Goal: Task Accomplishment & Management: Use online tool/utility

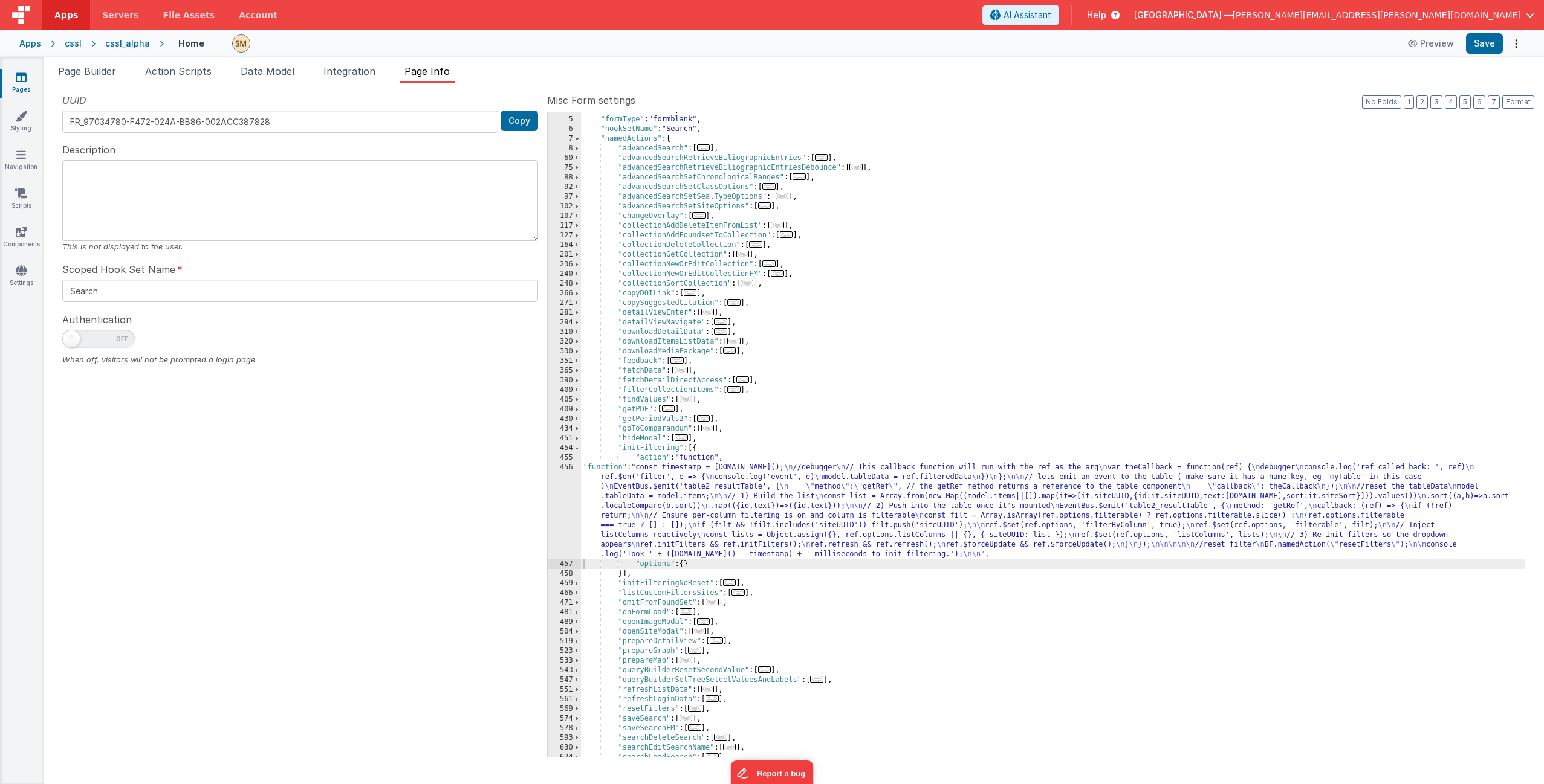
scroll to position [36, 0]
click at [88, 71] on span "Page Builder" at bounding box center [87, 71] width 58 height 12
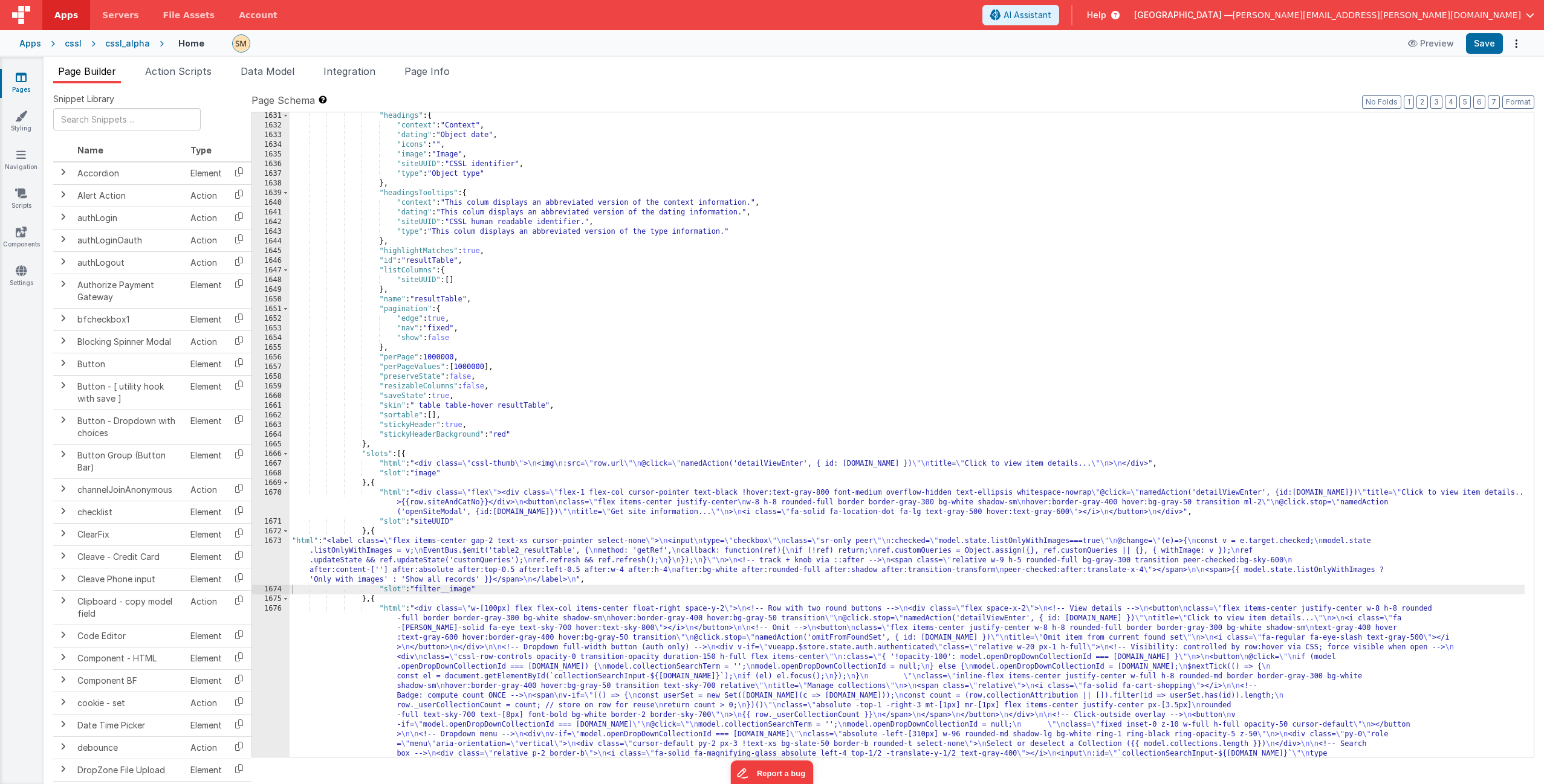
click at [451, 569] on div ""headings" : { "context" : "Context" , "dating" : "Object date" , "icons" : "" …" at bounding box center [907, 554] width 1235 height 887
click at [453, 510] on div ""headings" : { "context" : "Context" , "dating" : "Object date" , "icons" : "" …" at bounding box center [907, 554] width 1235 height 887
click at [462, 466] on div ""headings" : { "context" : "Context" , "dating" : "Object date" , "icons" : "" …" at bounding box center [907, 554] width 1235 height 887
click at [479, 464] on div ""headings" : { "context" : "Context" , "dating" : "Object date" , "icons" : "" …" at bounding box center [907, 554] width 1235 height 887
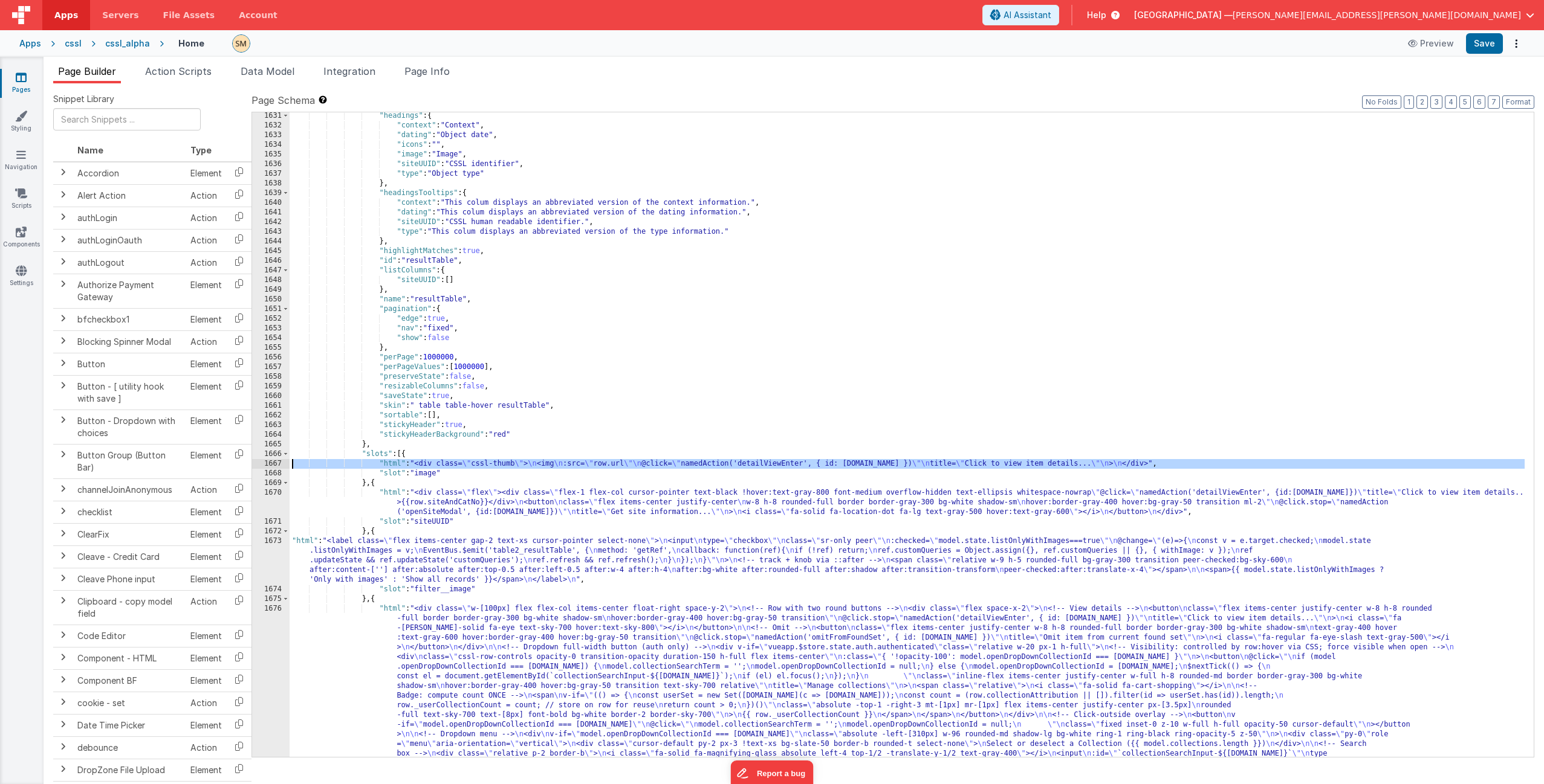
click at [265, 465] on div "1667" at bounding box center [270, 464] width 37 height 10
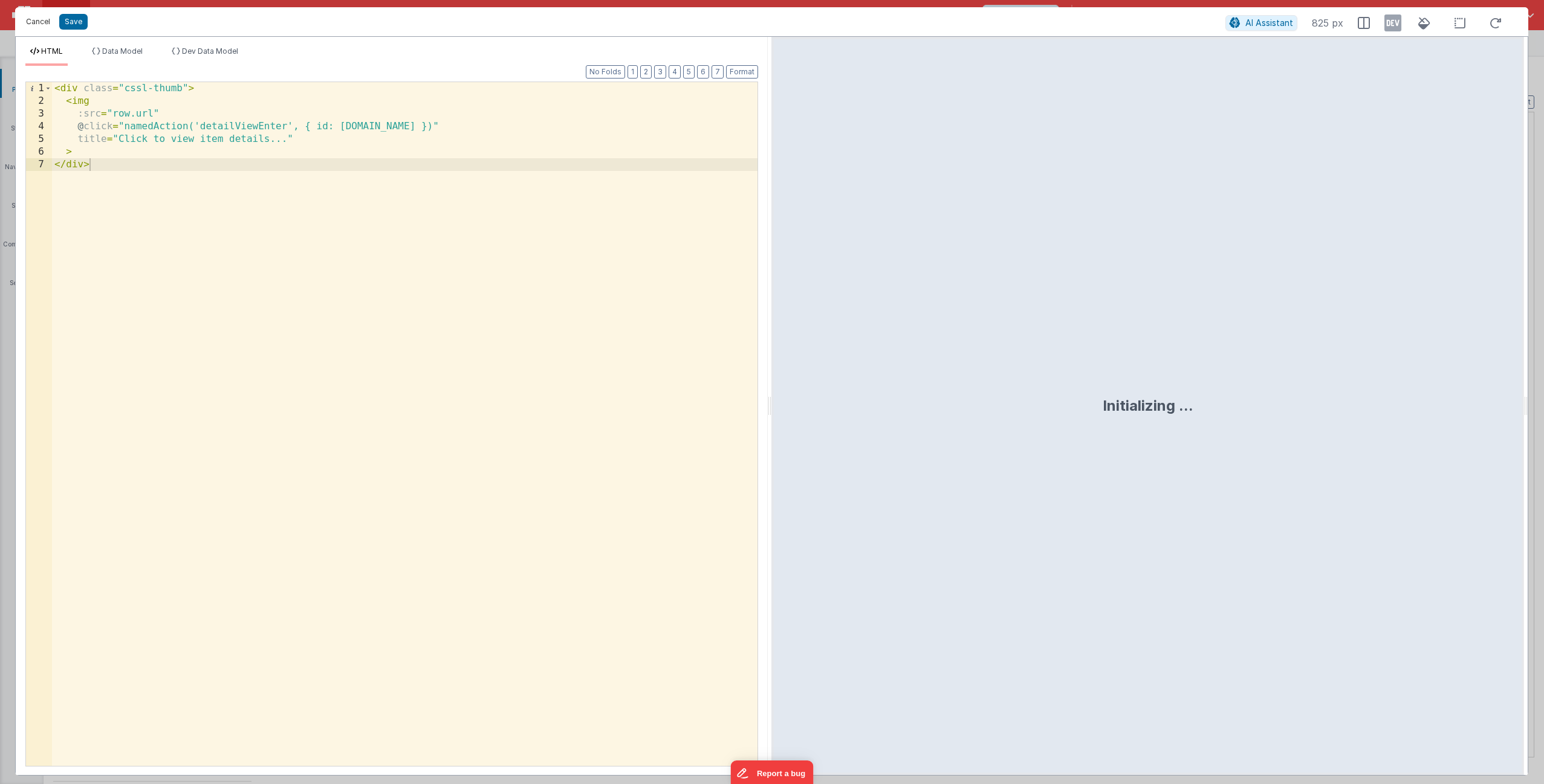
click at [43, 23] on button "Cancel" at bounding box center [38, 22] width 36 height 17
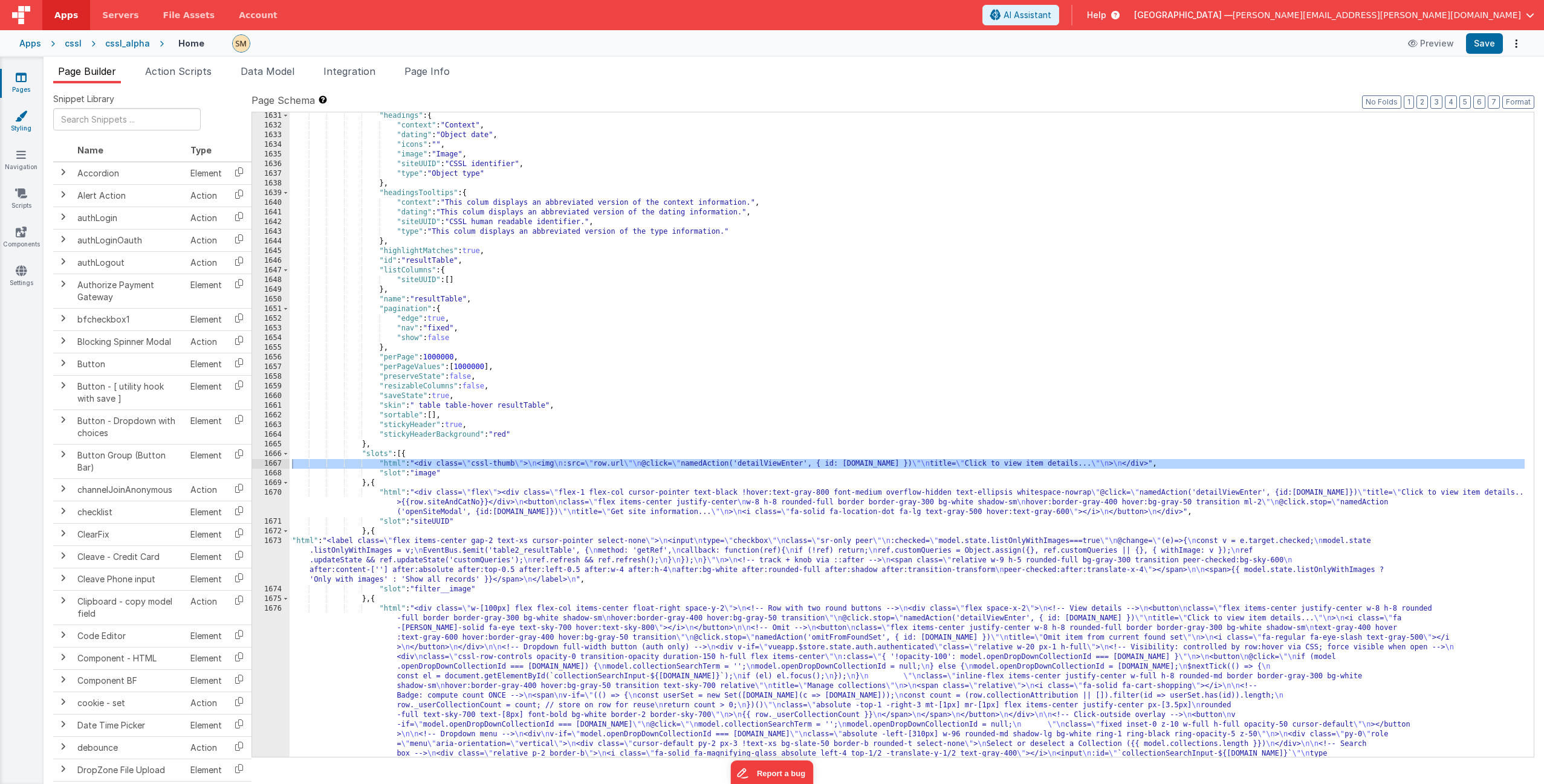
click at [23, 119] on icon at bounding box center [21, 116] width 12 height 12
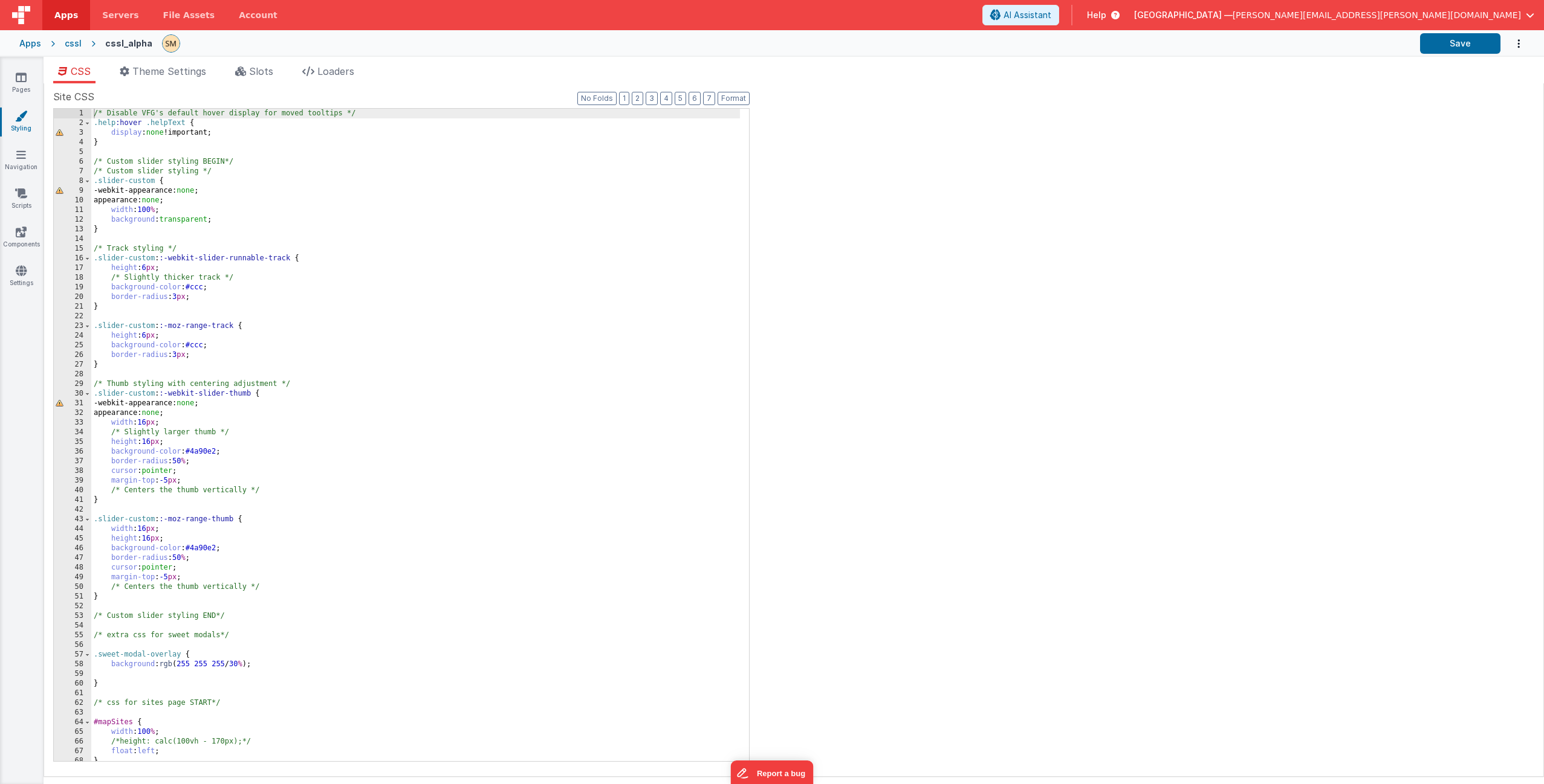
click at [151, 129] on div "/* Disable VFG's default hover display for moved tooltips */ .help :hover .help…" at bounding box center [415, 444] width 648 height 672
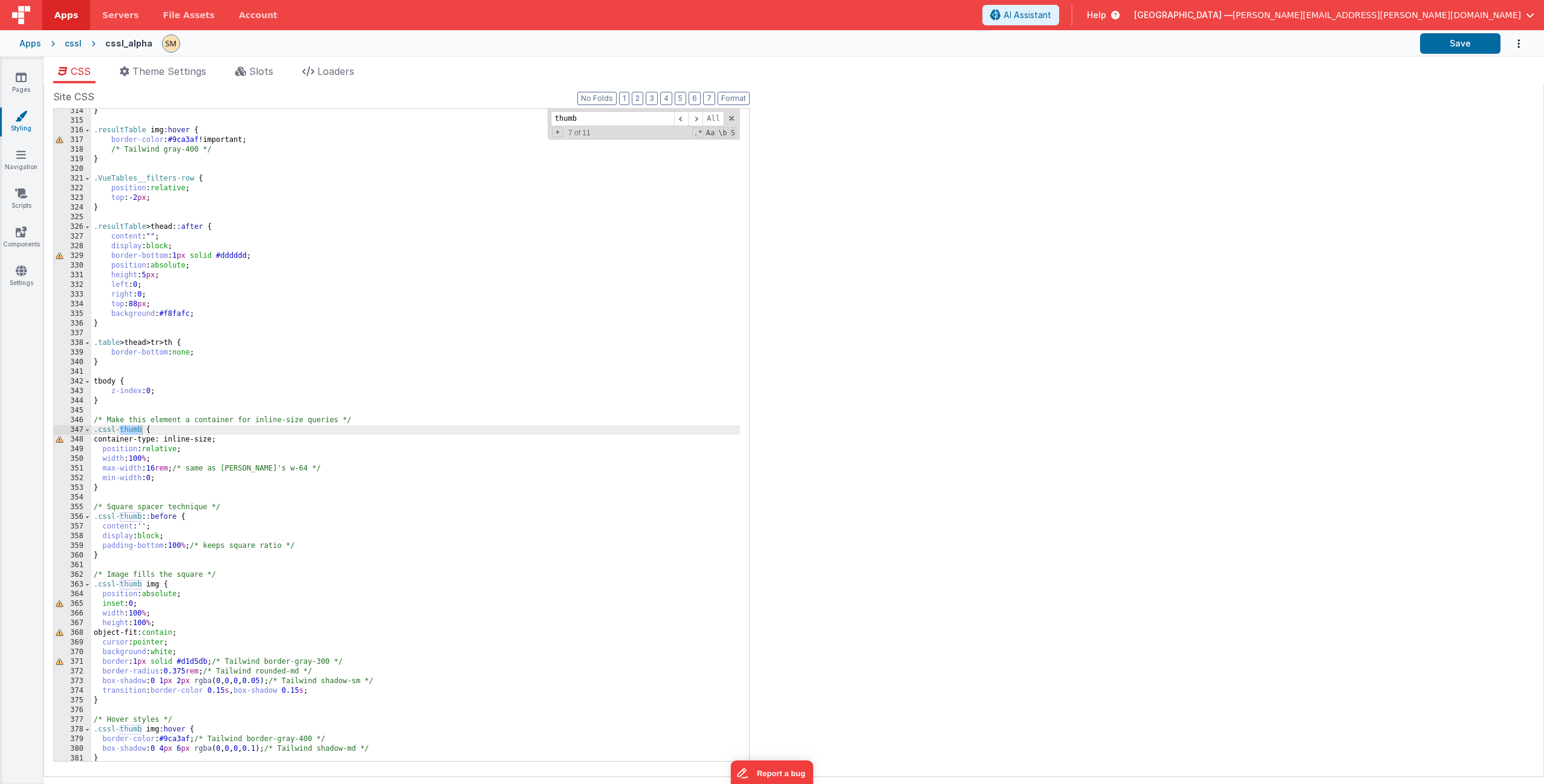
scroll to position [3356, 0]
type input "thumb"
click at [190, 595] on div "} .resultTable img :hover { border-color : #9ca3af !important; /* Tailwind gray…" at bounding box center [415, 442] width 648 height 672
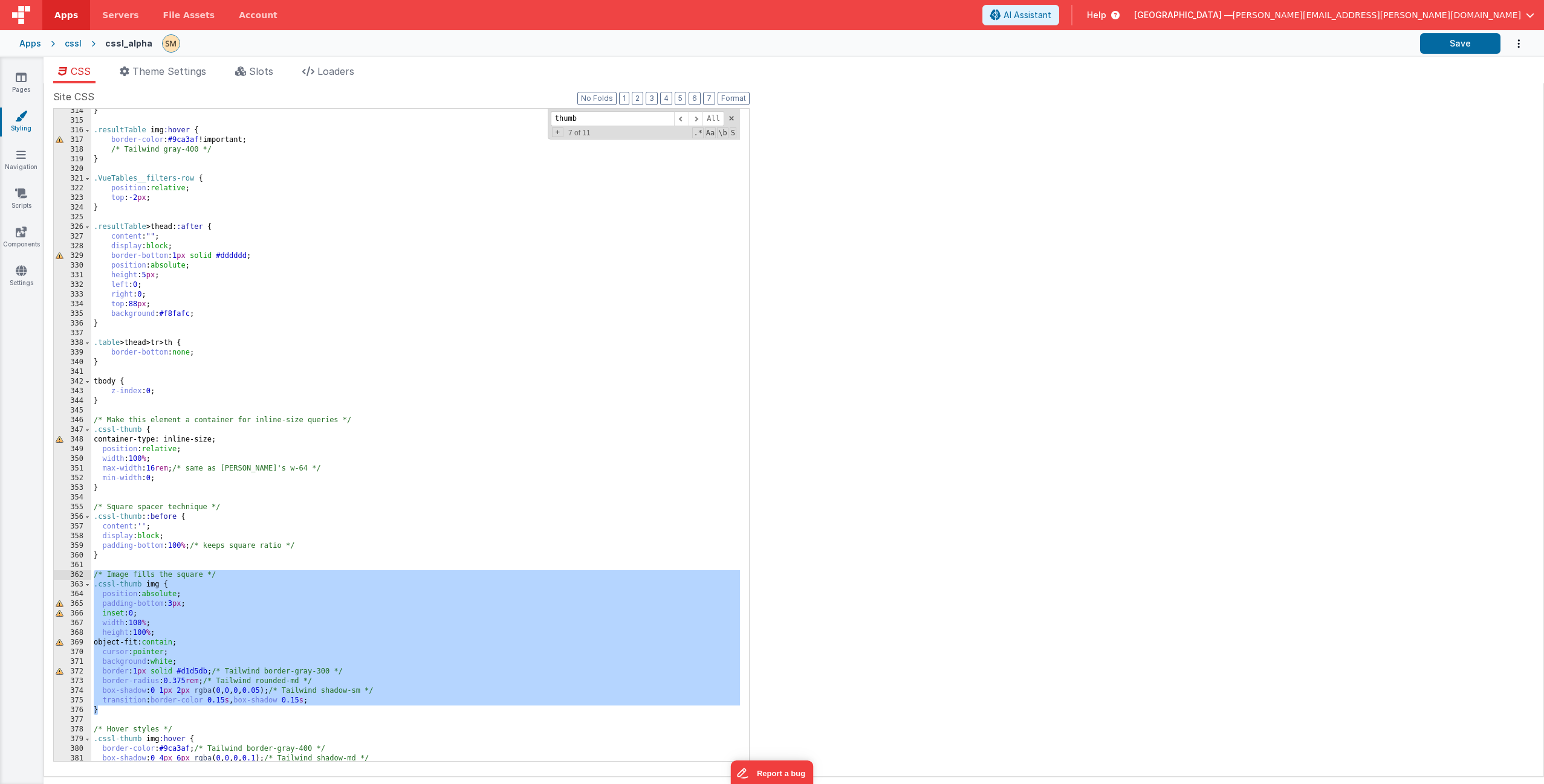
drag, startPoint x: 107, startPoint y: 713, endPoint x: 84, endPoint y: 577, distance: 137.9
click at [84, 577] on div "314 315 316 317 318 319 320 321 322 323 324 325 326 327 328 329 330 331 332 333…" at bounding box center [401, 435] width 696 height 654
click at [1469, 44] on button "Save" at bounding box center [1459, 44] width 81 height 21
click at [164, 477] on div "} .resultTable img :hover { border-color : #9ca3af !important; /* Tailwind gray…" at bounding box center [415, 442] width 648 height 672
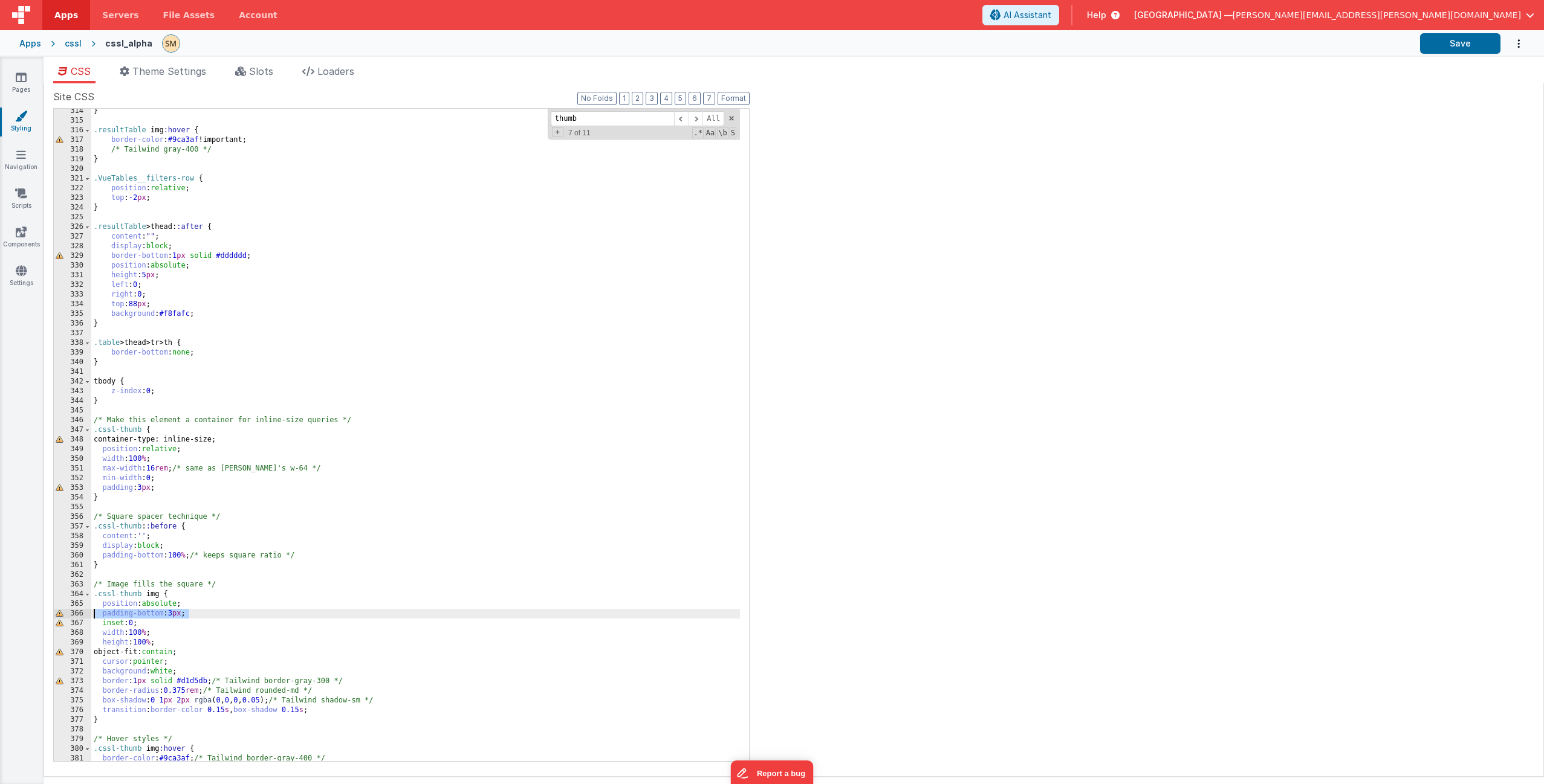
drag, startPoint x: 195, startPoint y: 613, endPoint x: 86, endPoint y: 618, distance: 109.1
click at [86, 618] on div "314 315 316 317 318 319 320 321 322 323 324 325 326 327 328 329 330 331 332 333…" at bounding box center [401, 435] width 696 height 654
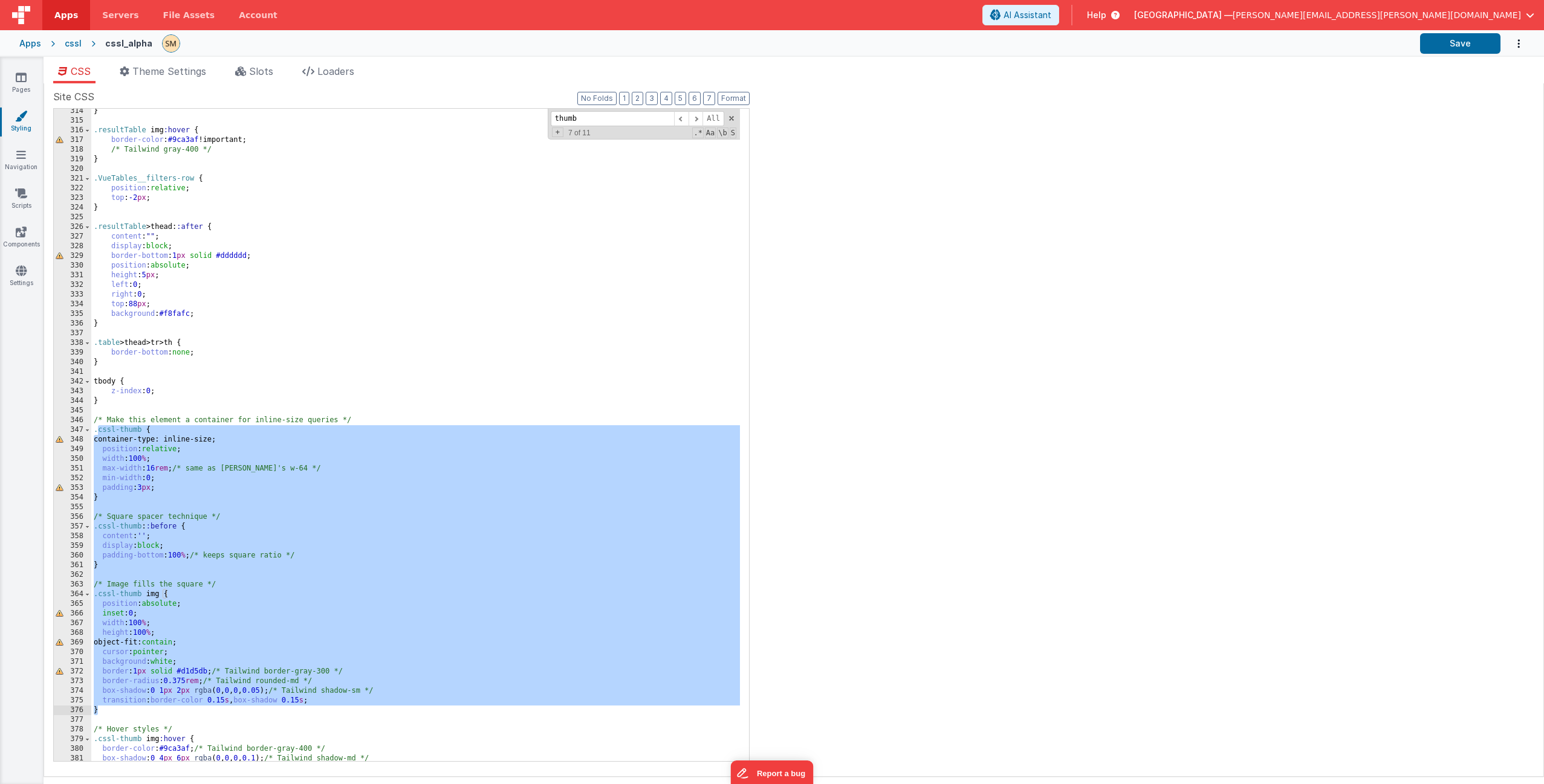
drag, startPoint x: 96, startPoint y: 430, endPoint x: 170, endPoint y: 713, distance: 292.5
click at [170, 713] on div "} .resultTable img :hover { border-color : #9ca3af !important; /* Tailwind gray…" at bounding box center [415, 442] width 648 height 672
drag, startPoint x: 170, startPoint y: 713, endPoint x: 77, endPoint y: 428, distance: 299.8
click at [77, 428] on div "314 315 316 317 318 319 320 321 322 323 324 325 326 327 328 329 330 331 332 333…" at bounding box center [401, 435] width 696 height 654
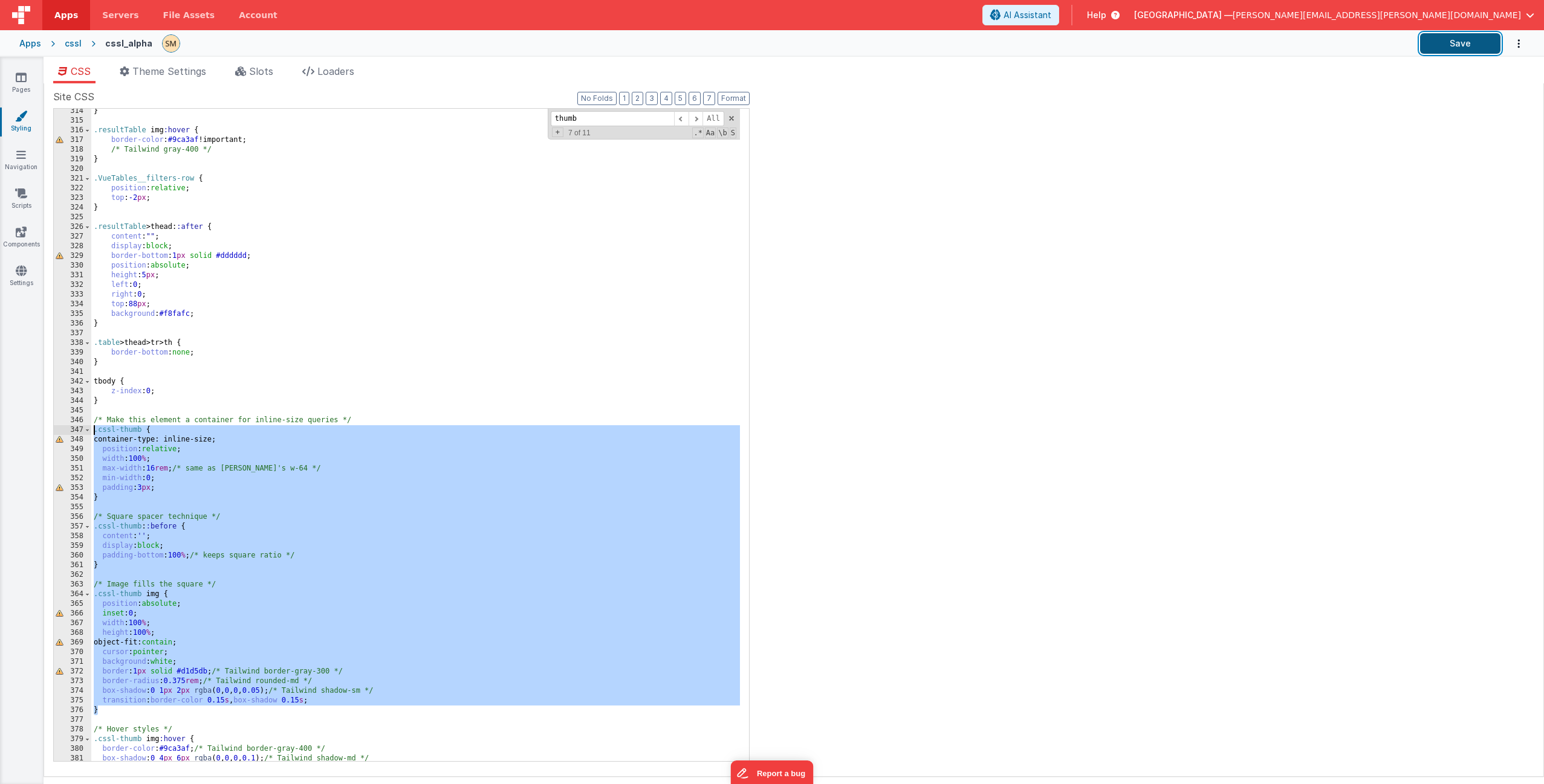
click at [1457, 49] on button "Save" at bounding box center [1459, 44] width 81 height 21
click at [192, 485] on div "} .resultTable img :hover { border-color : #9ca3af !important; /* Tailwind gray…" at bounding box center [415, 442] width 648 height 672
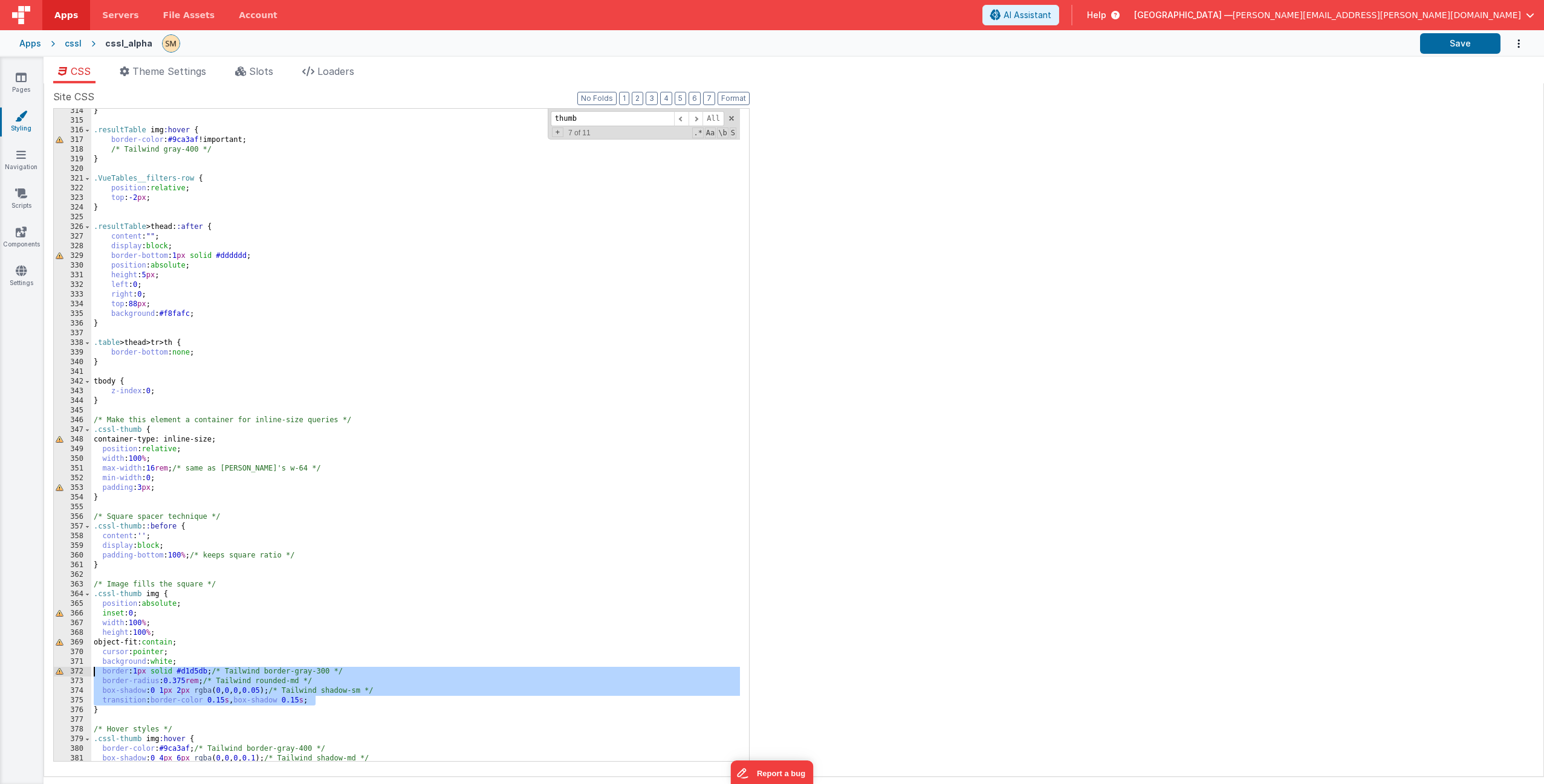
drag, startPoint x: 330, startPoint y: 702, endPoint x: 91, endPoint y: 675, distance: 240.5
click at [91, 675] on div "} .resultTable img :hover { border-color : #9ca3af !important; /* Tailwind gray…" at bounding box center [415, 442] width 648 height 672
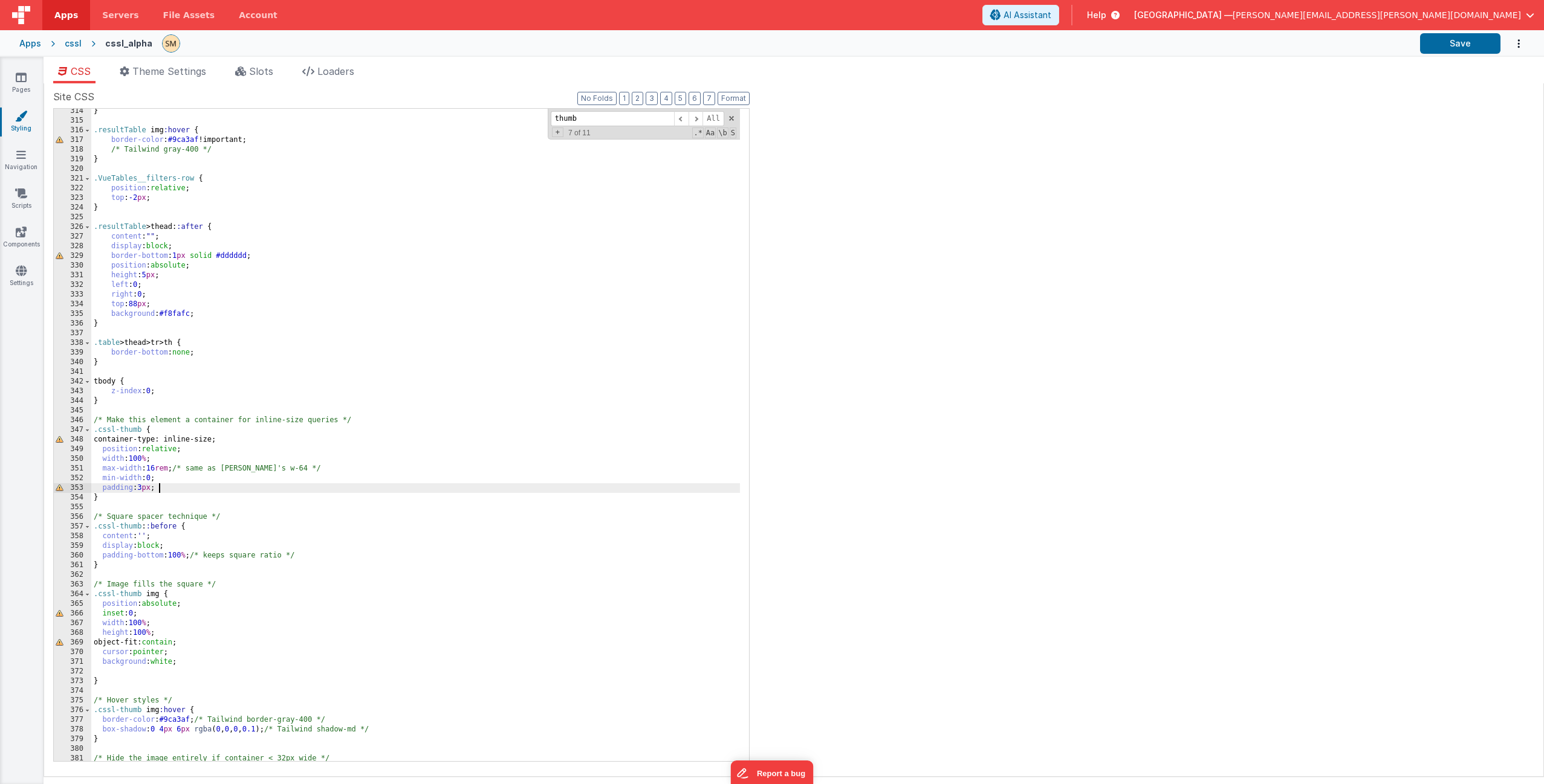
click at [175, 486] on div "} .resultTable img :hover { border-color : #9ca3af !important; /* Tailwind gray…" at bounding box center [415, 442] width 648 height 672
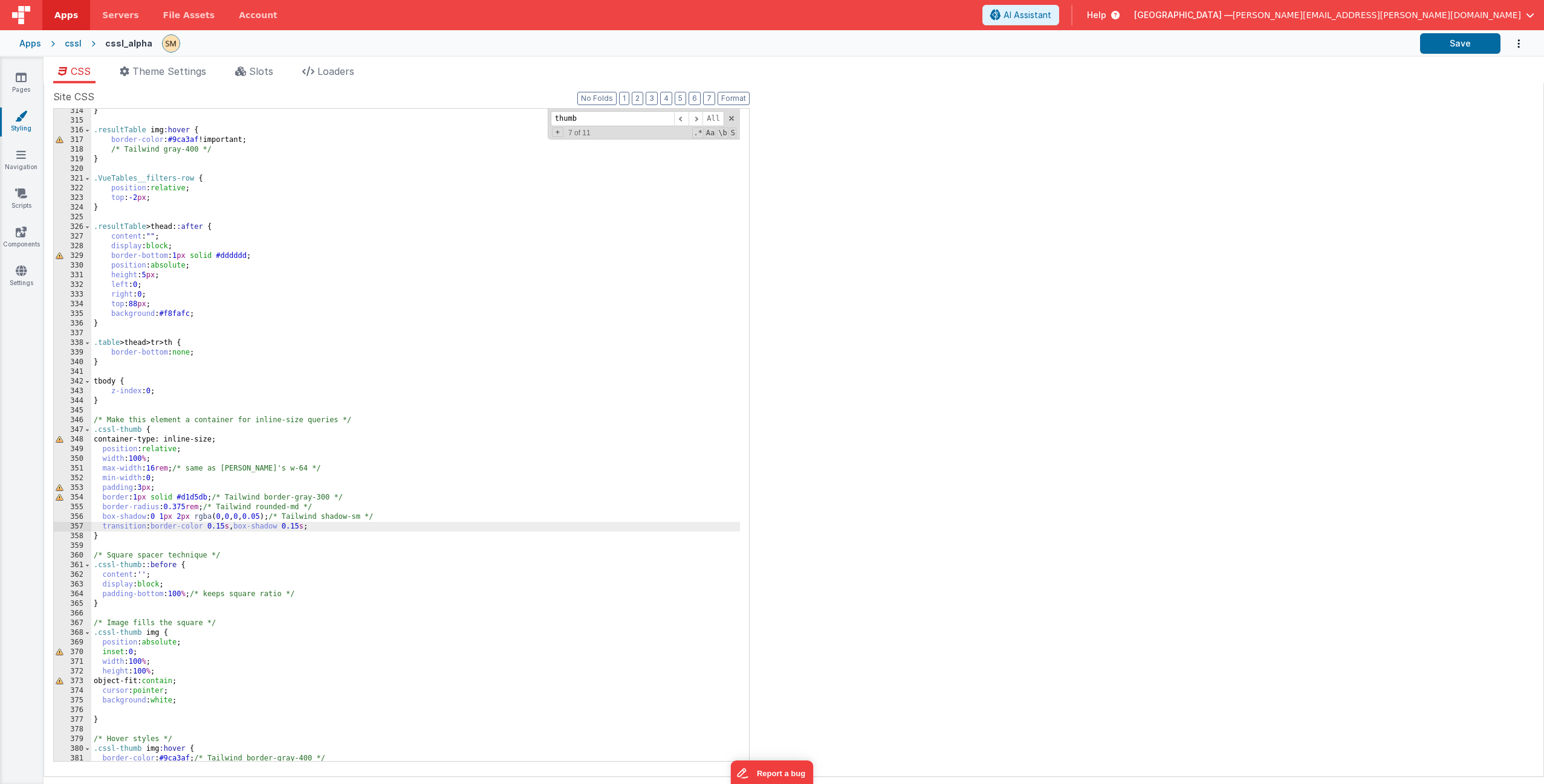
scroll to position [3393, 0]
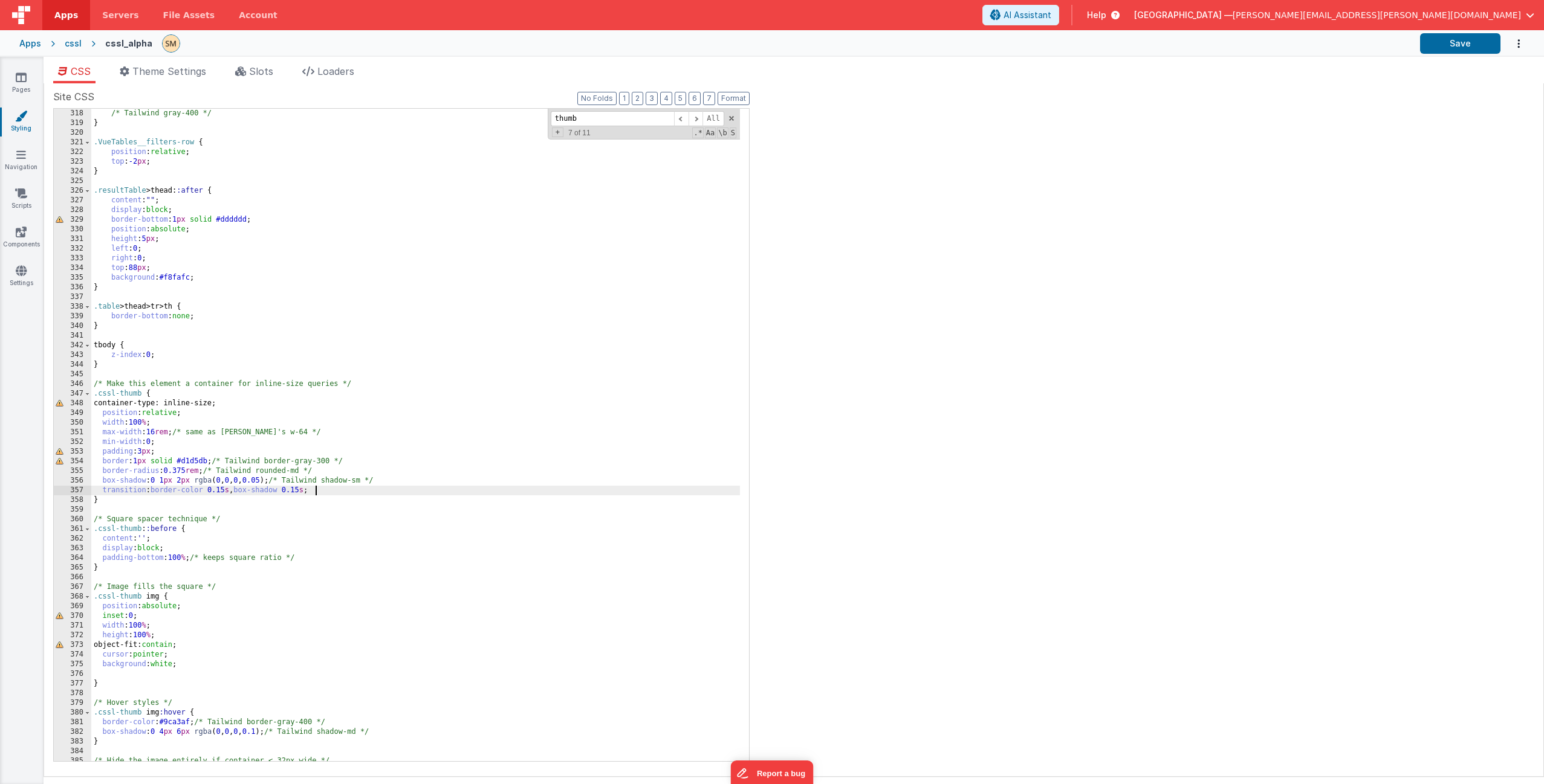
click at [163, 454] on div "/* Tailwind gray-400 */ } .VueTables__filters-row { position : relative ; top :…" at bounding box center [415, 444] width 648 height 672
drag, startPoint x: 192, startPoint y: 663, endPoint x: 48, endPoint y: 665, distance: 144.0
click at [48, 665] on div "Site CSS Format 7 6 5 4 3 2 1 No Folds 318 319 320 321 322 323 324 325 326 327 …" at bounding box center [794, 430] width 1500 height 694
click at [164, 450] on div "/* Tailwind gray-400 */ } .VueTables__filters-row { position : relative ; top :…" at bounding box center [415, 444] width 648 height 672
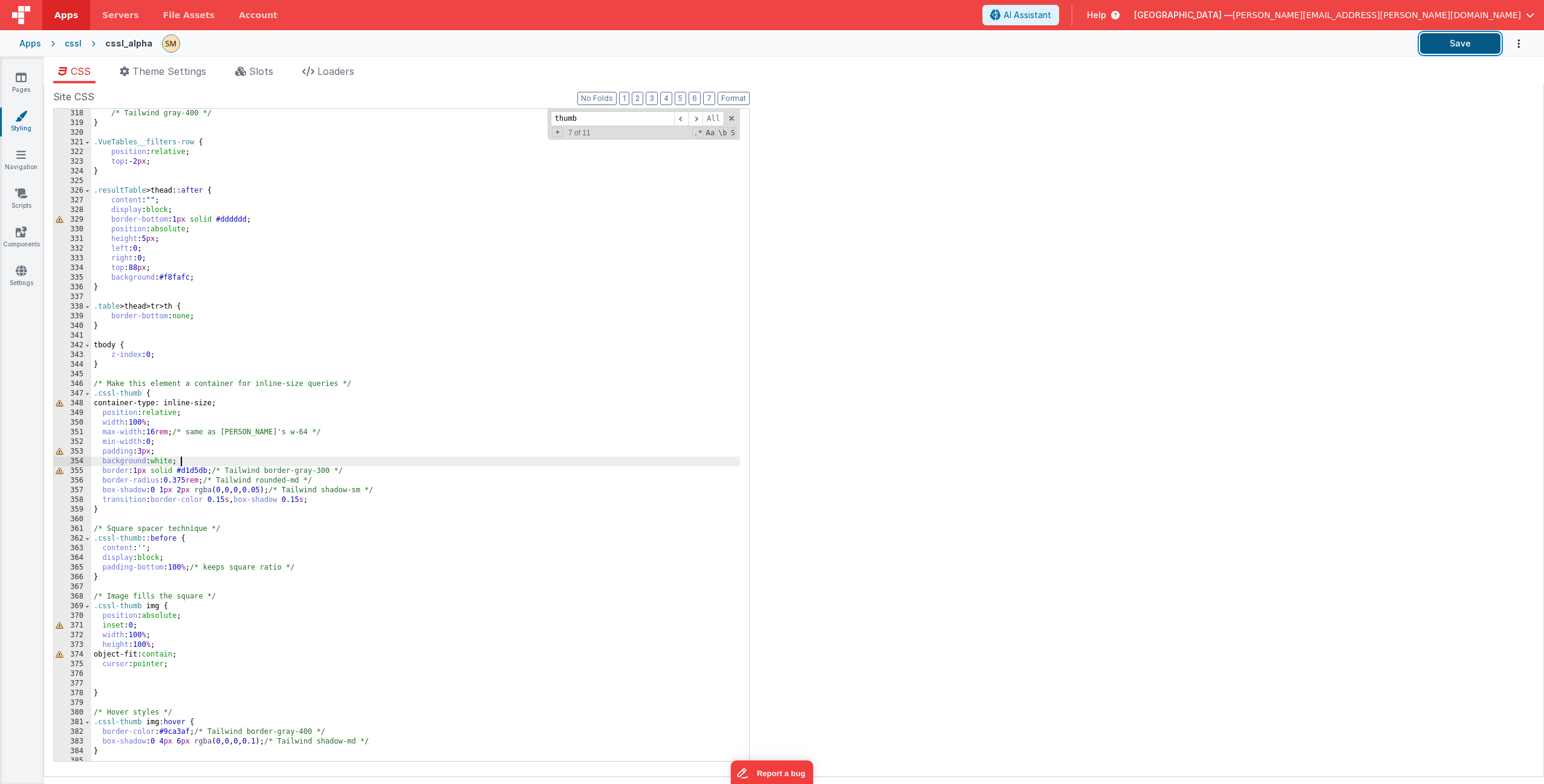
click at [1455, 43] on button "Save" at bounding box center [1459, 44] width 81 height 21
click at [220, 417] on div "/* Tailwind gray-400 */ } .VueTables__filters-row { position : relative ; top :…" at bounding box center [415, 444] width 648 height 672
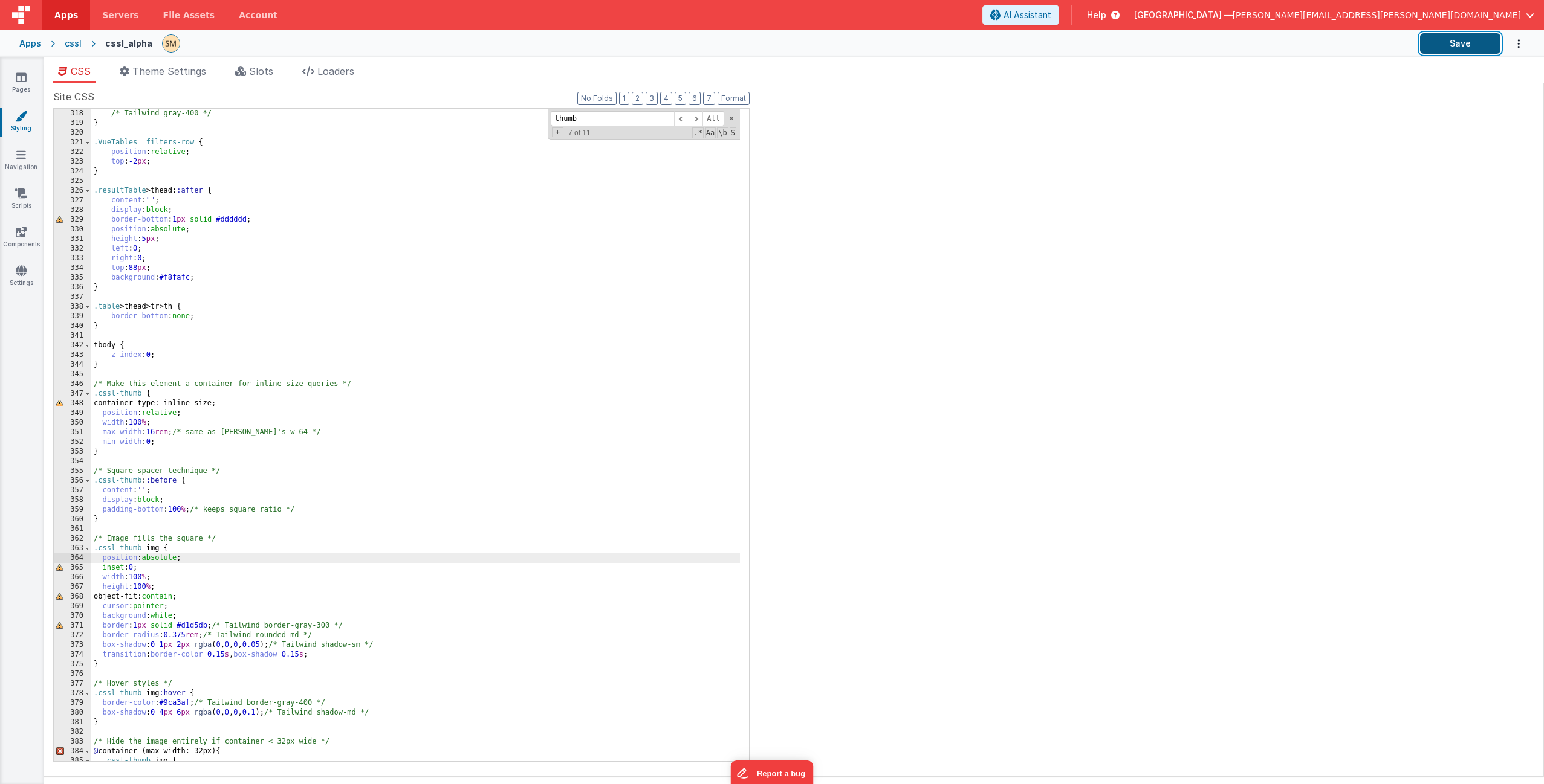
click at [1469, 48] on button "Save" at bounding box center [1459, 44] width 81 height 21
click at [23, 79] on icon at bounding box center [21, 77] width 10 height 12
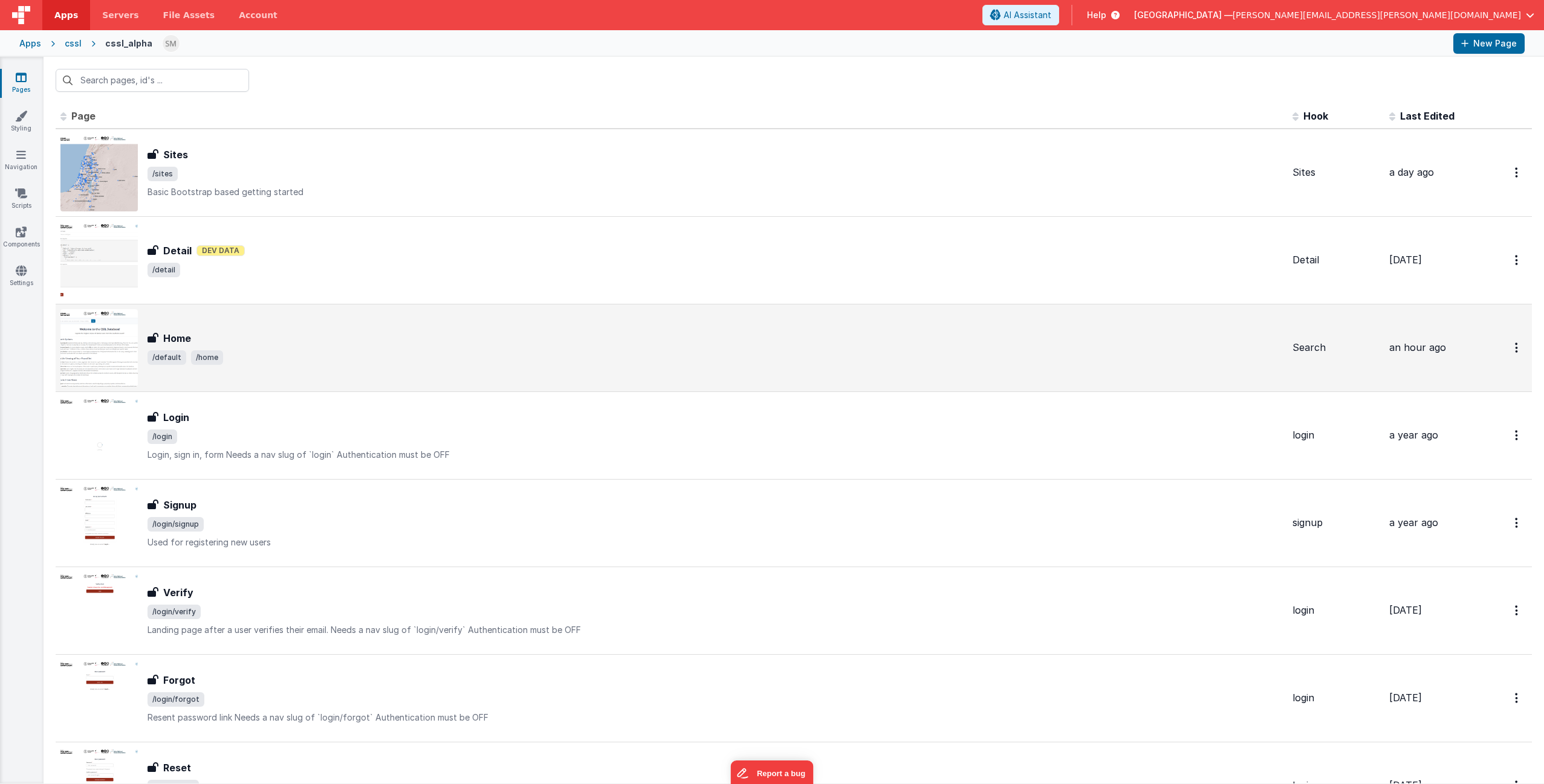
click at [244, 335] on div "Home" at bounding box center [715, 337] width 1135 height 14
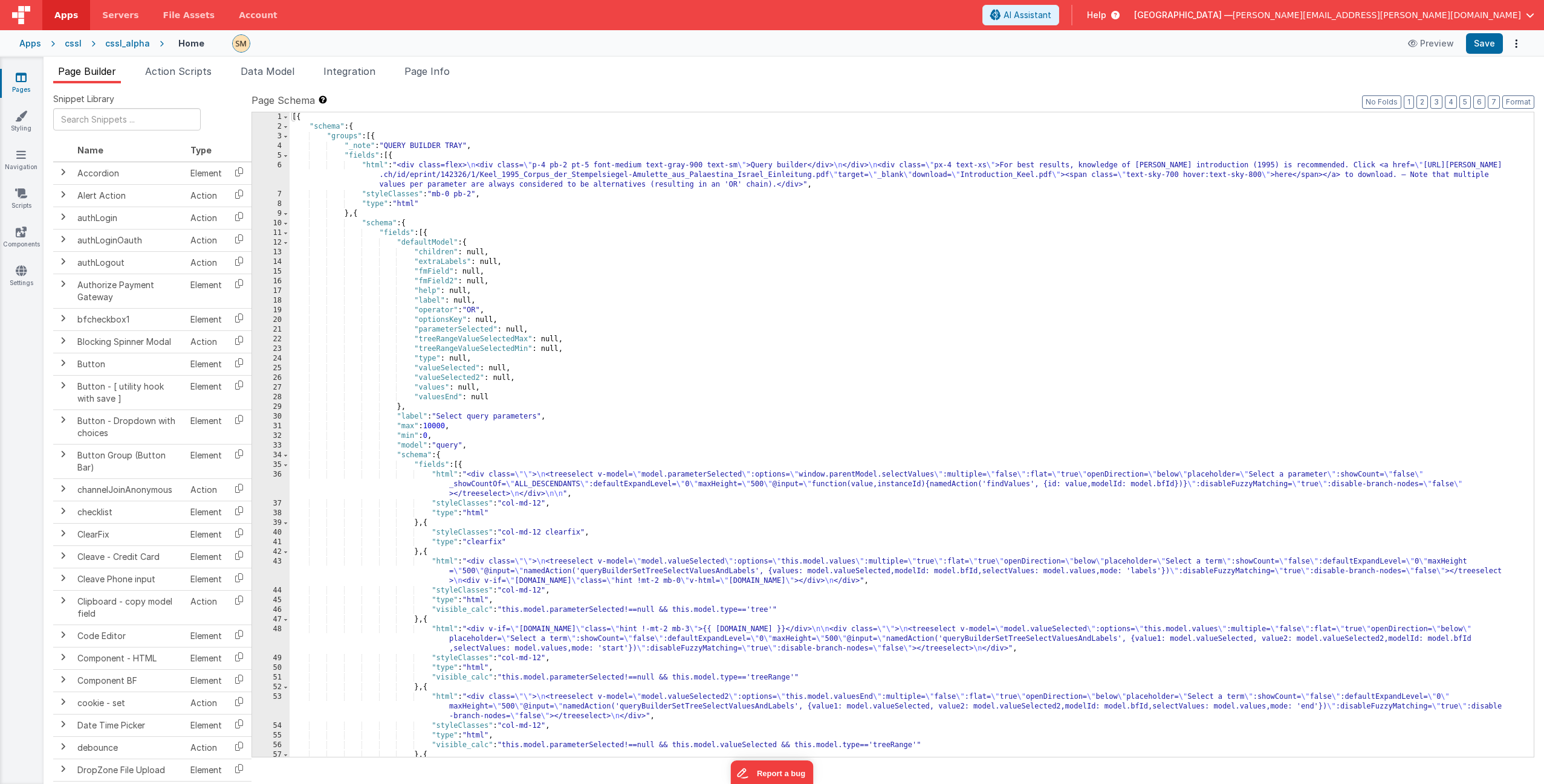
click at [749, 313] on div "[{ "schema" : { "groups" : [{ "_note" : "QUERY BUILDER TRAY" , "fields" : [{ "h…" at bounding box center [907, 444] width 1235 height 664
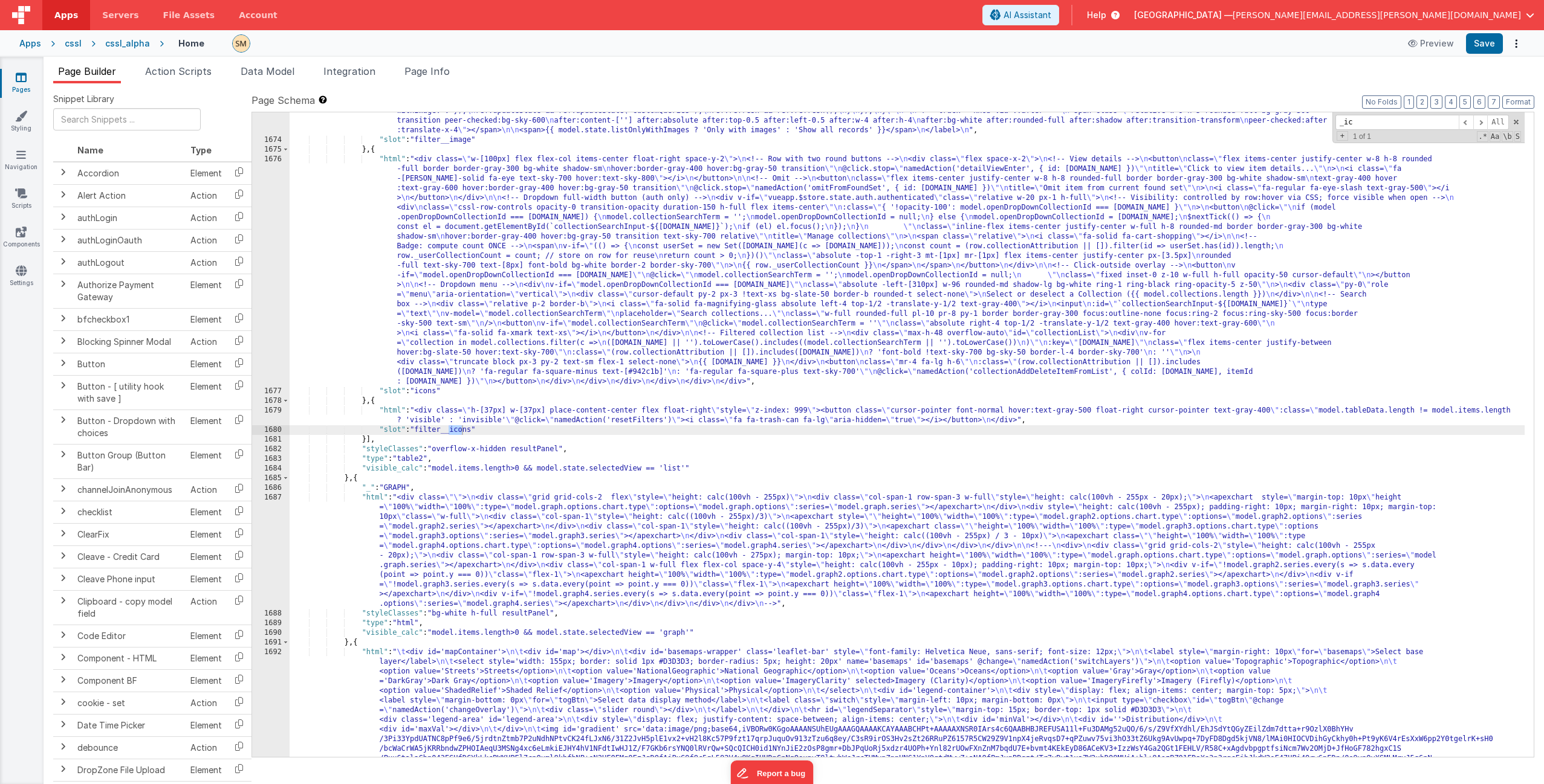
scroll to position [17474, 0]
type input "_icon"
click at [556, 417] on div ""html" : "<label class= \" flex items-center gap-2 text-xs cursor-pointer selec…" at bounding box center [907, 511] width 1235 height 848
click at [271, 417] on div "1679" at bounding box center [270, 415] width 37 height 19
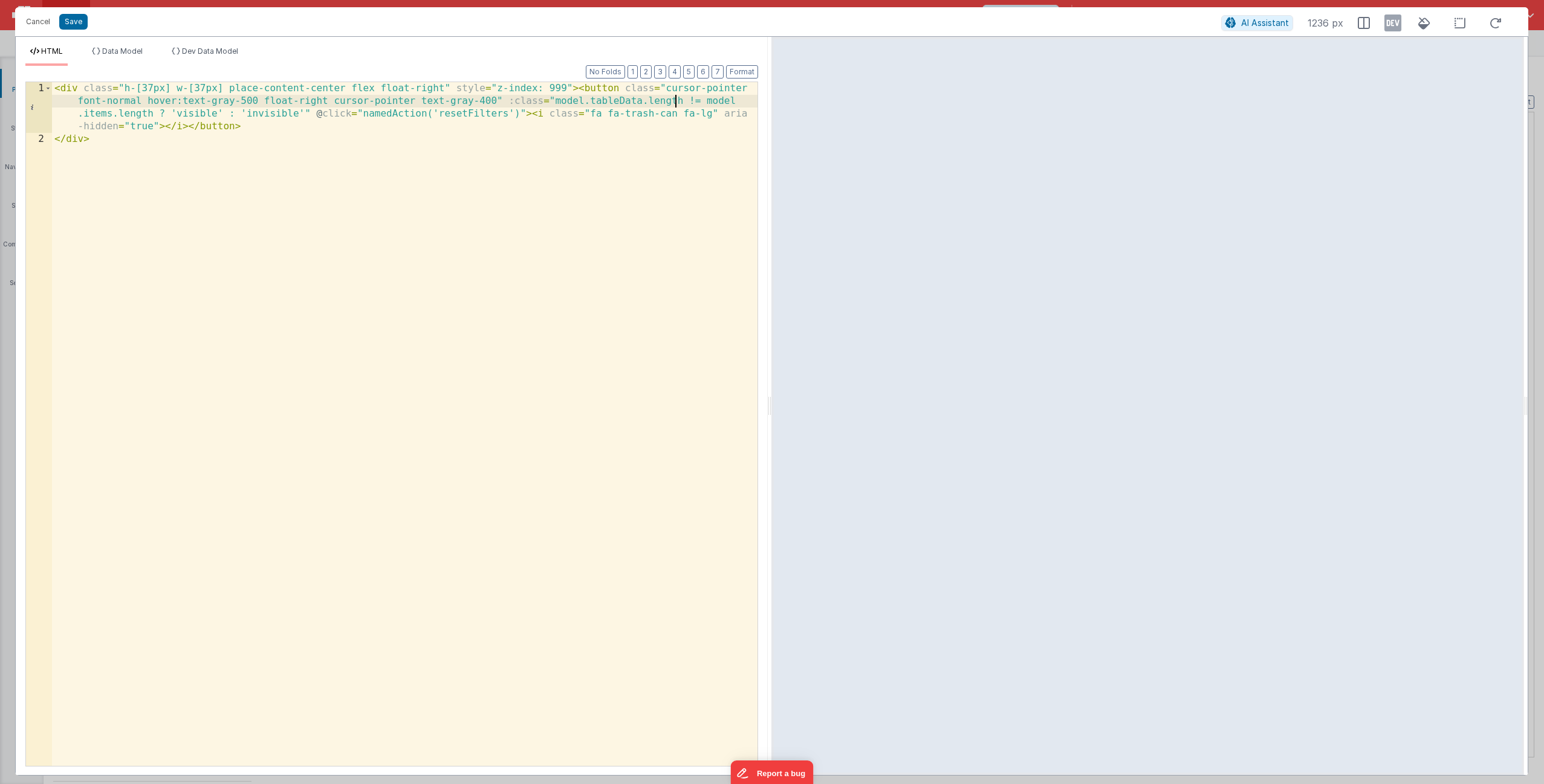
click at [678, 101] on div "< div class = "h-[37px] w-[37px] place-content-center flex float-right" style =…" at bounding box center [405, 455] width 705 height 747
drag, startPoint x: 682, startPoint y: 101, endPoint x: 553, endPoint y: 105, distance: 129.1
click at [553, 105] on div "< div class = "h-[37px] w-[37px] place-content-center flex float-right" style =…" at bounding box center [405, 455] width 705 height 747
click at [647, 99] on div "< div class = "h-[37px] w-[37px] place-content-center flex float-right" style =…" at bounding box center [405, 455] width 705 height 747
drag, startPoint x: 646, startPoint y: 101, endPoint x: 553, endPoint y: 99, distance: 93.0
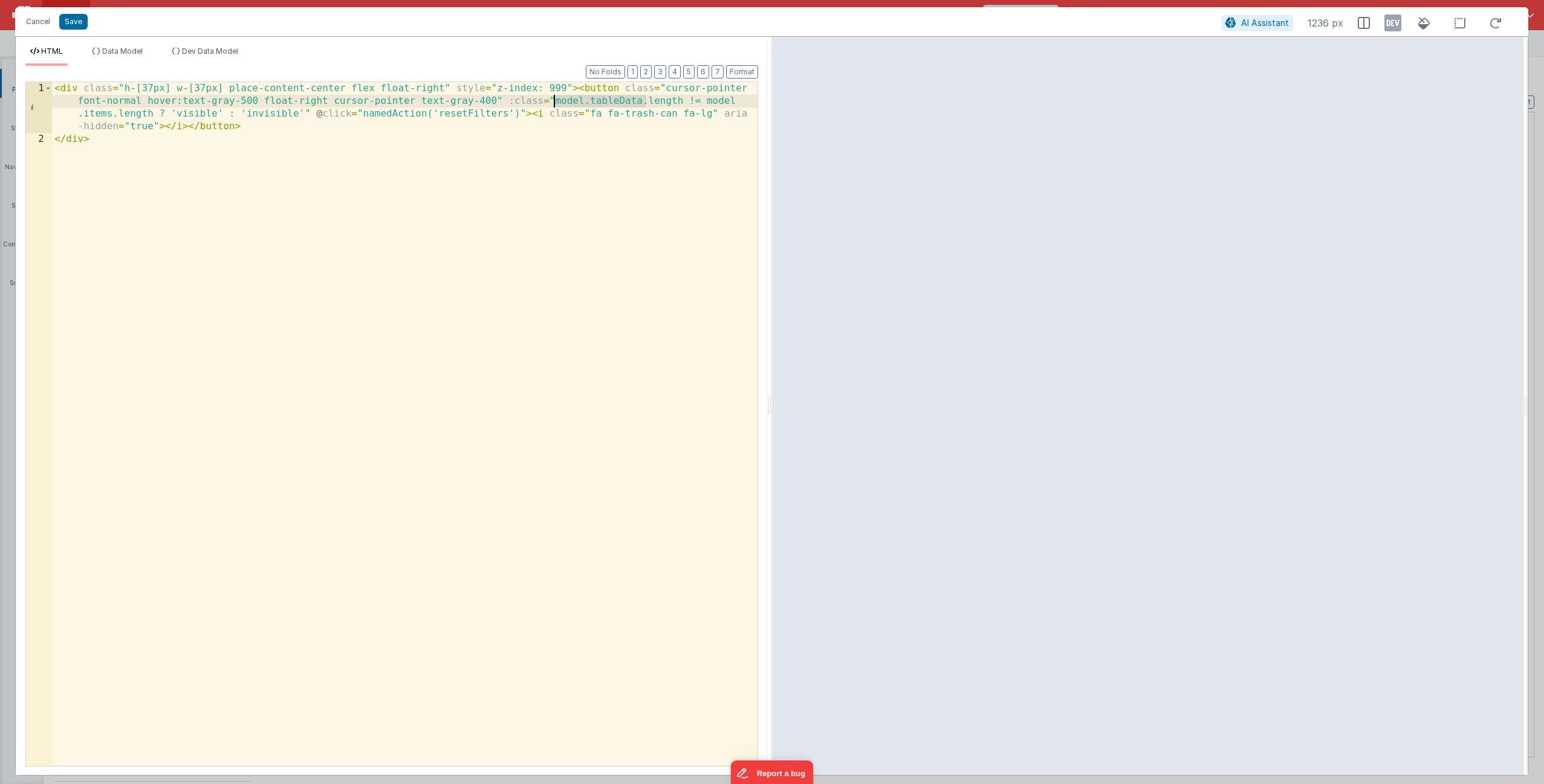
click at [553, 99] on div "< div class = "h-[37px] w-[37px] place-content-center flex float-right" style =…" at bounding box center [405, 455] width 705 height 747
click at [36, 22] on button "Cancel" at bounding box center [38, 22] width 36 height 17
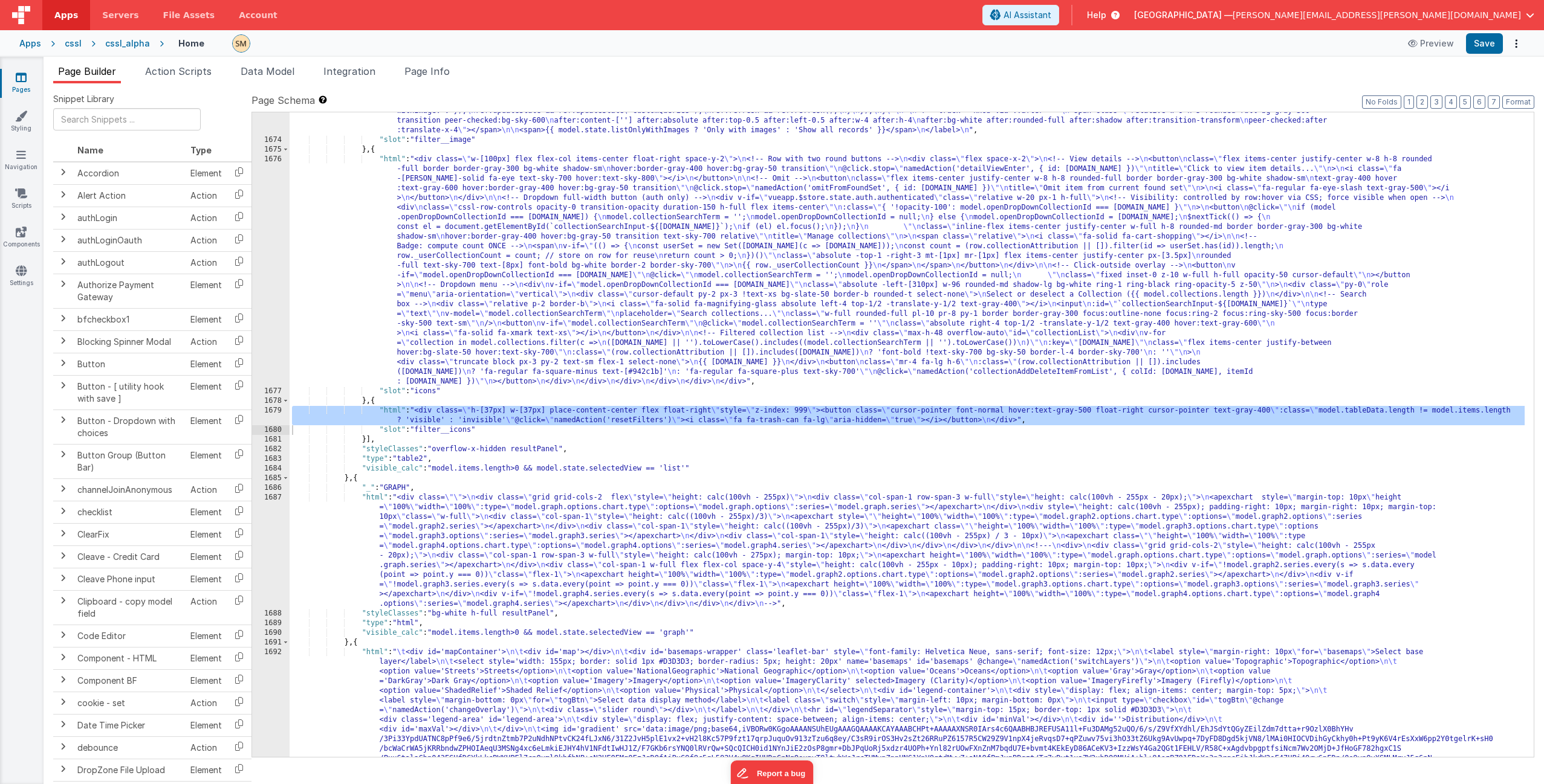
click at [659, 156] on div ""html" : "<label class= \" flex items-center gap-2 text-xs cursor-pointer selec…" at bounding box center [907, 511] width 1235 height 848
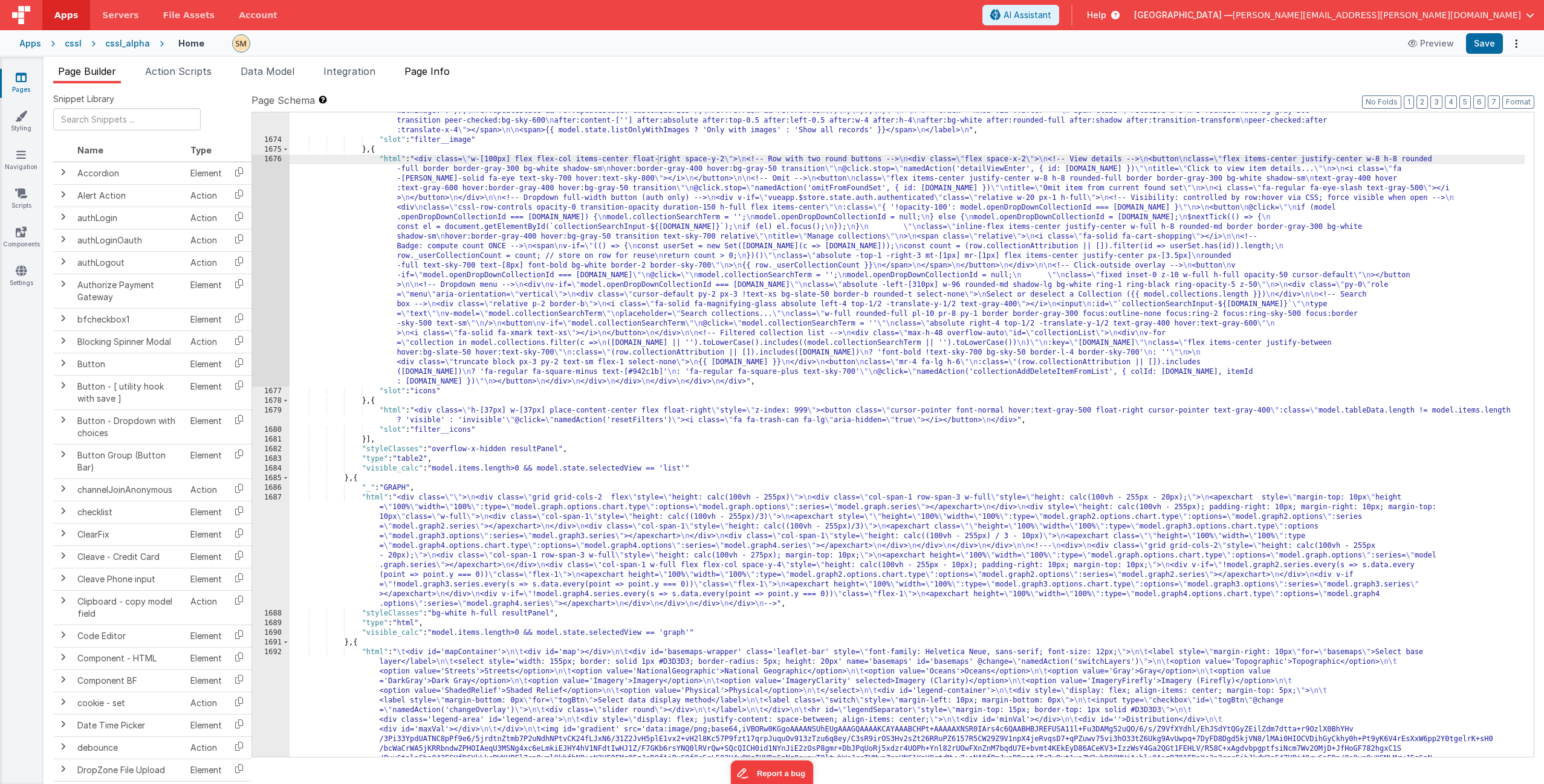
click at [420, 72] on span "Page Info" at bounding box center [427, 71] width 46 height 12
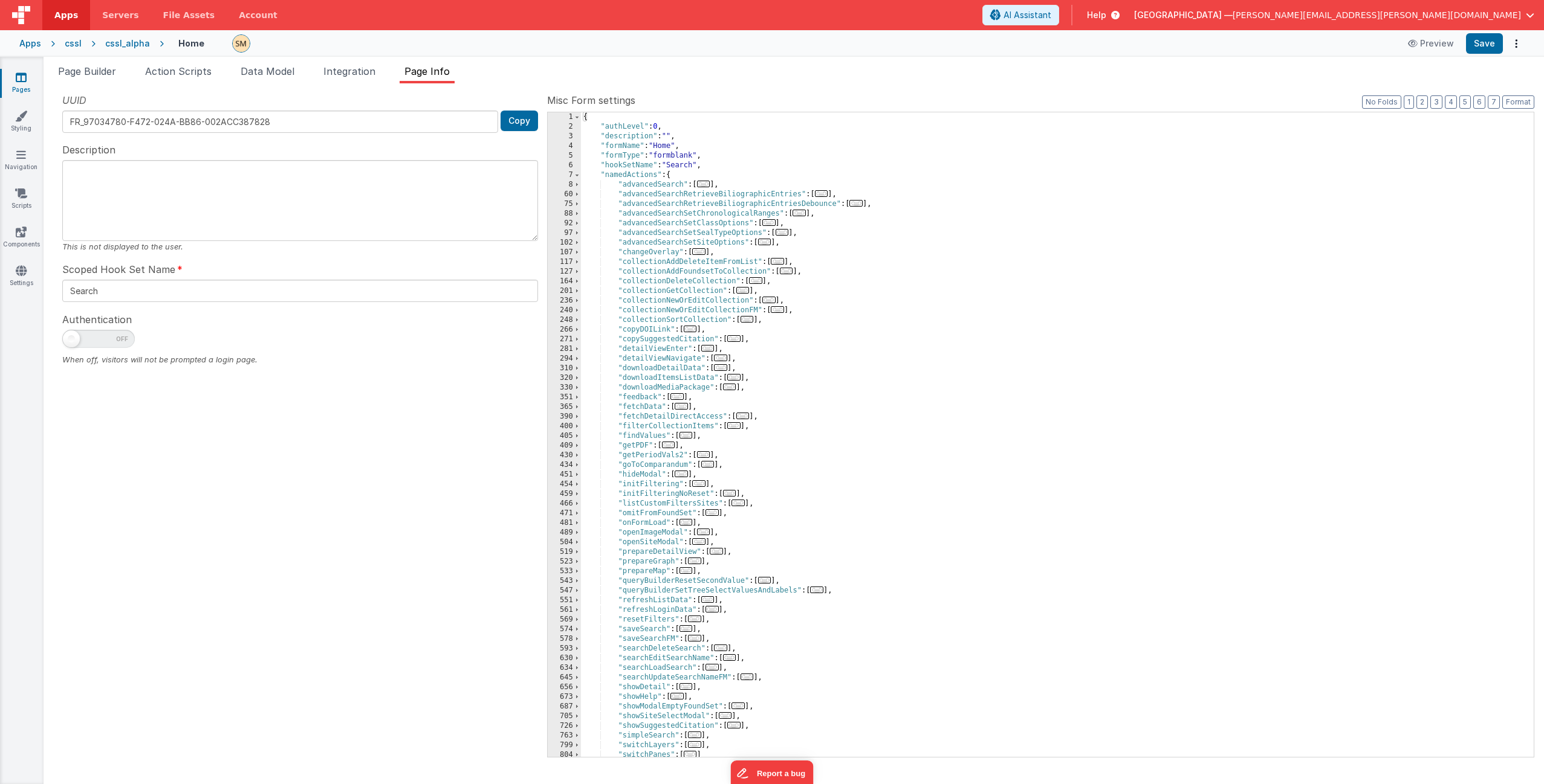
click at [738, 169] on div "{ "authLevel" : 0 , "description" : "" , "formName" : "Home" , "formType" : "fo…" at bounding box center [1052, 444] width 943 height 664
click at [736, 175] on div "{ "authLevel" : 0 , "description" : "" , "formName" : "Home" , "formType" : "fo…" at bounding box center [1052, 444] width 943 height 664
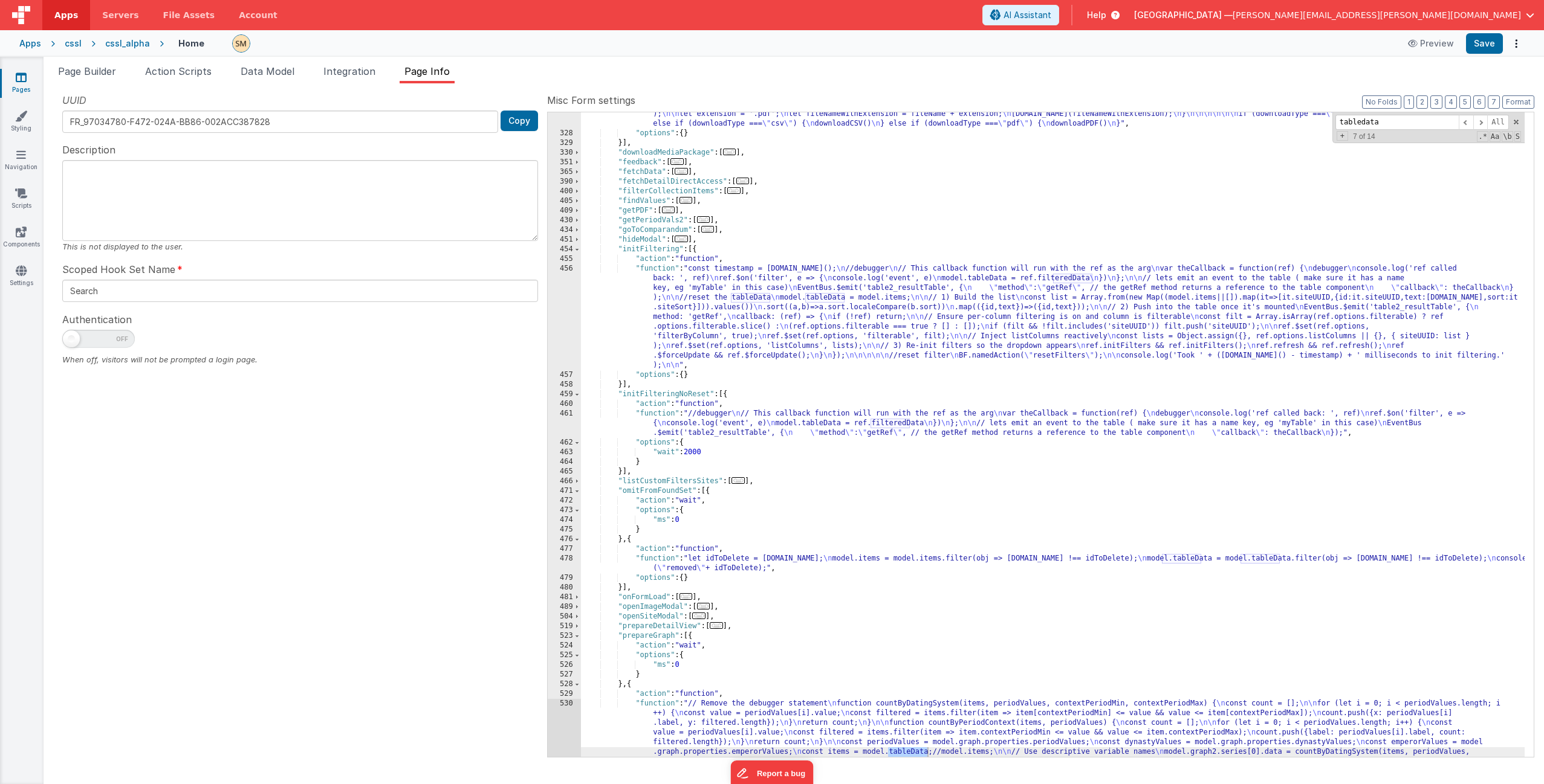
scroll to position [1143, 0]
type input "tabledata"
click at [693, 321] on div ""function" : "if (model.items.length === 0) { \n return; \n } \n\n let download…" at bounding box center [1052, 402] width 943 height 1031
click at [565, 318] on div "456" at bounding box center [564, 317] width 33 height 106
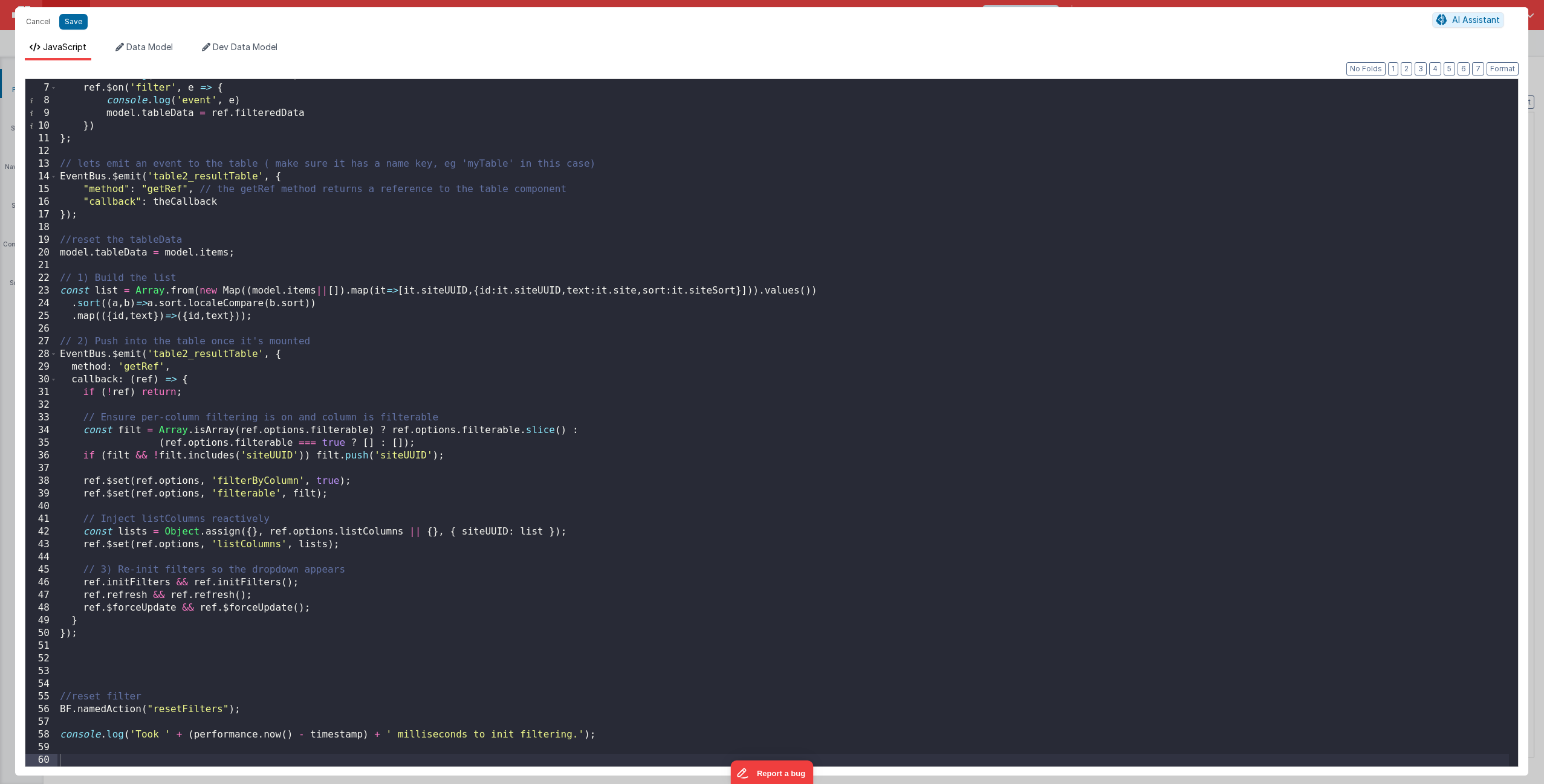
scroll to position [74, 0]
click at [227, 664] on div "console . log ( 'ref called back: ' , ref ) ref . $on ( 'filter' , e => { conso…" at bounding box center [782, 425] width 1451 height 713
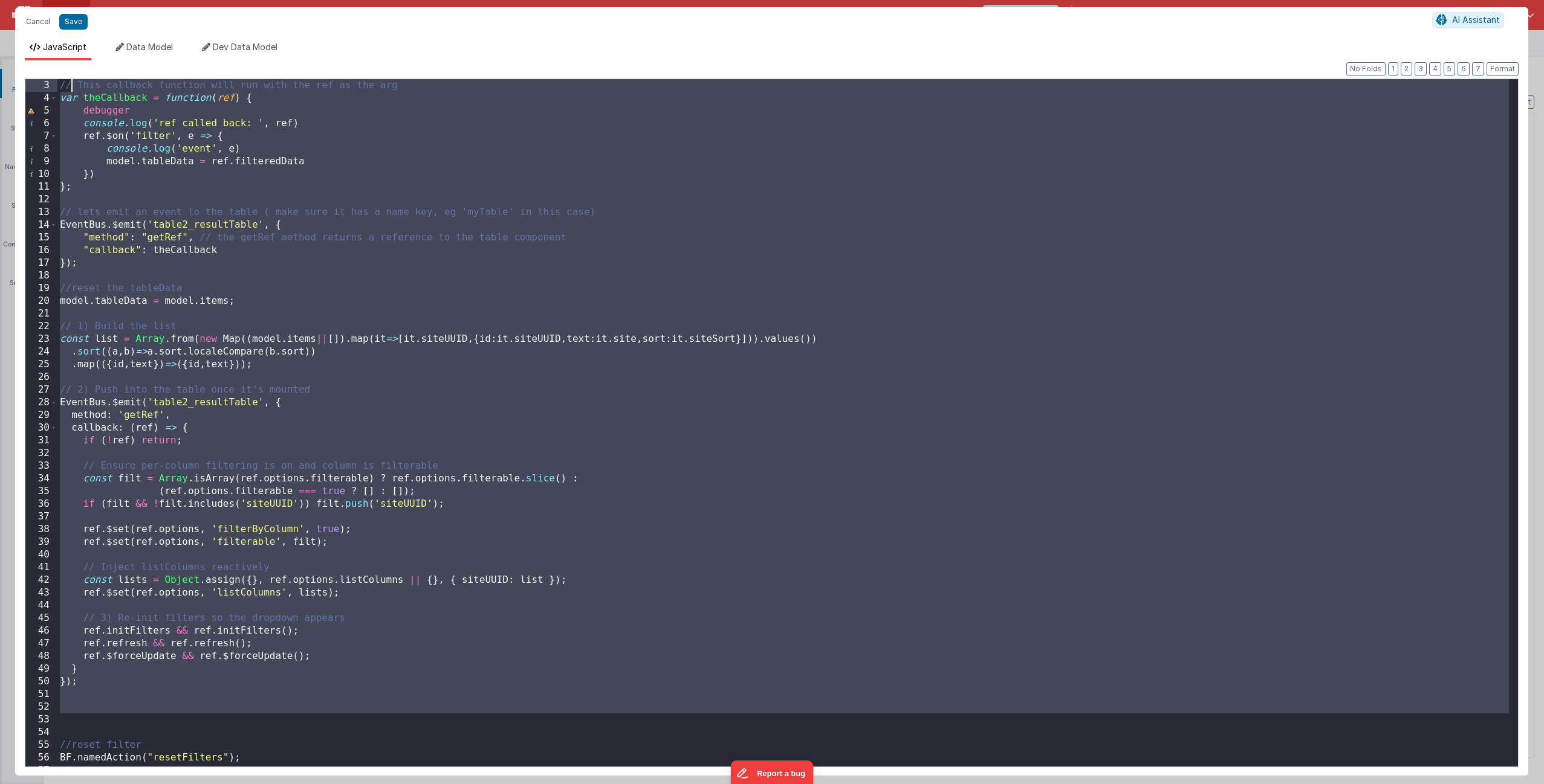
scroll to position [0, 0]
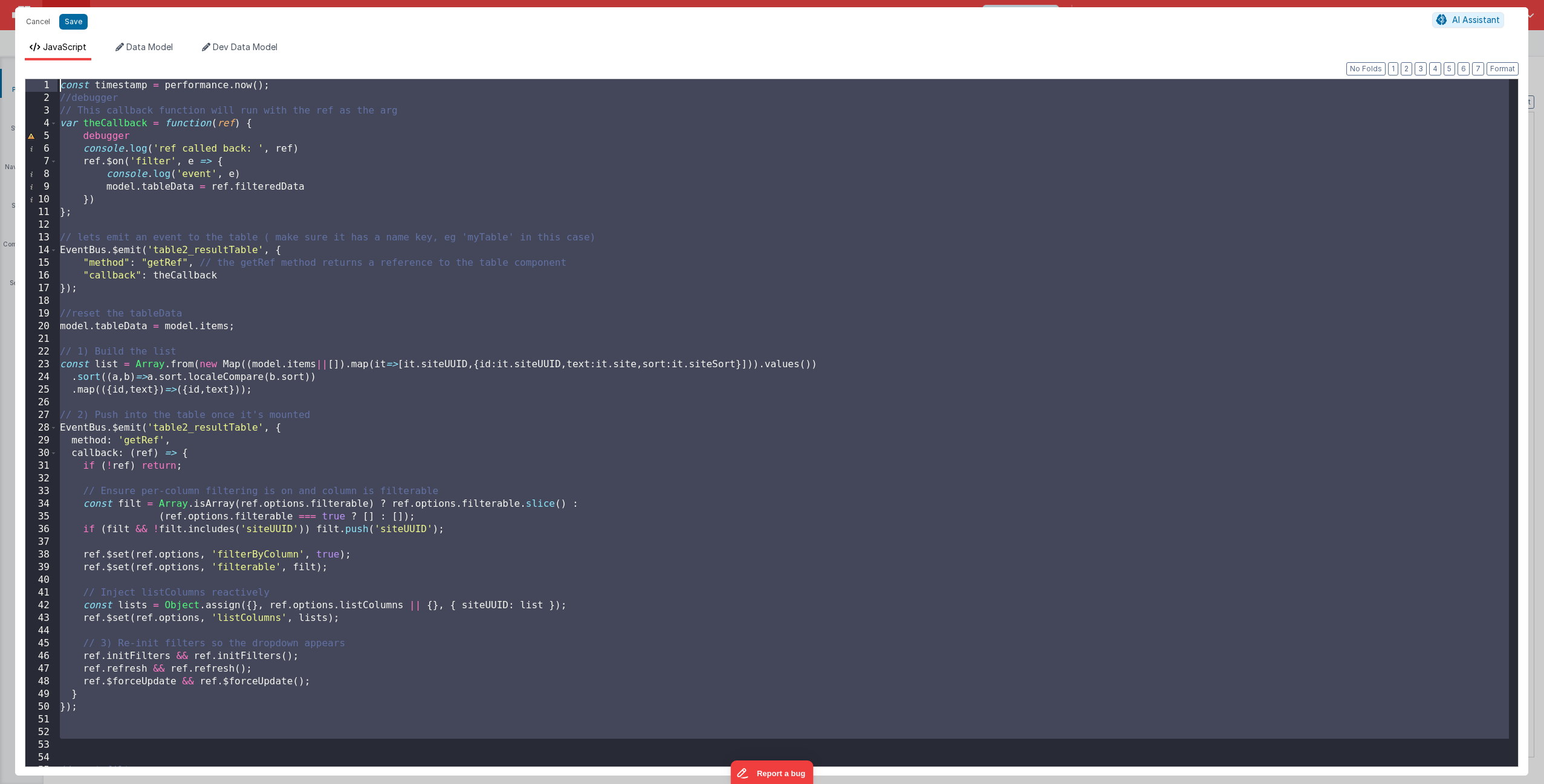
drag, startPoint x: 227, startPoint y: 665, endPoint x: 55, endPoint y: 37, distance: 651.1
click at [55, 37] on div "JavaScript Data Model Dev Data Model Format 7 6 5 4 3 2 1 No Folds 1 2 3 4 5 6 …" at bounding box center [771, 406] width 1513 height 739
click at [757, 503] on div "const timestamp = performance . now ( ) ; //debugger // This callback function …" at bounding box center [782, 435] width 1451 height 713
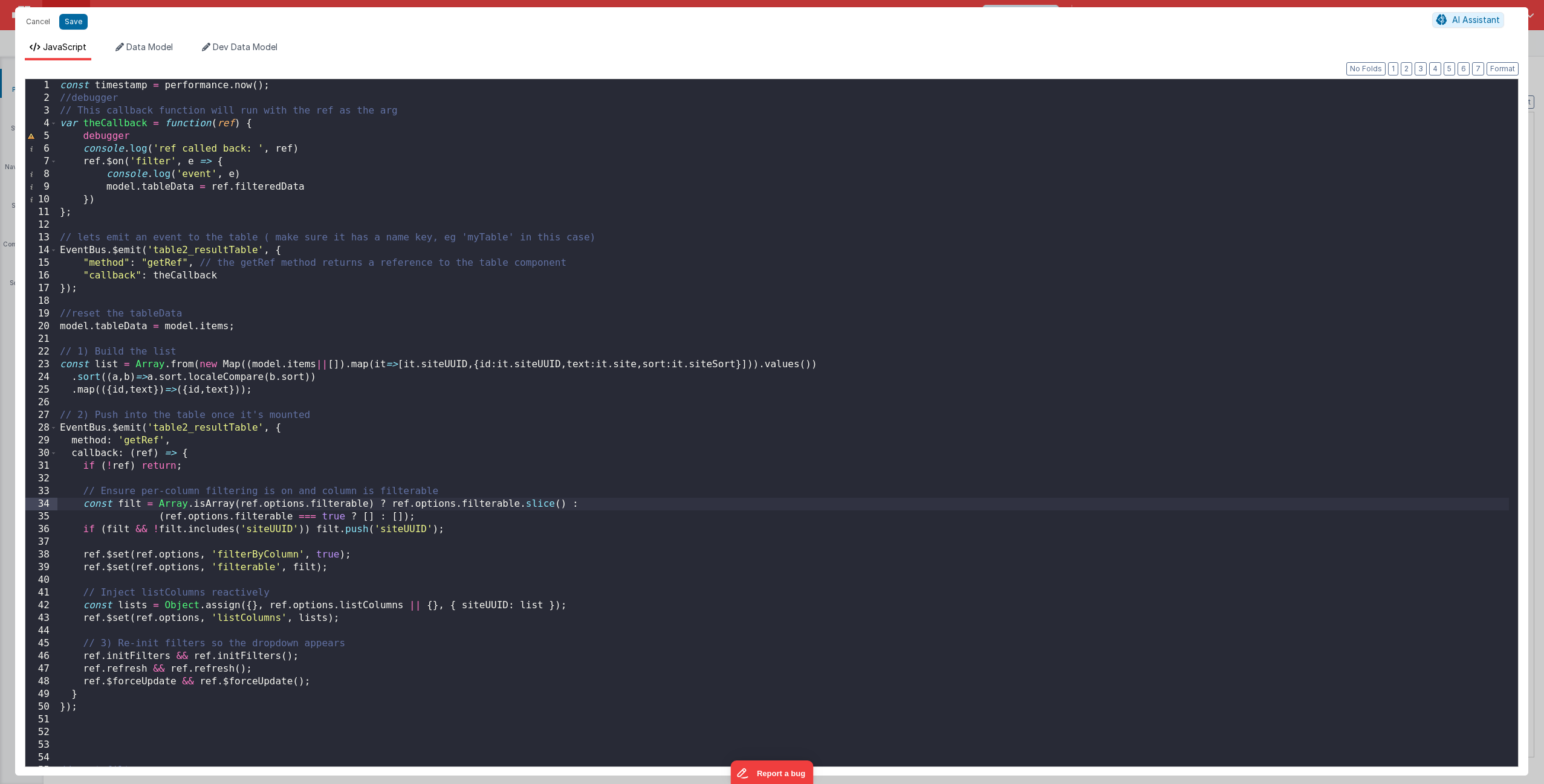
click at [128, 201] on div "const timestamp = performance . now ( ) ; //debugger // This callback function …" at bounding box center [782, 435] width 1451 height 713
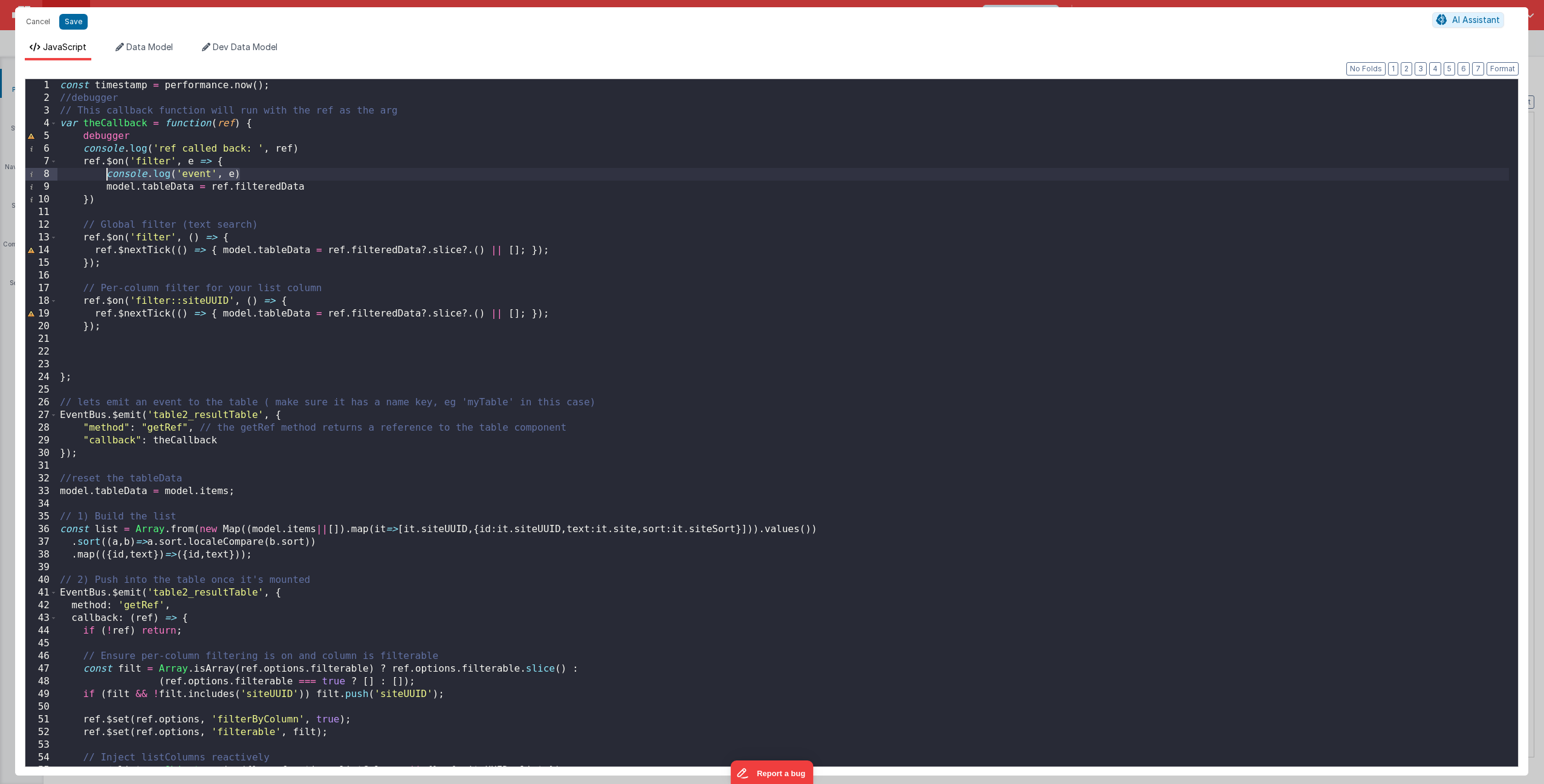
drag, startPoint x: 248, startPoint y: 175, endPoint x: 105, endPoint y: 170, distance: 143.1
click at [105, 170] on div "const timestamp = performance . now ( ) ; //debugger // This callback function …" at bounding box center [782, 435] width 1451 height 713
click at [145, 193] on div "const timestamp = performance . now ( ) ; //debugger // This callback function …" at bounding box center [782, 435] width 1451 height 713
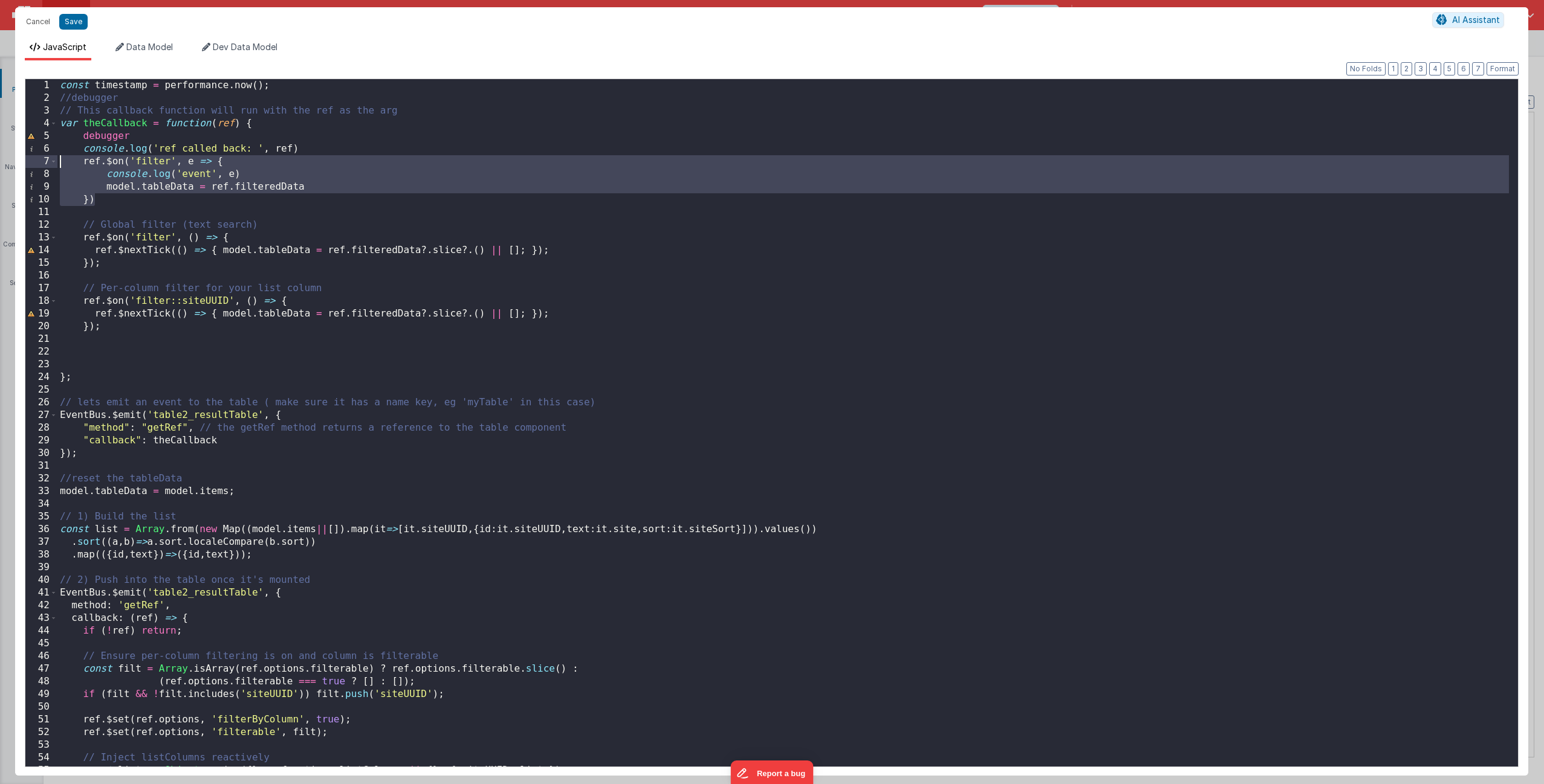
drag, startPoint x: 112, startPoint y: 201, endPoint x: 41, endPoint y: 159, distance: 82.5
click at [41, 159] on div "1 2 3 4 5 6 7 8 9 10 11 12 13 14 15 16 17 18 19 20 21 22 23 24 25 26 27 28 29 3…" at bounding box center [771, 423] width 1494 height 689
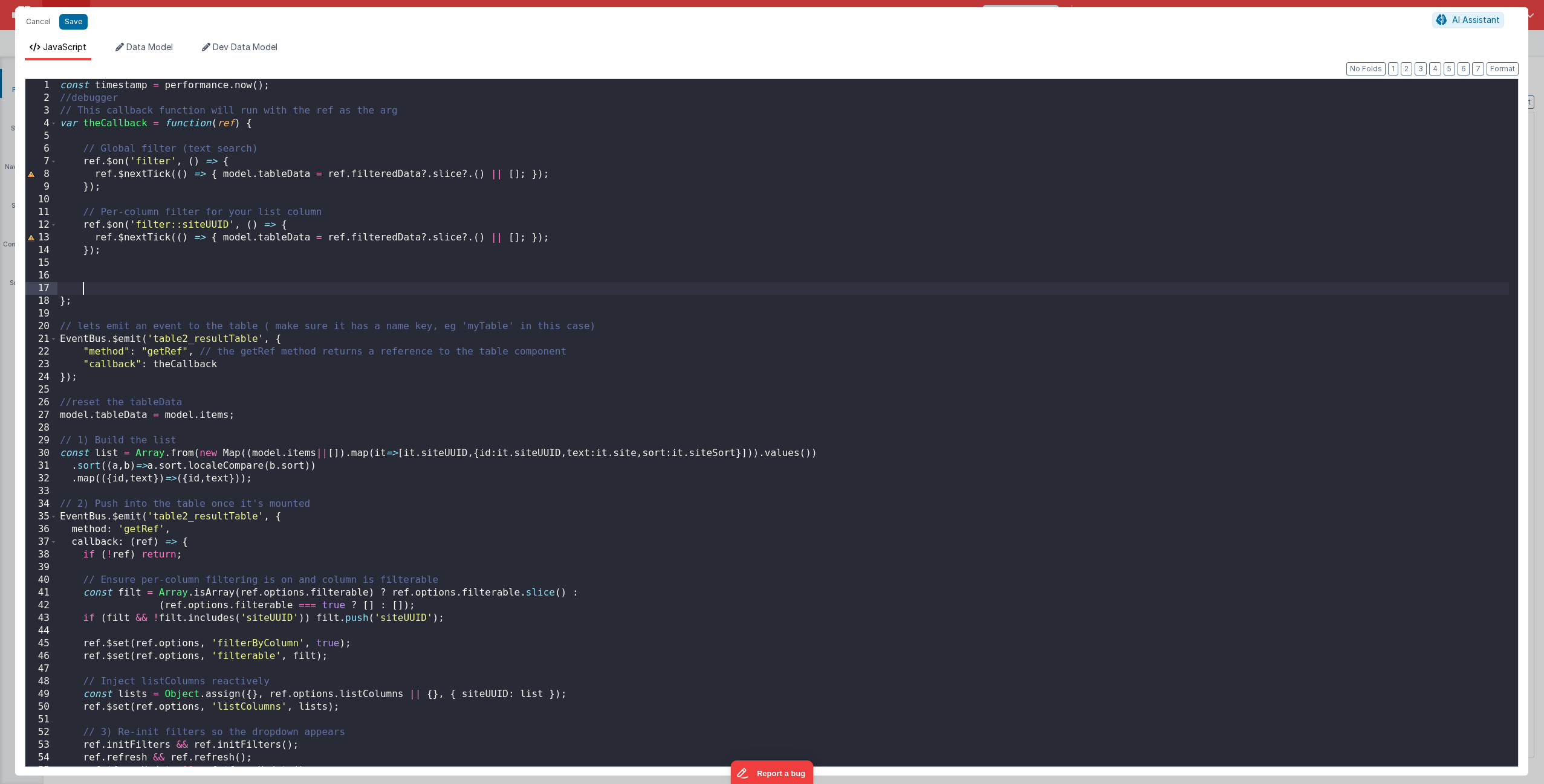
click at [87, 283] on div "const timestamp = performance . now ( ) ; //debugger // This callback function …" at bounding box center [782, 435] width 1451 height 713
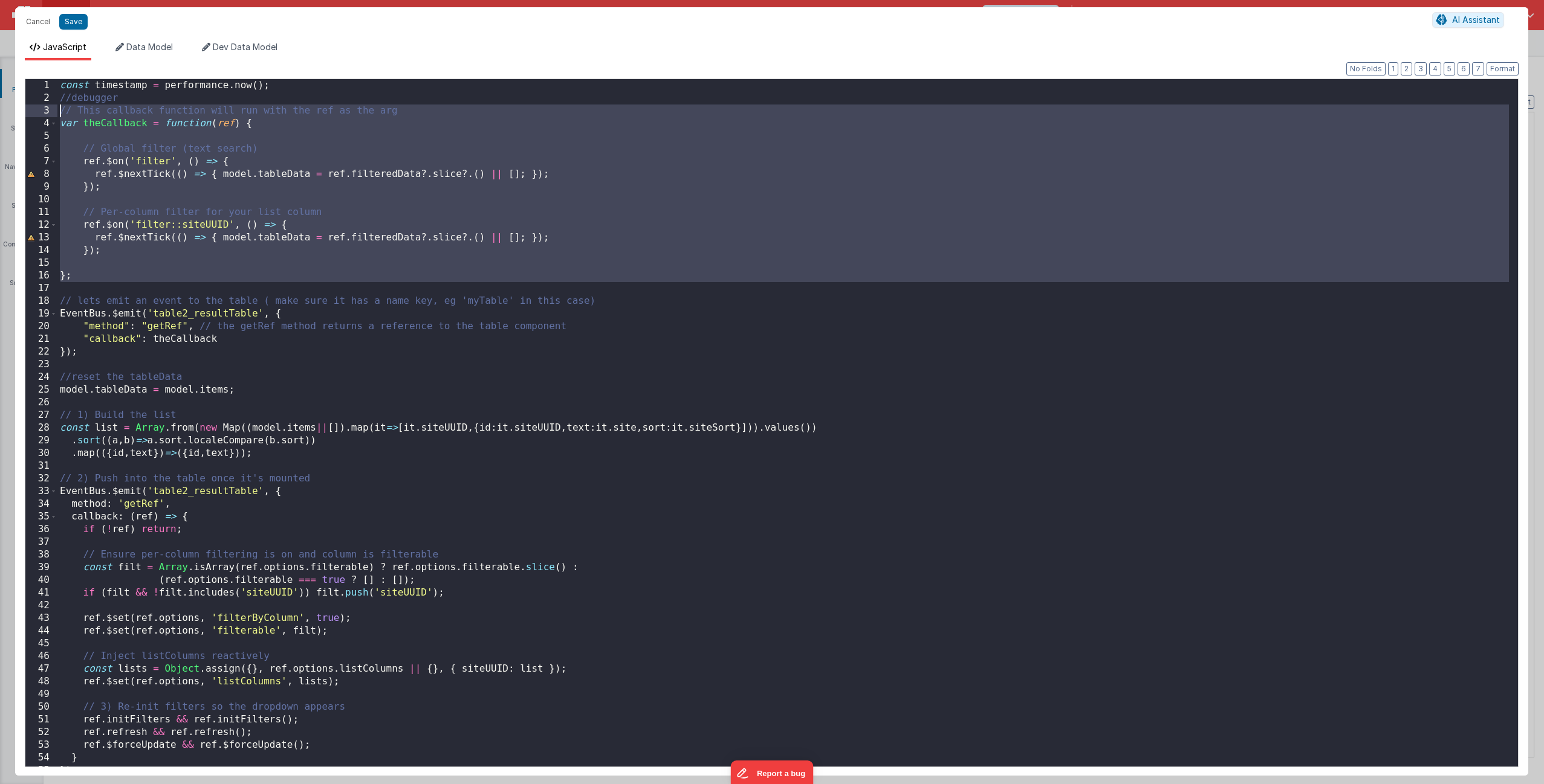
drag, startPoint x: 82, startPoint y: 283, endPoint x: 12, endPoint y: 116, distance: 181.1
click at [12, 116] on div "Cancel Save AI Assistant JavaScript Data Model Dev Data Model Format 7 6 5 4 3 …" at bounding box center [772, 392] width 1544 height 784
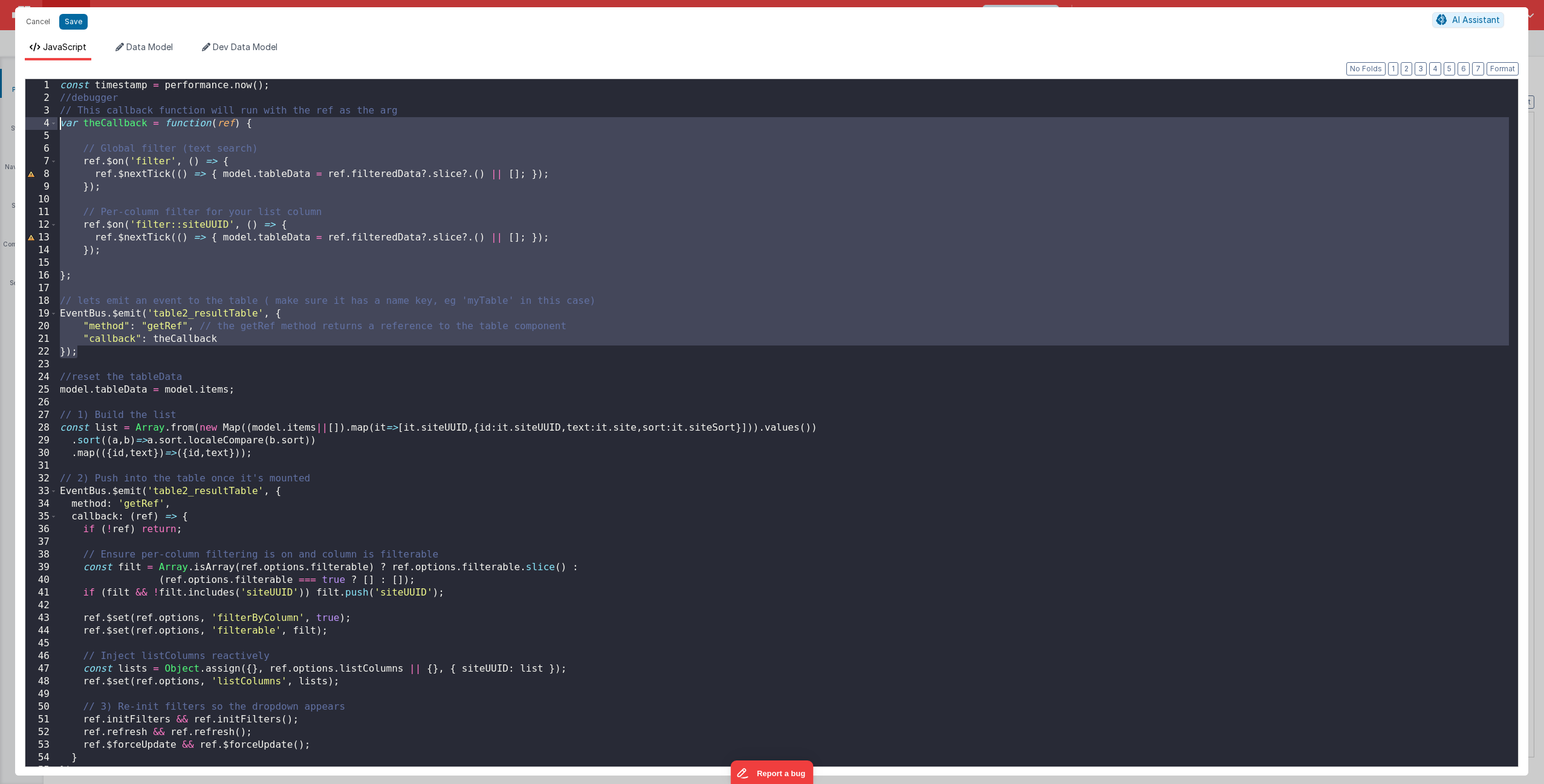
drag, startPoint x: 88, startPoint y: 351, endPoint x: 39, endPoint y: 123, distance: 233.2
click at [39, 123] on div "1 2 3 4 5 6 7 8 9 10 11 12 13 14 15 16 17 18 19 20 21 22 23 24 25 26 27 28 29 3…" at bounding box center [771, 423] width 1494 height 689
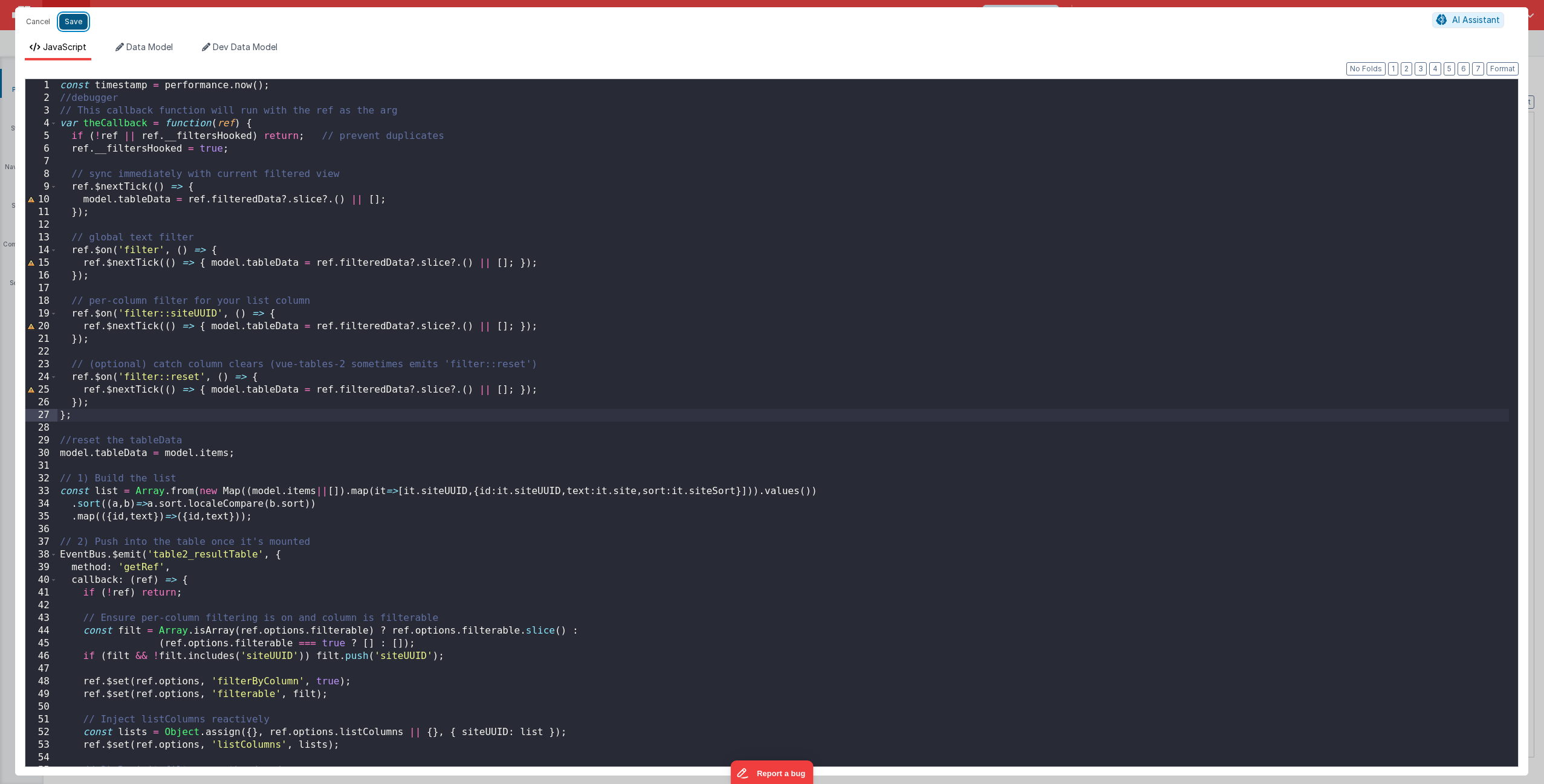
click at [75, 25] on button "Save" at bounding box center [73, 22] width 29 height 16
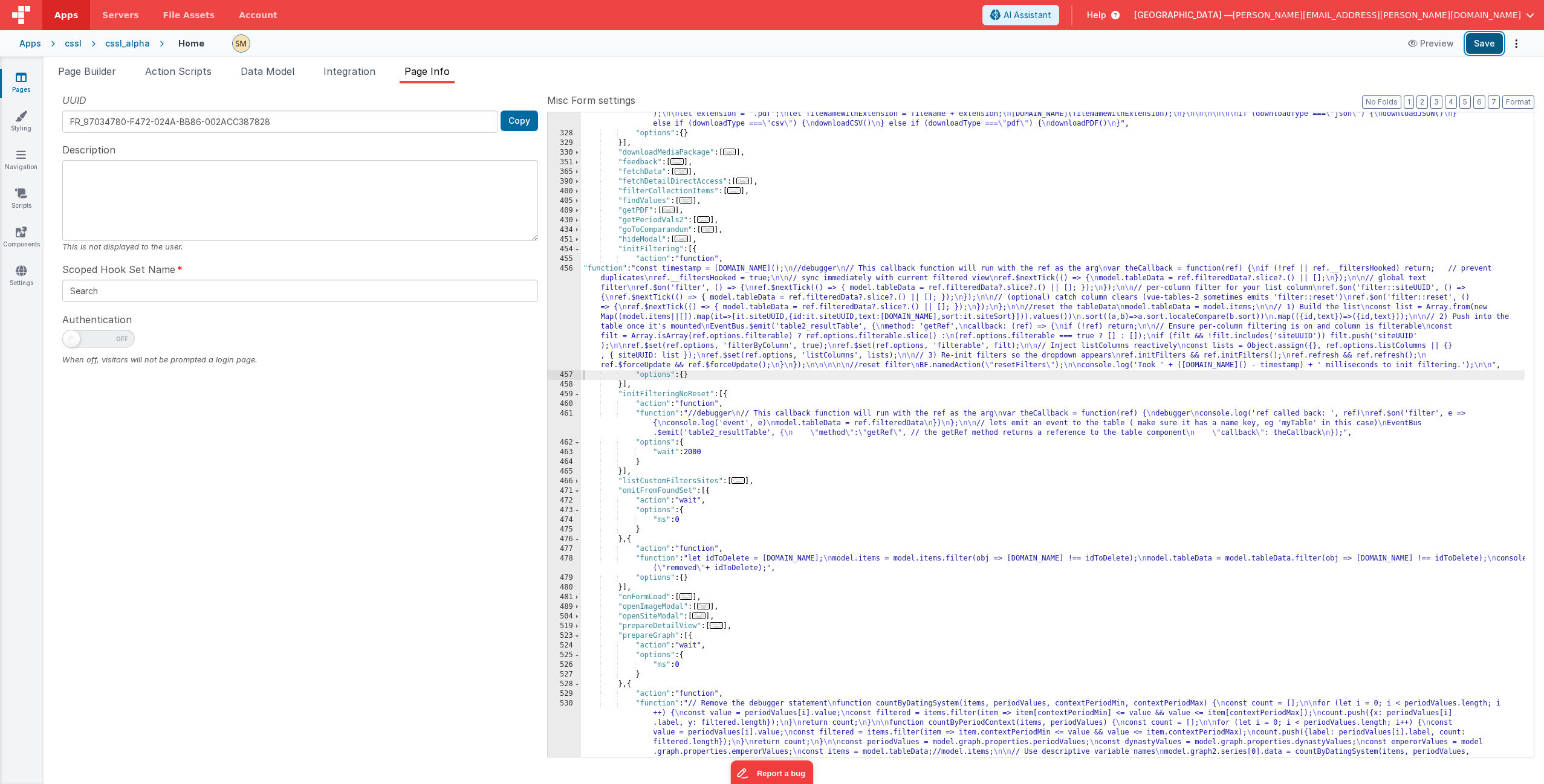
click at [1488, 45] on button "Save" at bounding box center [1484, 44] width 37 height 21
click at [680, 322] on div ""function" : "if (model.items.length === 0) { \n return; \n } \n\n let download…" at bounding box center [1052, 402] width 943 height 1031
click at [563, 317] on div "456" at bounding box center [564, 317] width 33 height 106
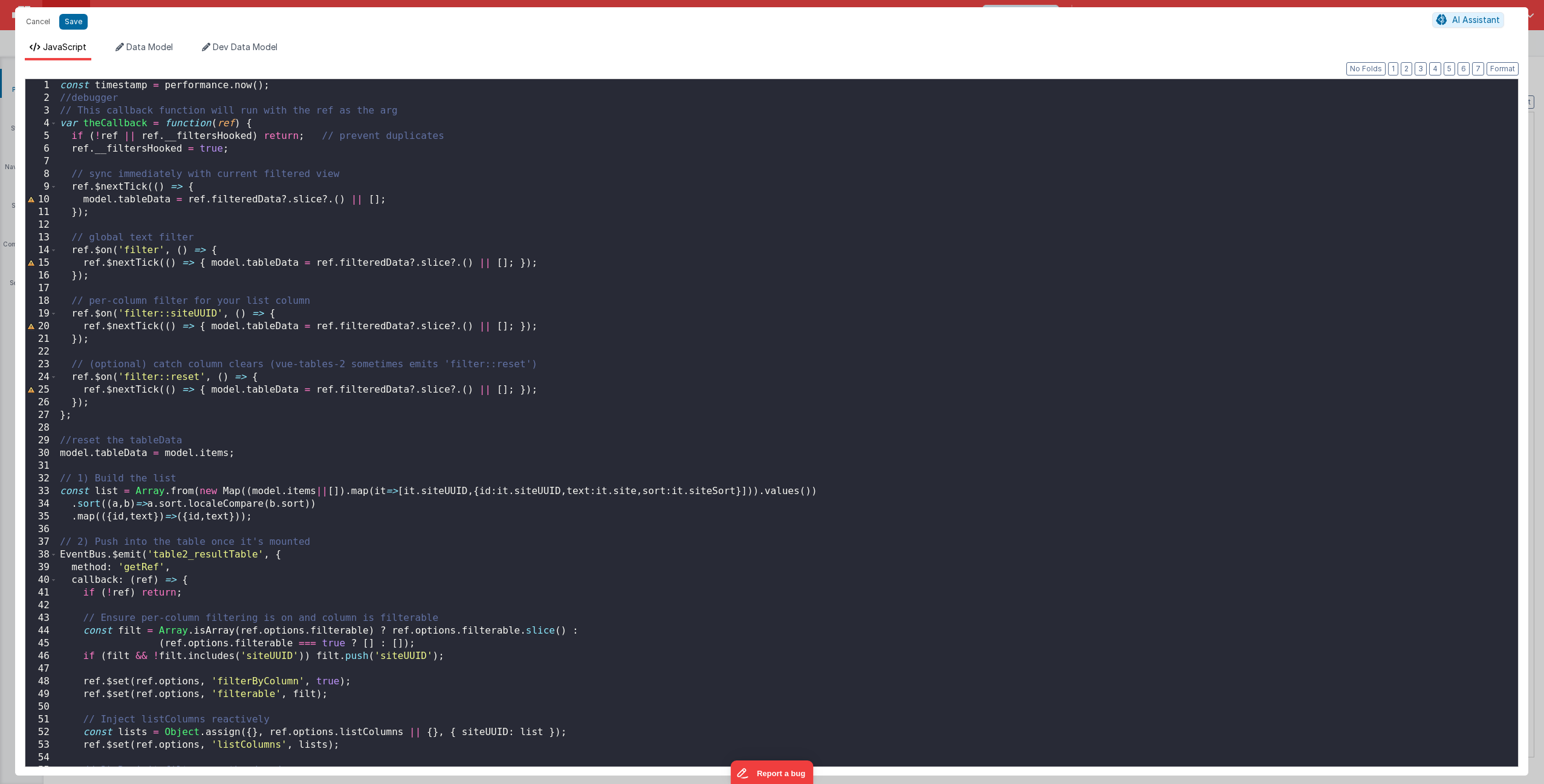
click at [554, 314] on div "const timestamp = performance . now ( ) ; //debugger // This callback function …" at bounding box center [782, 435] width 1451 height 713
click at [106, 419] on div "const timestamp = performance . now ( ) ; //debugger // This callback function …" at bounding box center [782, 435] width 1451 height 713
click at [99, 420] on div "const timestamp = performance . now ( ) ; //debugger // This callback function …" at bounding box center [782, 435] width 1451 height 713
click at [223, 430] on div "const timestamp = performance . now ( ) ; //debugger // This callback function …" at bounding box center [782, 435] width 1451 height 713
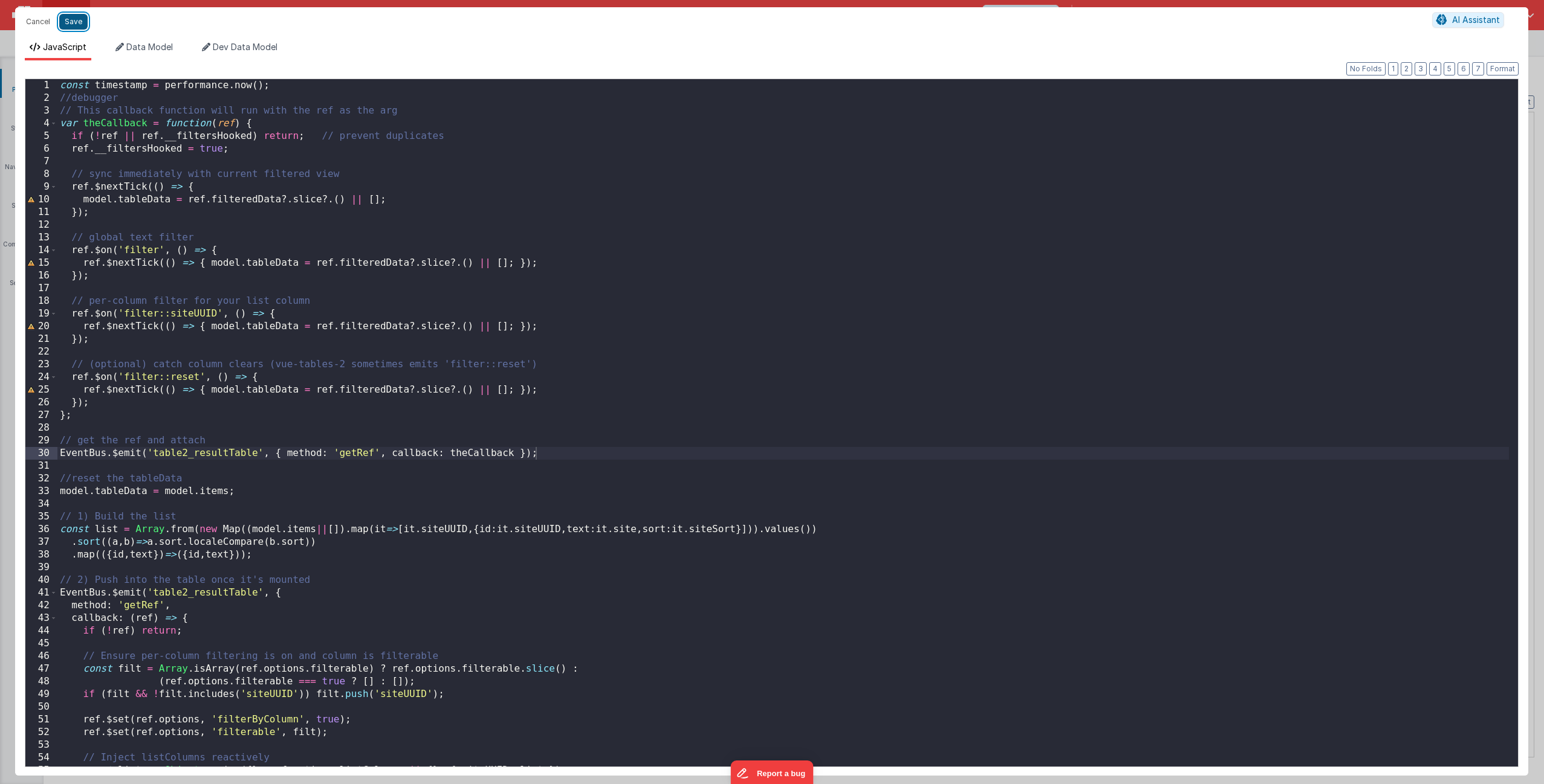
click at [81, 21] on button "Save" at bounding box center [73, 22] width 29 height 16
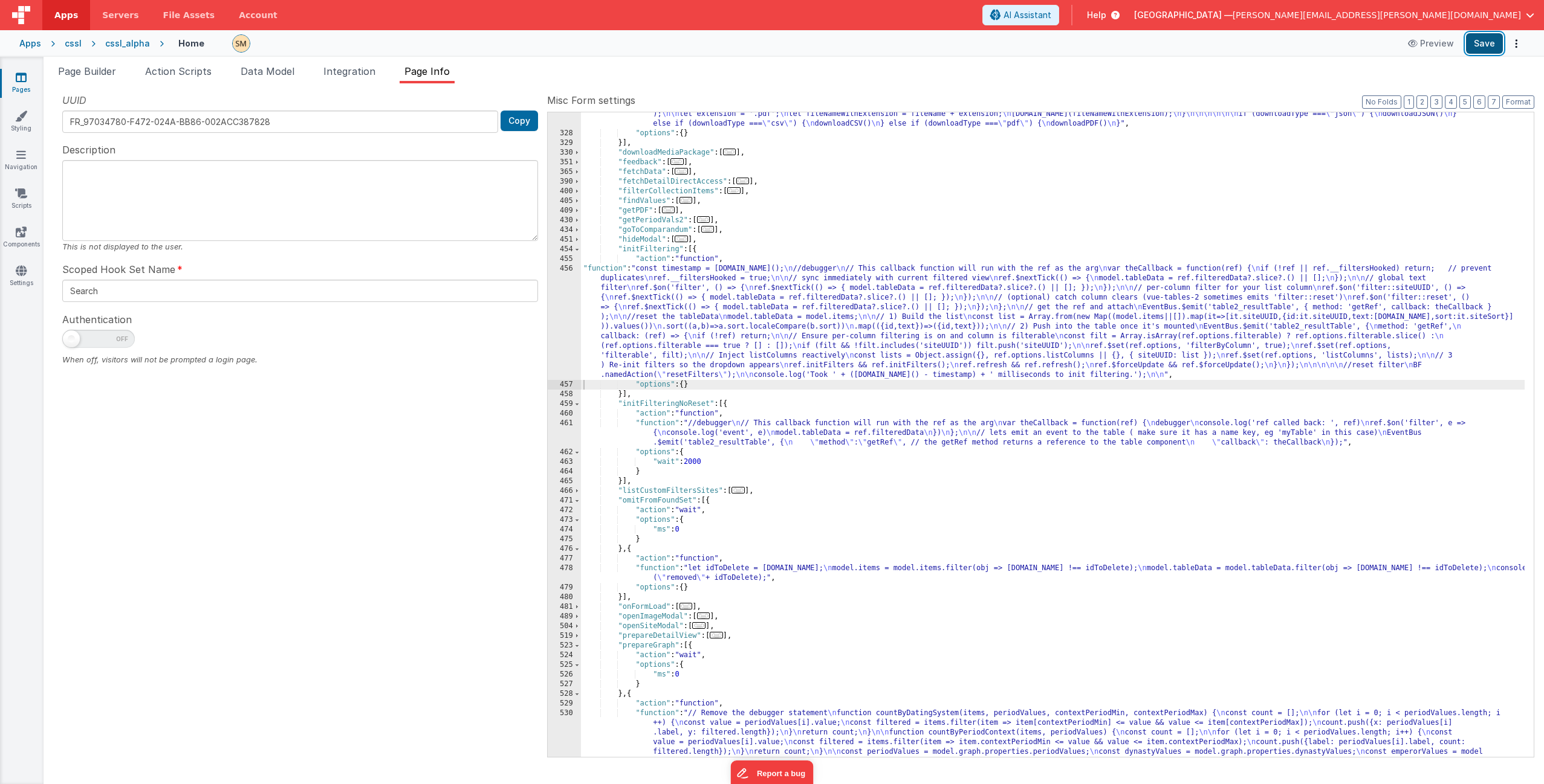
click at [1489, 41] on button "Save" at bounding box center [1484, 44] width 37 height 21
click at [1483, 43] on button "Save" at bounding box center [1484, 44] width 37 height 21
click at [749, 319] on div ""function" : "if (model.items.length === 0) { \n return; \n } \n\n let download…" at bounding box center [1052, 402] width 943 height 1031
click at [567, 311] on div "456" at bounding box center [564, 322] width 33 height 116
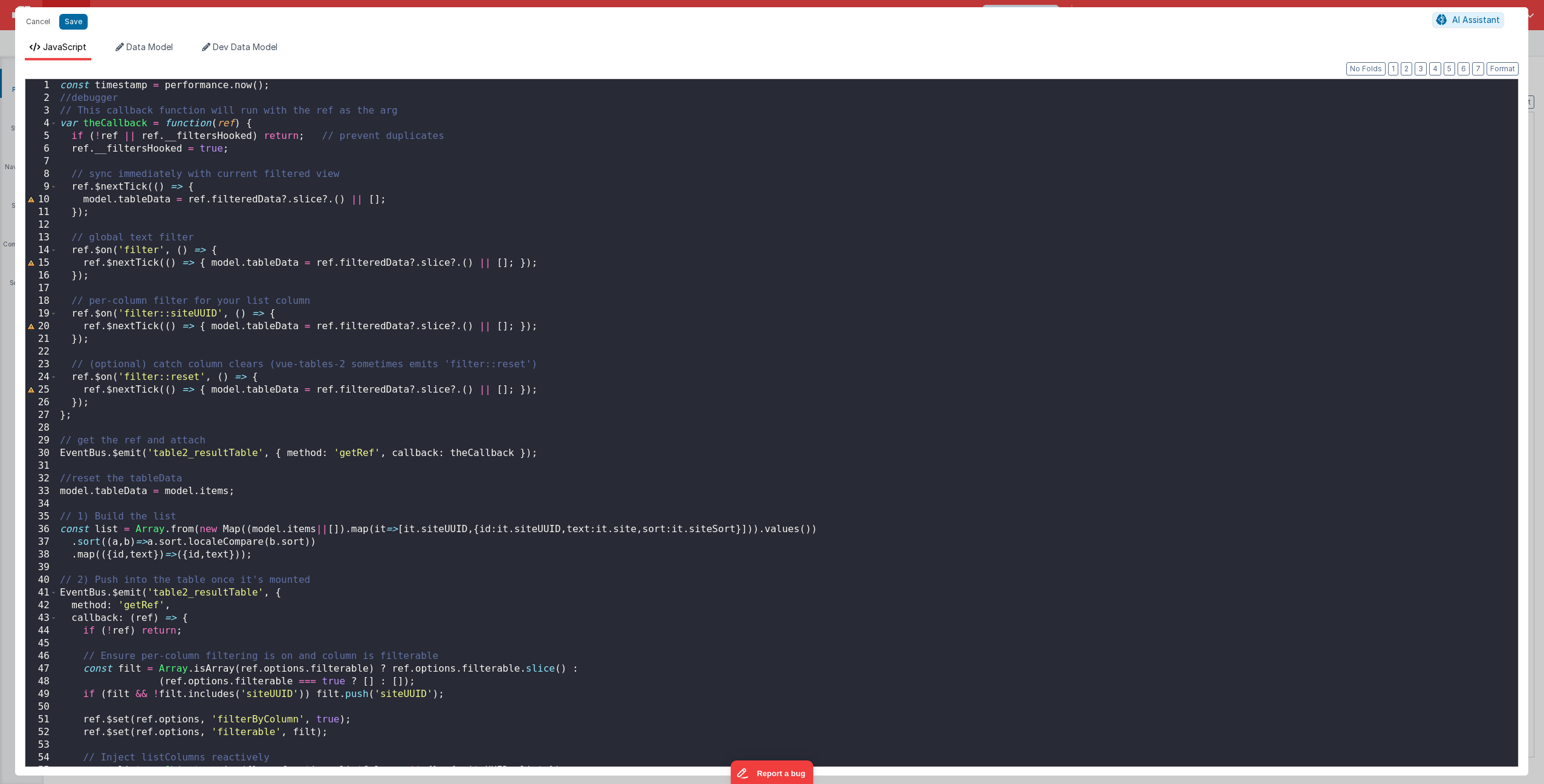
click at [290, 422] on div "const timestamp = performance . now ( ) ; //debugger // This callback function …" at bounding box center [782, 435] width 1451 height 713
click at [284, 415] on div "const timestamp = performance . now ( ) ; //debugger // This callback function …" at bounding box center [782, 435] width 1451 height 713
click at [558, 459] on div "const timestamp = performance . now ( ) ; //debugger // This callback function …" at bounding box center [782, 435] width 1451 height 713
click at [344, 491] on div "const timestamp = performance . now ( ) ; //debugger // This callback function …" at bounding box center [782, 435] width 1451 height 713
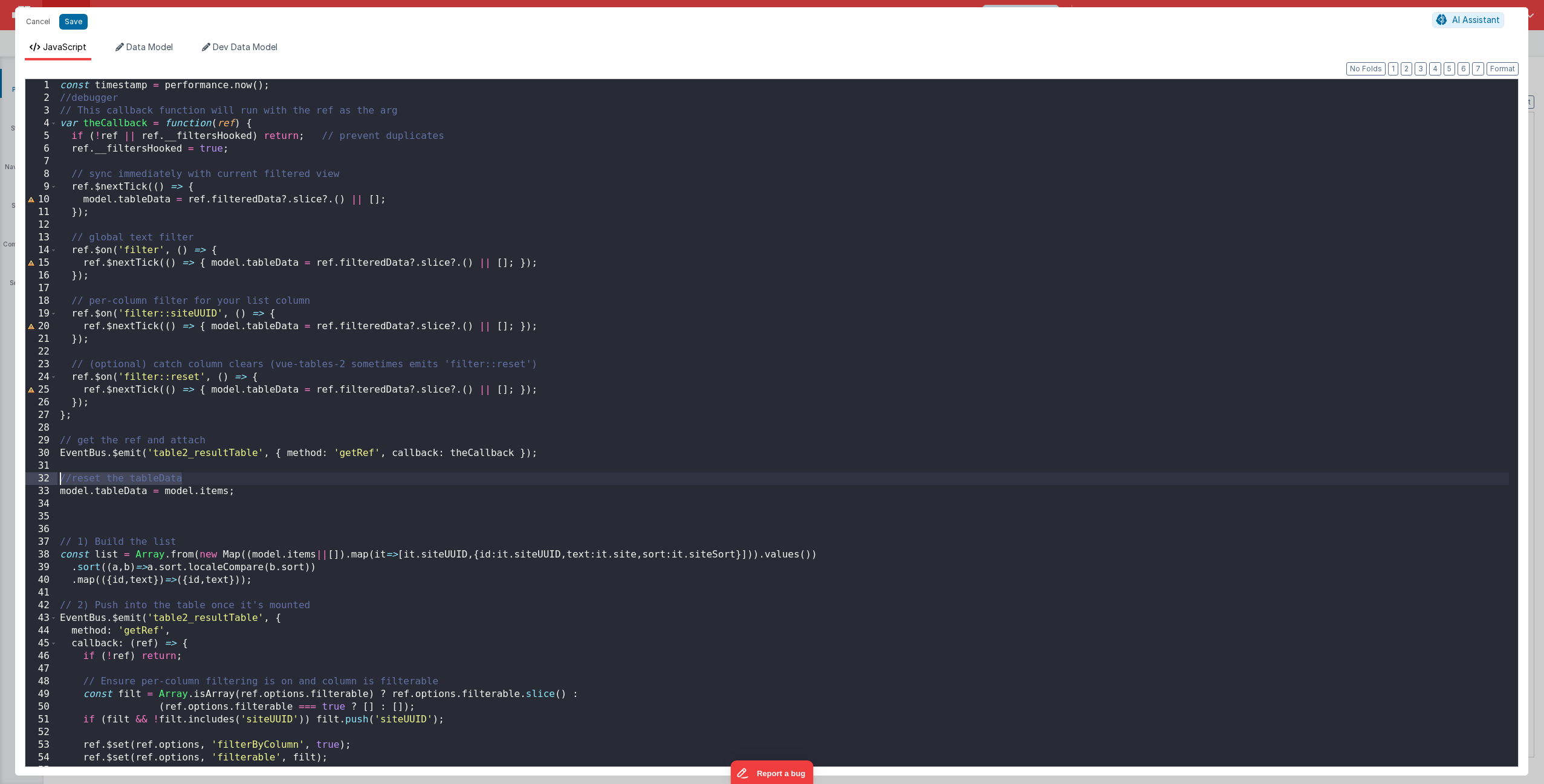
drag, startPoint x: 183, startPoint y: 480, endPoint x: 48, endPoint y: 479, distance: 135.0
click at [48, 479] on div "1 2 3 4 5 6 7 8 9 10 11 12 13 14 15 16 17 18 19 20 21 22 23 24 25 26 27 28 29 3…" at bounding box center [771, 423] width 1494 height 689
click at [108, 515] on div "const timestamp = performance . now ( ) ; //debugger // This callback function …" at bounding box center [782, 435] width 1451 height 713
drag, startPoint x: 106, startPoint y: 518, endPoint x: 180, endPoint y: 518, distance: 74.0
click at [180, 518] on div "const timestamp = performance . now ( ) ; //debugger // This callback function …" at bounding box center [782, 435] width 1451 height 713
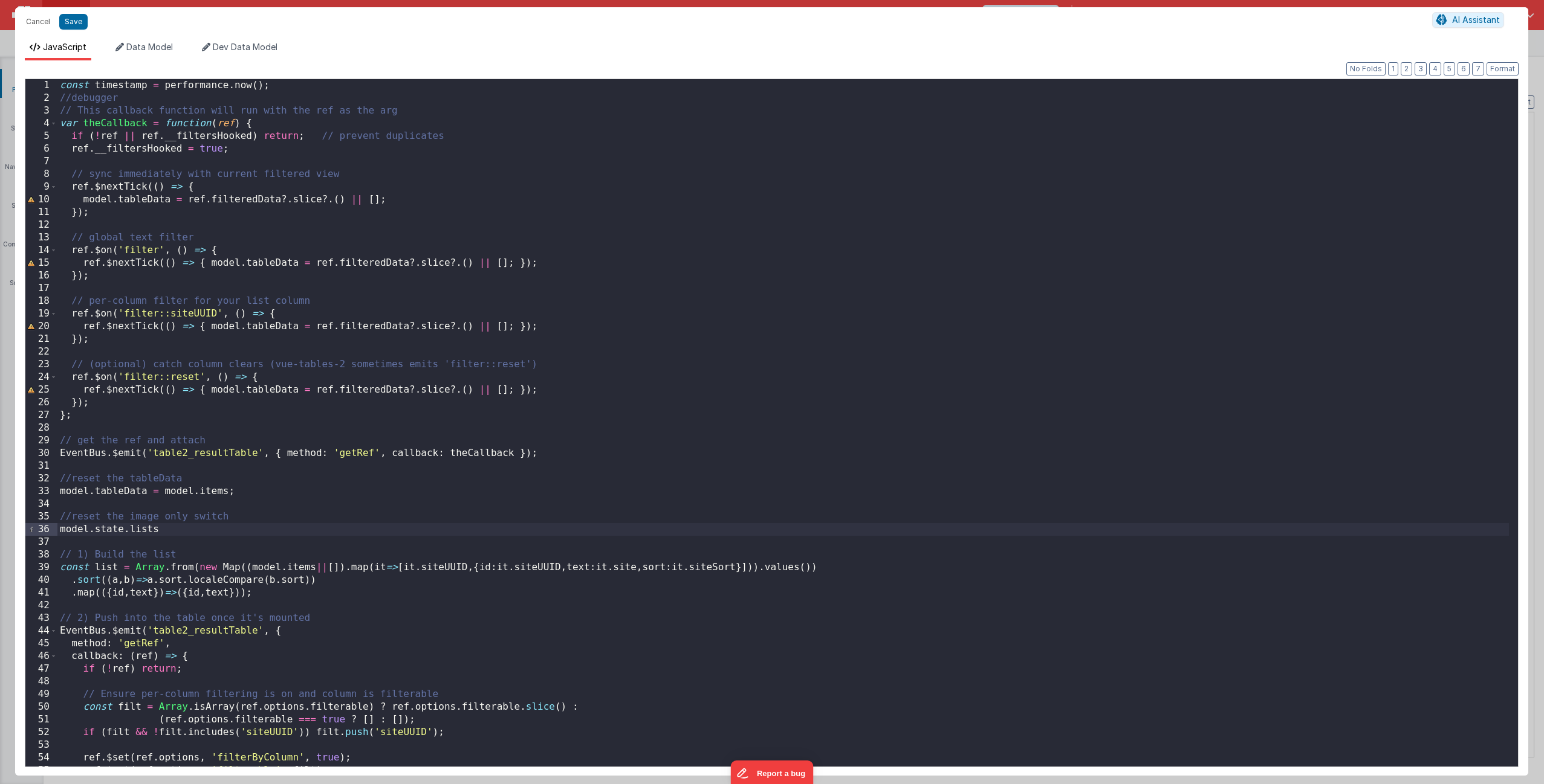
click at [154, 40] on div "JavaScript Data Model Dev Data Model Format 7 6 5 4 3 2 1 No Folds 1 2 3 4 5 6 …" at bounding box center [771, 406] width 1513 height 739
click at [154, 46] on span "Data Model" at bounding box center [149, 47] width 47 height 10
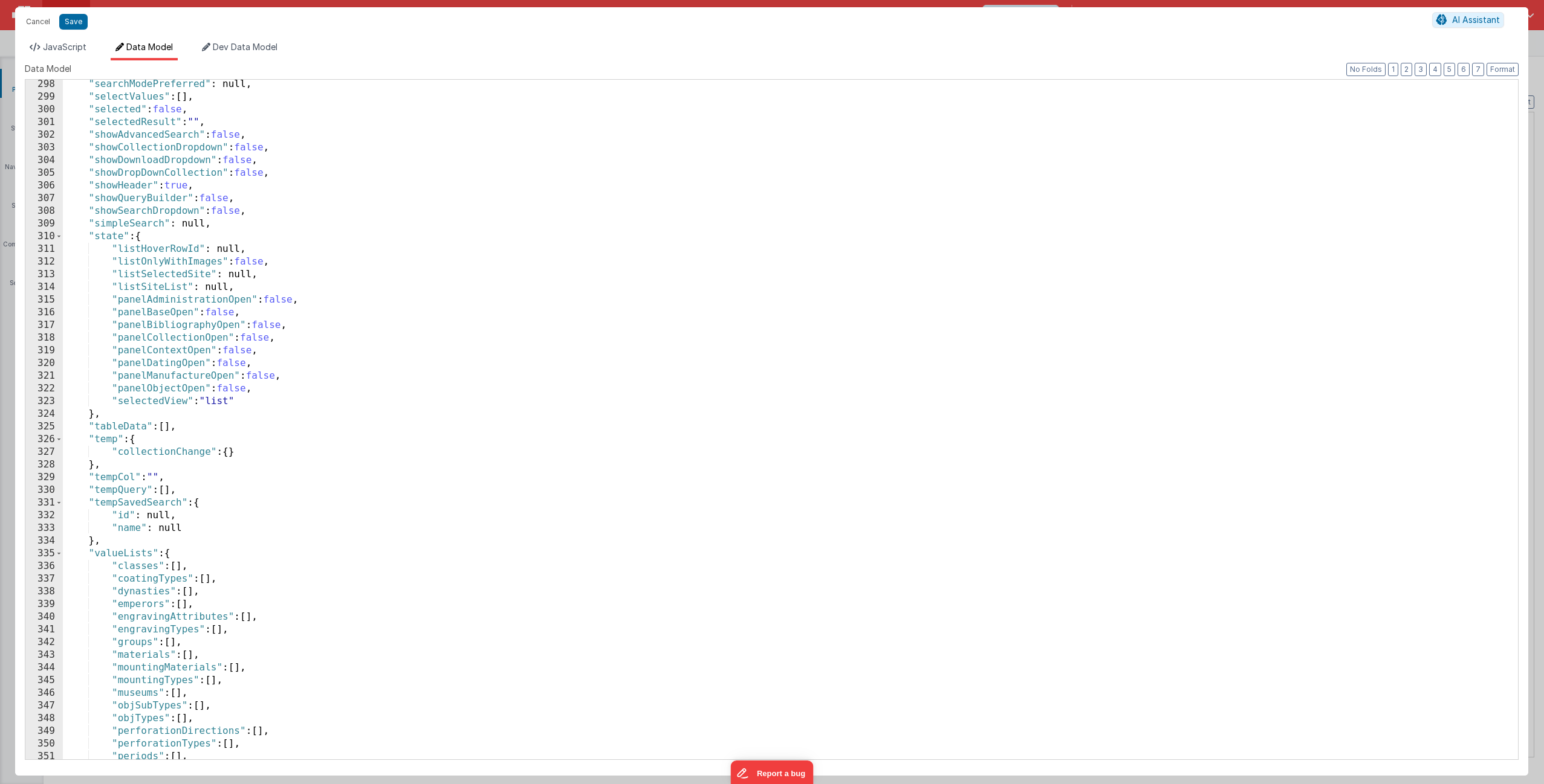
scroll to position [3480, 0]
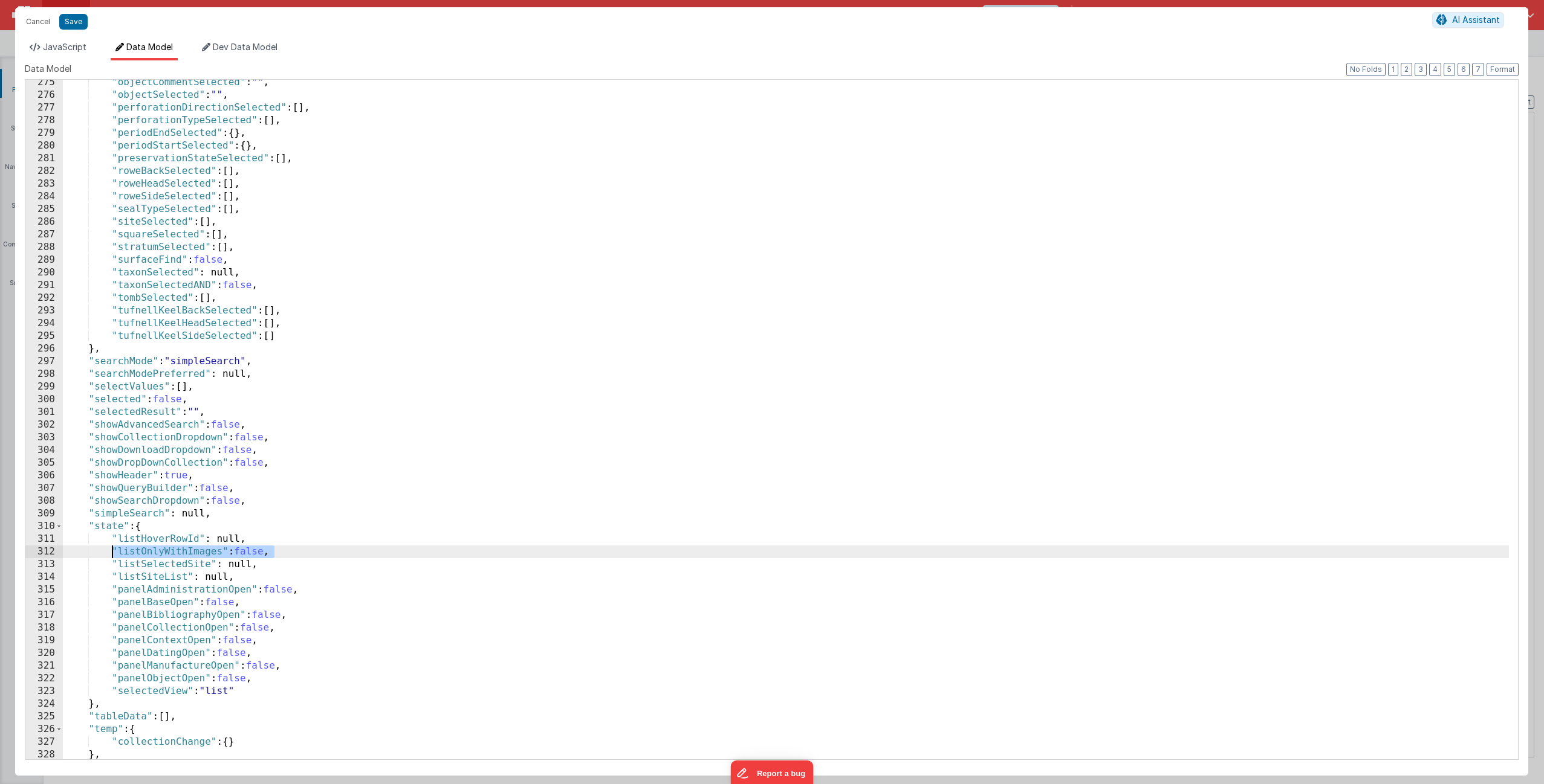
drag, startPoint x: 281, startPoint y: 550, endPoint x: 111, endPoint y: 548, distance: 170.0
click at [111, 548] on div ""objectCommentSelected" : "" , "objectSelected" : "" , "perforationDirectionSel…" at bounding box center [785, 429] width 1446 height 705
click at [66, 49] on span "JavaScript" at bounding box center [65, 47] width 44 height 10
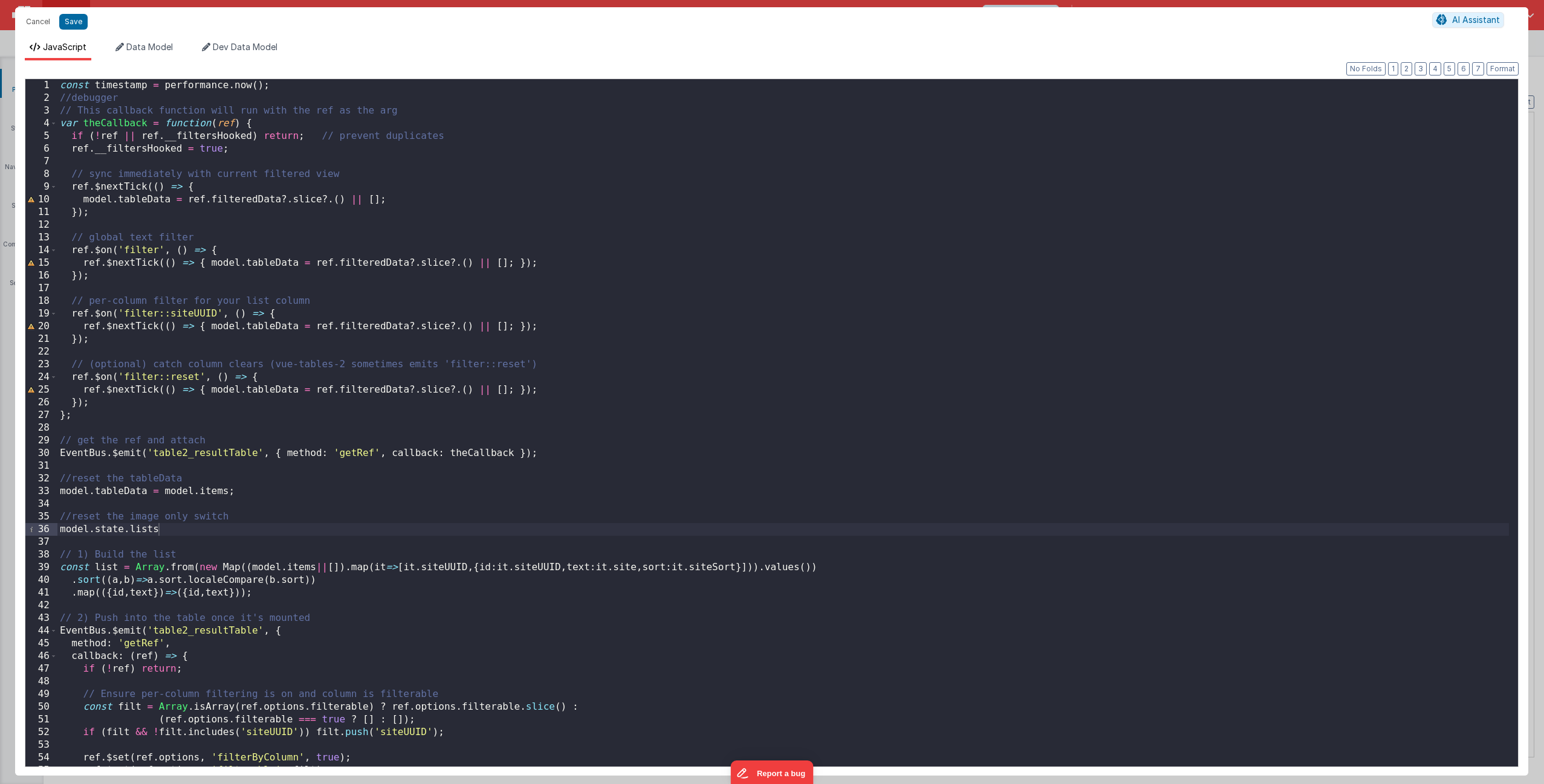
click at [140, 530] on div "const timestamp = performance . now ( ) ; //debugger // This callback function …" at bounding box center [782, 435] width 1451 height 713
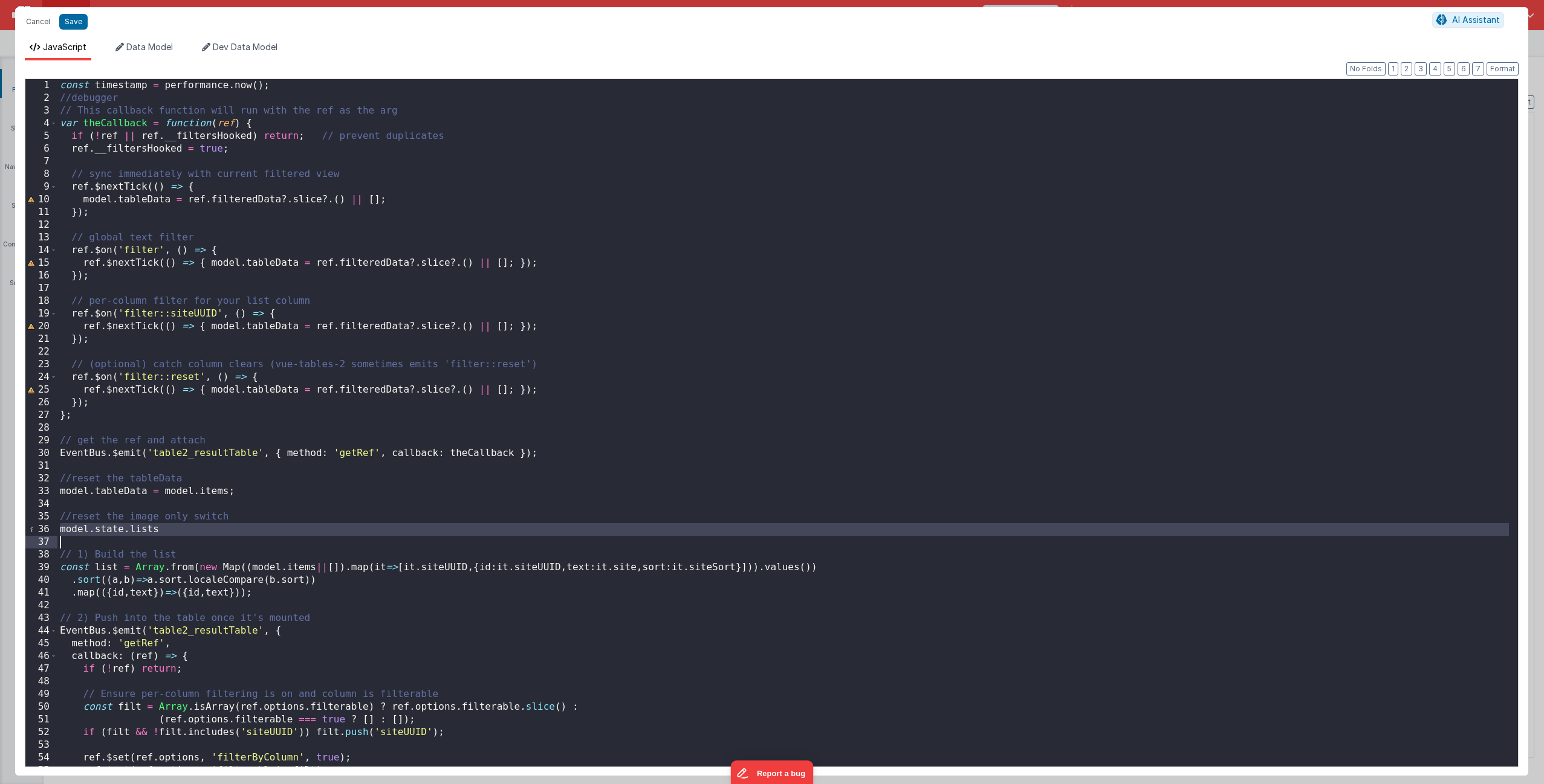
click at [141, 532] on div "const timestamp = performance . now ( ) ; //debugger // This callback function …" at bounding box center [782, 435] width 1451 height 713
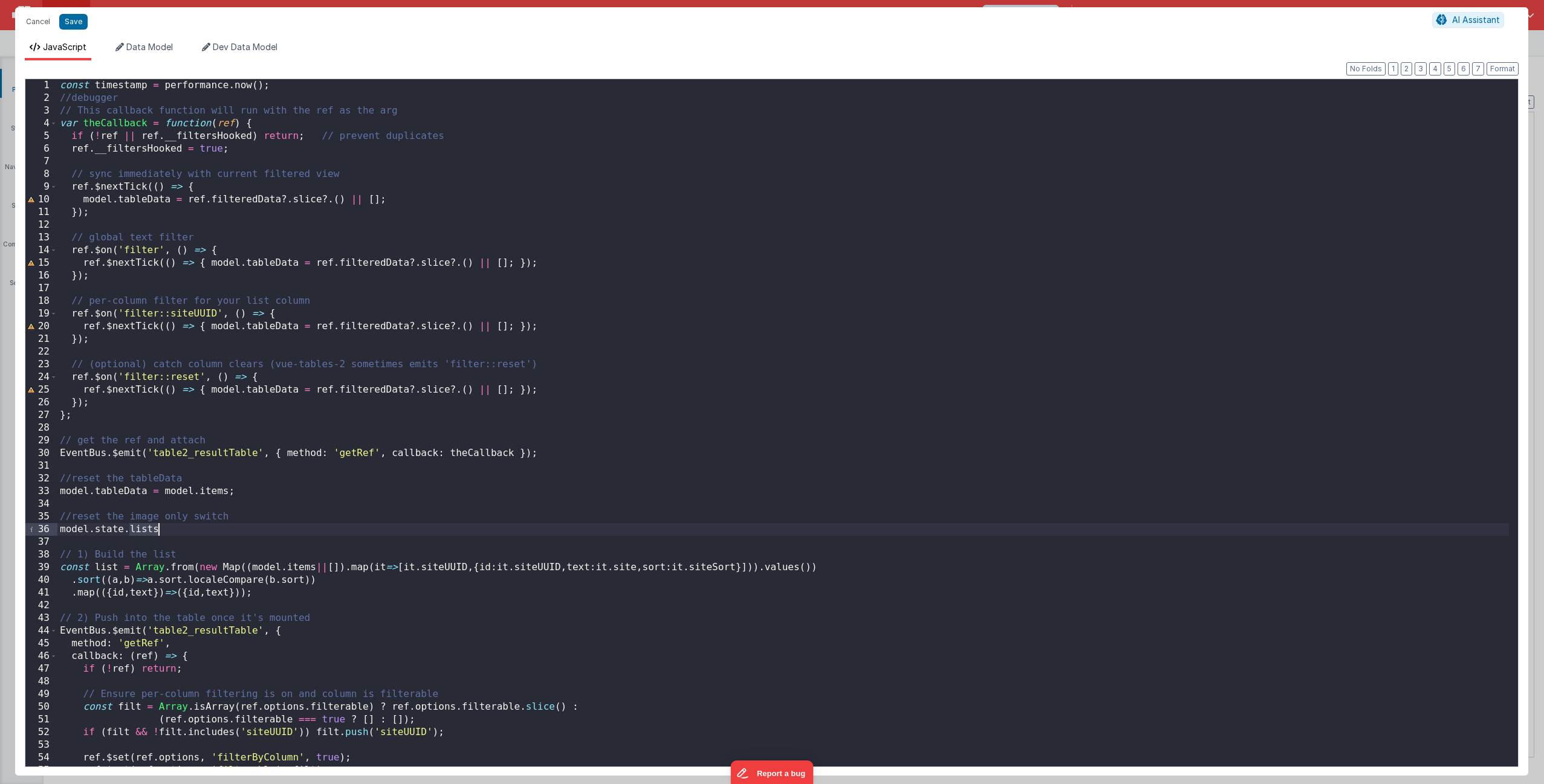
drag, startPoint x: 131, startPoint y: 529, endPoint x: 200, endPoint y: 530, distance: 69.0
click at [200, 530] on div "const timestamp = performance . now ( ) ; //debugger // This callback function …" at bounding box center [782, 435] width 1451 height 713
click at [243, 530] on div "const timestamp = performance . now ( ) ; //debugger // This callback function …" at bounding box center [782, 435] width 1451 height 713
click at [70, 18] on button "Save" at bounding box center [73, 22] width 29 height 16
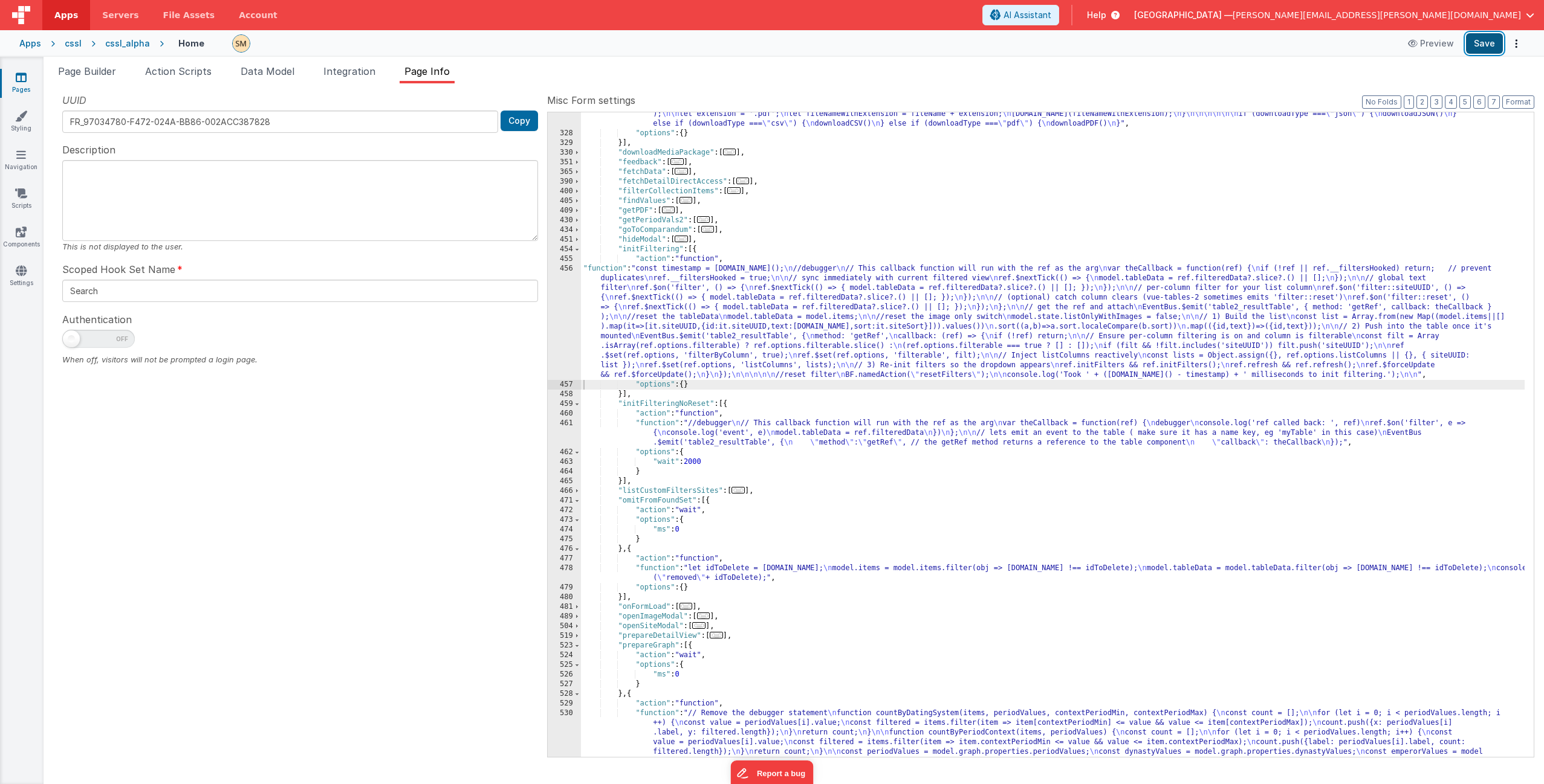
click at [1493, 46] on button "Save" at bounding box center [1484, 44] width 37 height 21
click at [721, 303] on div ""function" : "if (model.items.length === 0) { \n return; \n } \n\n let download…" at bounding box center [1052, 402] width 943 height 1031
click at [569, 321] on div "456" at bounding box center [564, 322] width 33 height 116
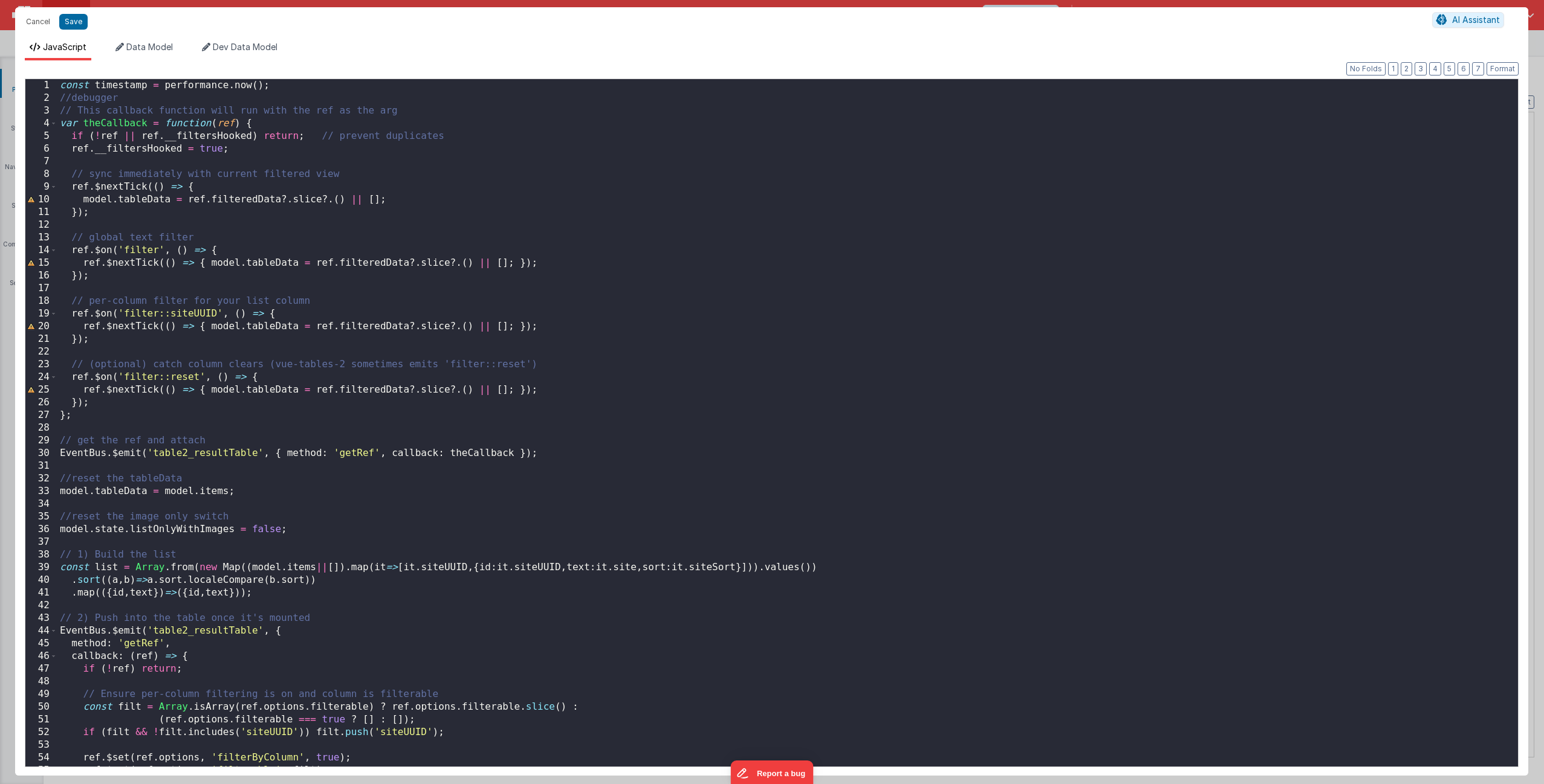
click at [271, 424] on div "const timestamp = performance . now ( ) ; //debugger // This callback function …" at bounding box center [782, 435] width 1451 height 713
click at [268, 419] on div "const timestamp = performance . now ( ) ; //debugger // This callback function …" at bounding box center [782, 435] width 1451 height 713
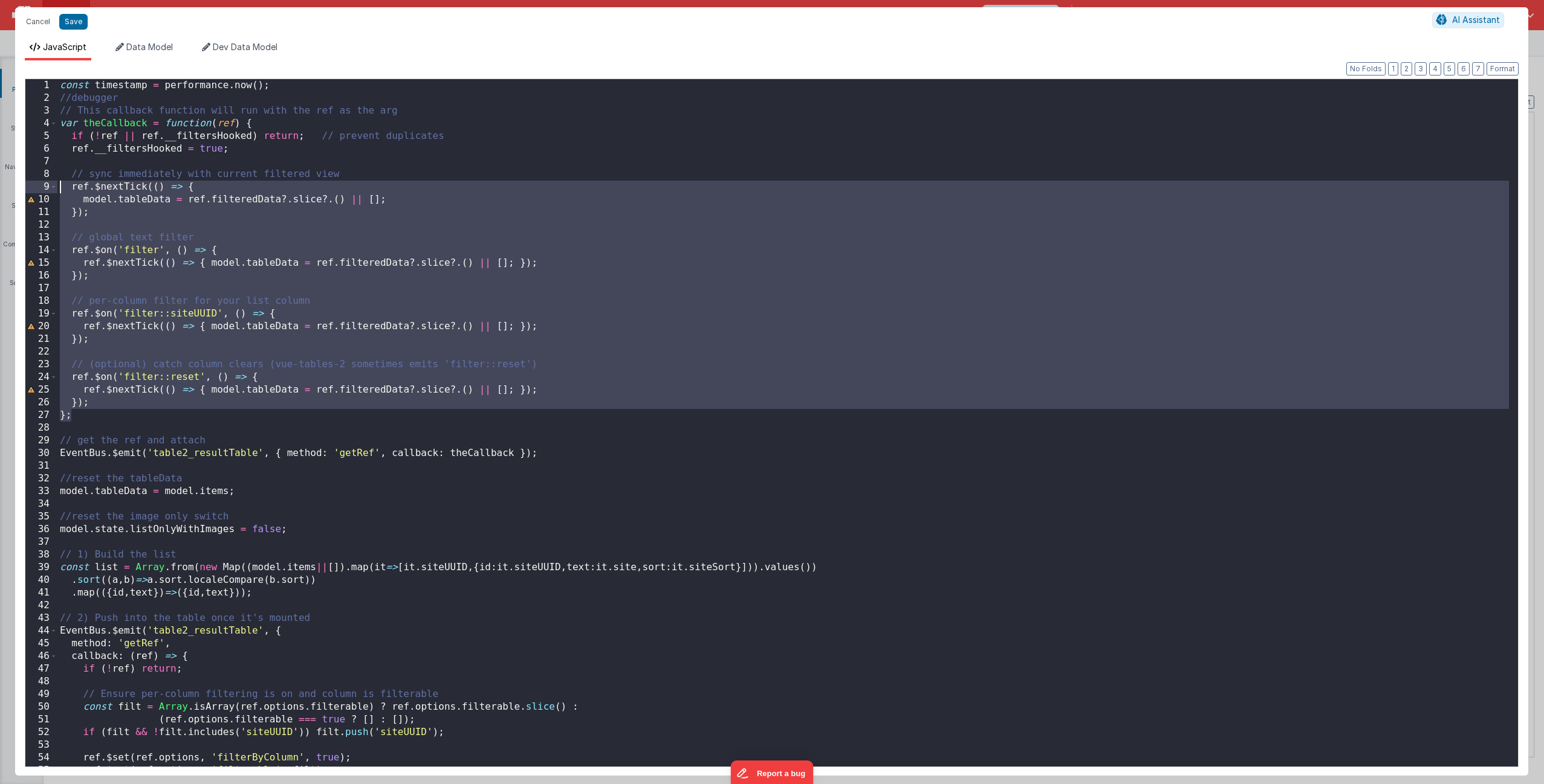
drag, startPoint x: 203, startPoint y: 413, endPoint x: 84, endPoint y: 225, distance: 222.5
click at [62, 172] on div "const timestamp = performance . now ( ) ; //debugger // This callback function …" at bounding box center [782, 435] width 1451 height 713
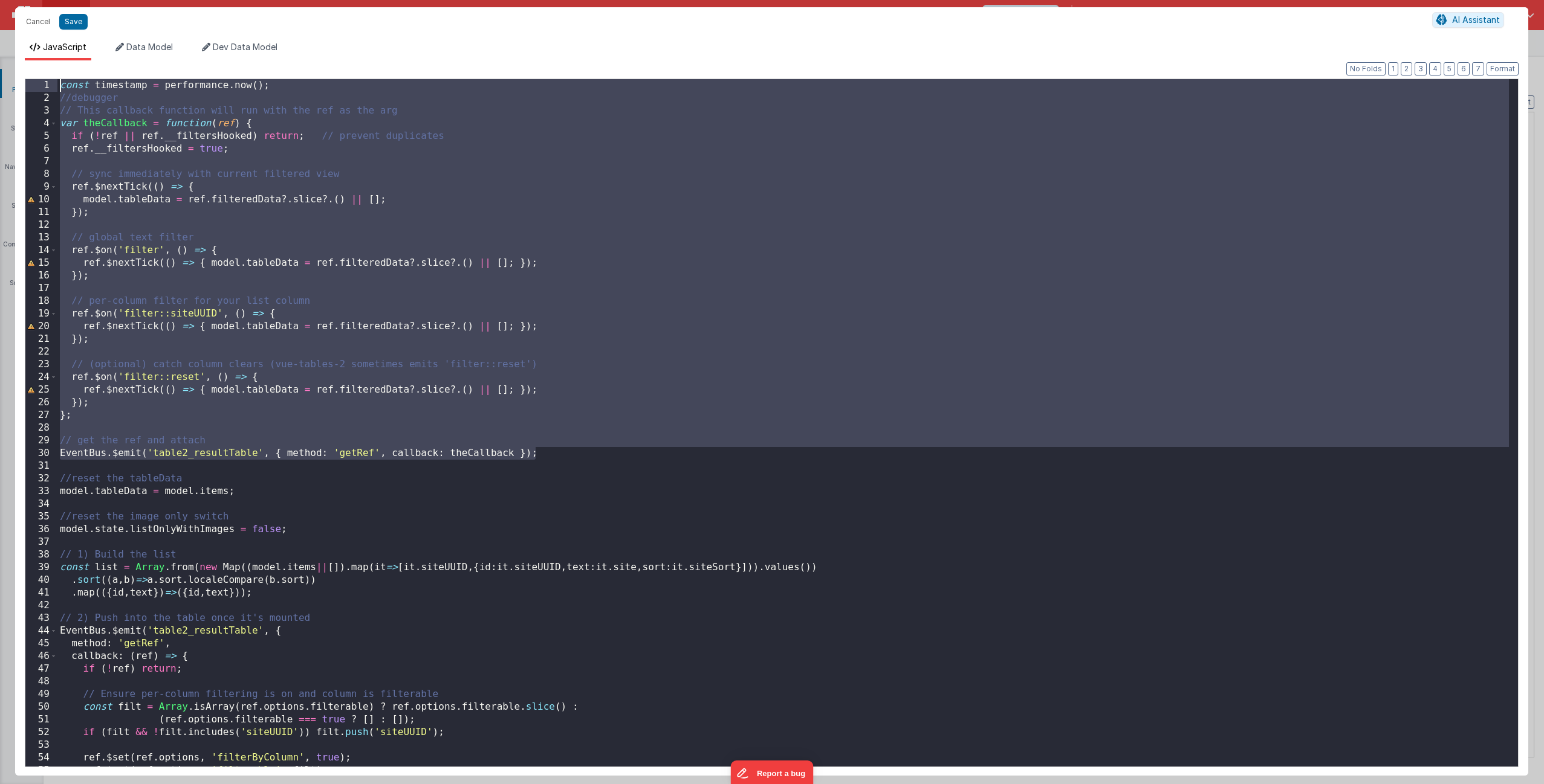
drag, startPoint x: 537, startPoint y: 453, endPoint x: 50, endPoint y: 76, distance: 615.9
click at [50, 73] on div "Format 7 6 5 4 3 2 1 No Folds 1 2 3 4 5 6 7 8 9 10 11 12 13 14 15 16 17 18 19 2…" at bounding box center [771, 418] width 1494 height 696
click at [43, 23] on button "Cancel" at bounding box center [38, 22] width 36 height 17
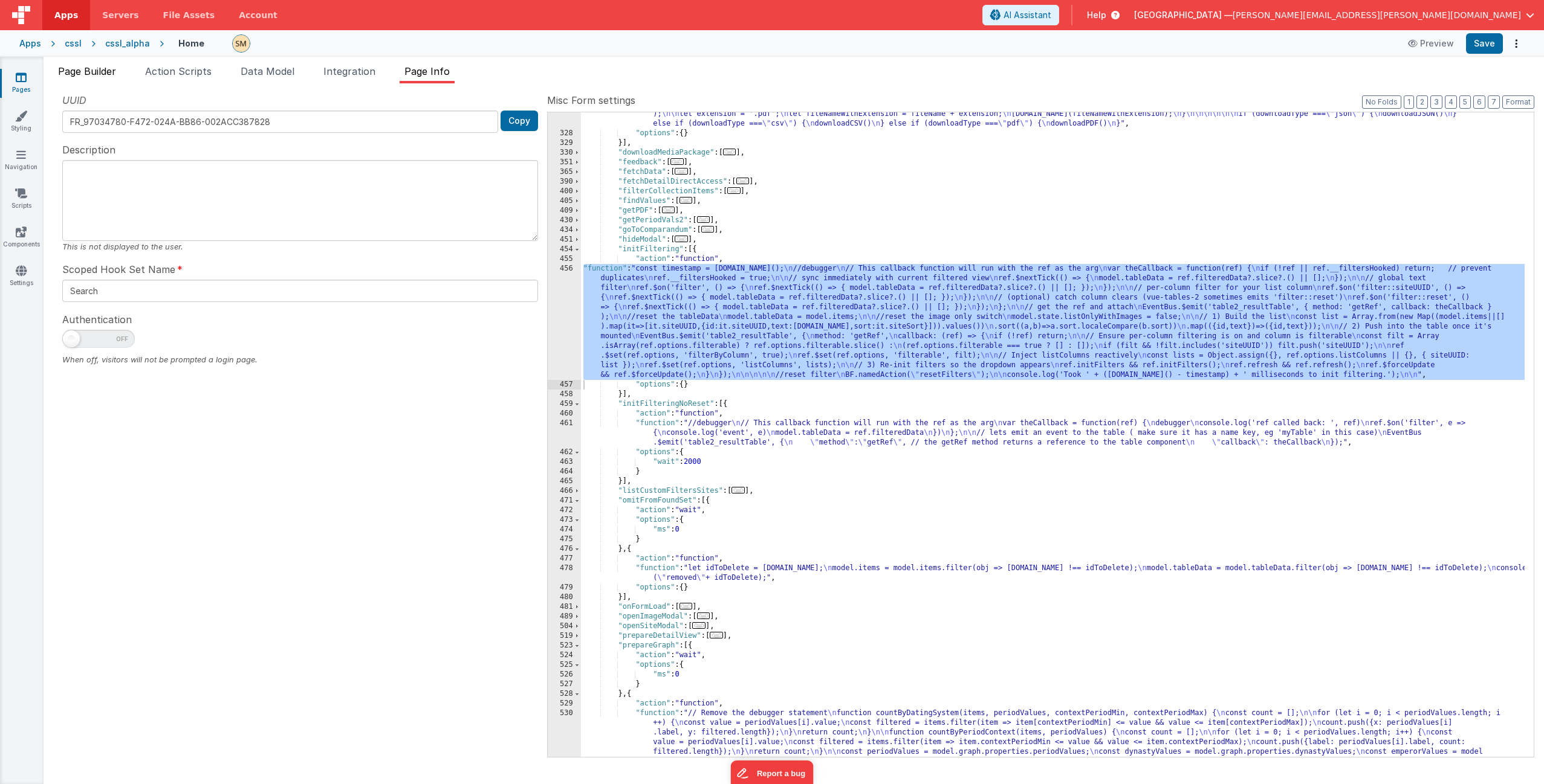
click at [114, 68] on span "Page Builder" at bounding box center [87, 71] width 58 height 12
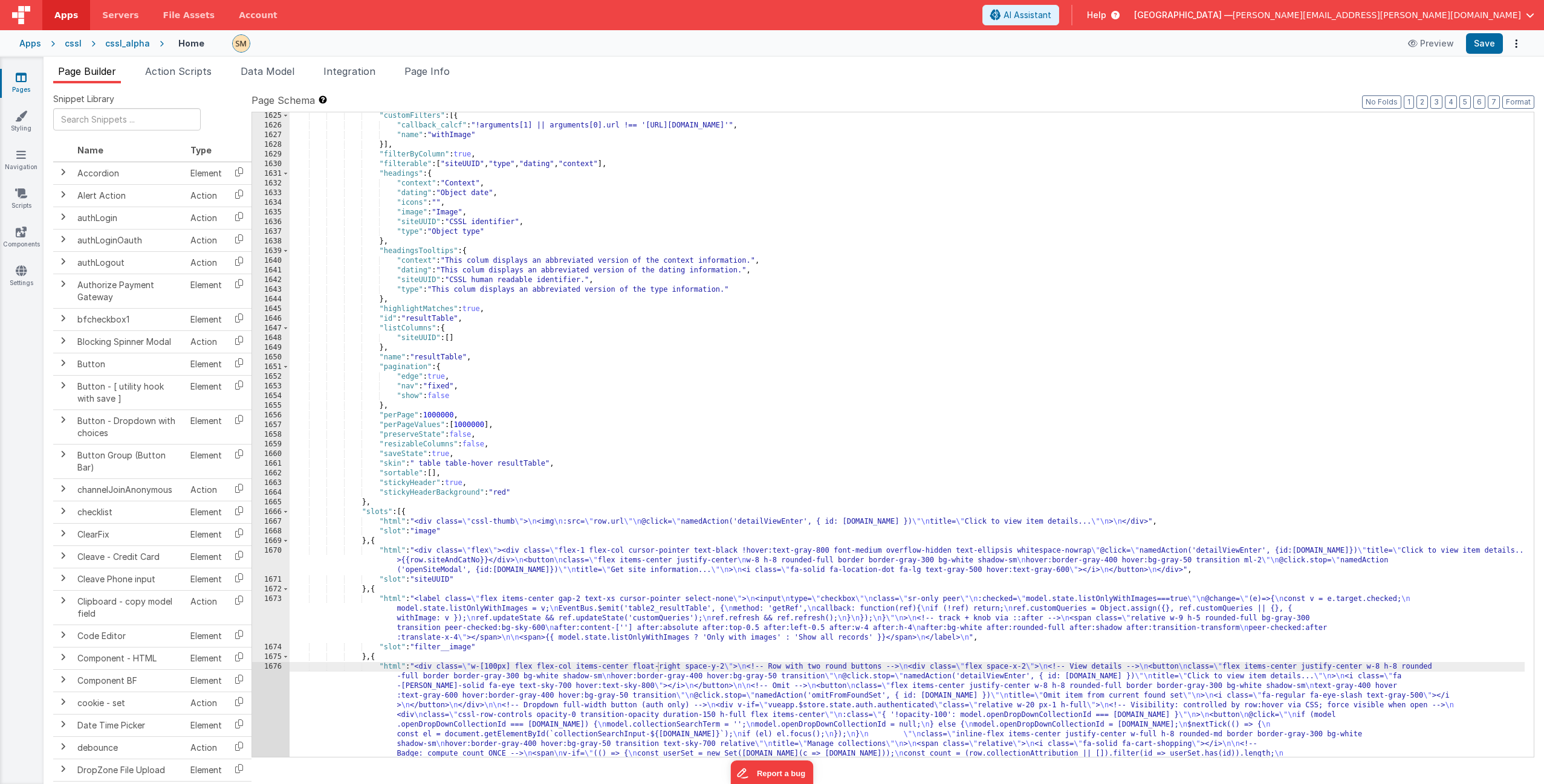
scroll to position [16785, 0]
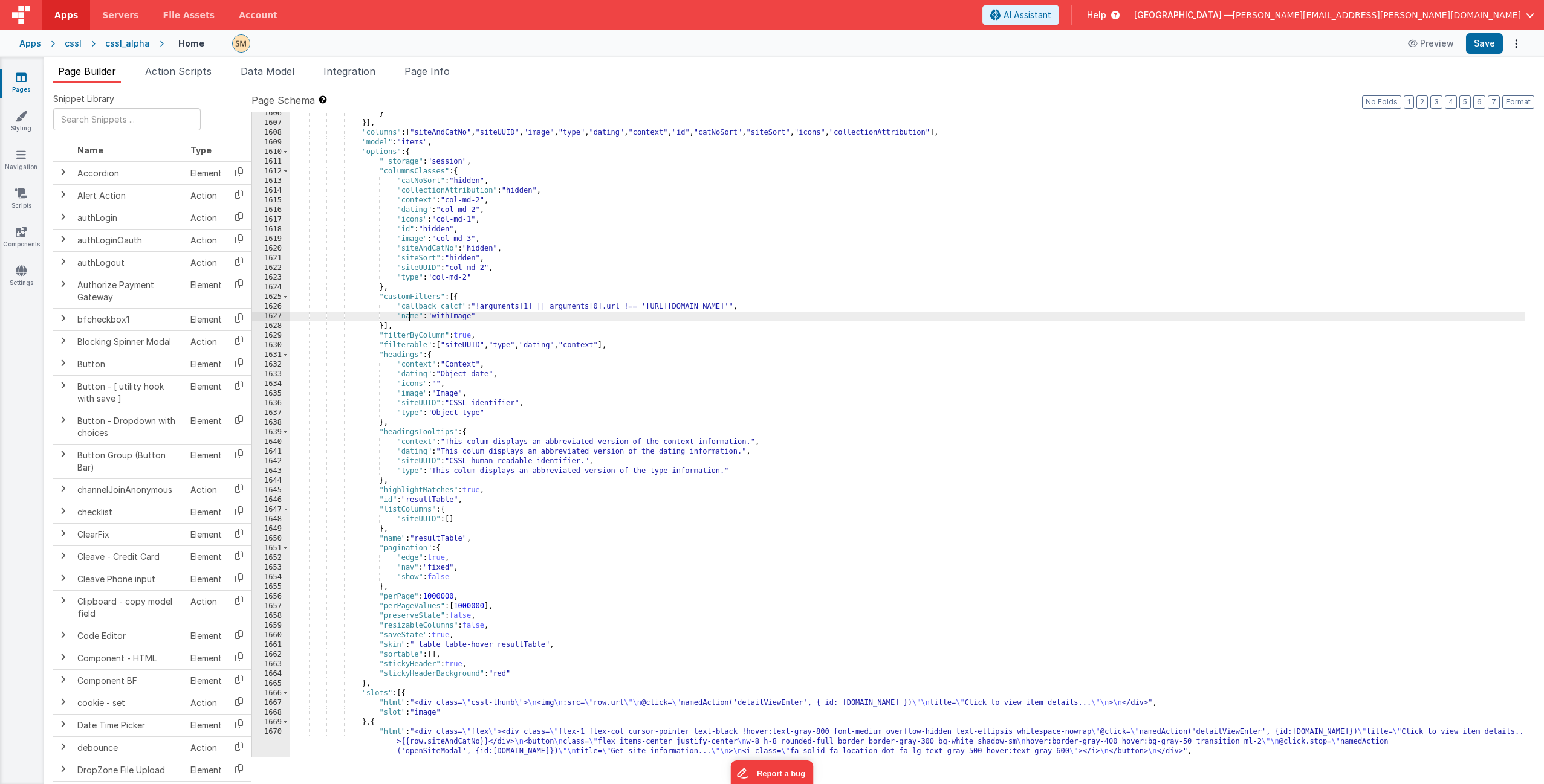
click at [409, 317] on div "} }] , "columns" : [ "siteAndCatNo" , "siteUUID" , "image" , "type" , "dating" …" at bounding box center [907, 440] width 1235 height 664
click at [463, 316] on div "} }] , "columns" : [ "siteAndCatNo" , "siteUUID" , "image" , "type" , "dating" …" at bounding box center [907, 440] width 1235 height 664
click at [422, 72] on span "Page Info" at bounding box center [427, 71] width 46 height 12
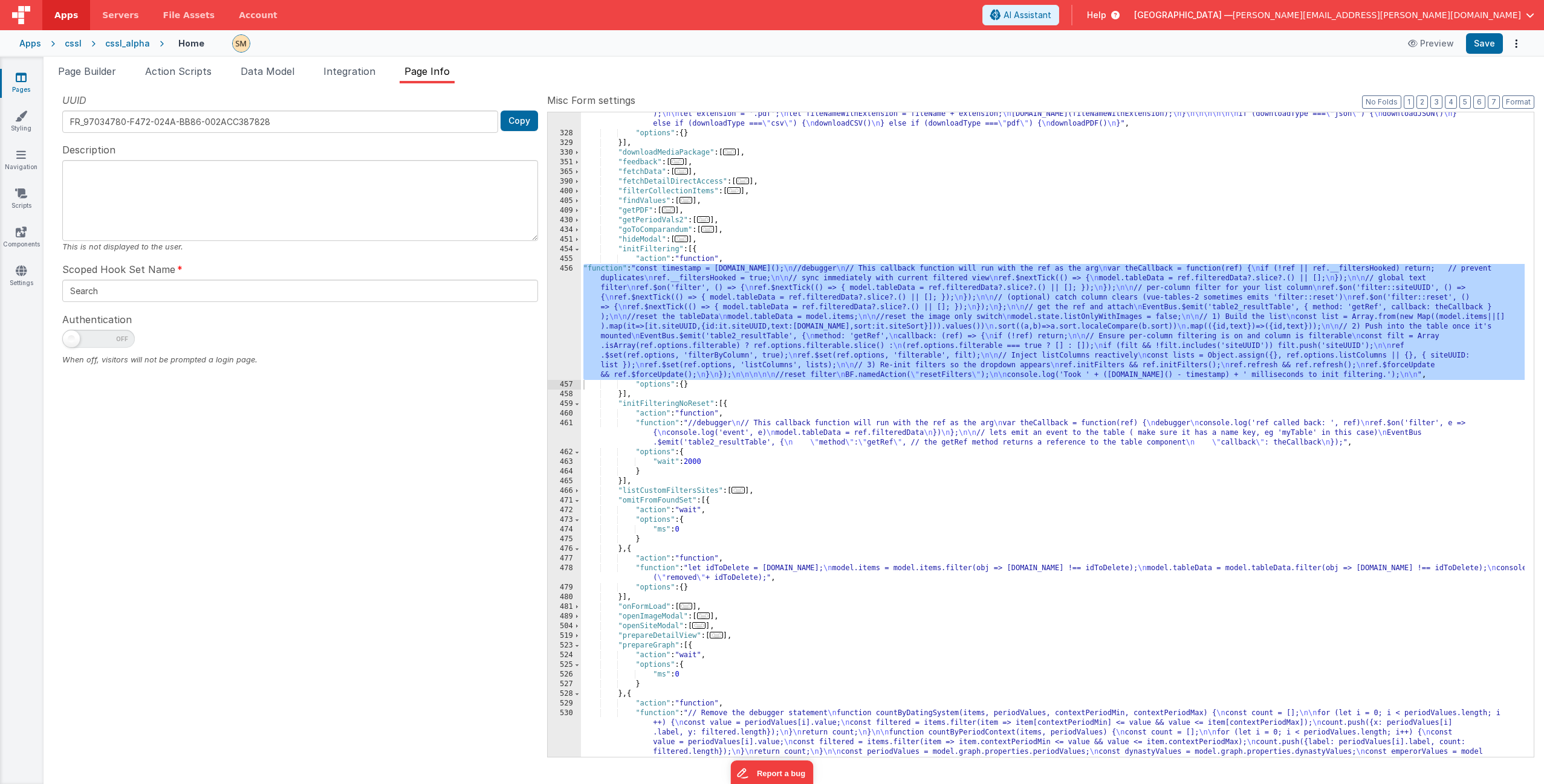
click at [628, 310] on div ""function" : "if (model.items.length === 0) { \n return; \n } \n\n let download…" at bounding box center [1052, 402] width 943 height 1031
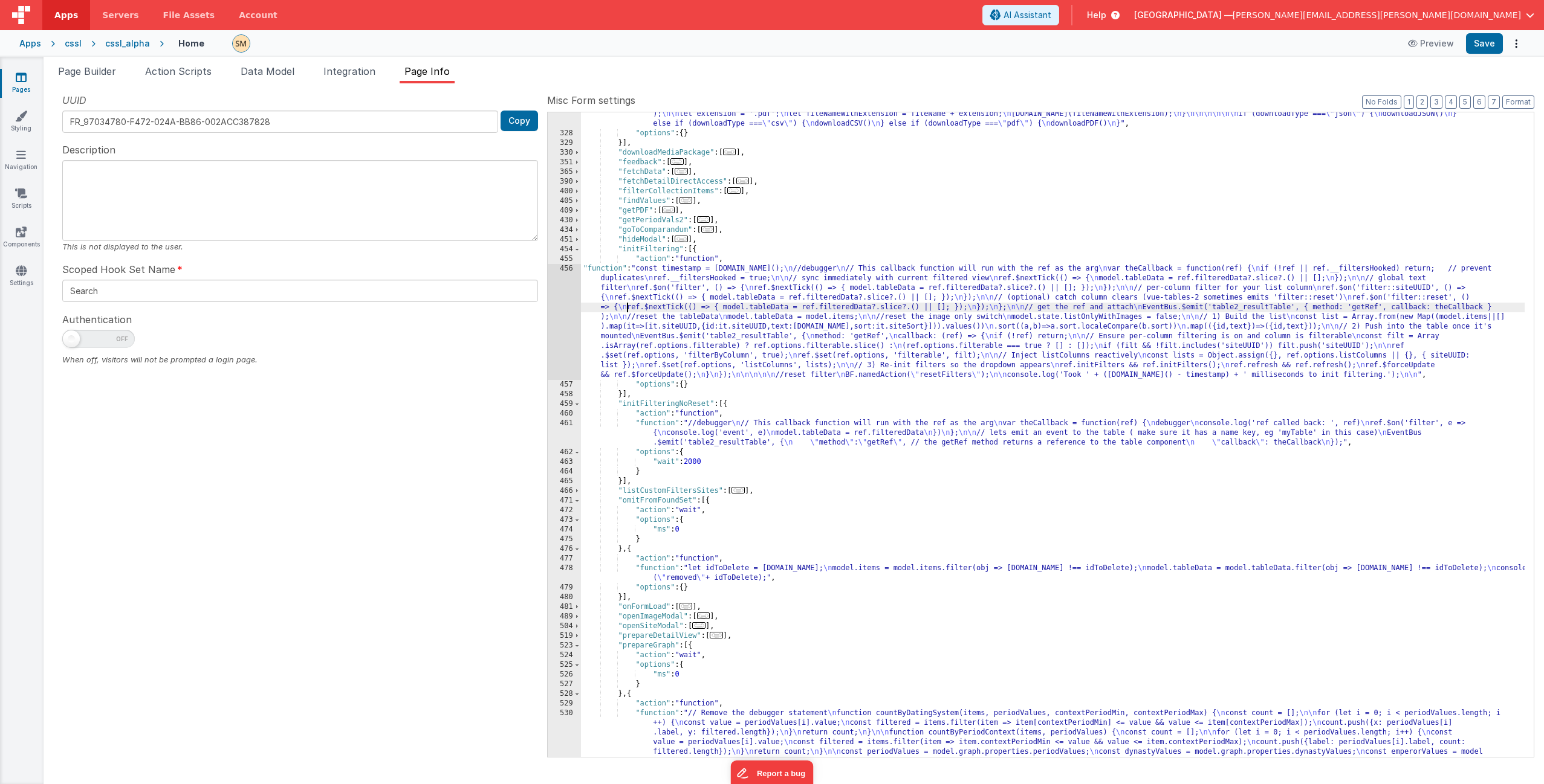
click at [569, 312] on div "456" at bounding box center [564, 322] width 33 height 116
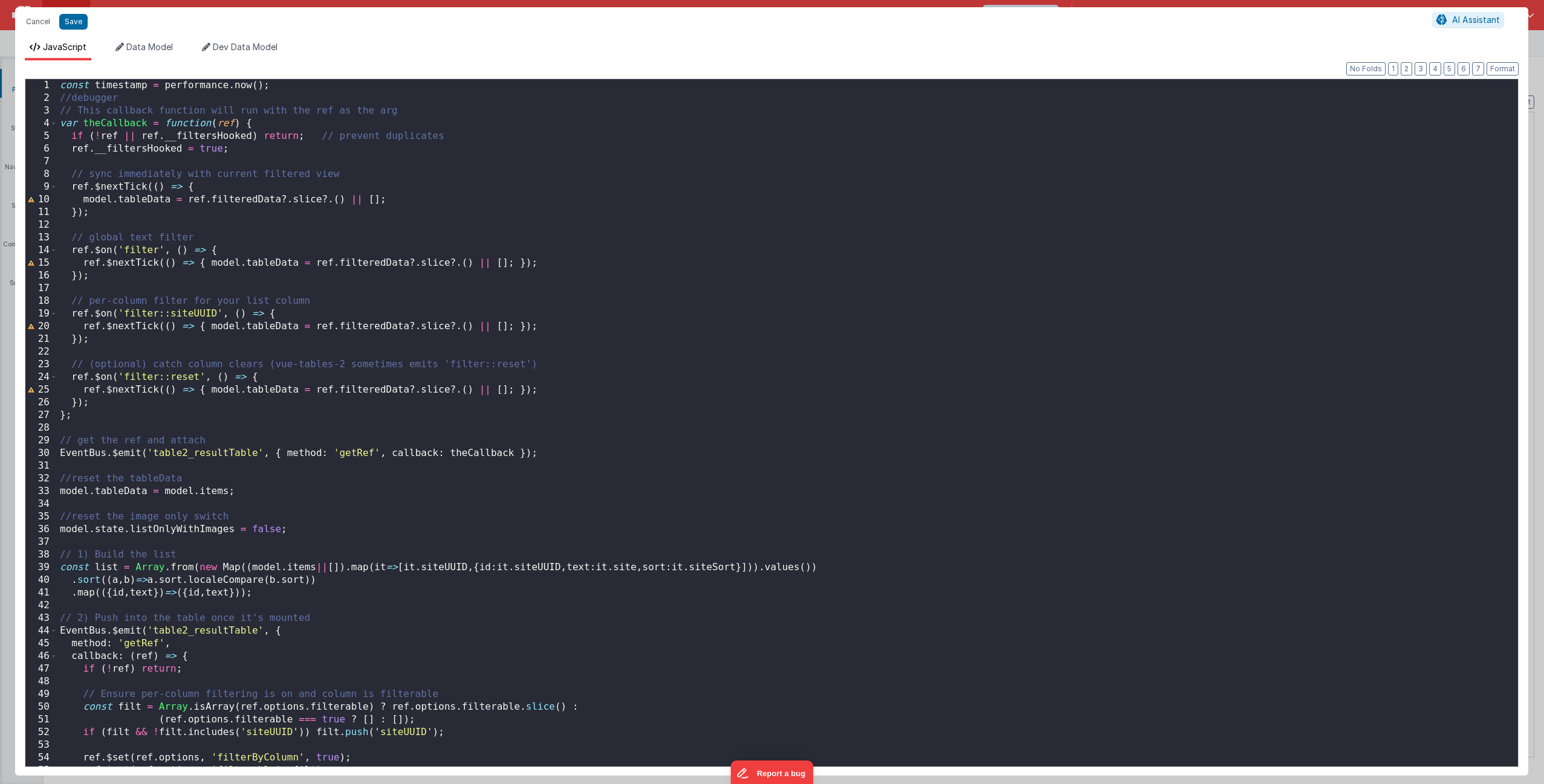
click at [185, 314] on div "const timestamp = performance . now ( ) ; //debugger // This callback function …" at bounding box center [782, 435] width 1451 height 713
click at [186, 349] on div "const timestamp = performance . now ( ) ; //debugger // This callback function …" at bounding box center [782, 435] width 1451 height 713
click at [189, 422] on div "const timestamp = performance . now ( ) ; //debugger // This callback function …" at bounding box center [782, 435] width 1451 height 713
click at [73, 23] on button "Save" at bounding box center [73, 22] width 29 height 16
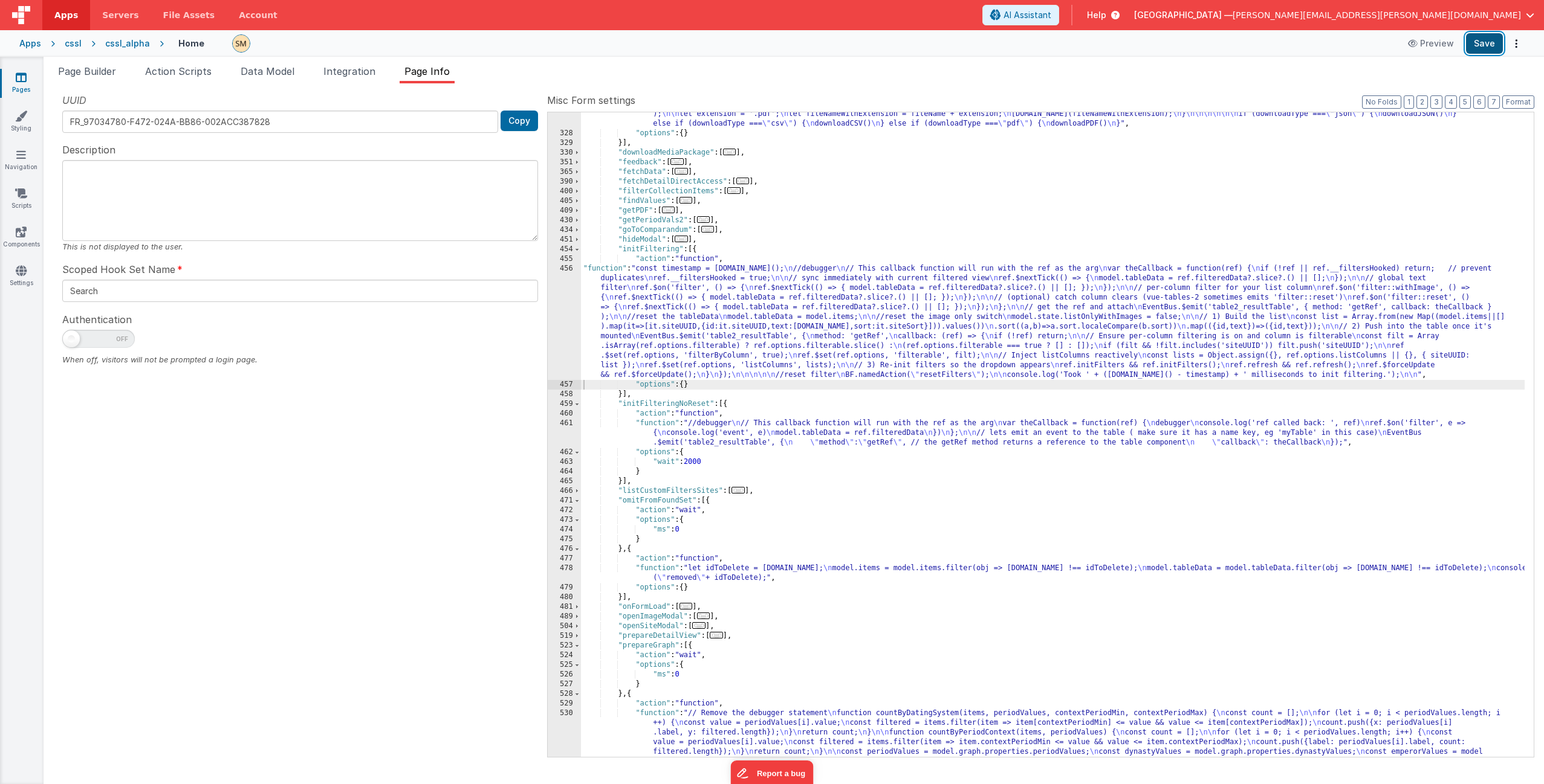
click at [1485, 44] on button "Save" at bounding box center [1484, 44] width 37 height 21
click at [743, 303] on div ""function" : "if (model.items.length === 0) { \n return; \n } \n\n let download…" at bounding box center [1052, 402] width 943 height 1031
click at [562, 319] on div "456" at bounding box center [564, 322] width 33 height 116
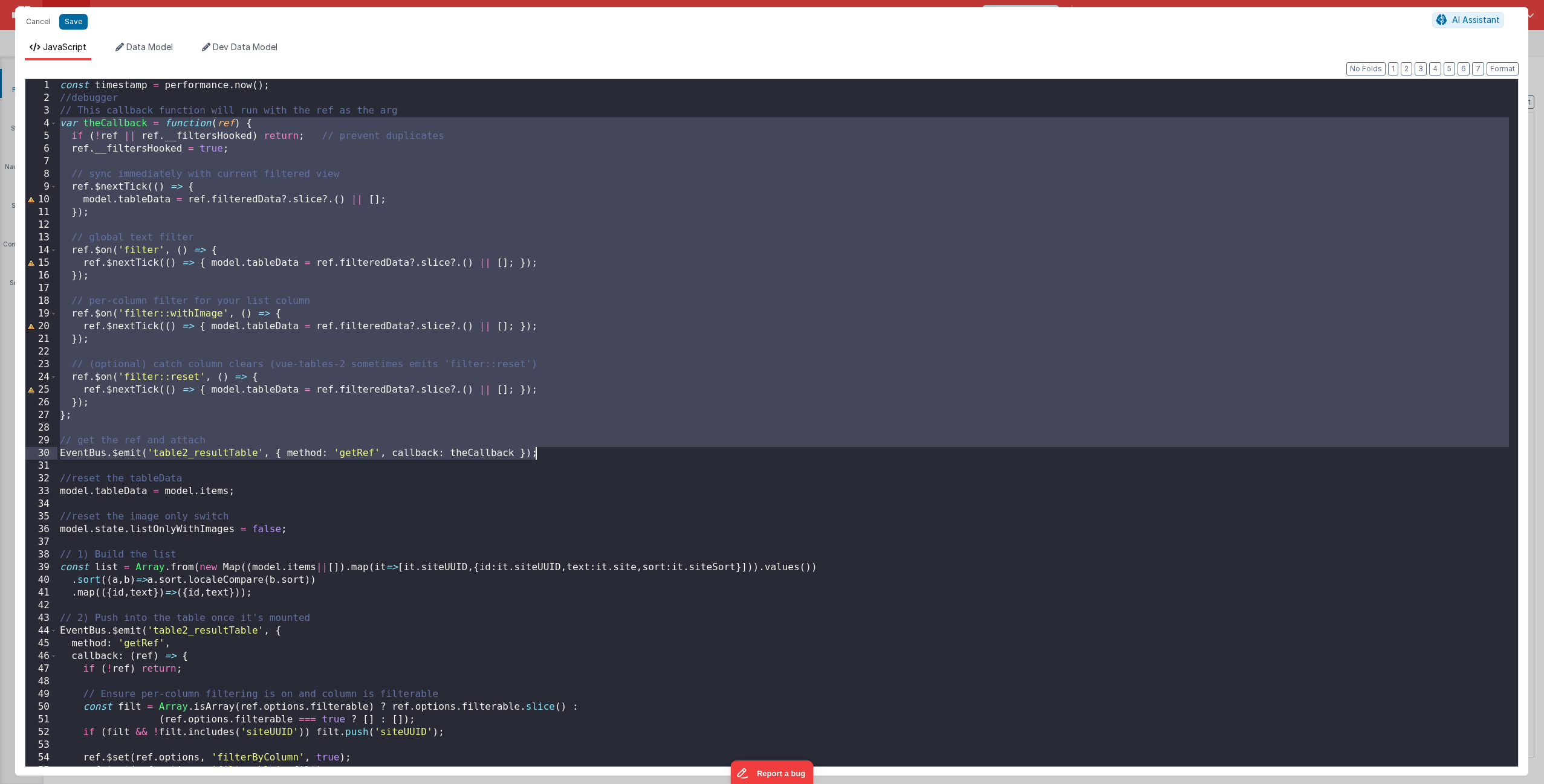
drag, startPoint x: 61, startPoint y: 124, endPoint x: 584, endPoint y: 455, distance: 618.9
click at [584, 455] on div "const timestamp = performance . now ( ) ; //debugger // This callback function …" at bounding box center [782, 435] width 1451 height 713
click at [545, 452] on div "const timestamp = performance . now ( ) ; //debugger // This callback function …" at bounding box center [782, 435] width 1451 height 713
drag, startPoint x: 545, startPoint y: 453, endPoint x: 44, endPoint y: 119, distance: 602.1
click at [44, 119] on div "1 2 3 4 5 6 7 8 9 10 11 12 13 14 15 16 17 18 19 20 21 22 23 24 25 26 27 28 29 3…" at bounding box center [771, 423] width 1494 height 689
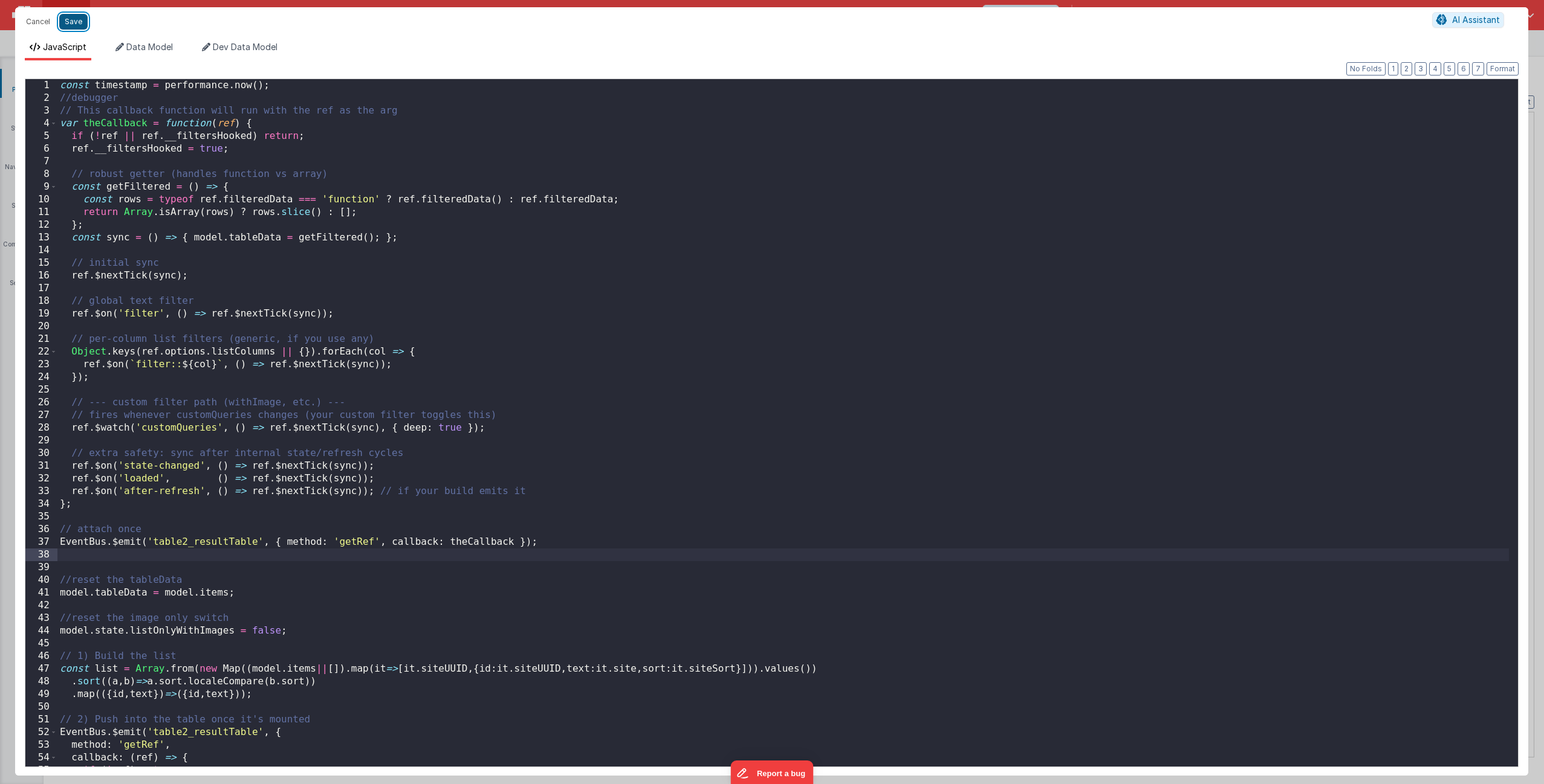
click at [77, 21] on button "Save" at bounding box center [73, 22] width 29 height 16
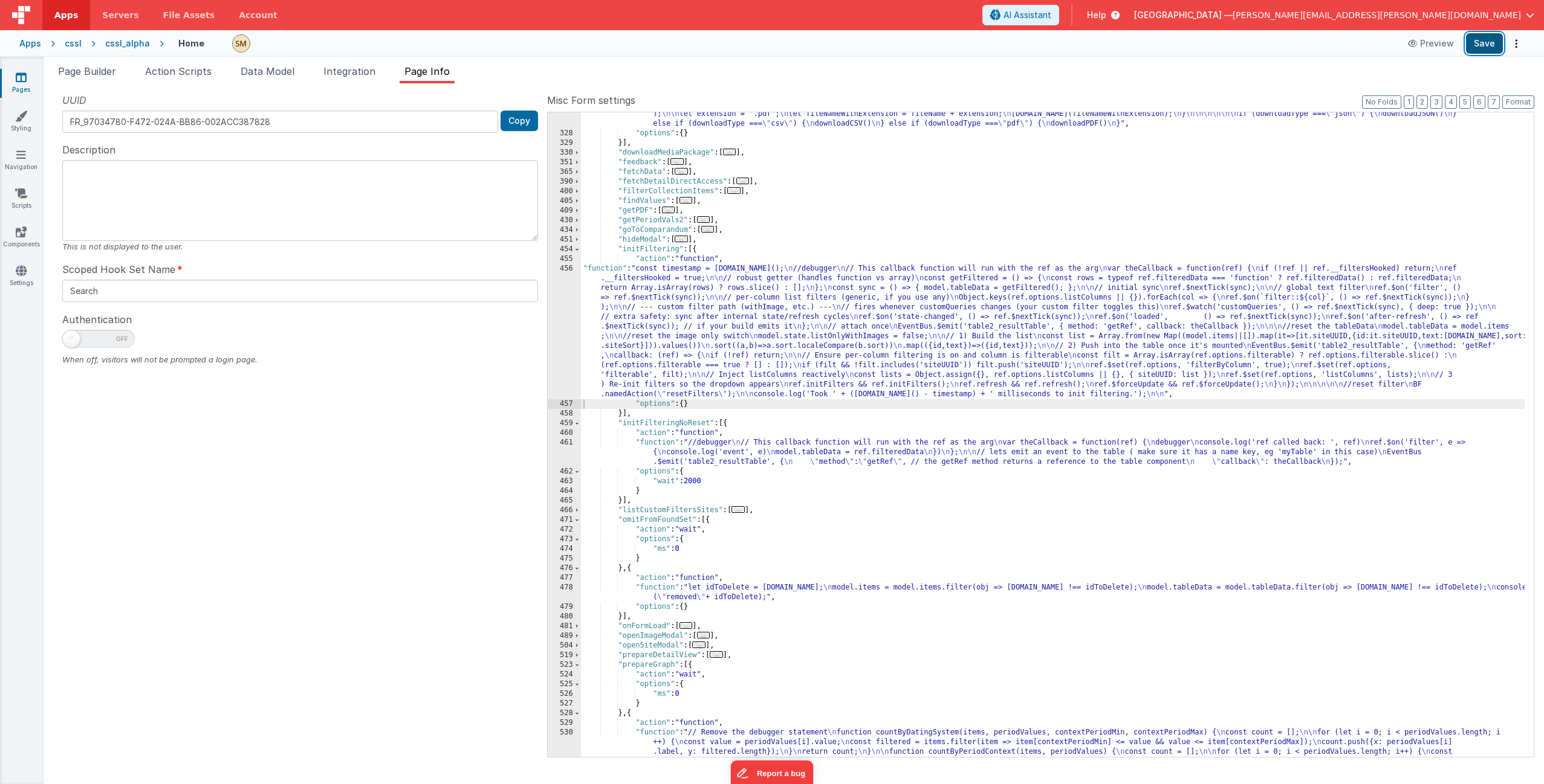
click at [1488, 43] on button "Save" at bounding box center [1484, 44] width 37 height 21
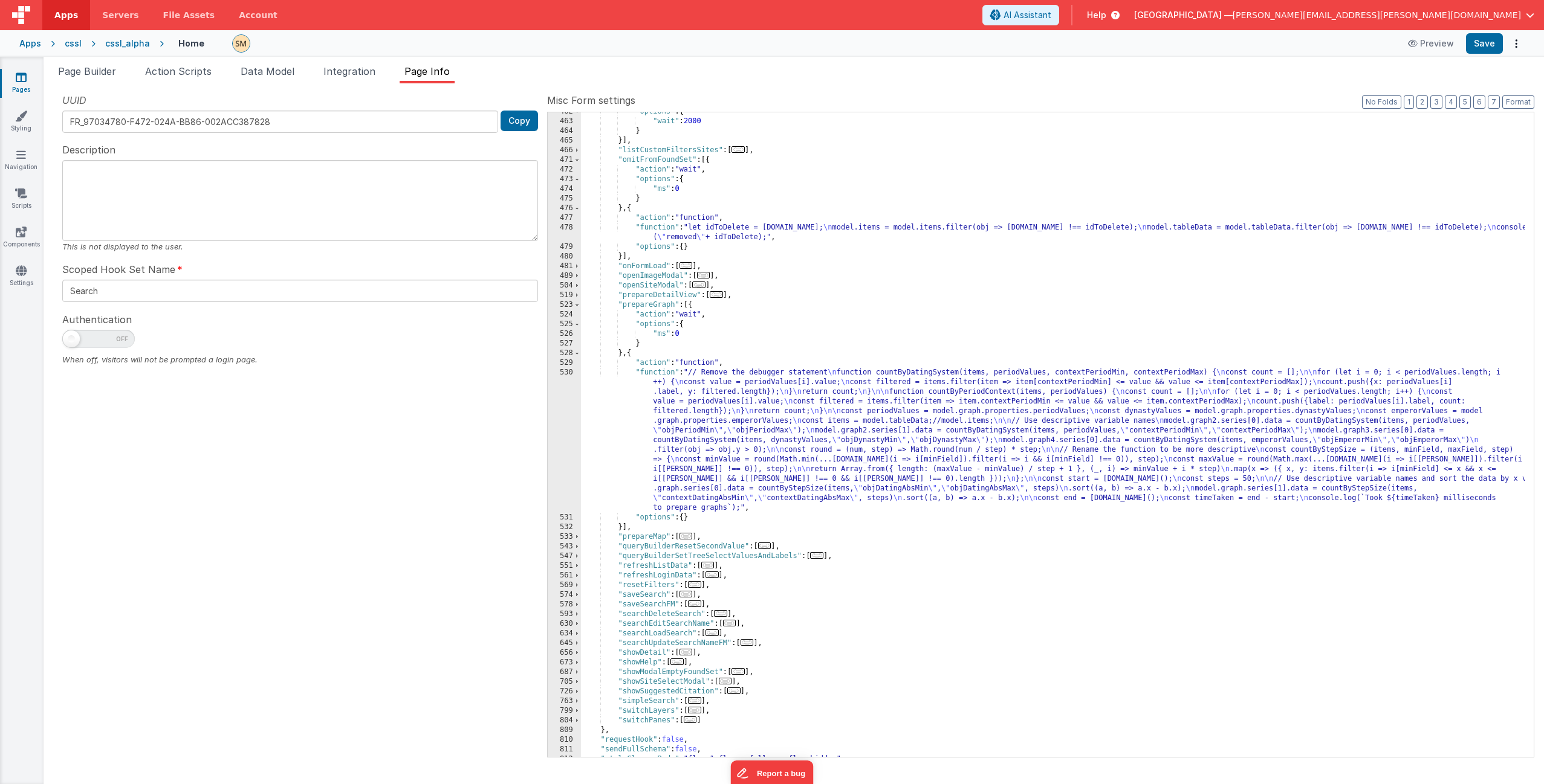
scroll to position [1540, 0]
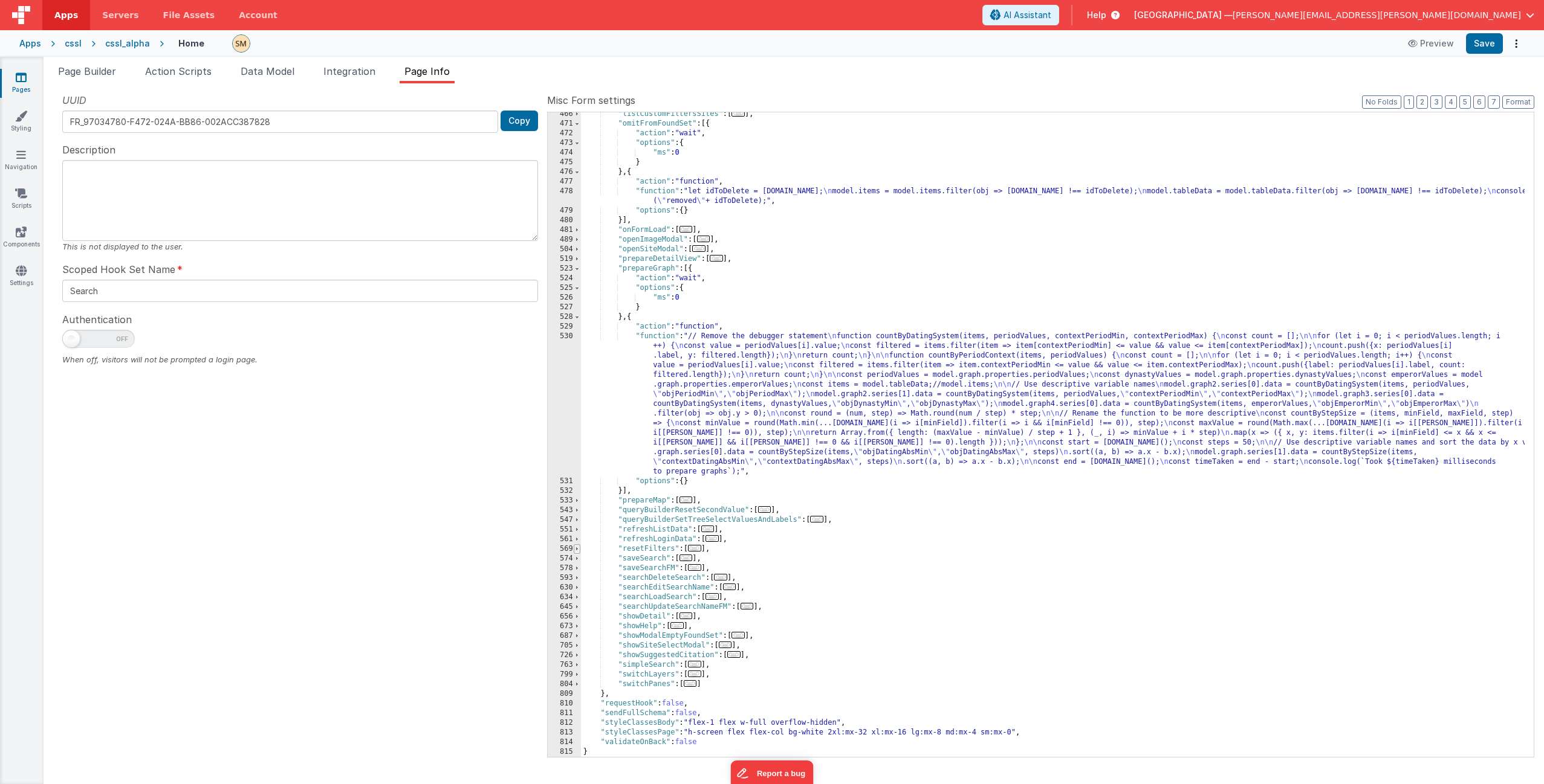
click at [575, 550] on span at bounding box center [576, 549] width 7 height 10
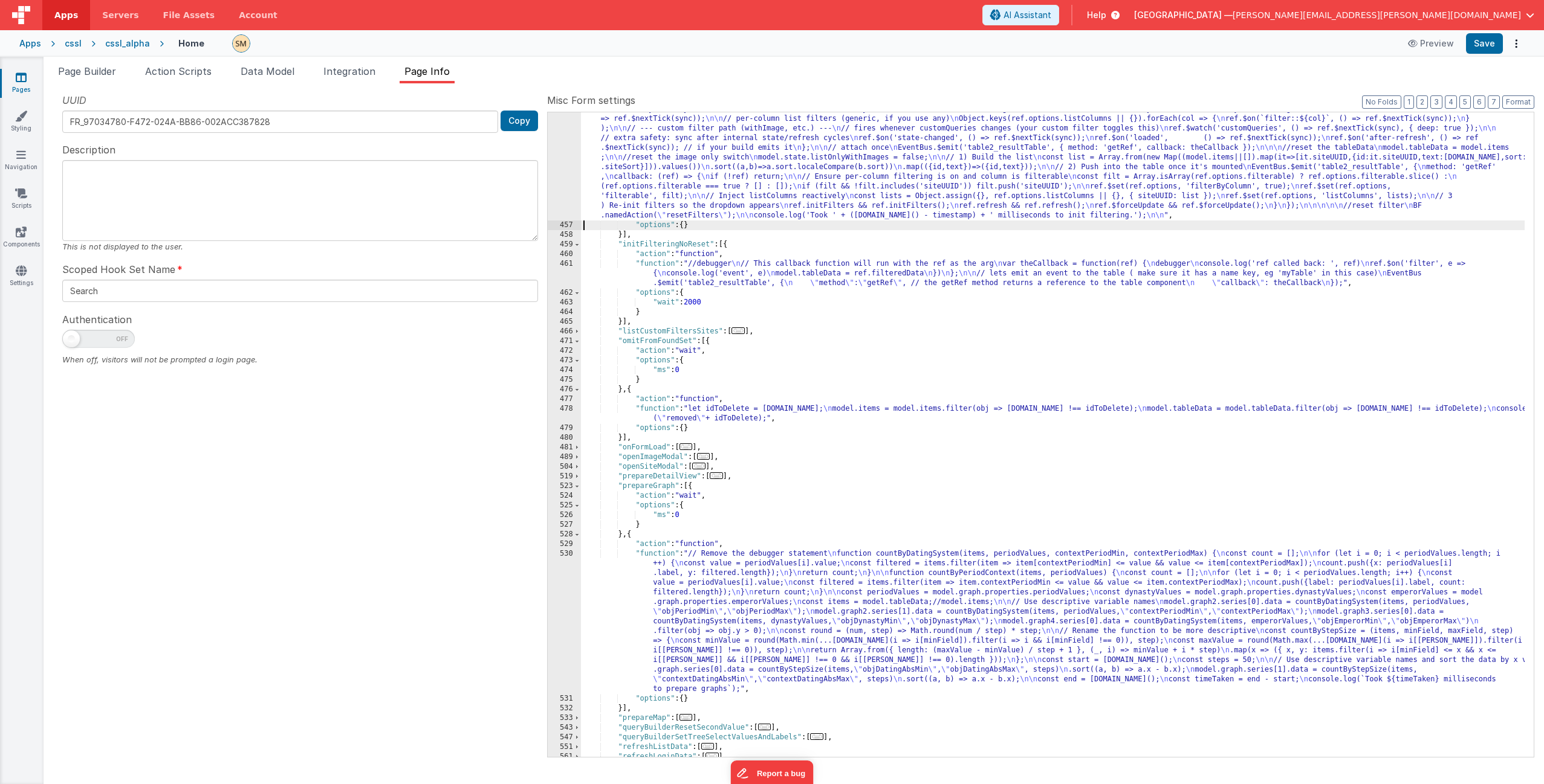
scroll to position [1250, 0]
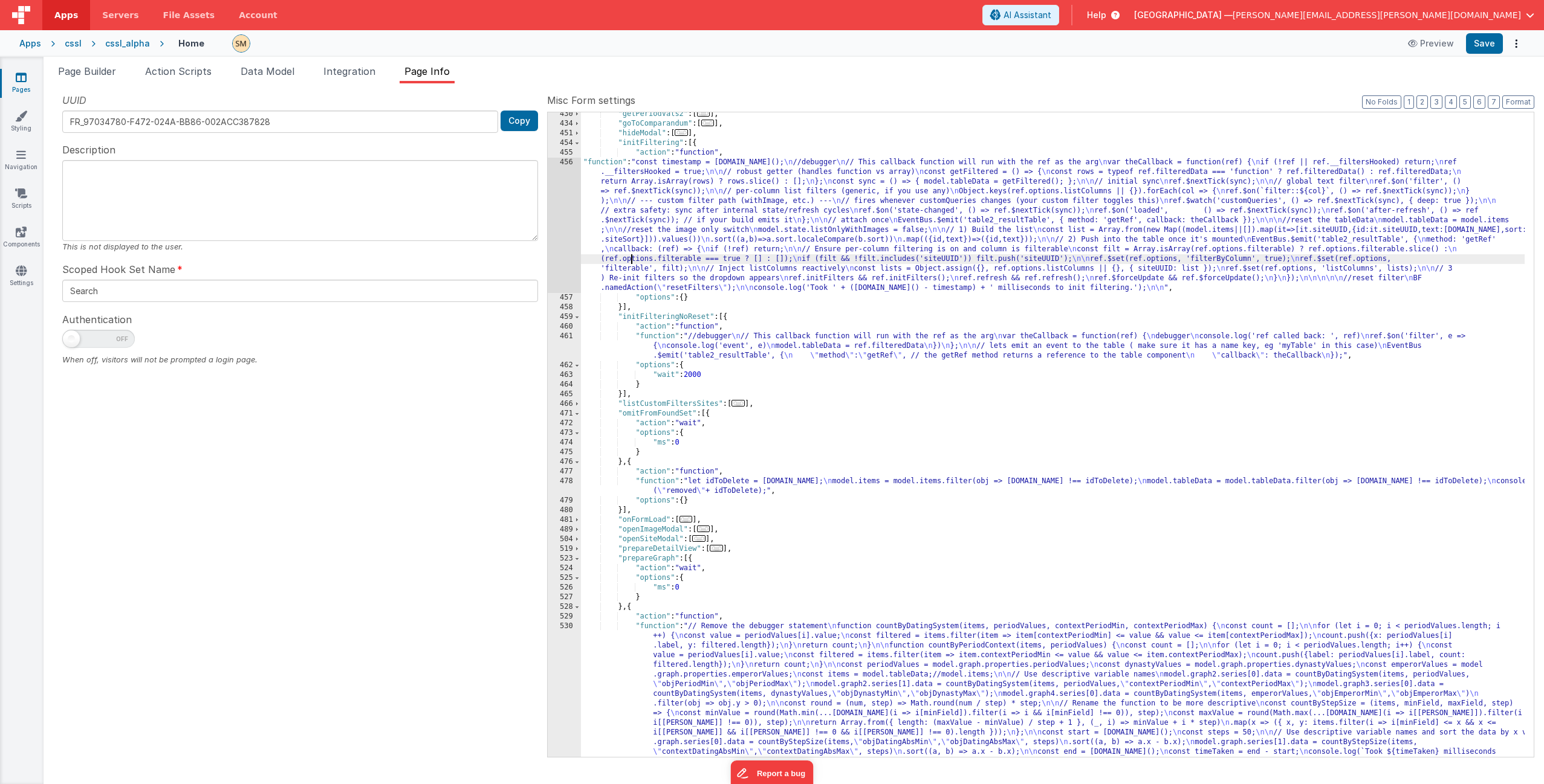
click at [631, 259] on div ""getPeriodVals2" : [ ... ] , "goToComparandum" : [ ... ] , "hideModal" : [ ... …" at bounding box center [1052, 508] width 943 height 799
click at [568, 239] on div "456" at bounding box center [564, 225] width 33 height 135
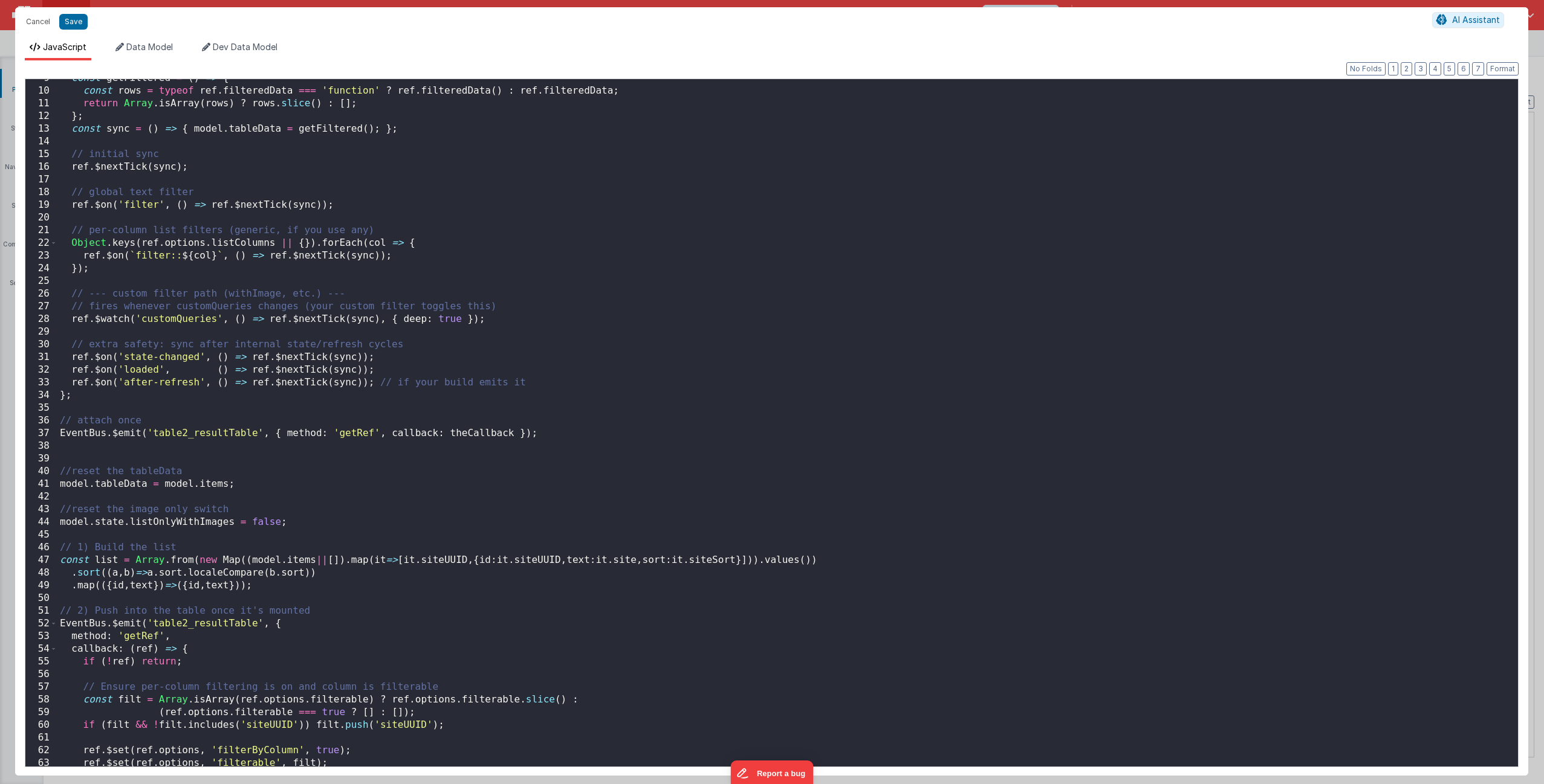
scroll to position [108, 0]
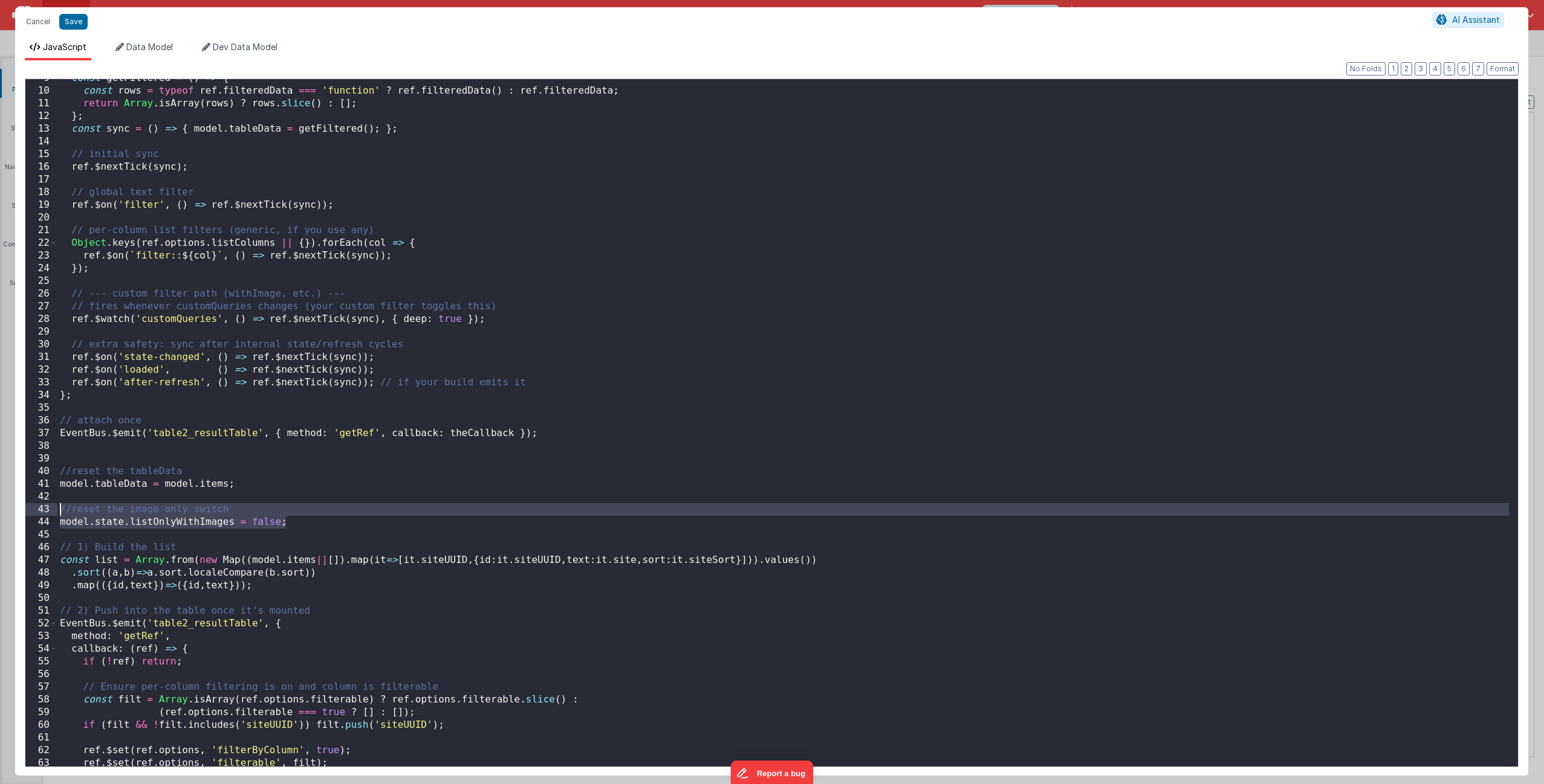
drag, startPoint x: 297, startPoint y: 527, endPoint x: 24, endPoint y: 508, distance: 273.7
click at [25, 508] on div "9 10 11 12 13 14 15 16 17 18 19 20 21 22 23 24 25 26 27 28 29 30 31 32 33 34 35…" at bounding box center [771, 423] width 1494 height 689
click at [36, 22] on button "Cancel" at bounding box center [38, 22] width 36 height 17
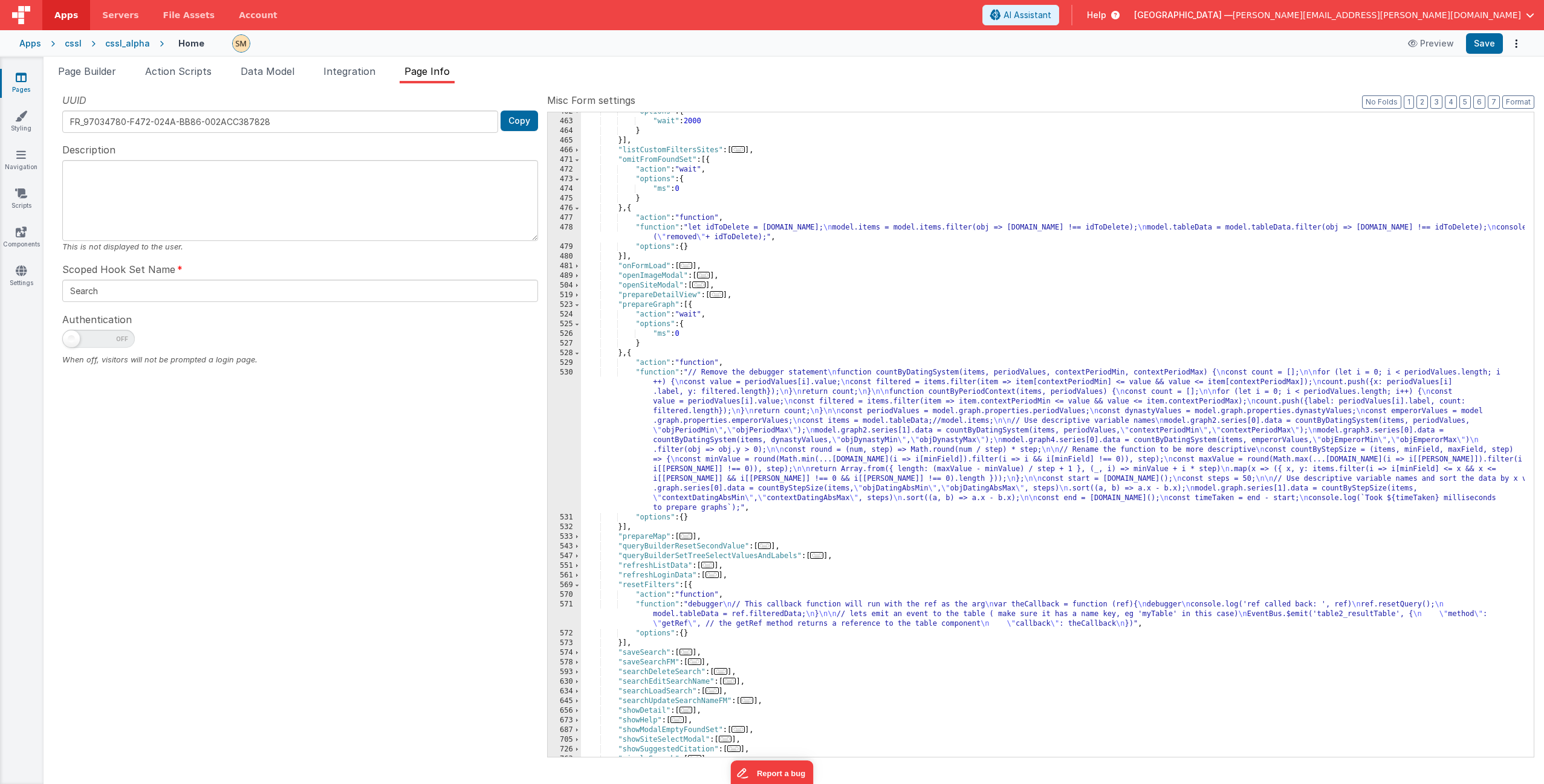
scroll to position [1503, 0]
click at [660, 613] on div ""options" : { "wait" : 2000 } }] , "listCustomFiltersSites" : [ ... ] , "omitFr…" at bounding box center [1052, 439] width 943 height 664
click at [570, 613] on div "571" at bounding box center [564, 614] width 33 height 29
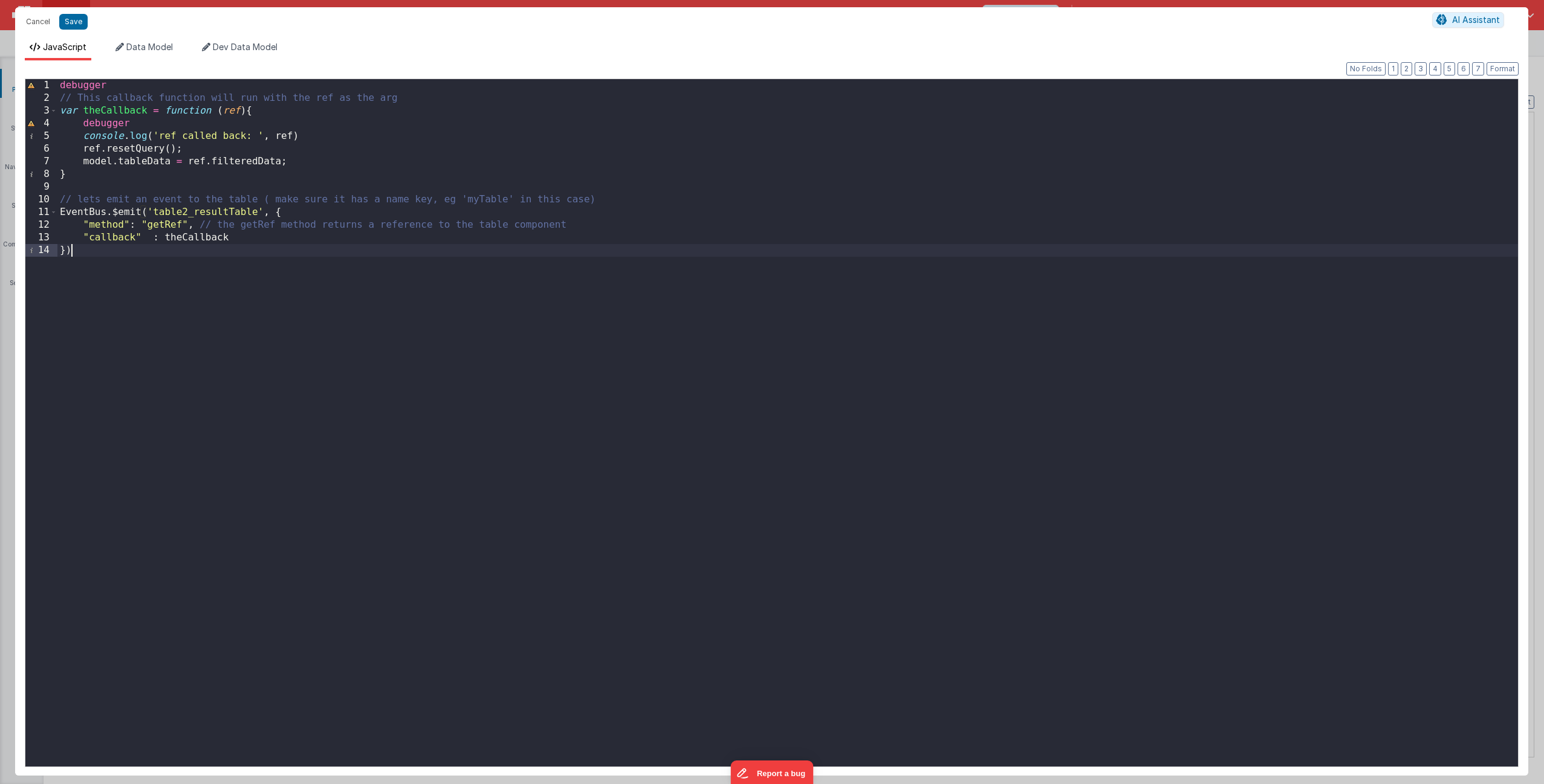
click at [388, 458] on div "debugger // This callback function will run with the ref as the arg var theCall…" at bounding box center [787, 435] width 1460 height 713
click at [242, 275] on div "debugger // This callback function will run with the ref as the arg var theCall…" at bounding box center [787, 435] width 1460 height 713
click at [79, 23] on button "Save" at bounding box center [73, 22] width 29 height 16
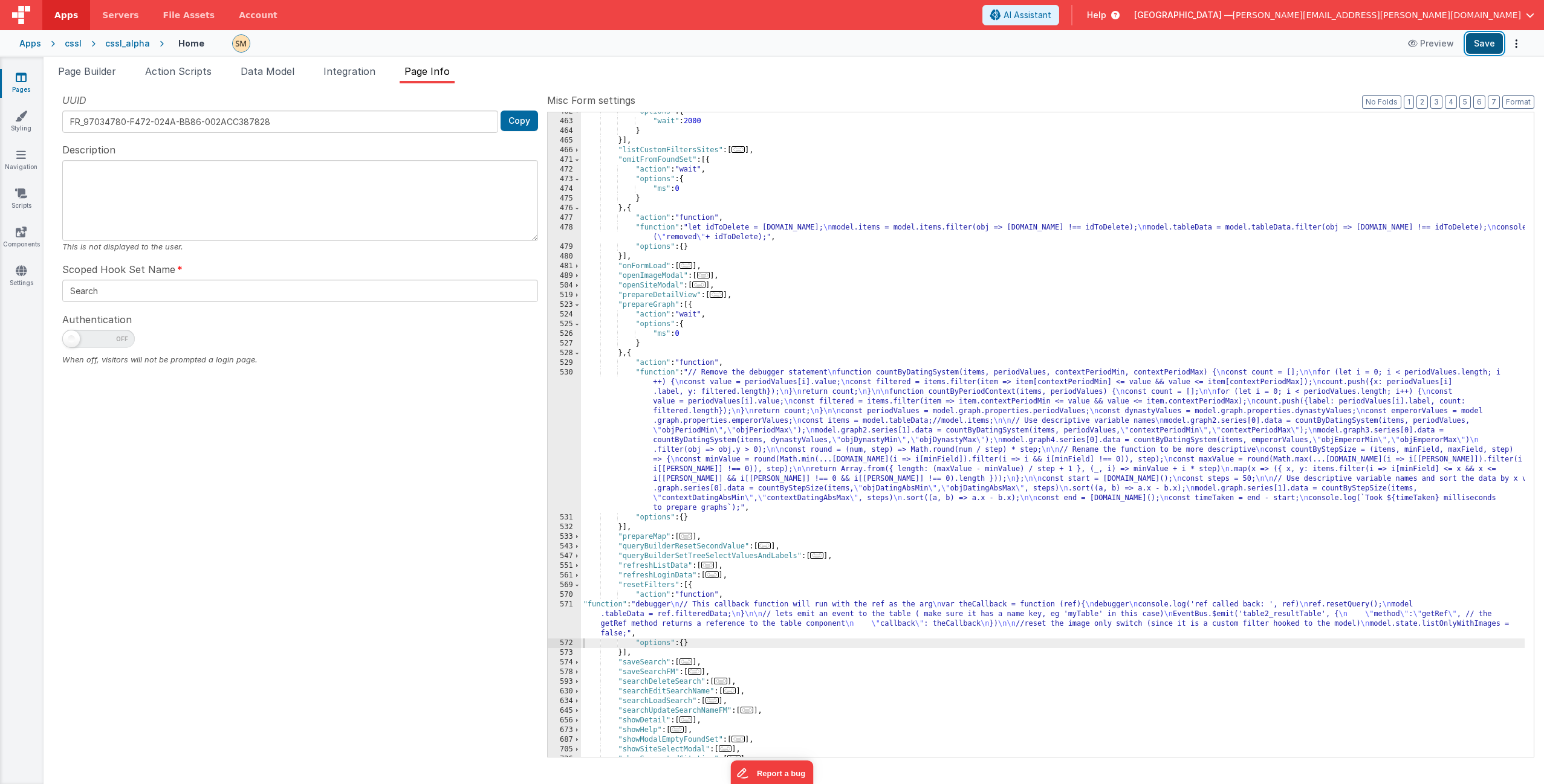
click at [1490, 44] on button "Save" at bounding box center [1484, 44] width 37 height 21
click at [100, 72] on span "Page Builder" at bounding box center [87, 71] width 58 height 12
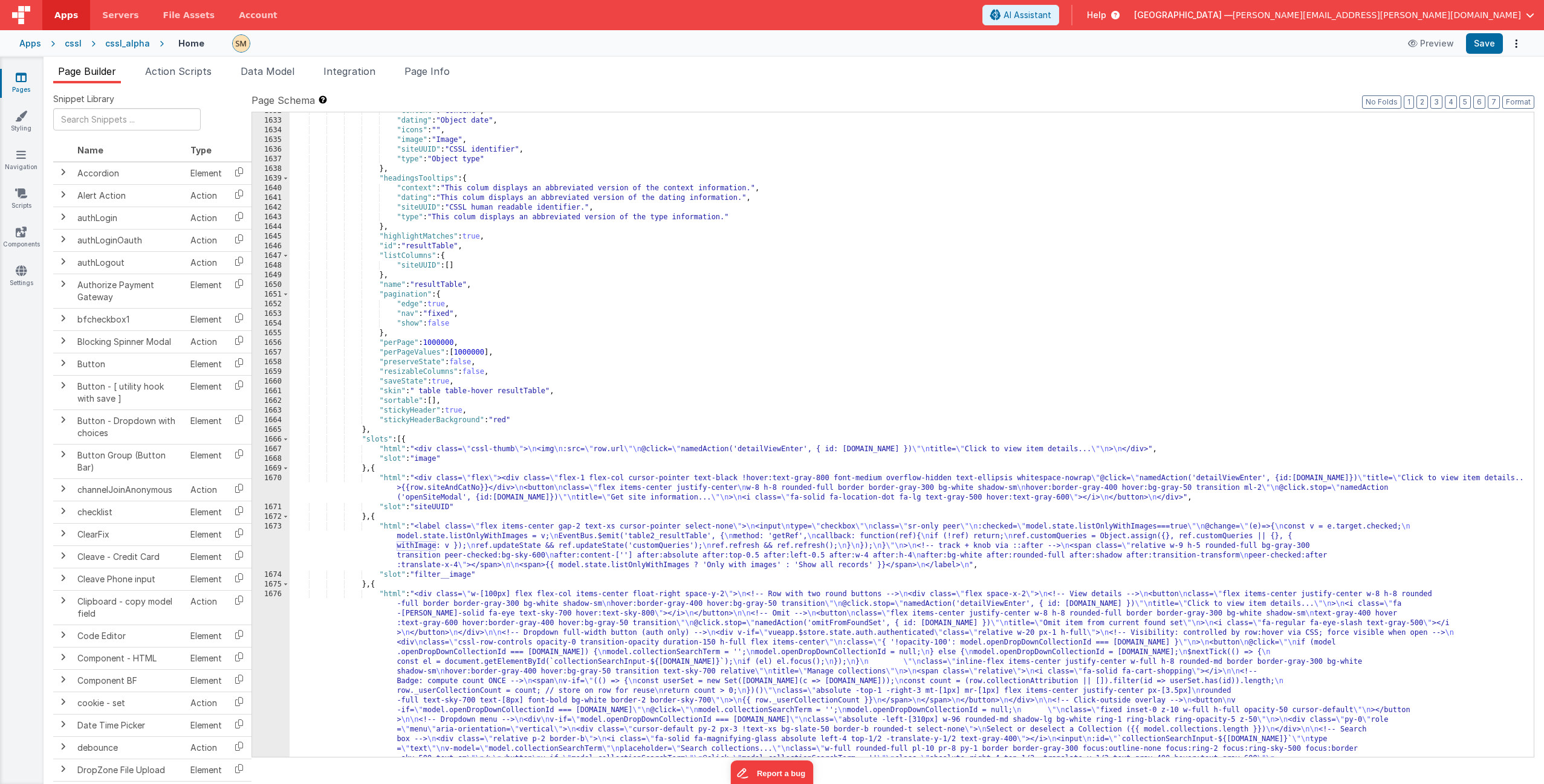
scroll to position [17112, 0]
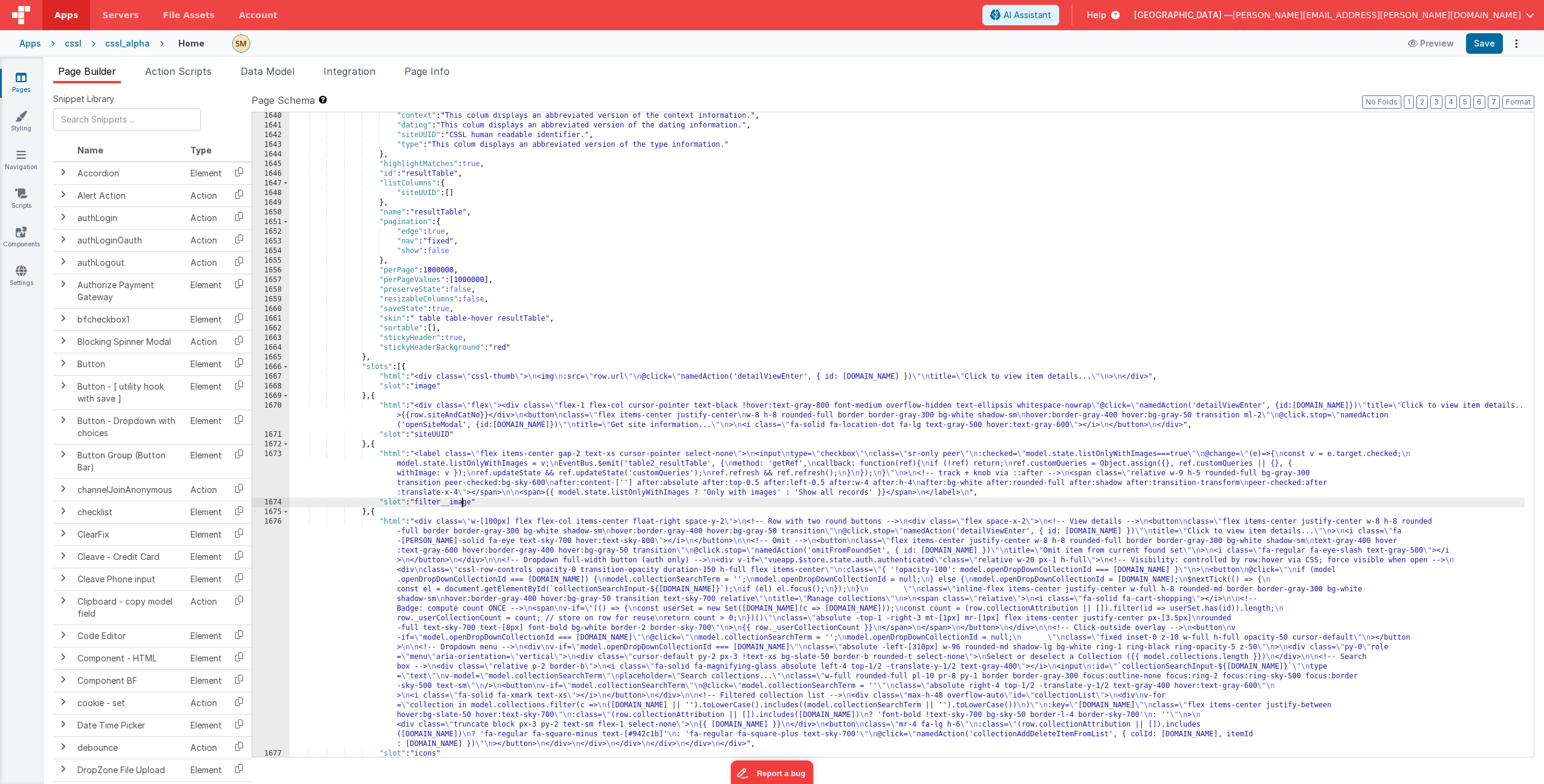
click at [462, 502] on div ""context" : "This colum displays an abbreviated version of the context informat…" at bounding box center [907, 443] width 1235 height 664
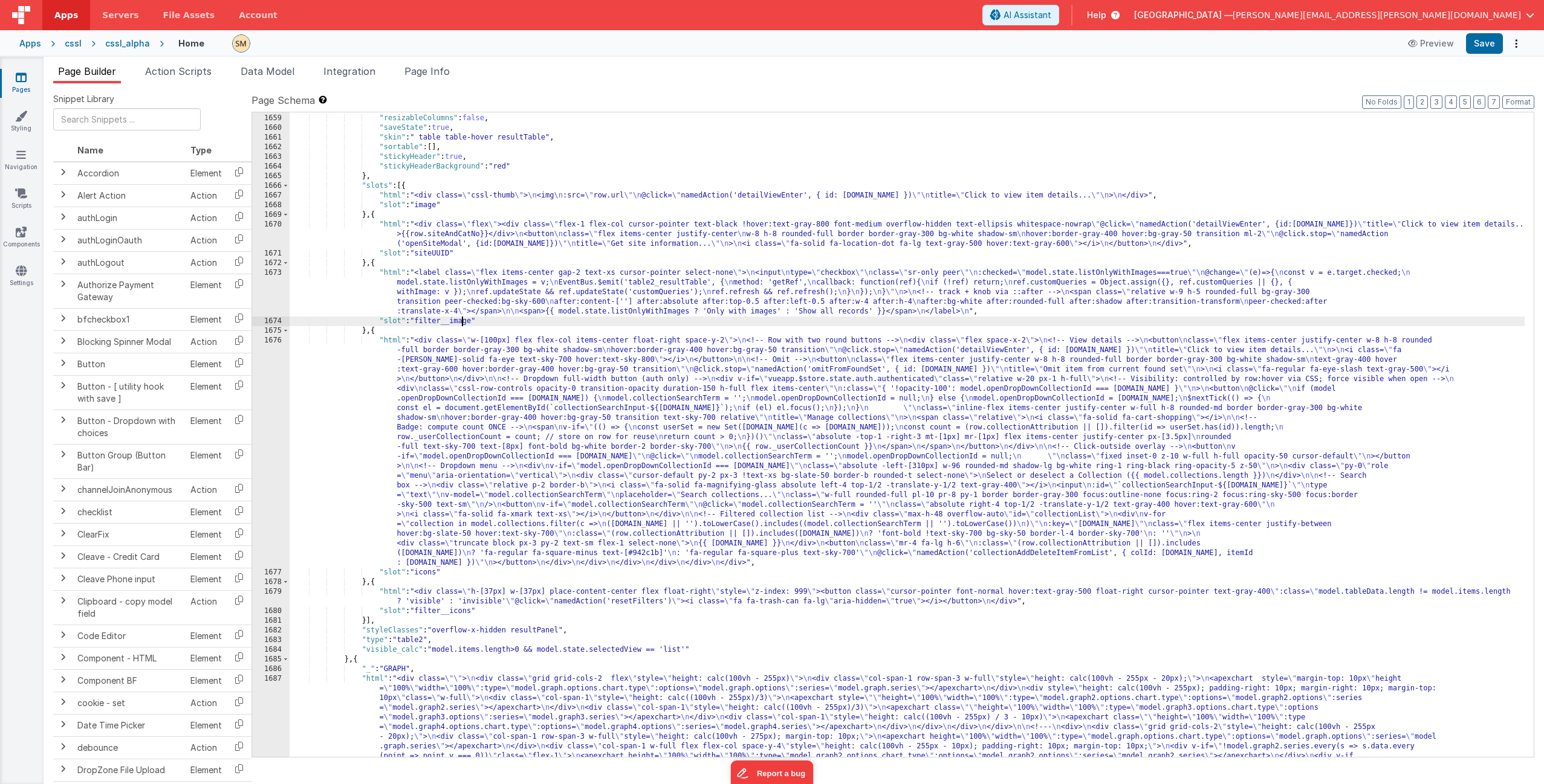
scroll to position [17293, 0]
click at [475, 651] on div ""preserveState" : false , "resizableColumns" : false , "saveState" : true , "sk…" at bounding box center [907, 488] width 1235 height 771
click at [403, 641] on div ""preserveState" : false , "resizableColumns" : false , "saveState" : true , "sk…" at bounding box center [907, 488] width 1235 height 771
click at [403, 629] on div ""preserveState" : false , "resizableColumns" : false , "saveState" : true , "sk…" at bounding box center [907, 488] width 1235 height 771
click at [411, 601] on div ""preserveState" : false , "resizableColumns" : false , "saveState" : true , "sk…" at bounding box center [907, 488] width 1235 height 771
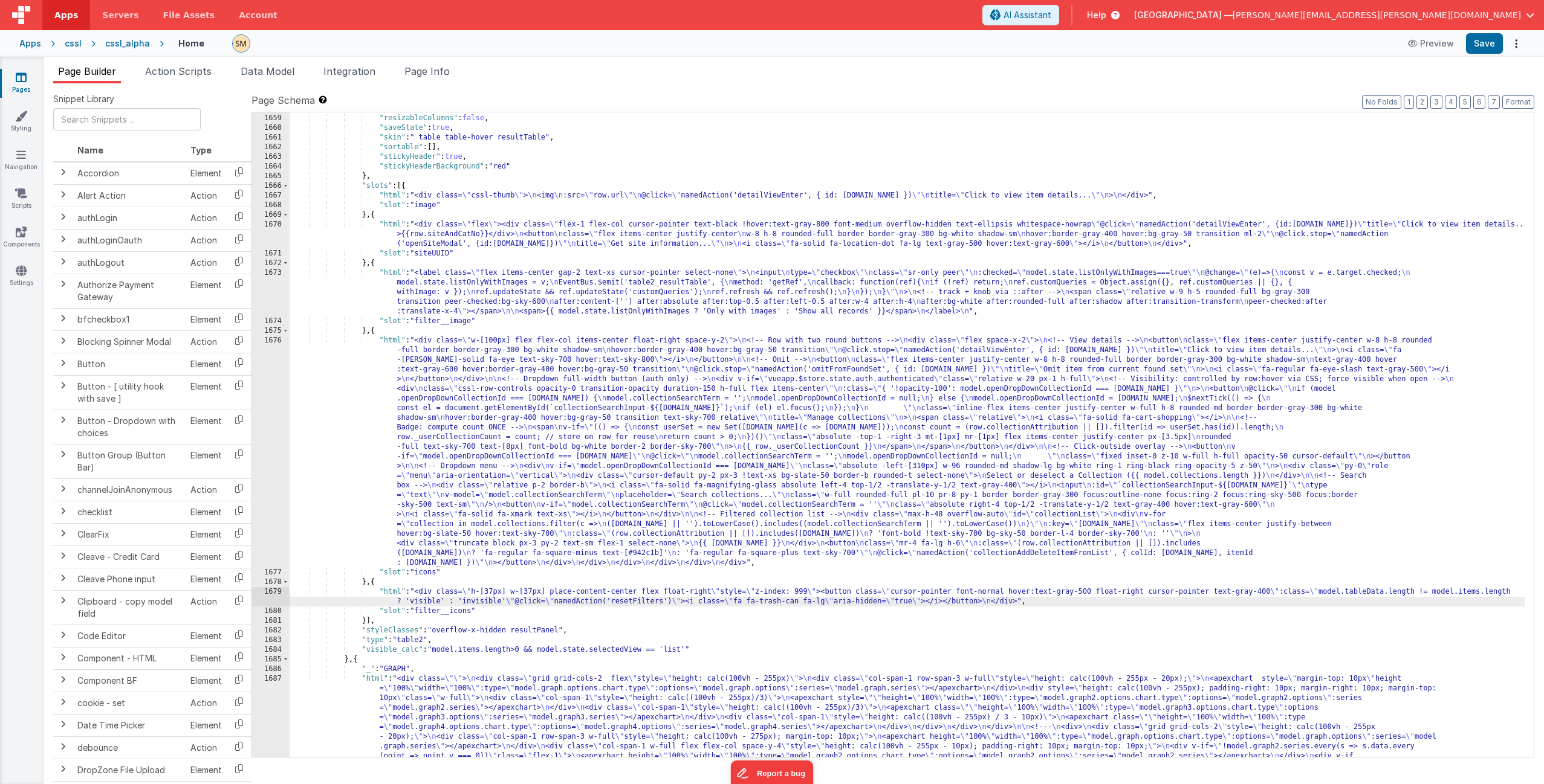
click at [270, 600] on div "1679" at bounding box center [270, 597] width 37 height 19
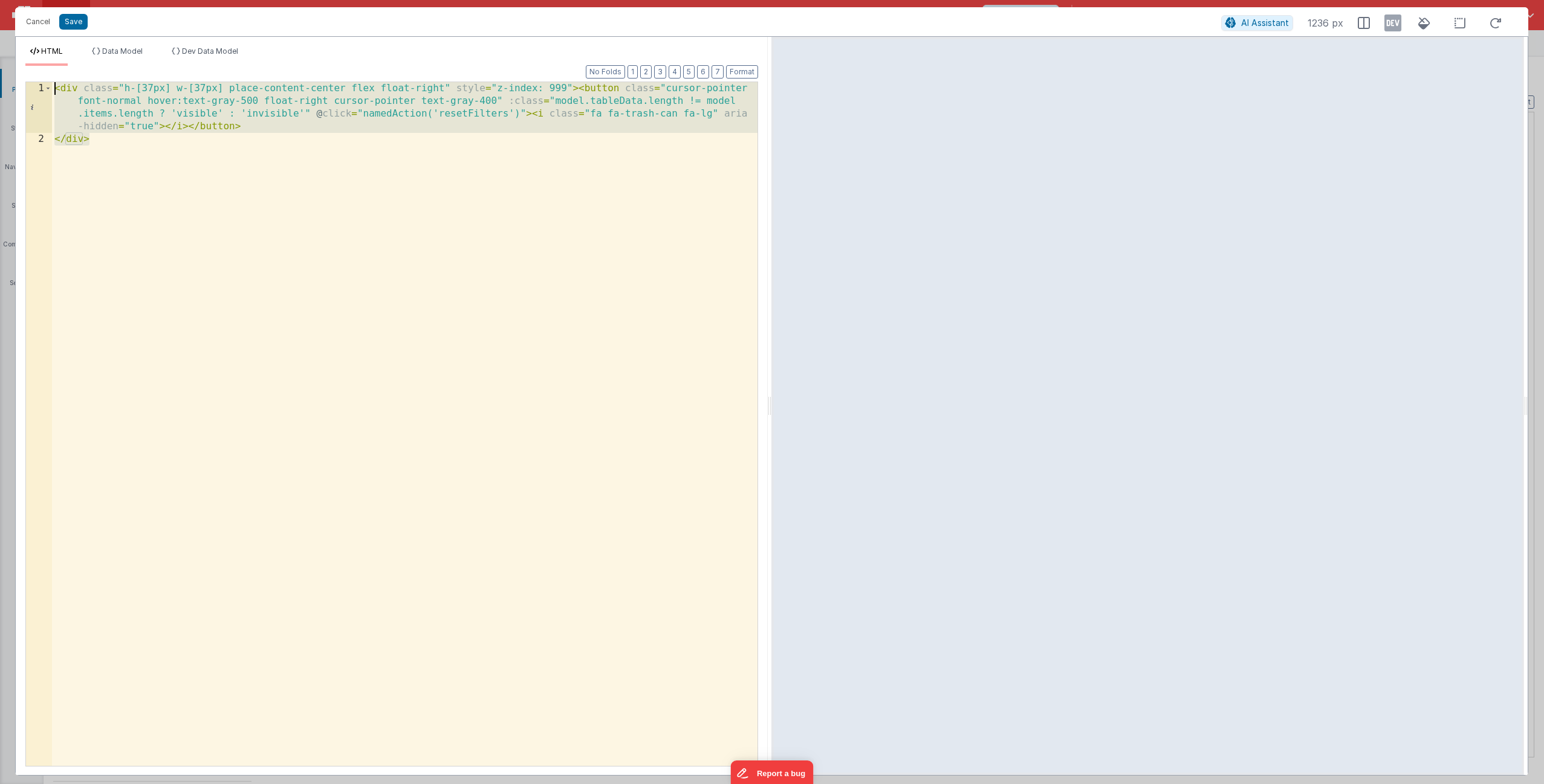
drag, startPoint x: 130, startPoint y: 143, endPoint x: 99, endPoint y: 68, distance: 81.2
click at [99, 68] on div "Format 7 6 5 4 3 2 1 No Folds 1 2 < div class = "h-[37px] w-[37px] place-conten…" at bounding box center [392, 415] width 733 height 699
click at [128, 53] on span "Data Model" at bounding box center [122, 51] width 41 height 10
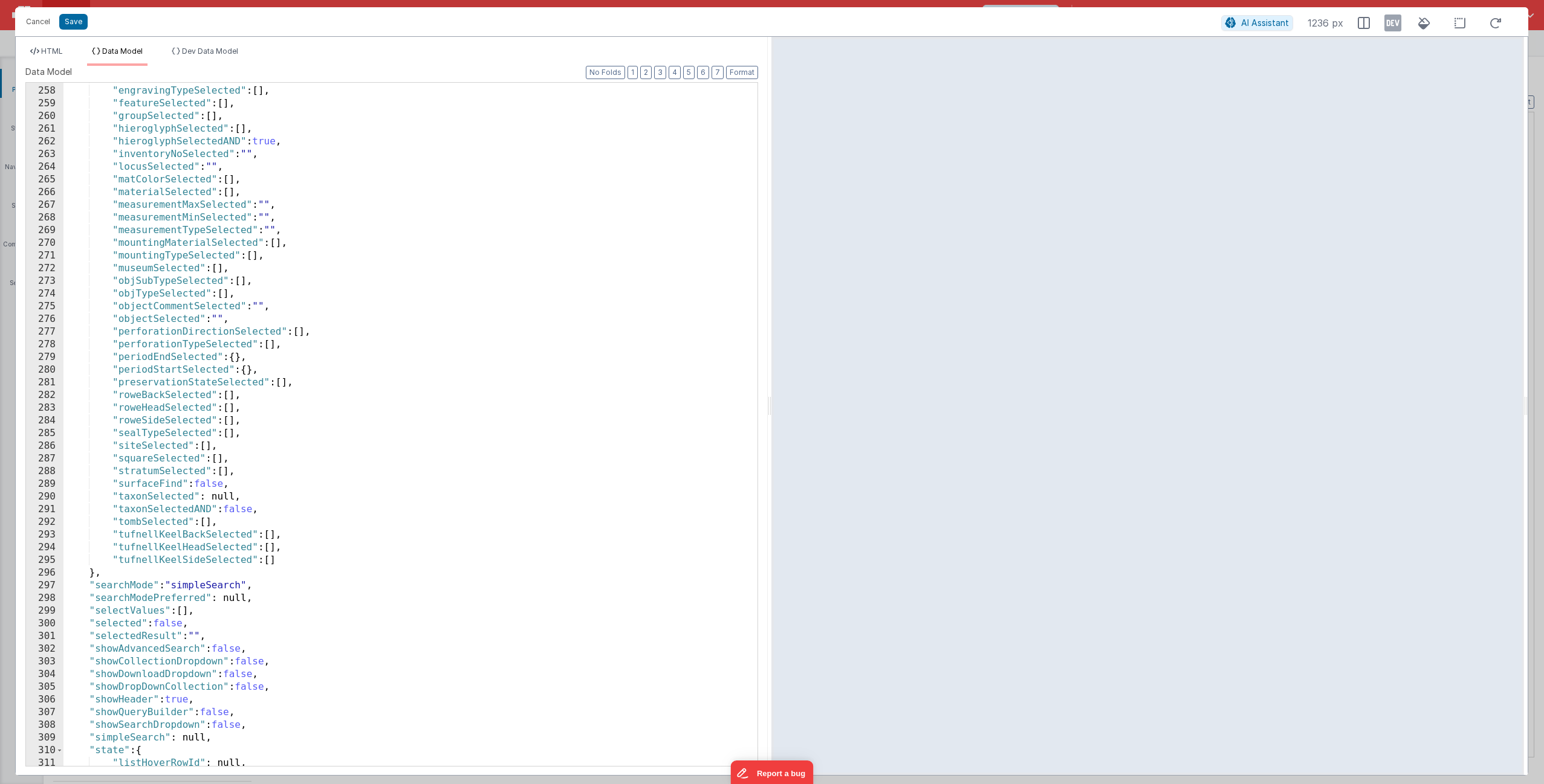
scroll to position [3404, 0]
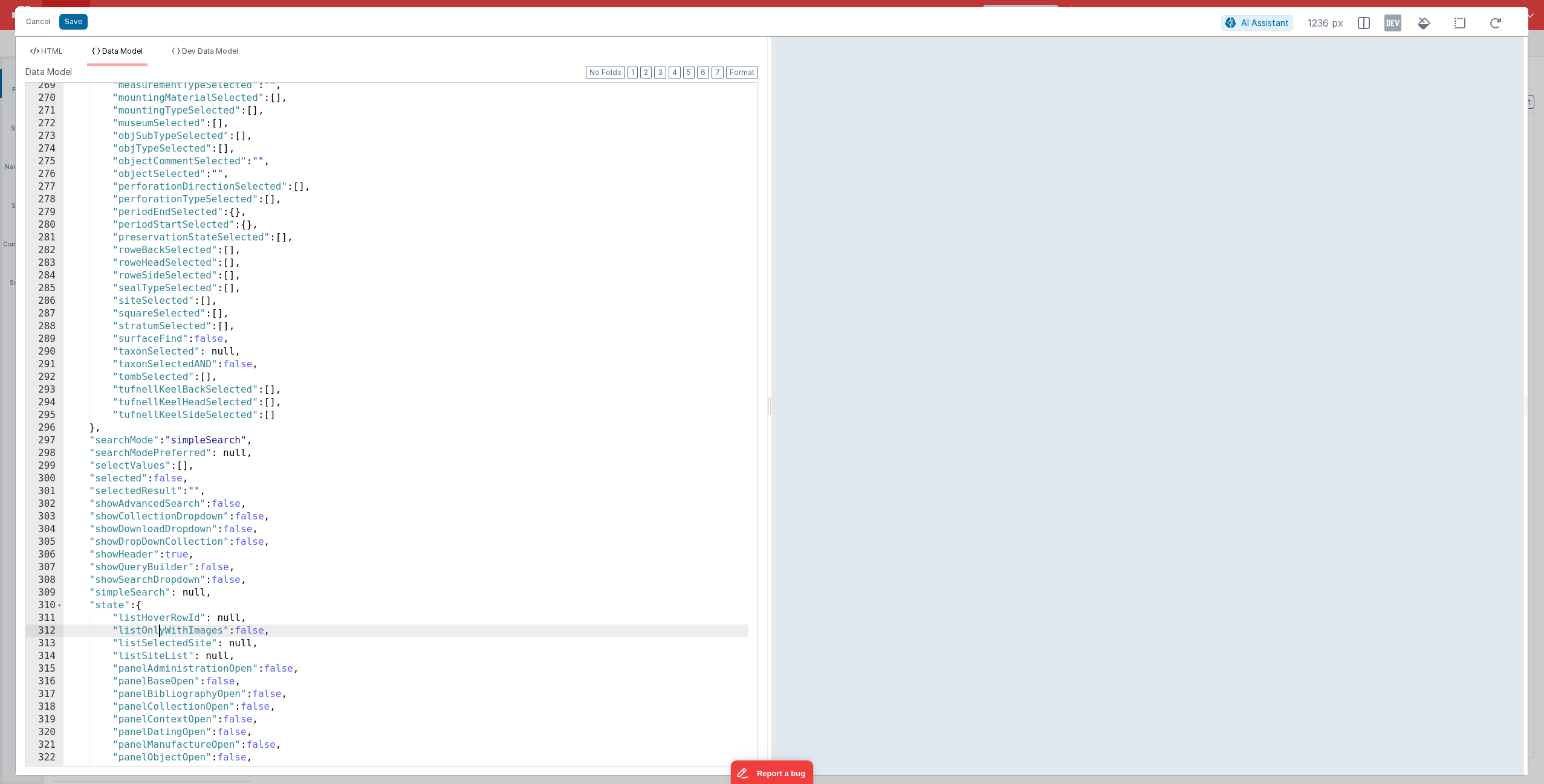
click at [159, 633] on div ""measurementTypeSelected" : "" , "mountingMaterialSelected" : [ ] , "mountingTy…" at bounding box center [406, 433] width 685 height 709
click at [62, 51] on span "HTML" at bounding box center [51, 51] width 22 height 10
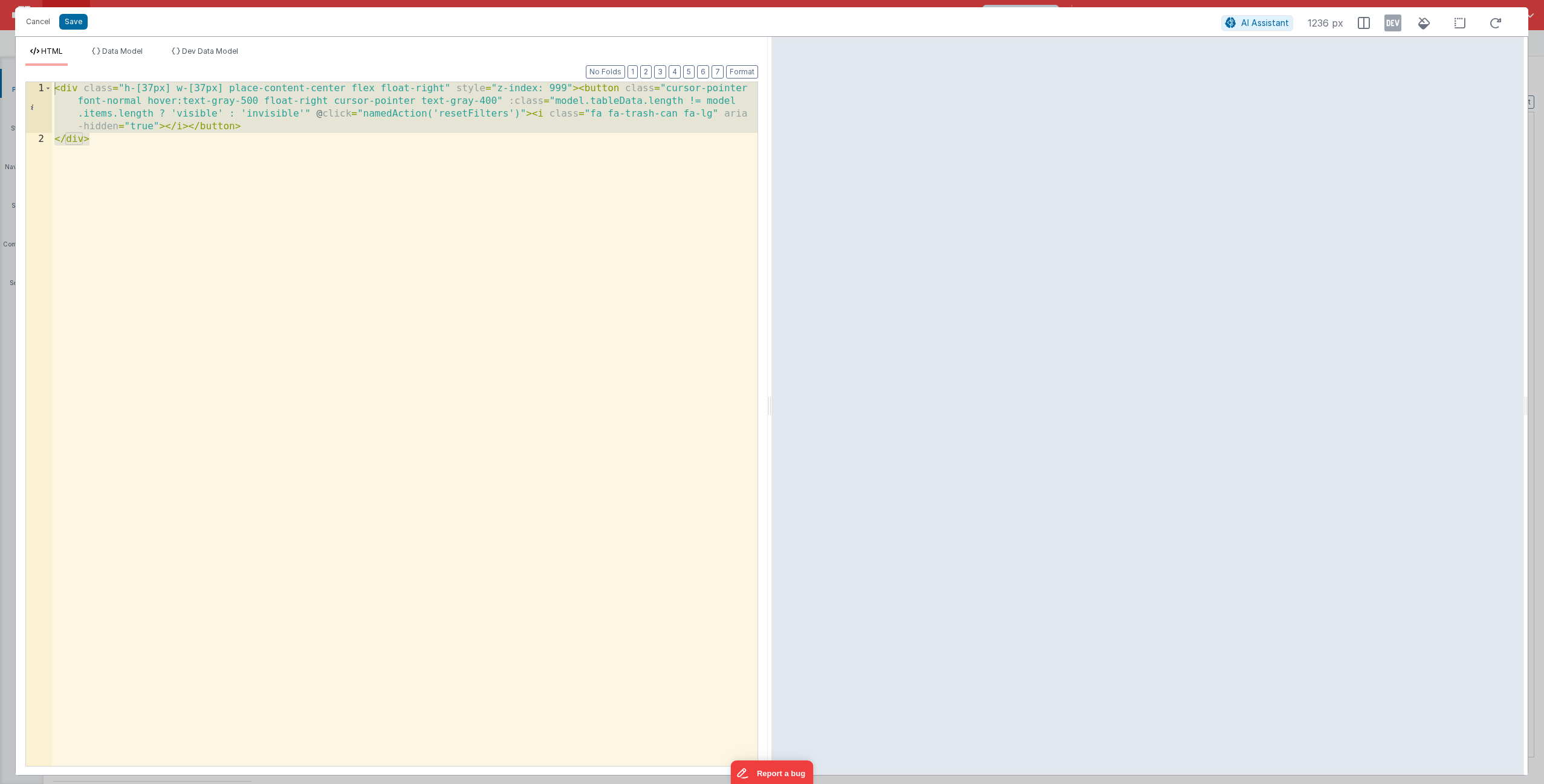
click at [235, 185] on div "< div class = "h-[37px] w-[37px] place-content-center flex float-right" style =…" at bounding box center [405, 455] width 705 height 747
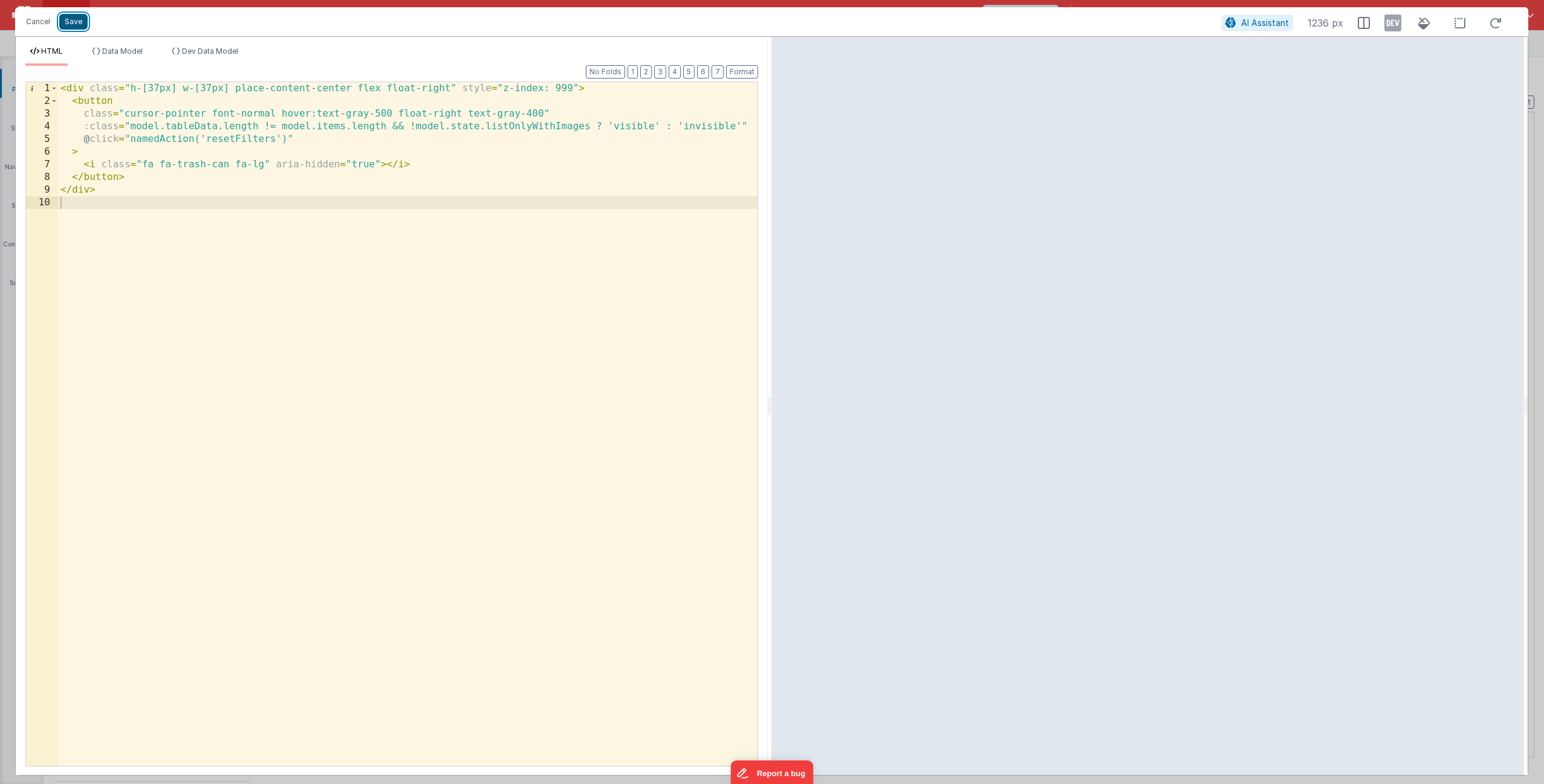
click at [70, 21] on button "Save" at bounding box center [73, 22] width 29 height 16
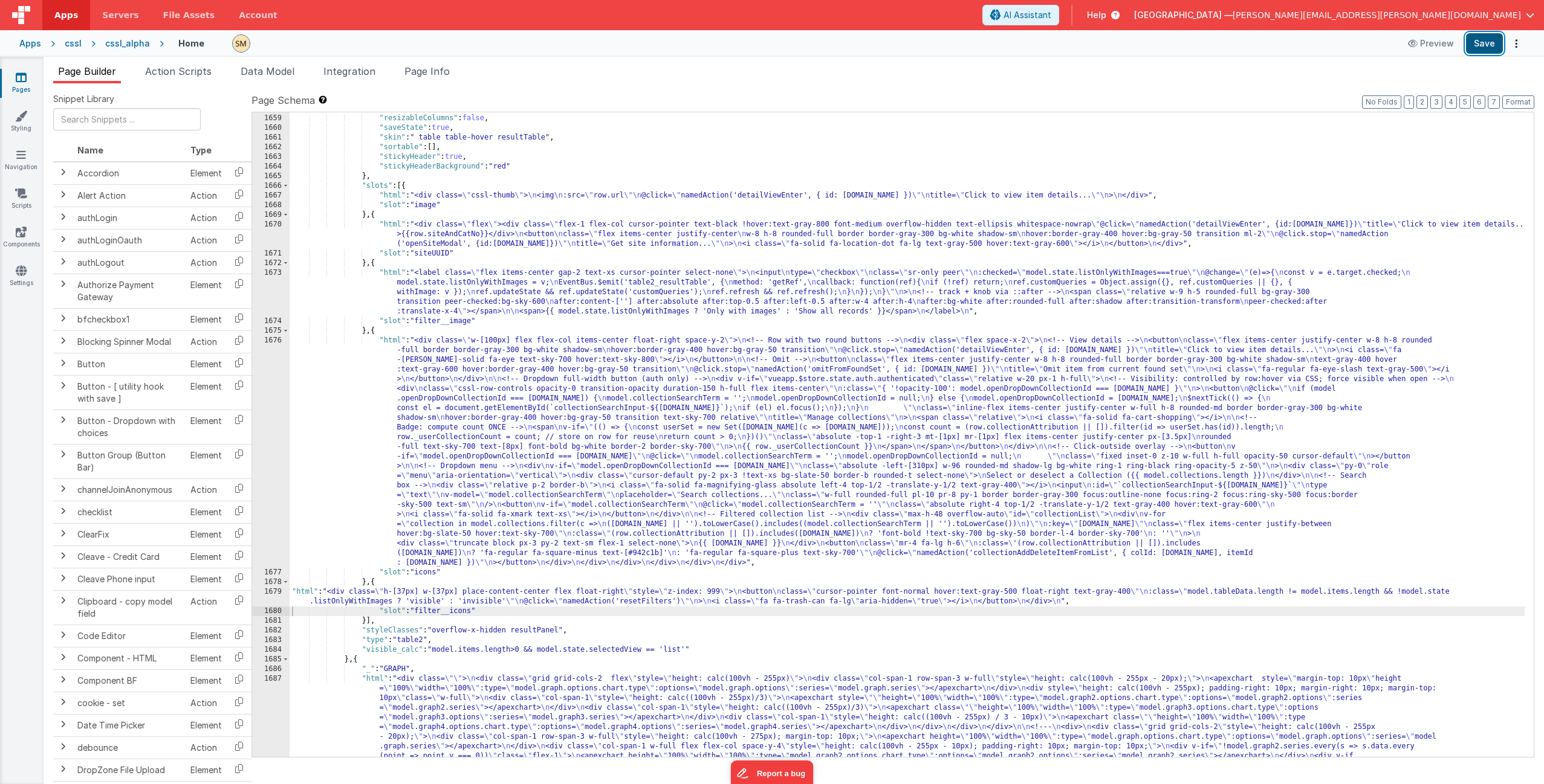
click at [1484, 43] on button "Save" at bounding box center [1484, 44] width 37 height 21
click at [491, 592] on div ""preserveState" : false , "resizableColumns" : false , "saveState" : true , "sk…" at bounding box center [907, 488] width 1235 height 771
click at [274, 596] on div "1679" at bounding box center [270, 597] width 37 height 19
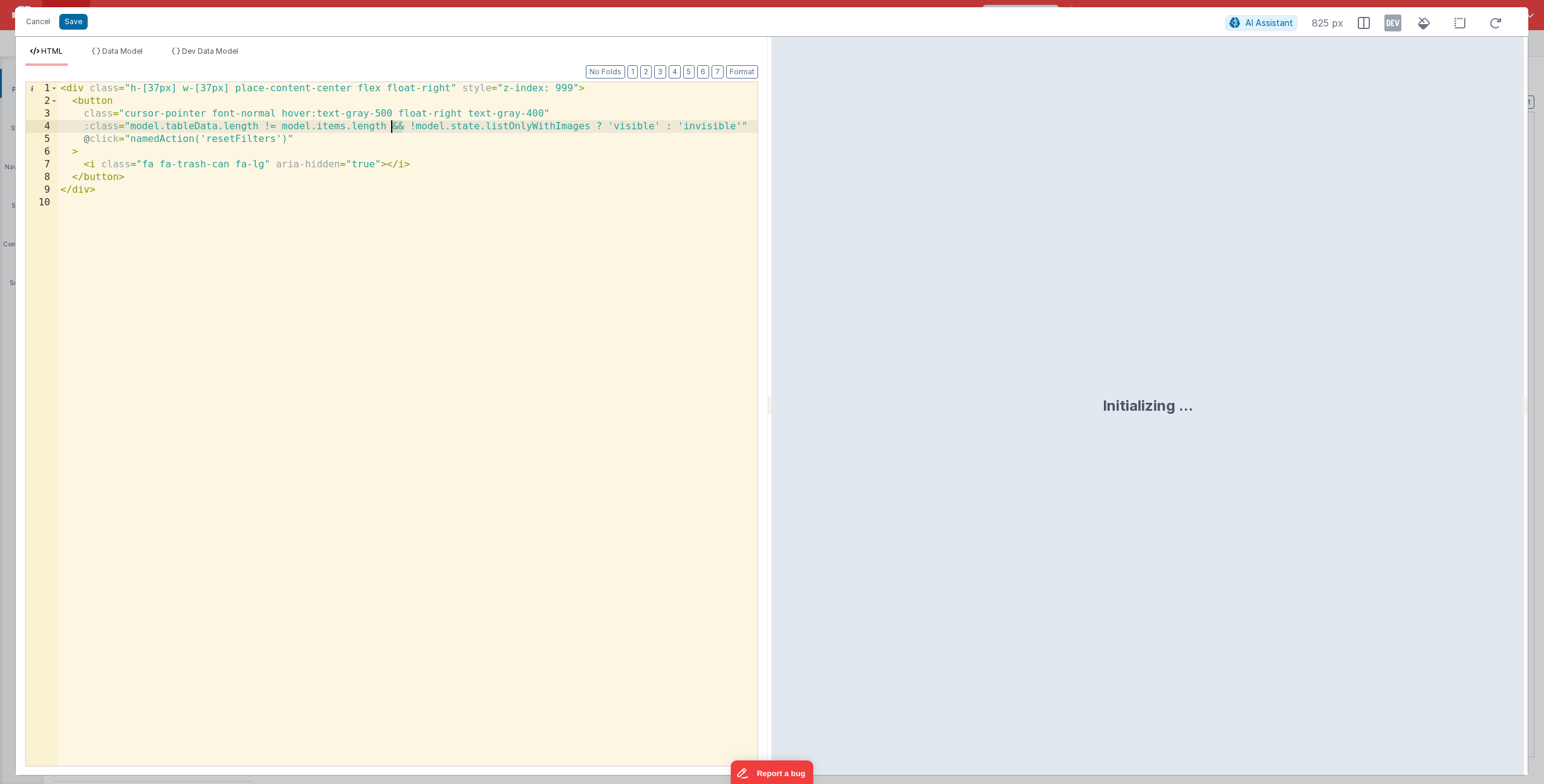
drag, startPoint x: 402, startPoint y: 125, endPoint x: 392, endPoint y: 125, distance: 10.0
click at [392, 125] on div "< div class = "h-[37px] w-[37px] place-content-center flex float-right" style =…" at bounding box center [408, 436] width 700 height 709
click at [76, 23] on button "Save" at bounding box center [73, 22] width 29 height 16
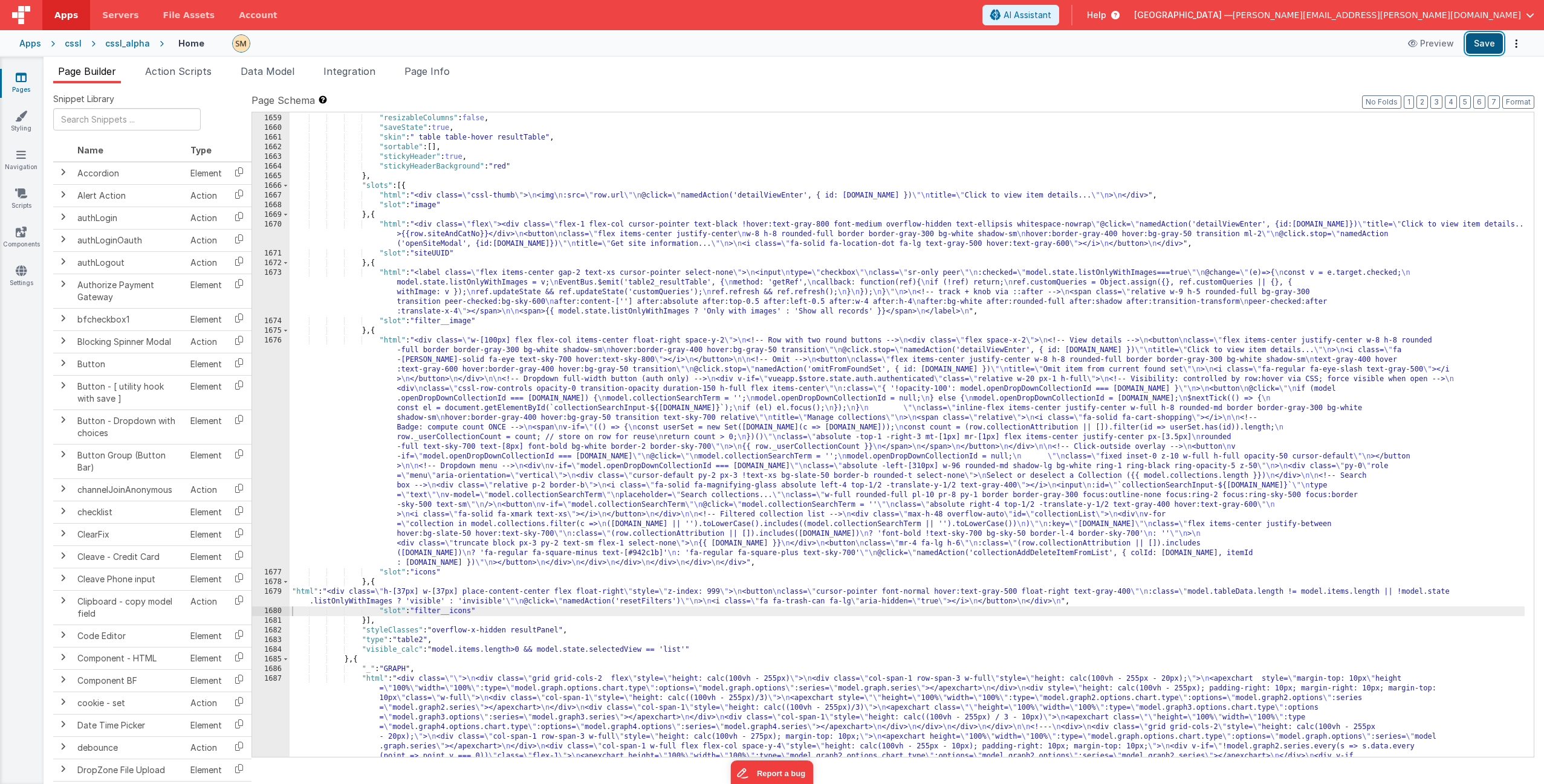
click at [1475, 50] on button "Save" at bounding box center [1484, 44] width 37 height 21
click at [445, 67] on span "Page Info" at bounding box center [427, 71] width 46 height 12
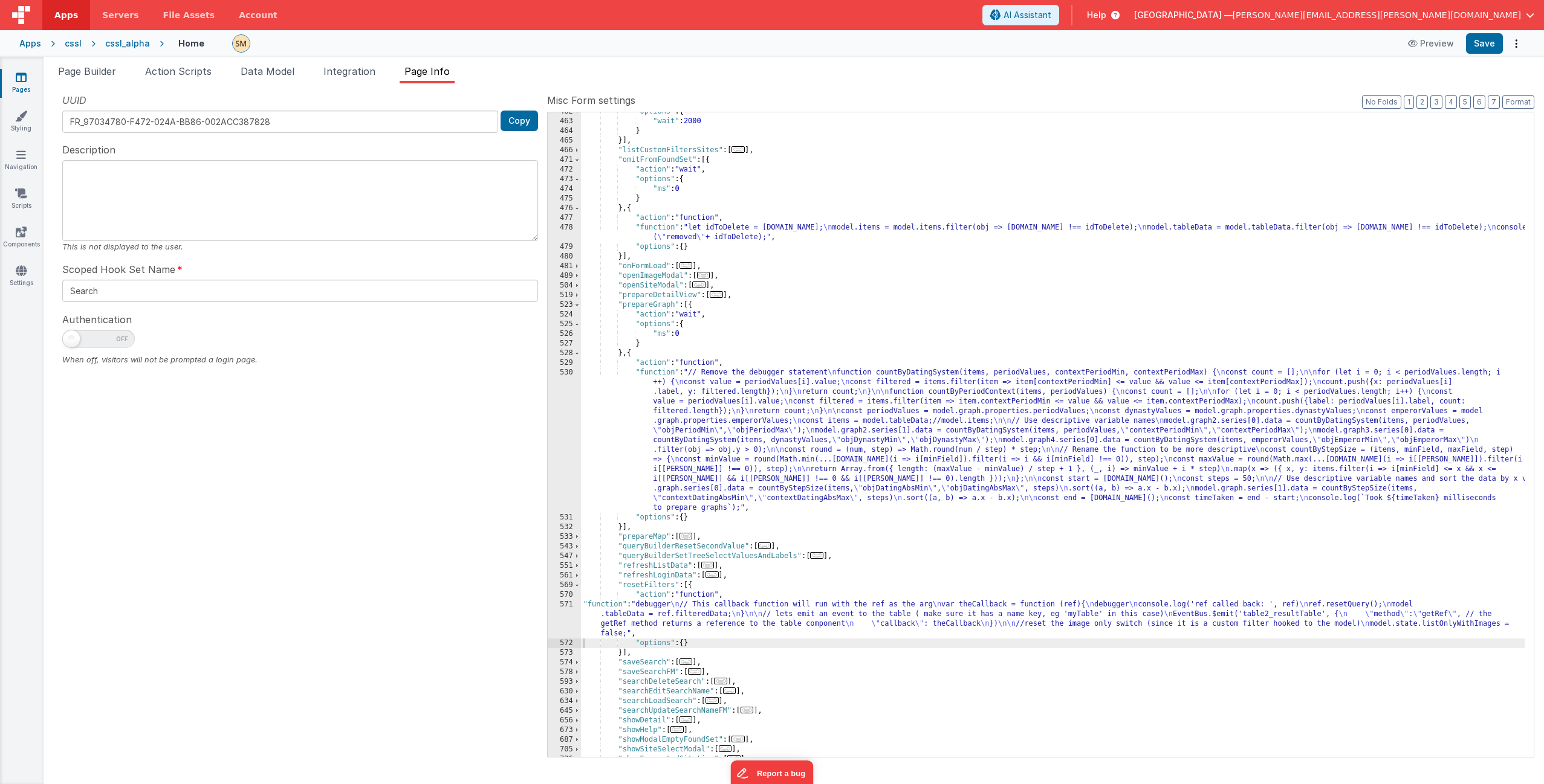
click at [721, 609] on div ""options" : { "wait" : 2000 } }] , "listCustomFiltersSites" : [ ... ] , "omitFr…" at bounding box center [1052, 439] width 943 height 664
click at [567, 615] on div "571" at bounding box center [564, 619] width 33 height 39
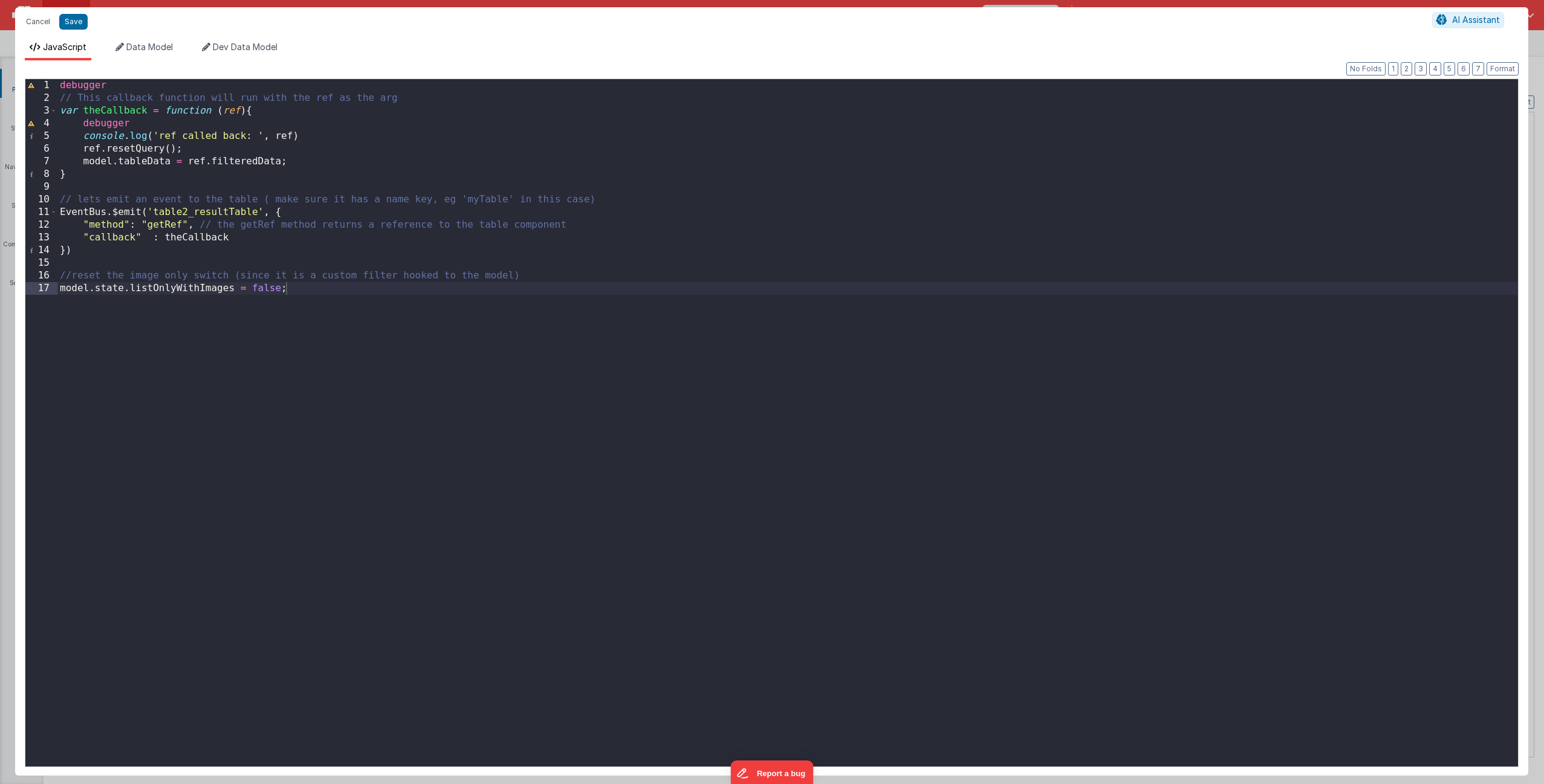
click at [403, 314] on div "debugger // This callback function will run with the ref as the arg var theCall…" at bounding box center [787, 435] width 1460 height 713
drag, startPoint x: 125, startPoint y: 259, endPoint x: 90, endPoint y: 241, distance: 39.4
click at [99, 248] on div "debugger // This callback function will run with the ref as the arg var theCall…" at bounding box center [787, 435] width 1460 height 713
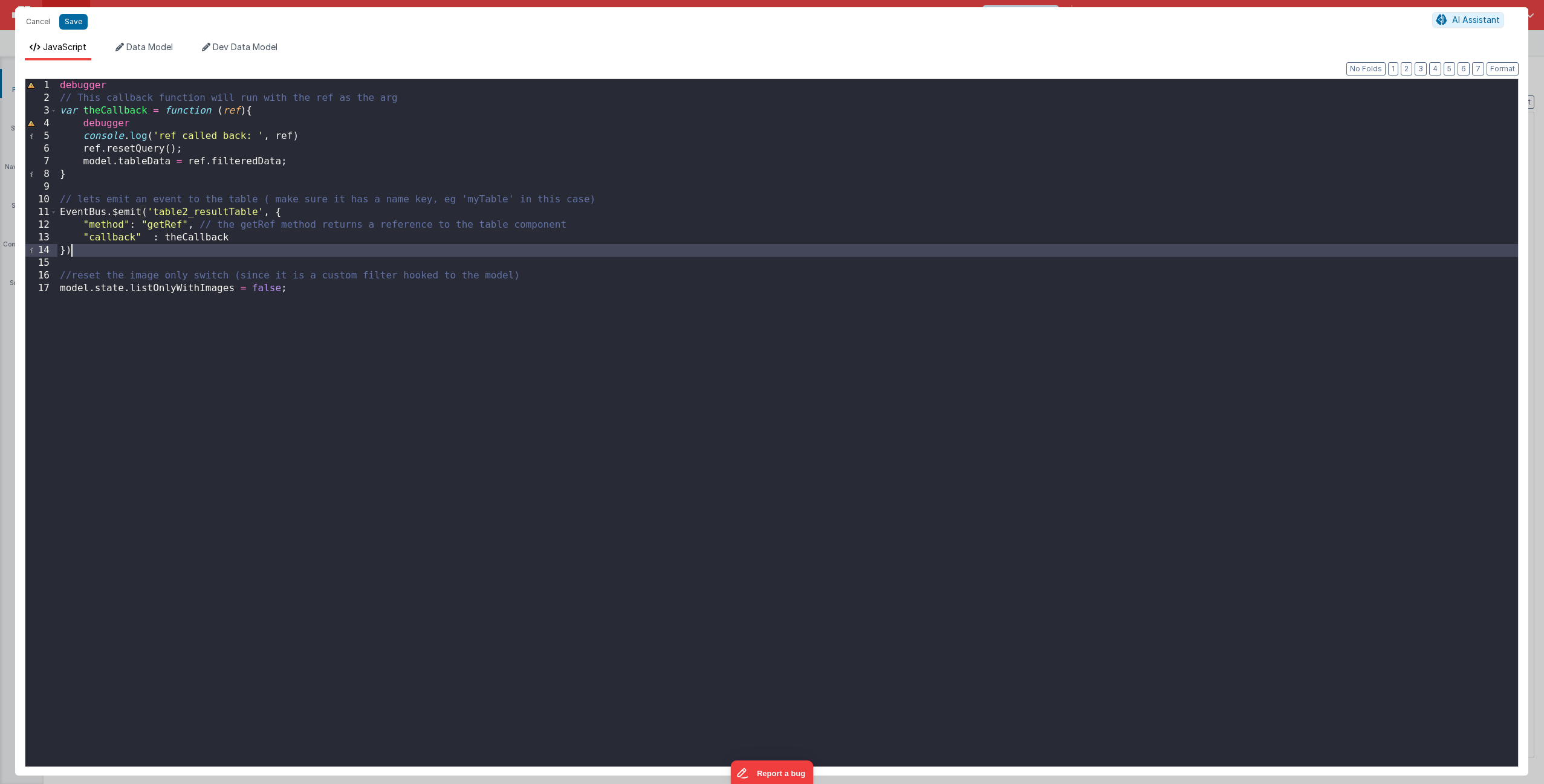
click at [77, 228] on div "debugger // This callback function will run with the ref as the arg var theCall…" at bounding box center [787, 435] width 1460 height 713
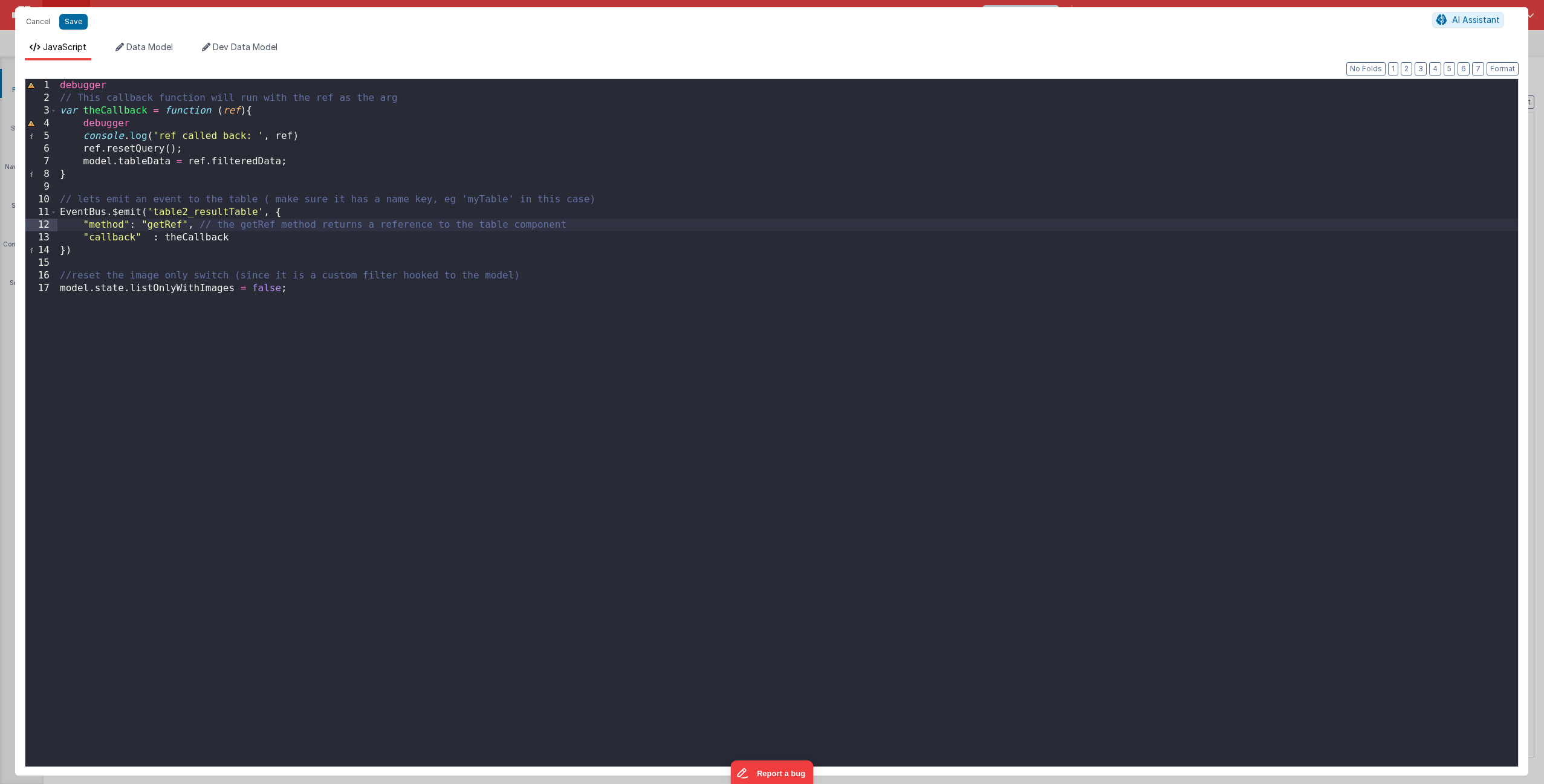
click at [81, 253] on div "debugger // This callback function will run with the ref as the arg var theCall…" at bounding box center [787, 435] width 1460 height 713
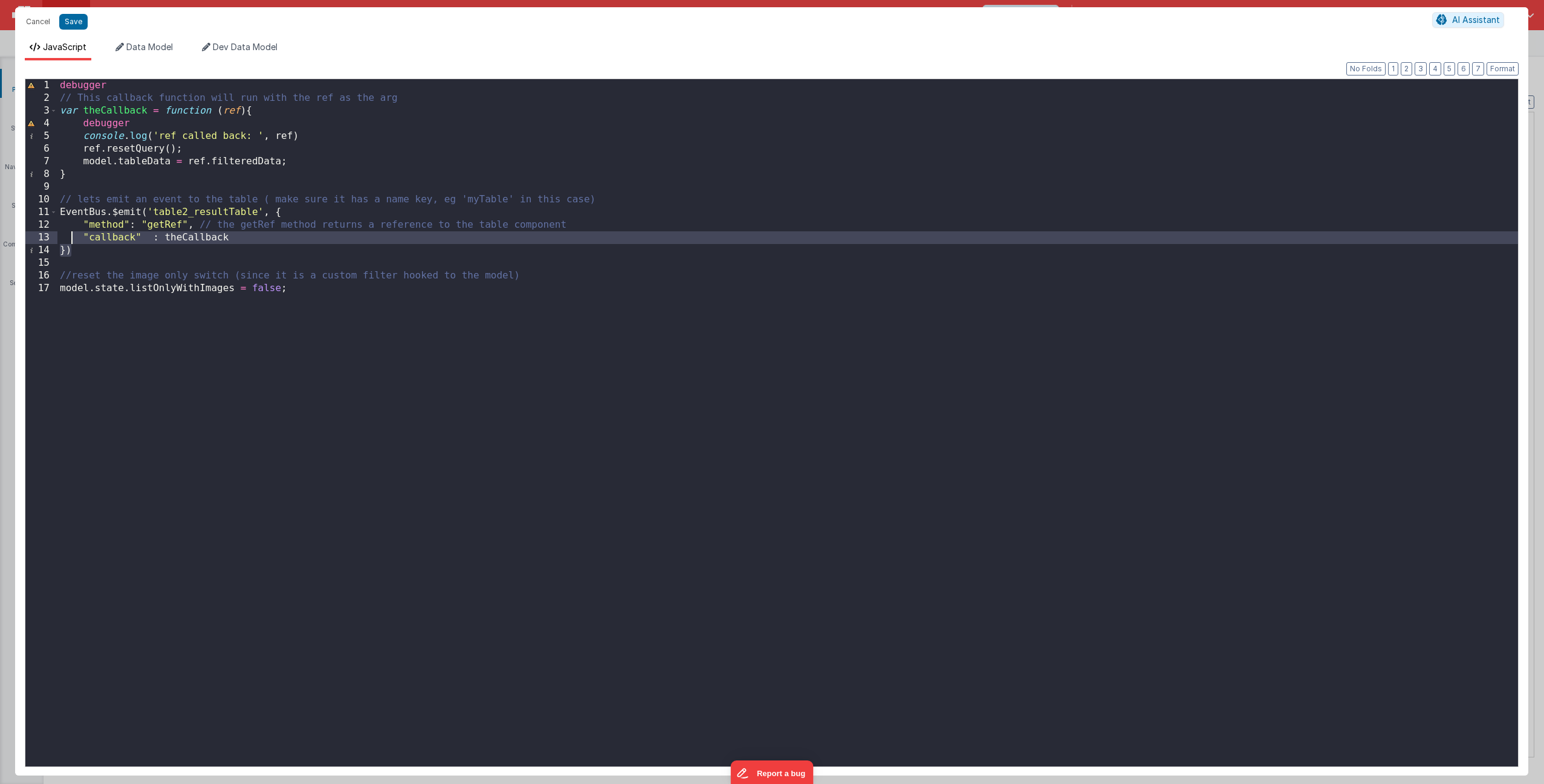
drag, startPoint x: 81, startPoint y: 253, endPoint x: 53, endPoint y: 137, distance: 119.3
click at [55, 157] on div "1 2 3 4 5 6 7 8 9 10 11 12 13 14 15 16 17 debugger // This callback function wi…" at bounding box center [771, 423] width 1494 height 689
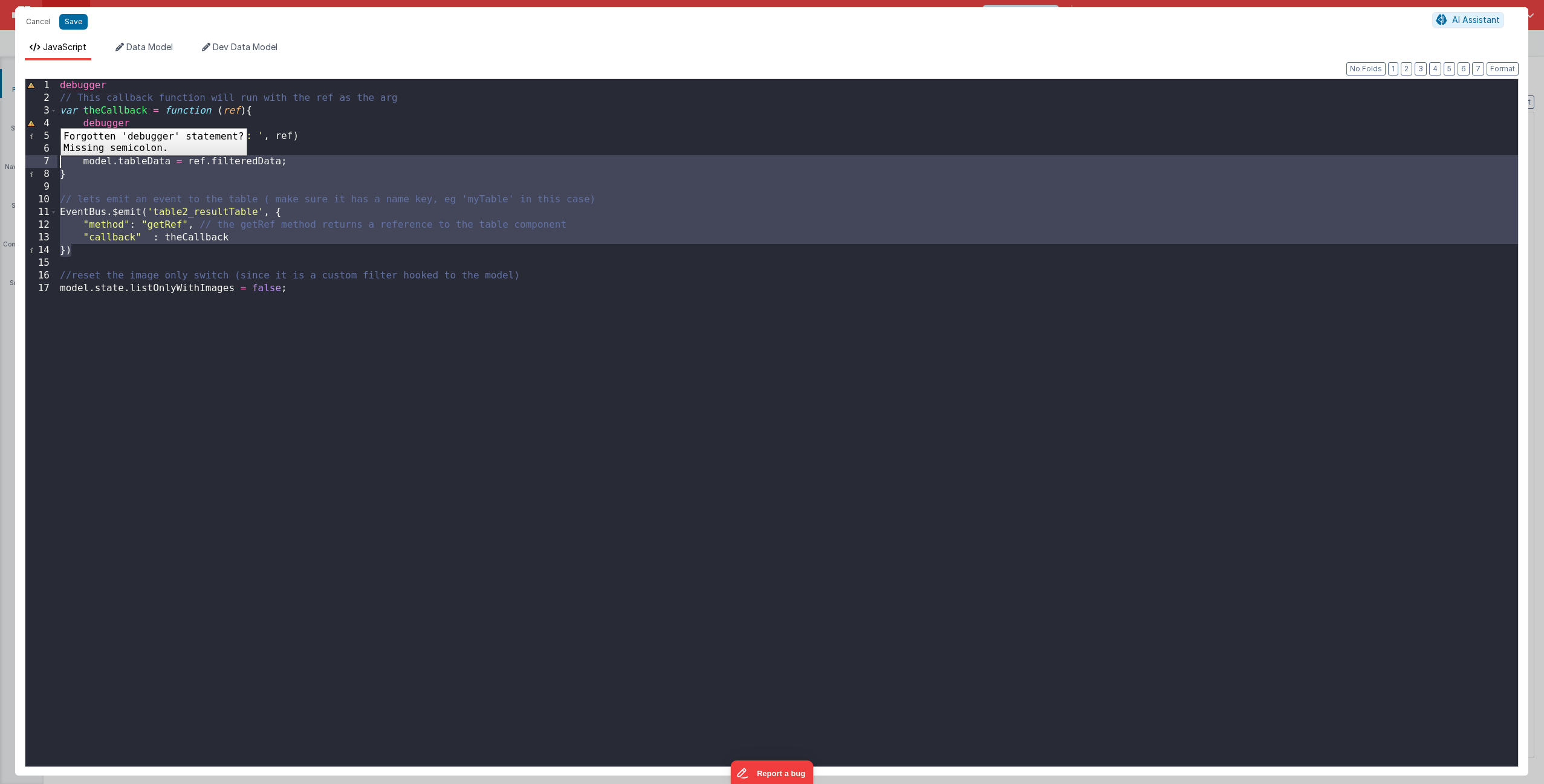
click at [51, 119] on div "4" at bounding box center [42, 123] width 32 height 12
click at [87, 250] on div "debugger // This callback function will run with the ref as the arg var theCall…" at bounding box center [787, 435] width 1460 height 713
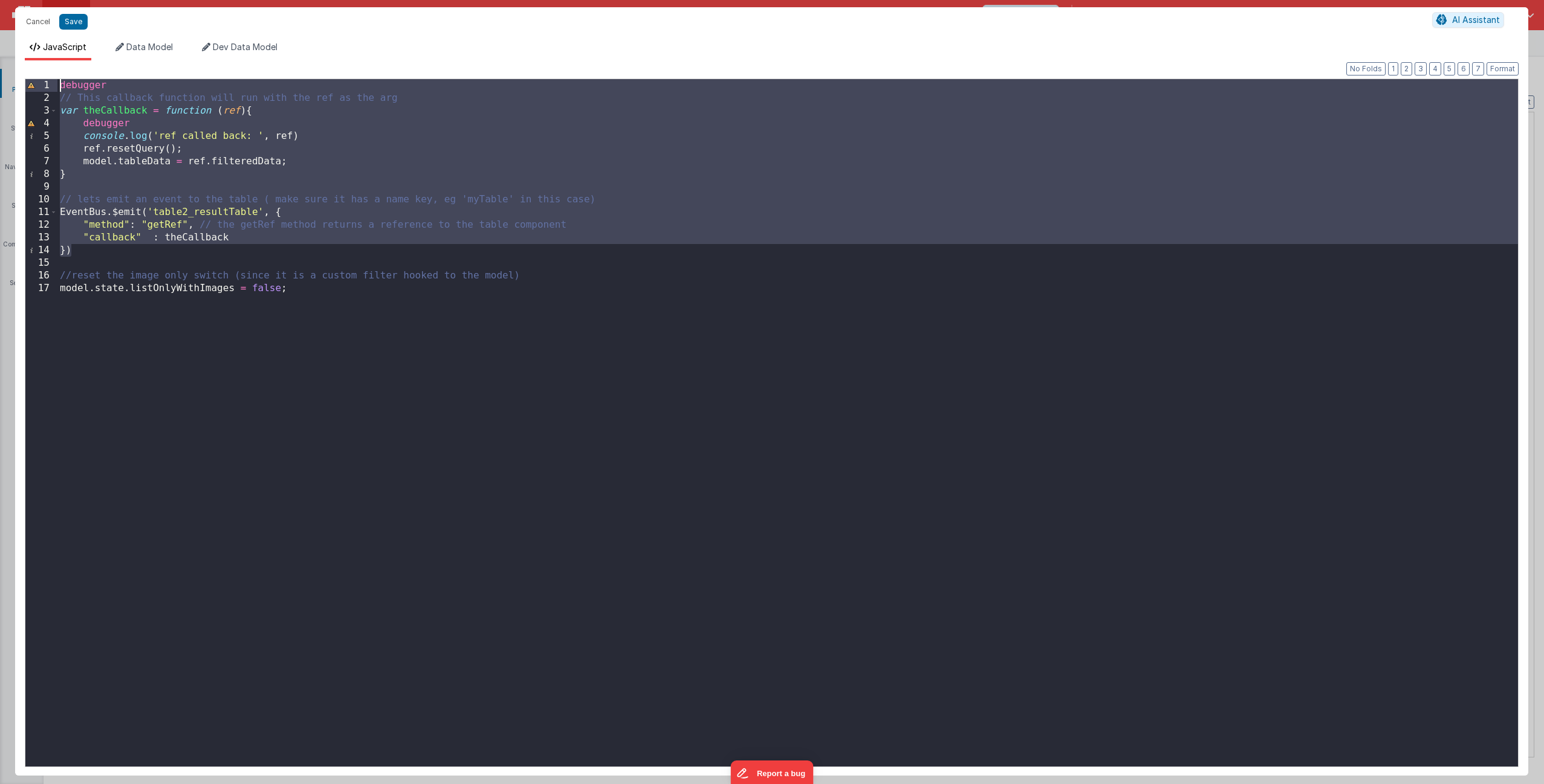
drag, startPoint x: 87, startPoint y: 253, endPoint x: 51, endPoint y: 80, distance: 176.7
click at [51, 80] on div "1 2 3 4 5 6 7 8 9 10 11 12 13 14 15 16 17 debugger // This callback function wi…" at bounding box center [771, 423] width 1494 height 689
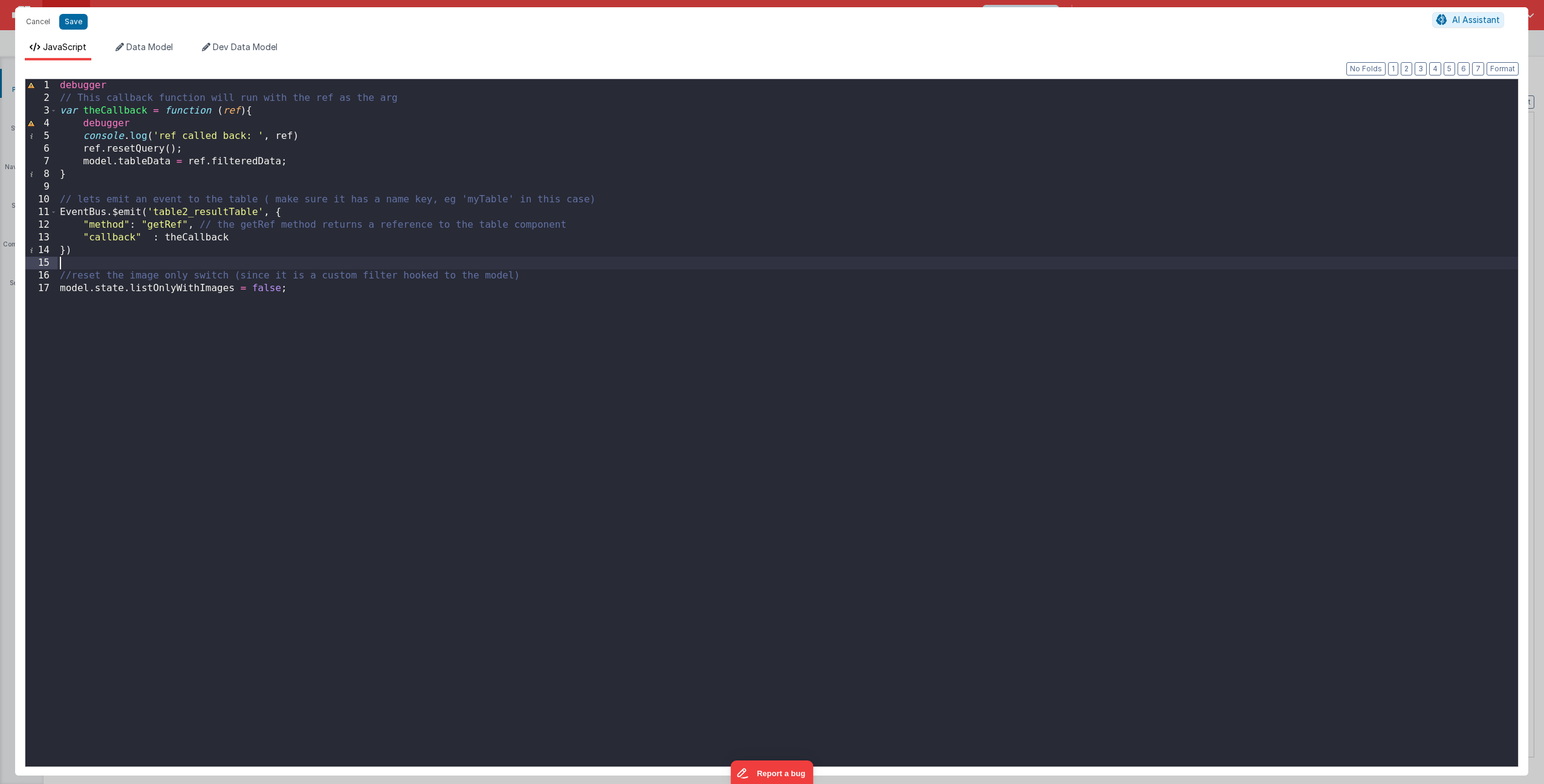
click at [195, 258] on div "debugger // This callback function will run with the ref as the arg var theCall…" at bounding box center [787, 435] width 1460 height 713
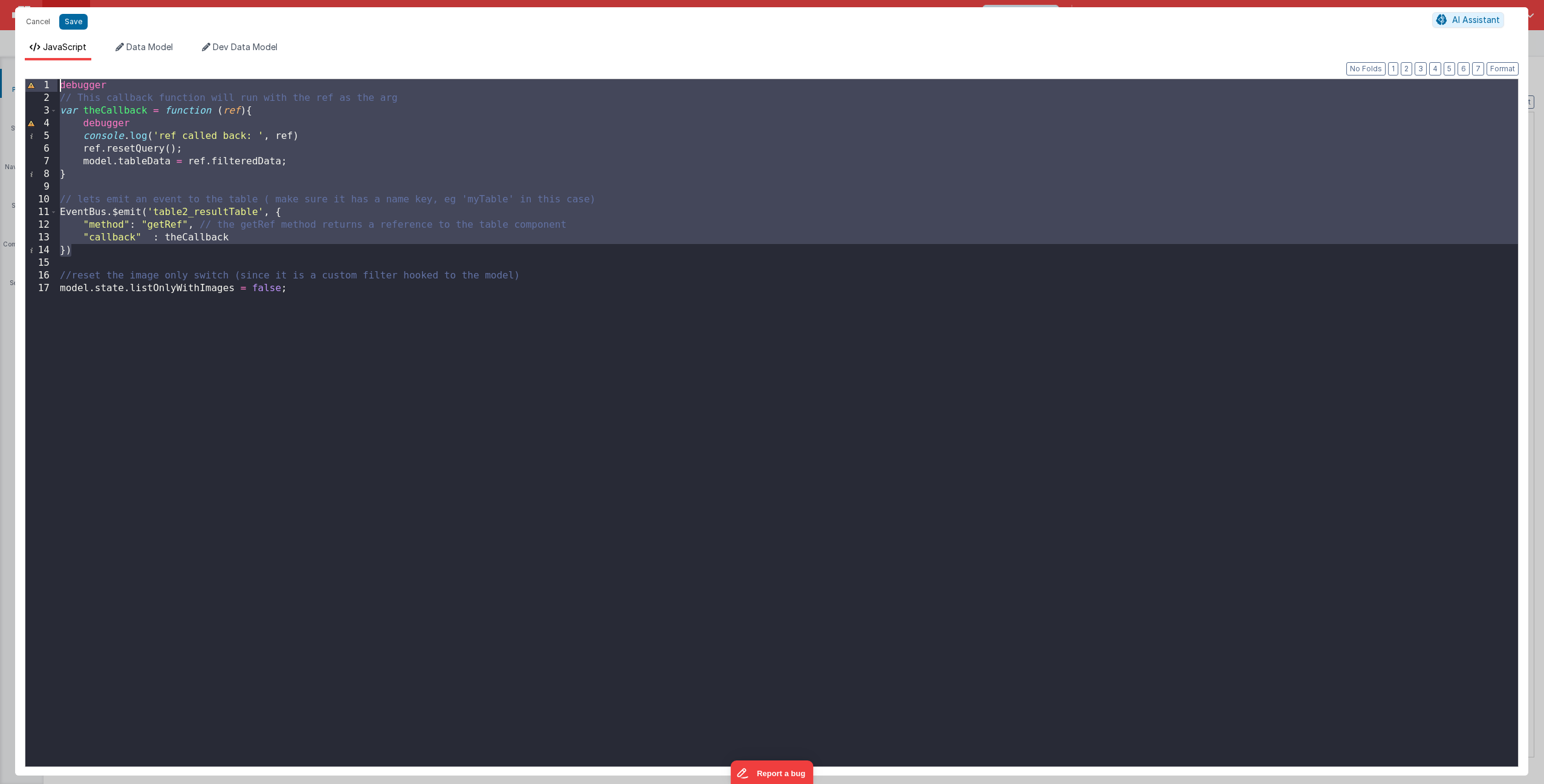
drag, startPoint x: 182, startPoint y: 255, endPoint x: 33, endPoint y: 54, distance: 250.2
click at [33, 54] on div "JavaScript Data Model Dev Data Model Format 7 6 5 4 3 2 1 No Folds 1 2 3 4 5 6 …" at bounding box center [771, 408] width 1513 height 735
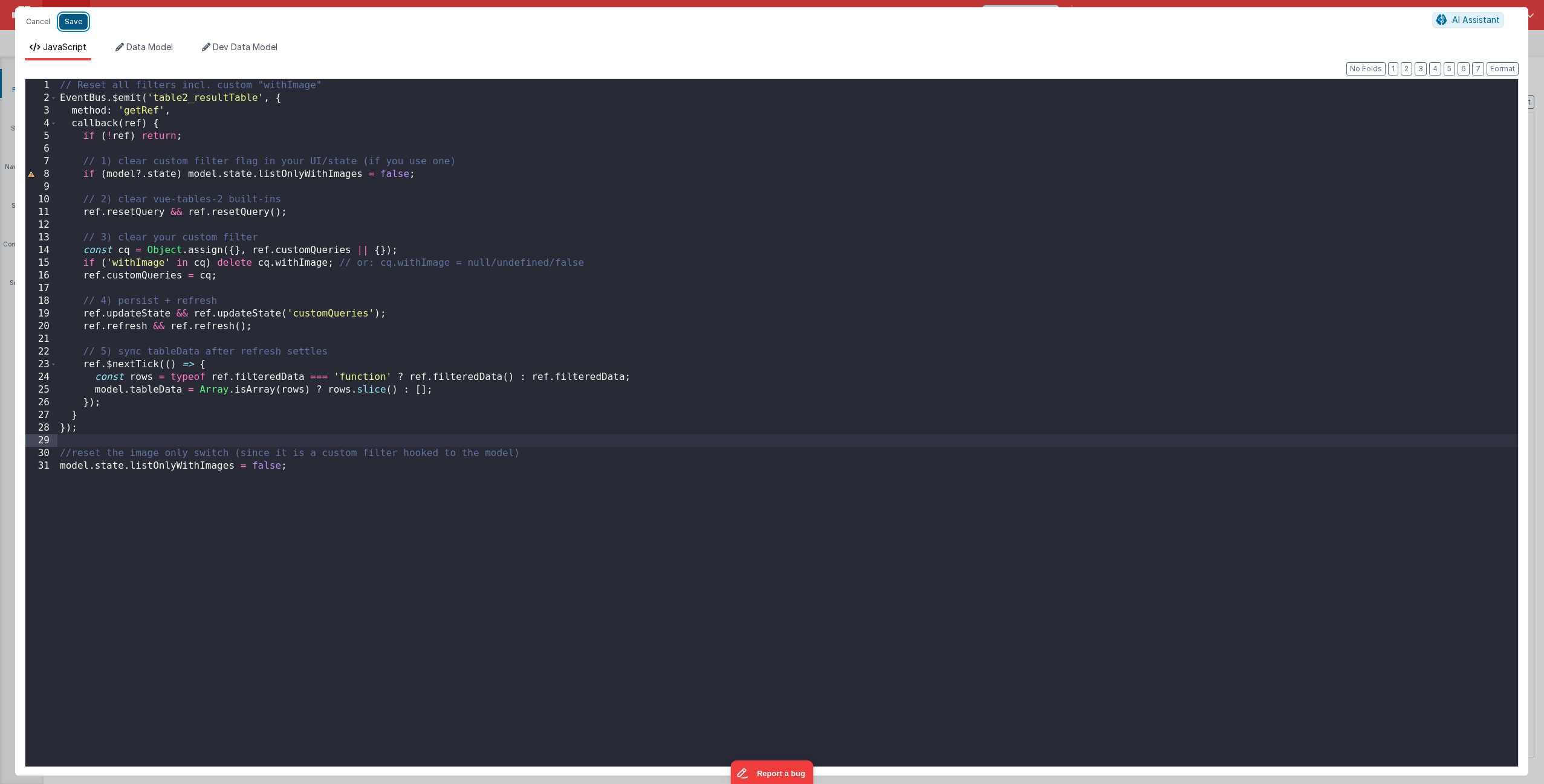
click at [71, 22] on button "Save" at bounding box center [73, 22] width 29 height 16
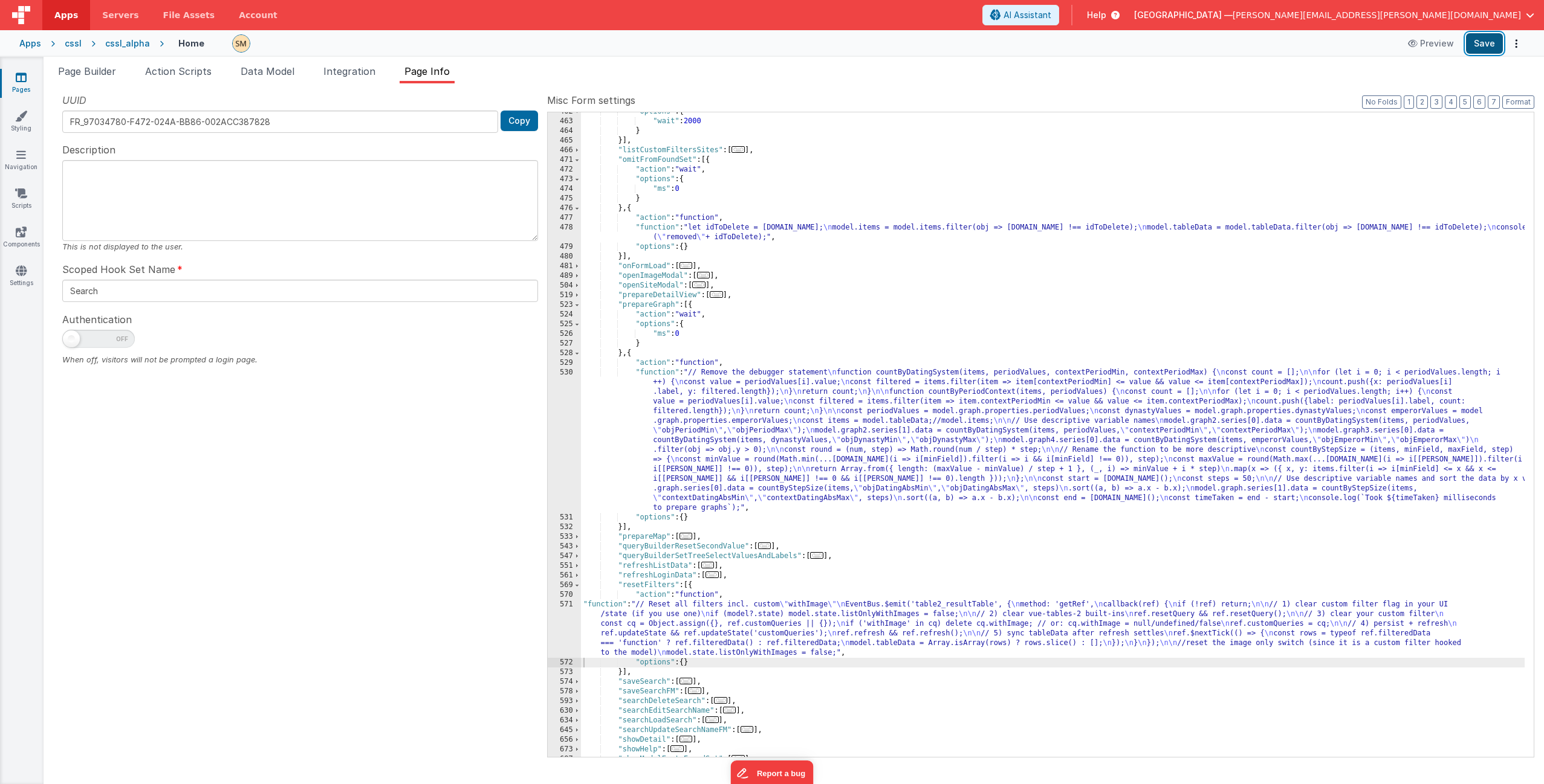
click at [1481, 43] on button "Save" at bounding box center [1484, 44] width 37 height 21
click at [81, 75] on span "Page Builder" at bounding box center [87, 71] width 58 height 12
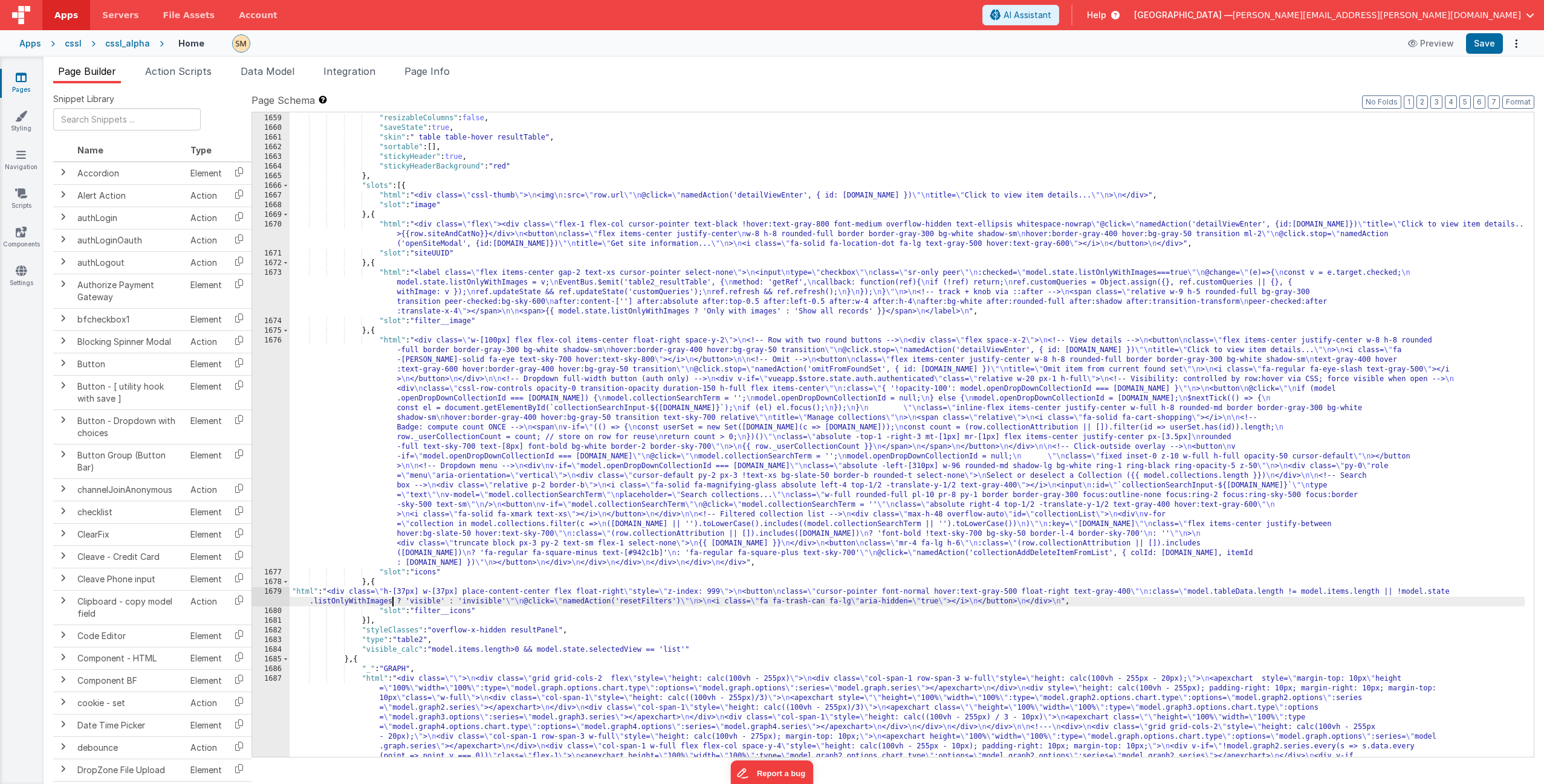
click at [394, 603] on div ""preserveState" : false , "resizableColumns" : false , "saveState" : true , "sk…" at bounding box center [907, 488] width 1235 height 771
click at [479, 597] on div ""preserveState" : false , "resizableColumns" : false , "saveState" : true , "sk…" at bounding box center [907, 488] width 1235 height 771
click at [477, 313] on div ""preserveState" : false , "resizableColumns" : false , "saveState" : true , "sk…" at bounding box center [907, 488] width 1235 height 771
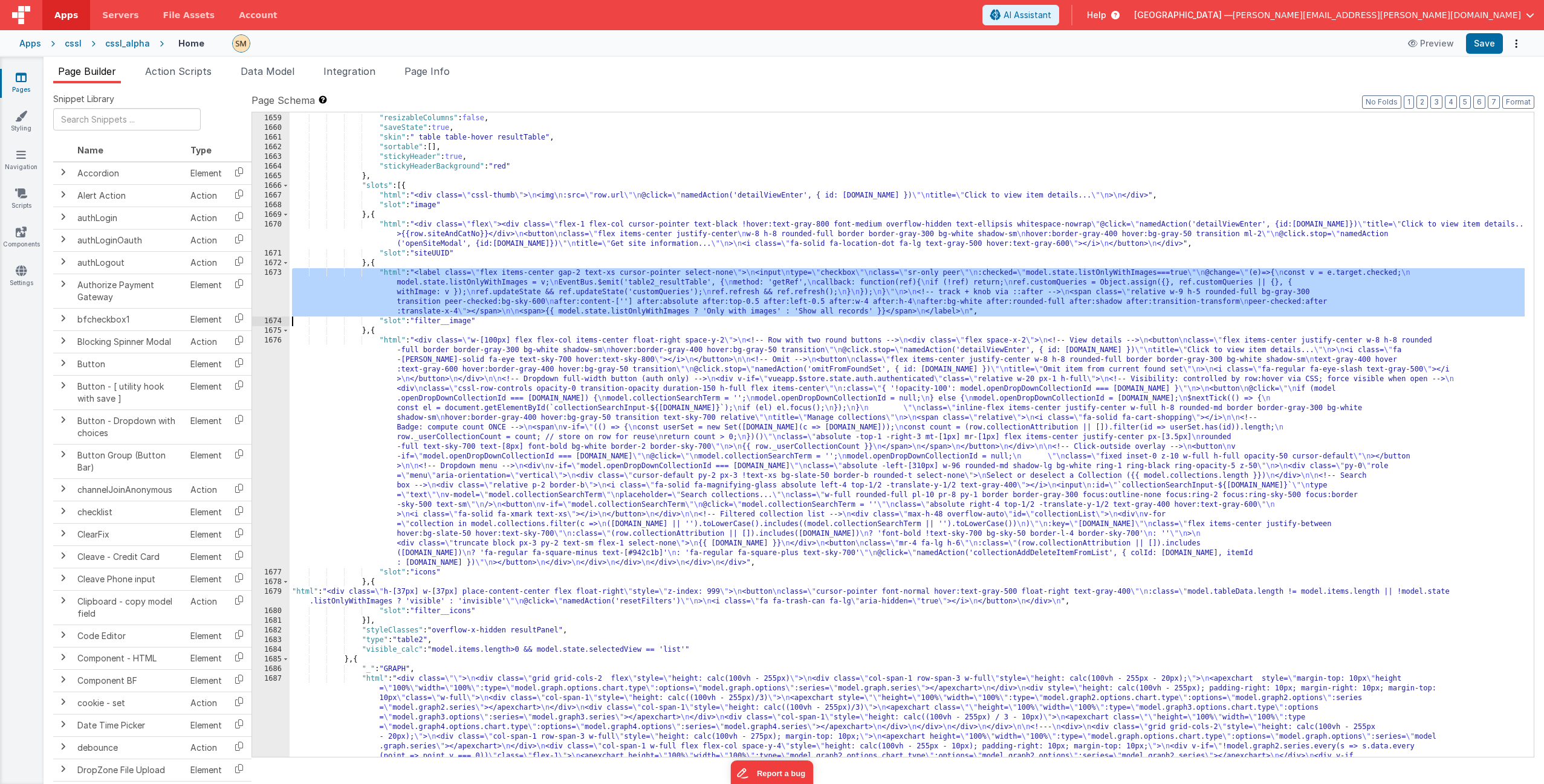
click at [271, 286] on div "1673" at bounding box center [270, 292] width 37 height 48
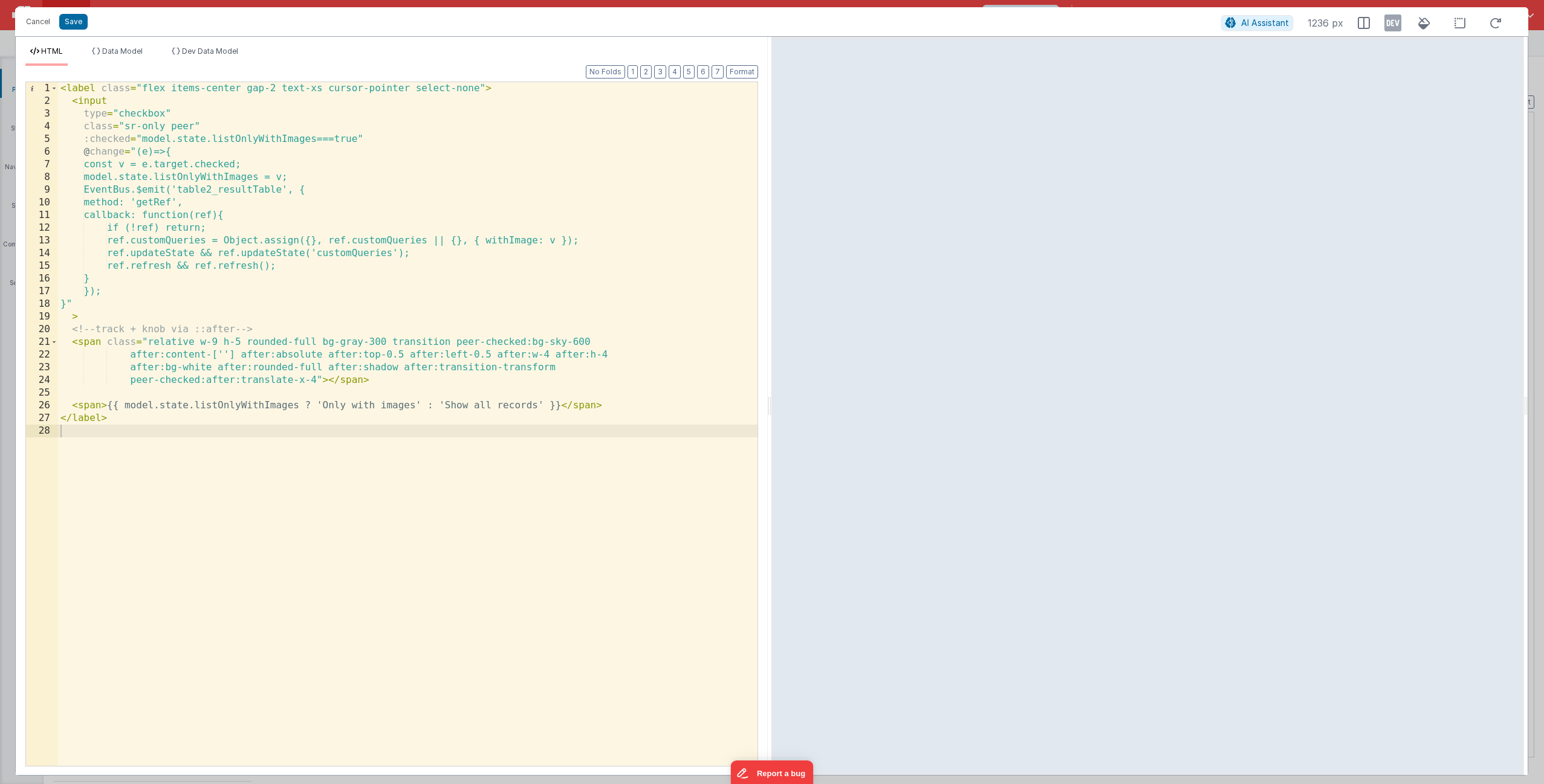
click at [477, 88] on div "< label class = "flex items-center gap-2 text-xs cursor-pointer select-none" > …" at bounding box center [408, 436] width 700 height 709
click at [77, 21] on button "Save" at bounding box center [73, 22] width 29 height 16
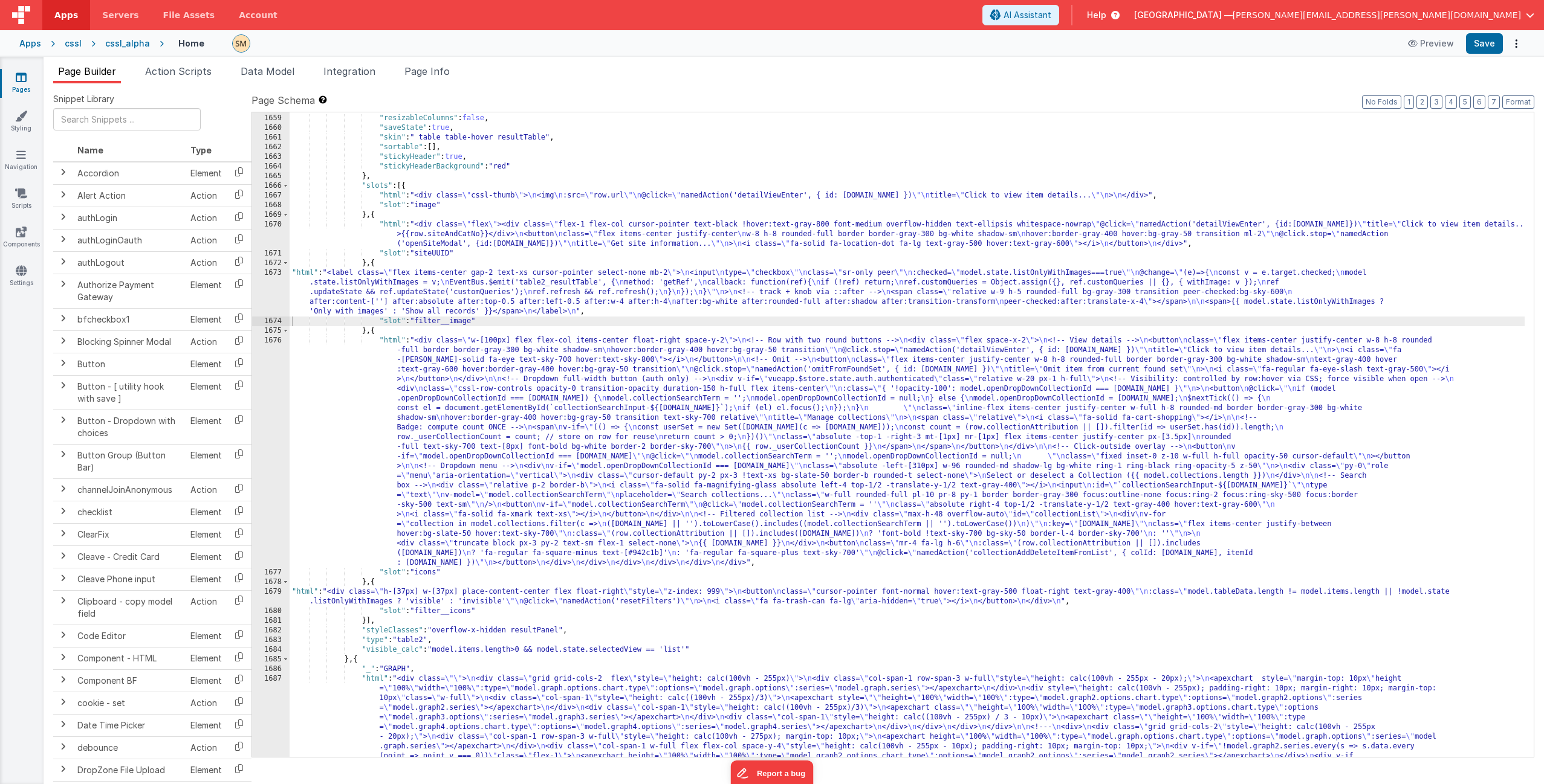
click at [546, 602] on div ""preserveState" : false , "resizableColumns" : false , "saveState" : true , "sk…" at bounding box center [907, 488] width 1235 height 771
click at [271, 598] on div "1679" at bounding box center [270, 597] width 37 height 19
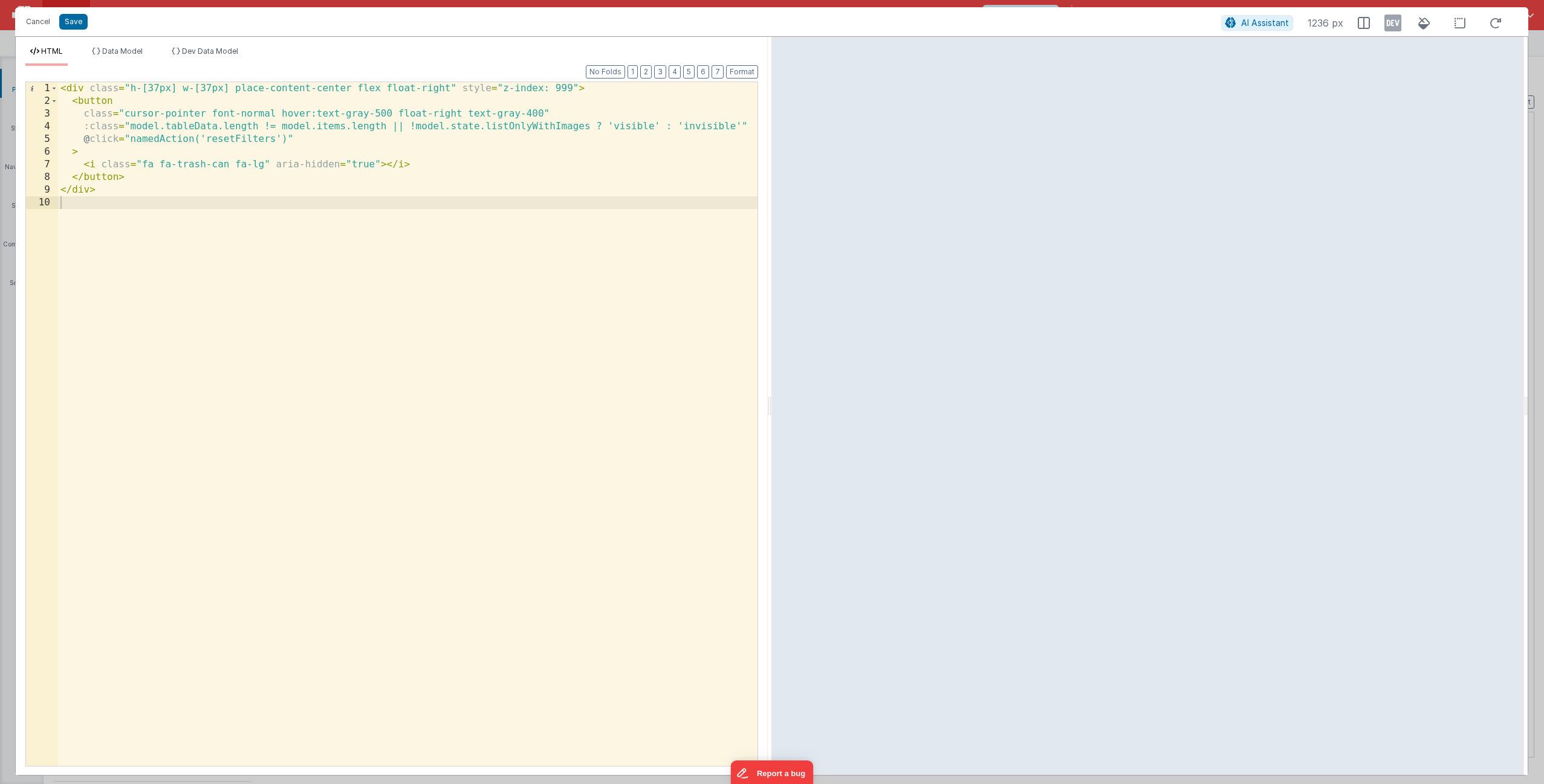
click at [543, 114] on div "< div class = "h-[37px] w-[37px] place-content-center flex float-right" style =…" at bounding box center [408, 436] width 700 height 709
click at [74, 25] on button "Save" at bounding box center [73, 22] width 29 height 16
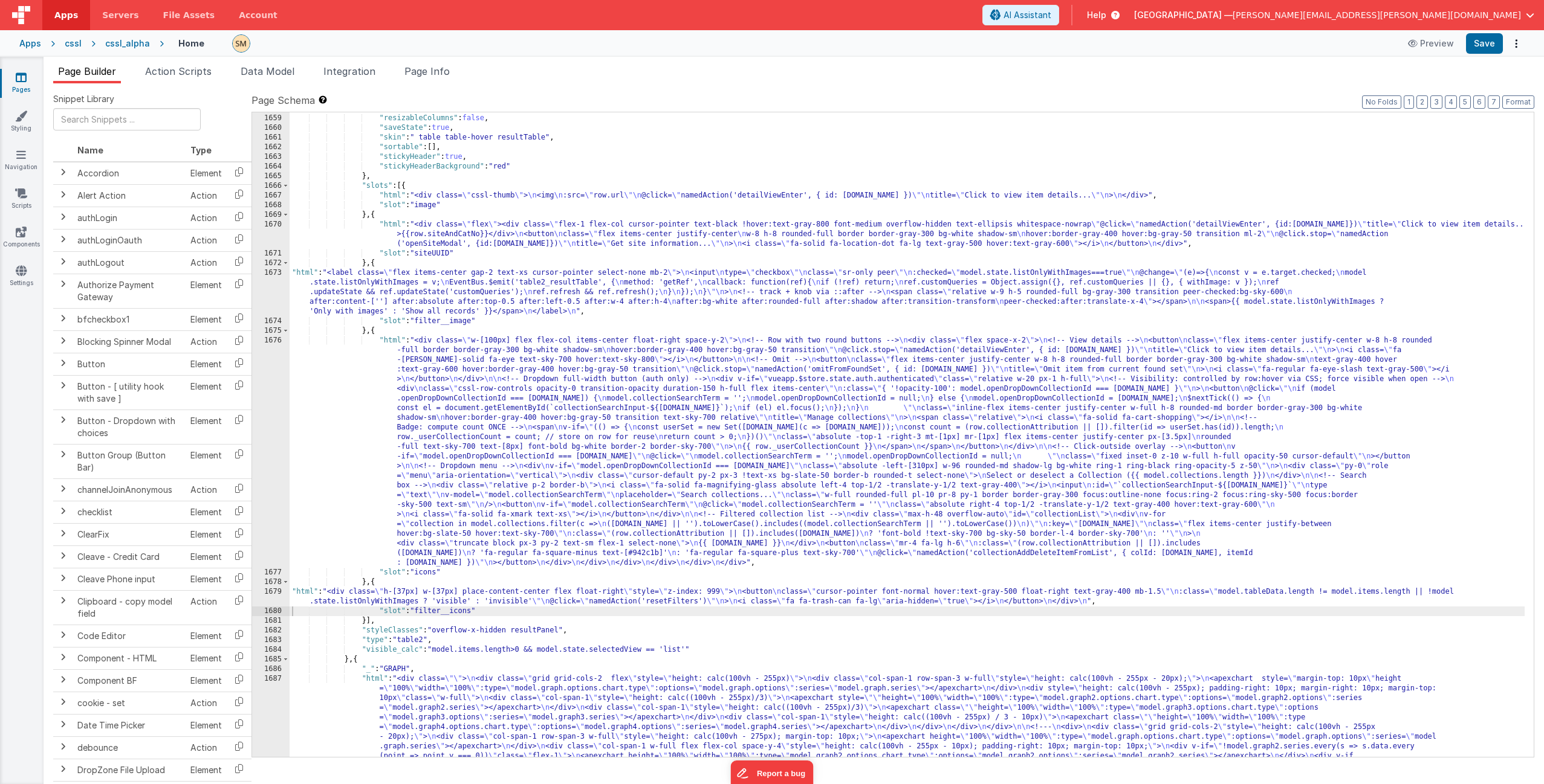
click at [13, 79] on link "Pages" at bounding box center [21, 83] width 44 height 24
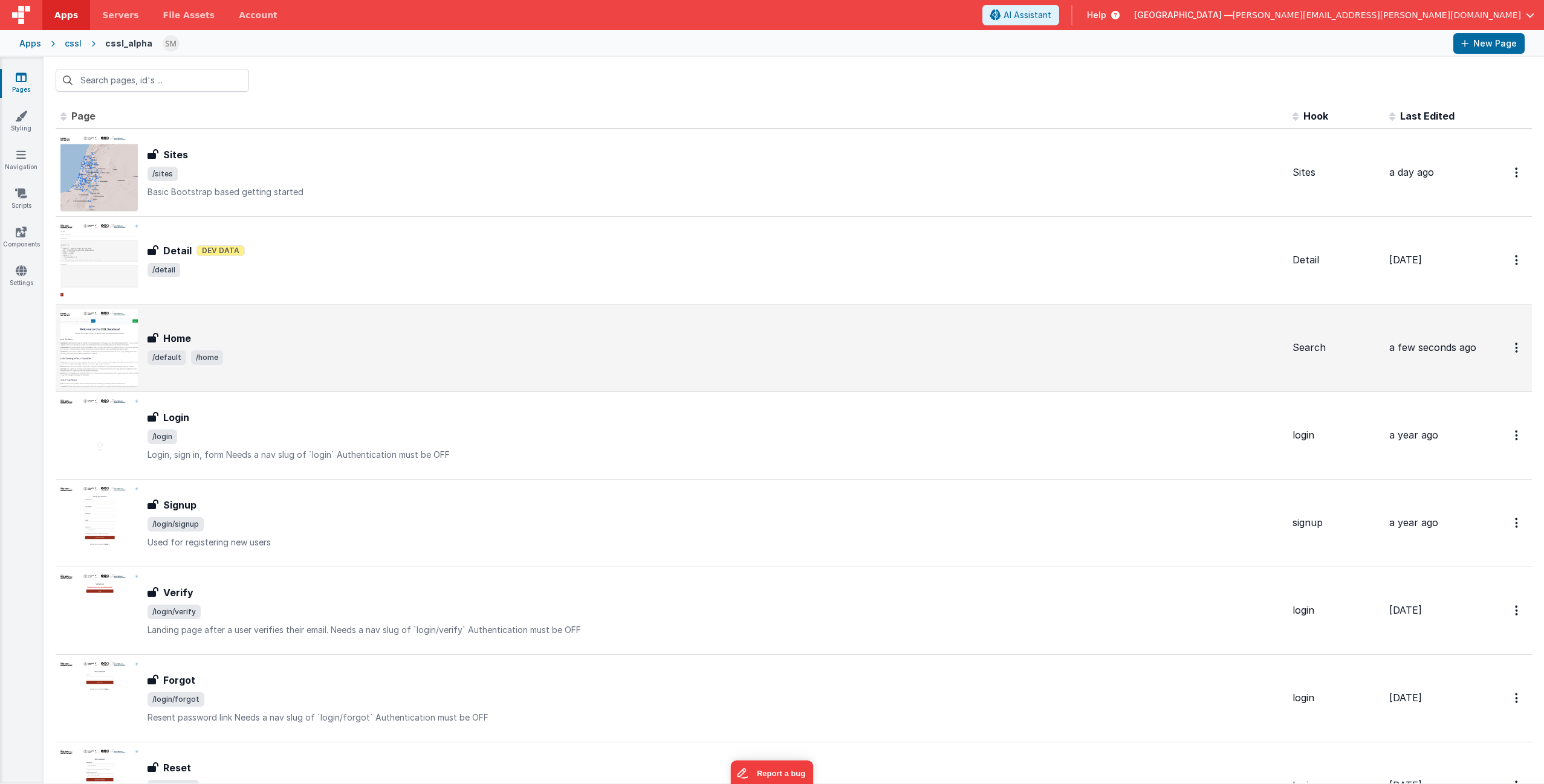
click at [193, 354] on span "/home" at bounding box center [207, 357] width 32 height 14
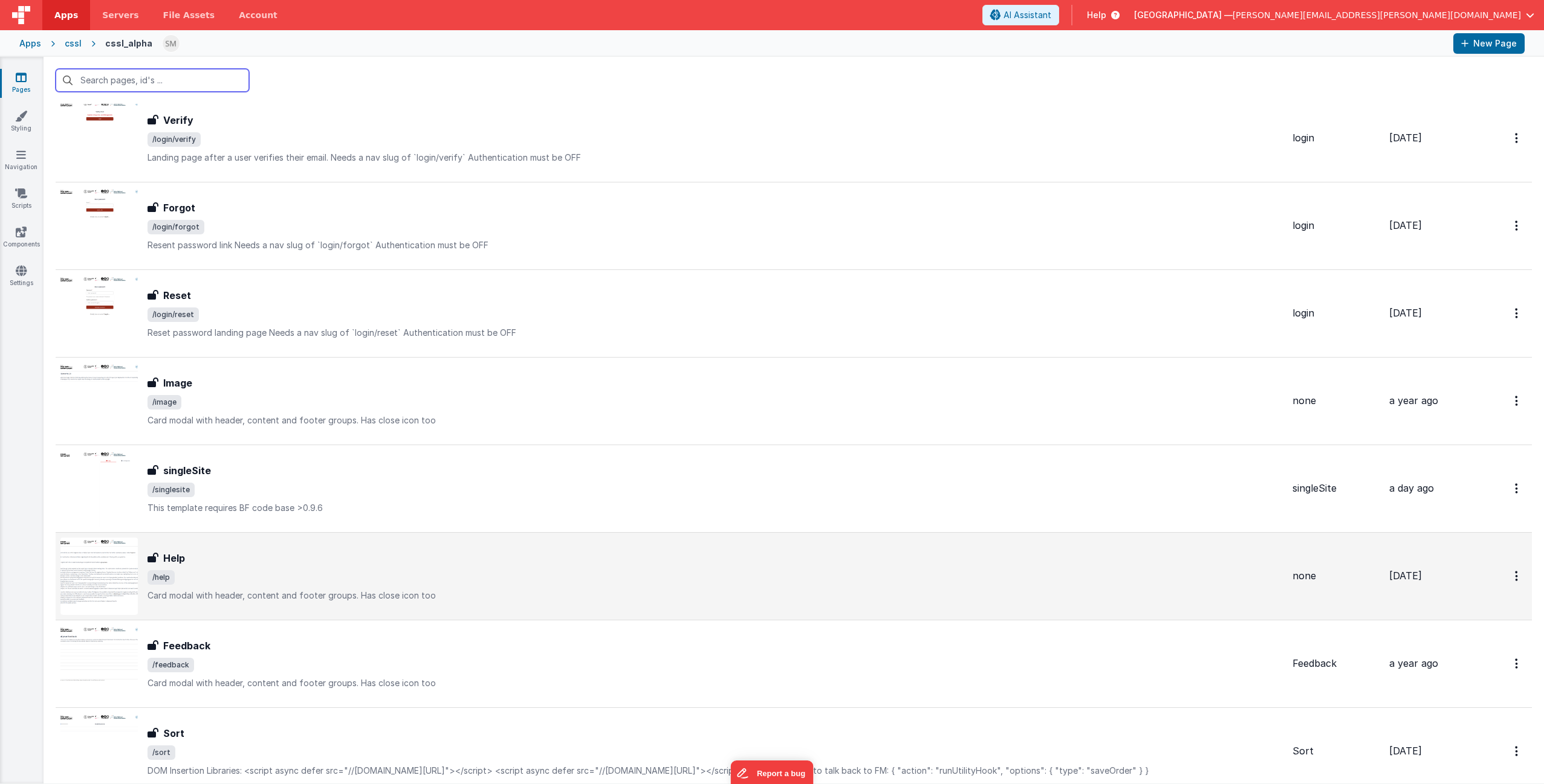
scroll to position [543, 0]
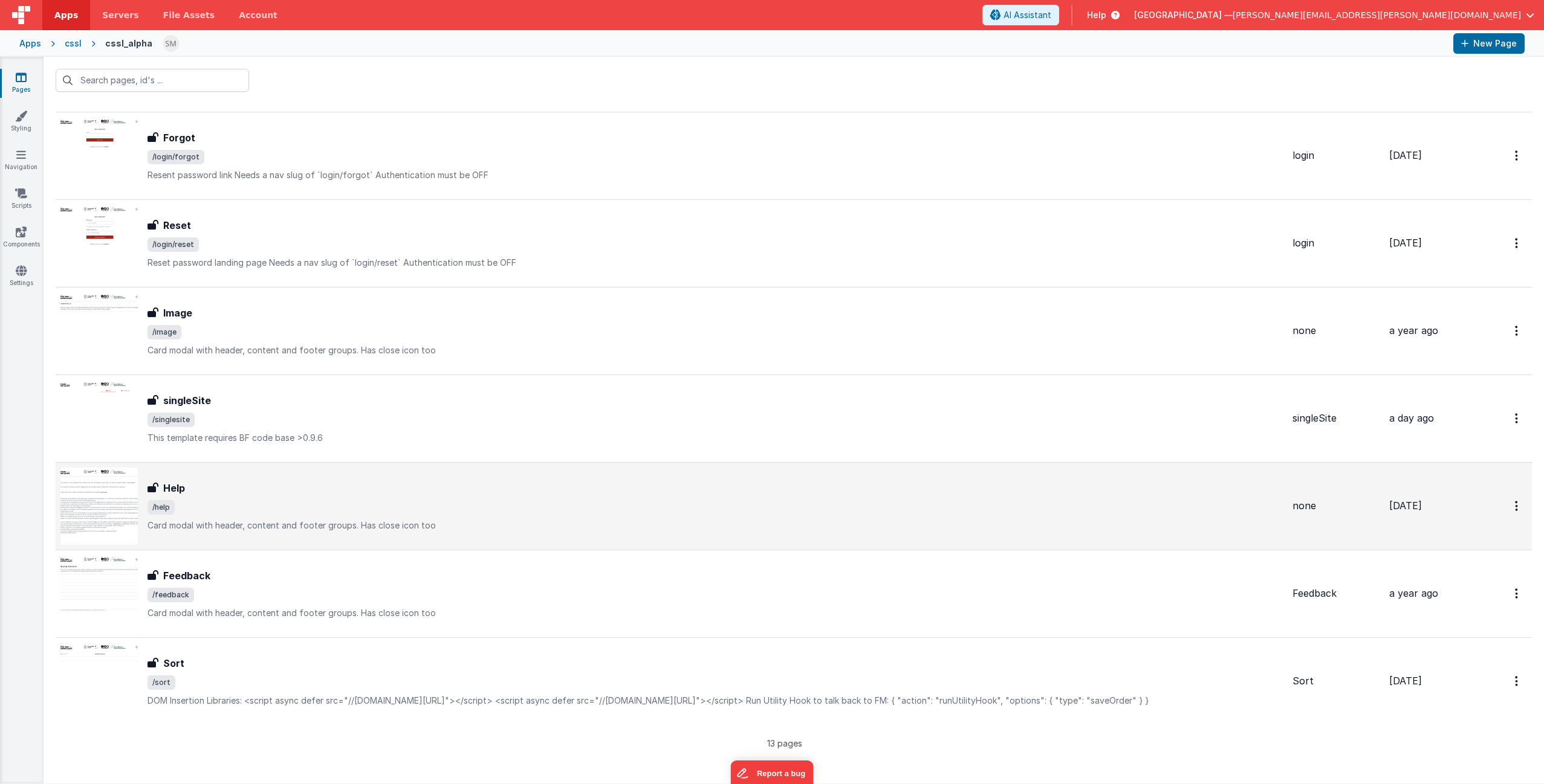
click at [286, 498] on div "Help Help /help Card modal with header, content and footer groups.Has close ic…" at bounding box center [715, 506] width 1135 height 50
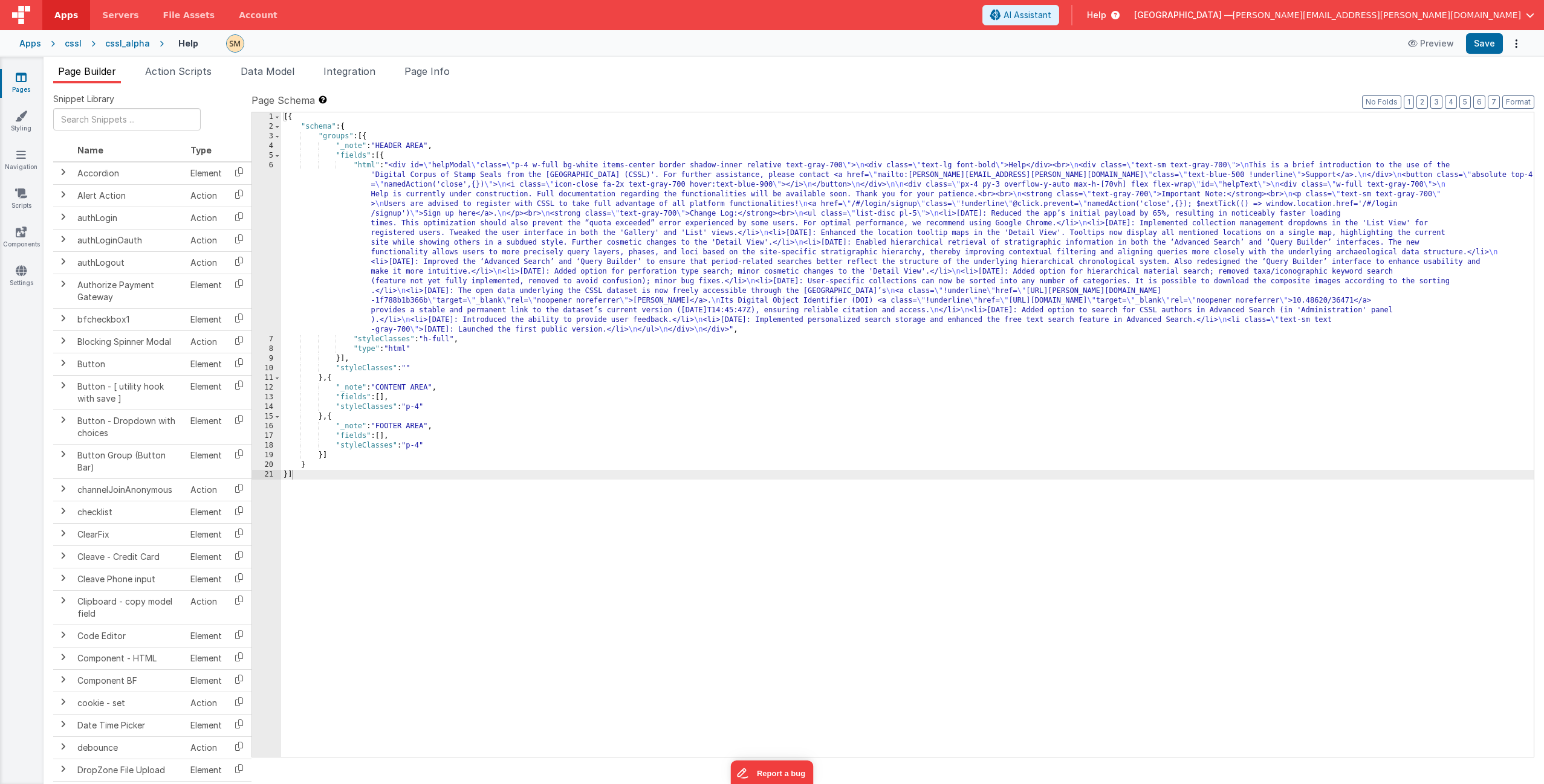
click at [262, 270] on div "6" at bounding box center [266, 247] width 29 height 174
click at [263, 268] on div "6" at bounding box center [266, 247] width 29 height 174
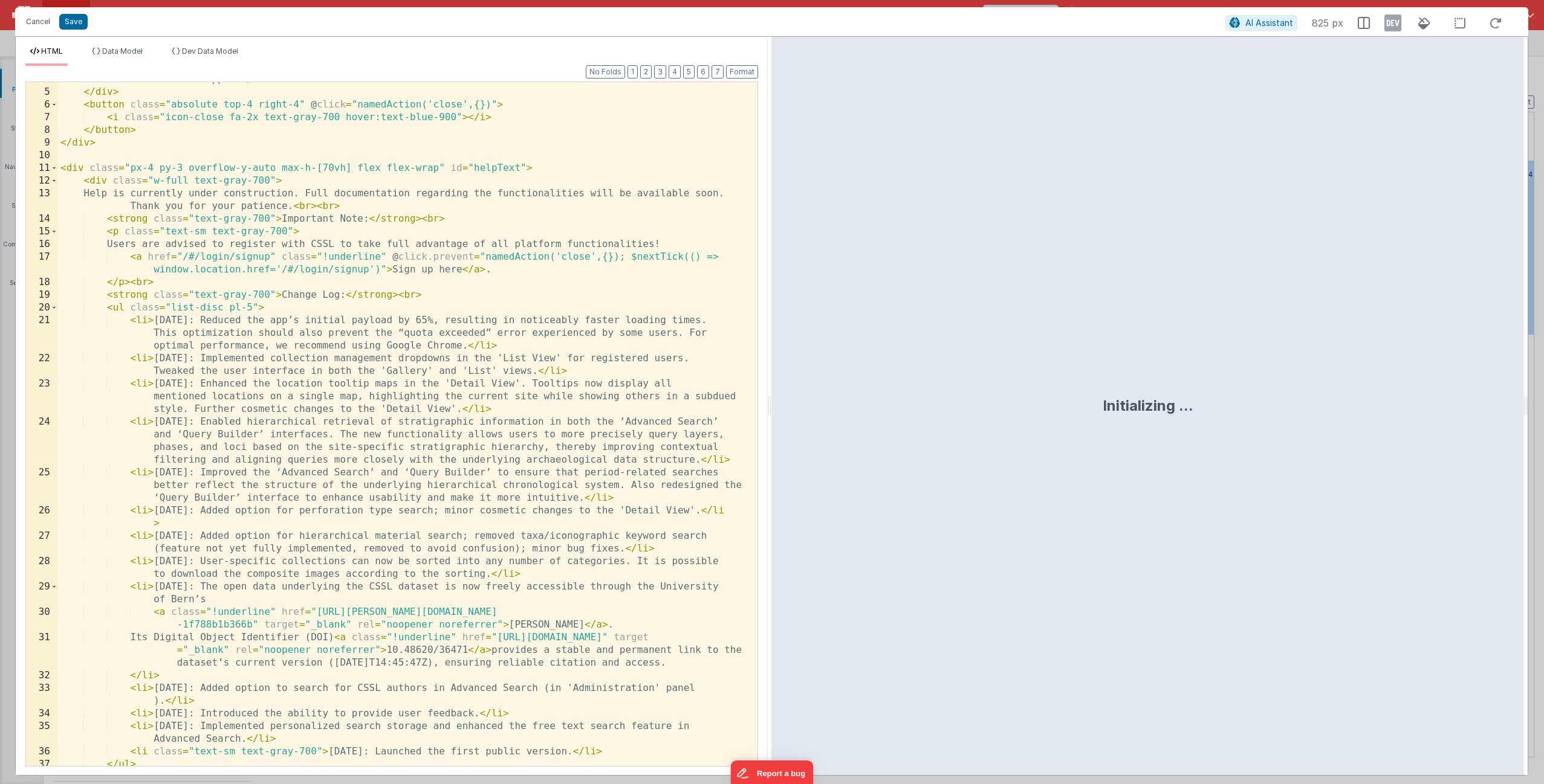
scroll to position [103, 0]
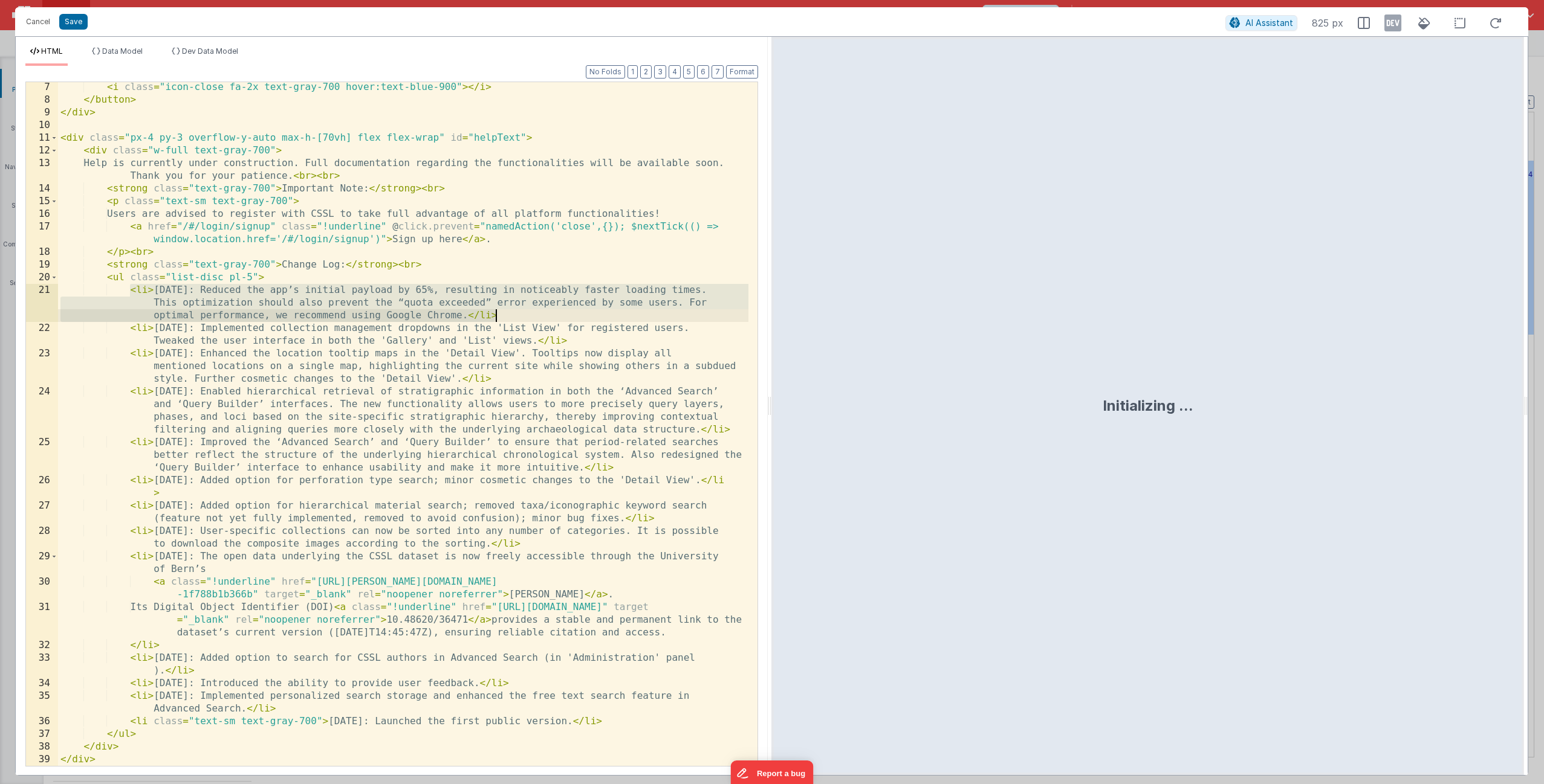
drag, startPoint x: 132, startPoint y: 288, endPoint x: 495, endPoint y: 316, distance: 364.1
click at [495, 316] on div "< i class = "icon-close fa-2x text-gray-700 hover:text-blue-900" > </ i > </ bu…" at bounding box center [403, 435] width 690 height 709
click at [497, 315] on div "< i class = "icon-close fa-2x text-gray-700 hover:text-blue-900" > </ i > </ bu…" at bounding box center [403, 435] width 690 height 709
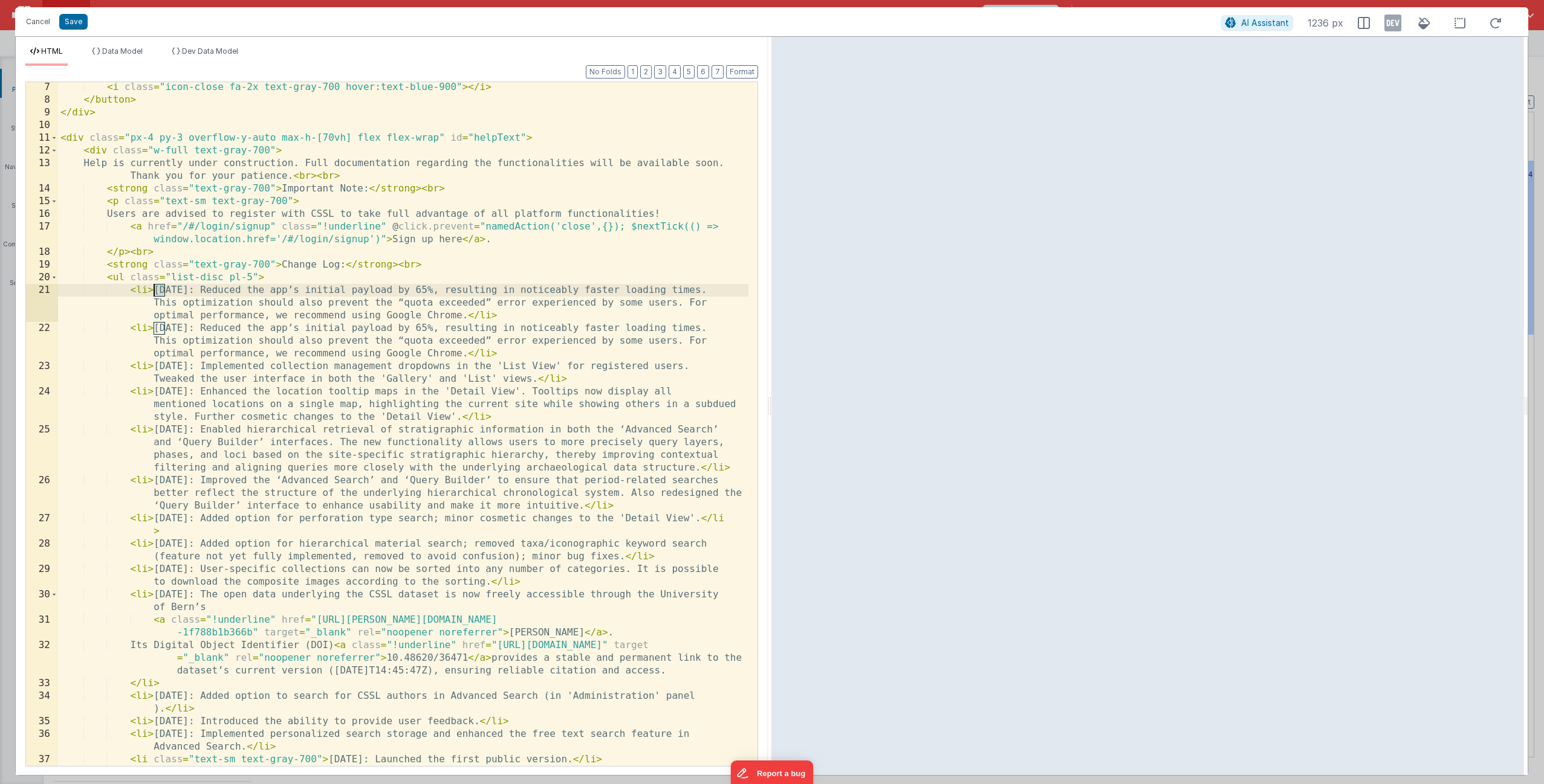
drag, startPoint x: 164, startPoint y: 292, endPoint x: 155, endPoint y: 290, distance: 9.2
click at [155, 290] on div "< i class = "icon-close fa-2x text-gray-700 hover:text-blue-900" > </ i > </ bu…" at bounding box center [403, 435] width 690 height 709
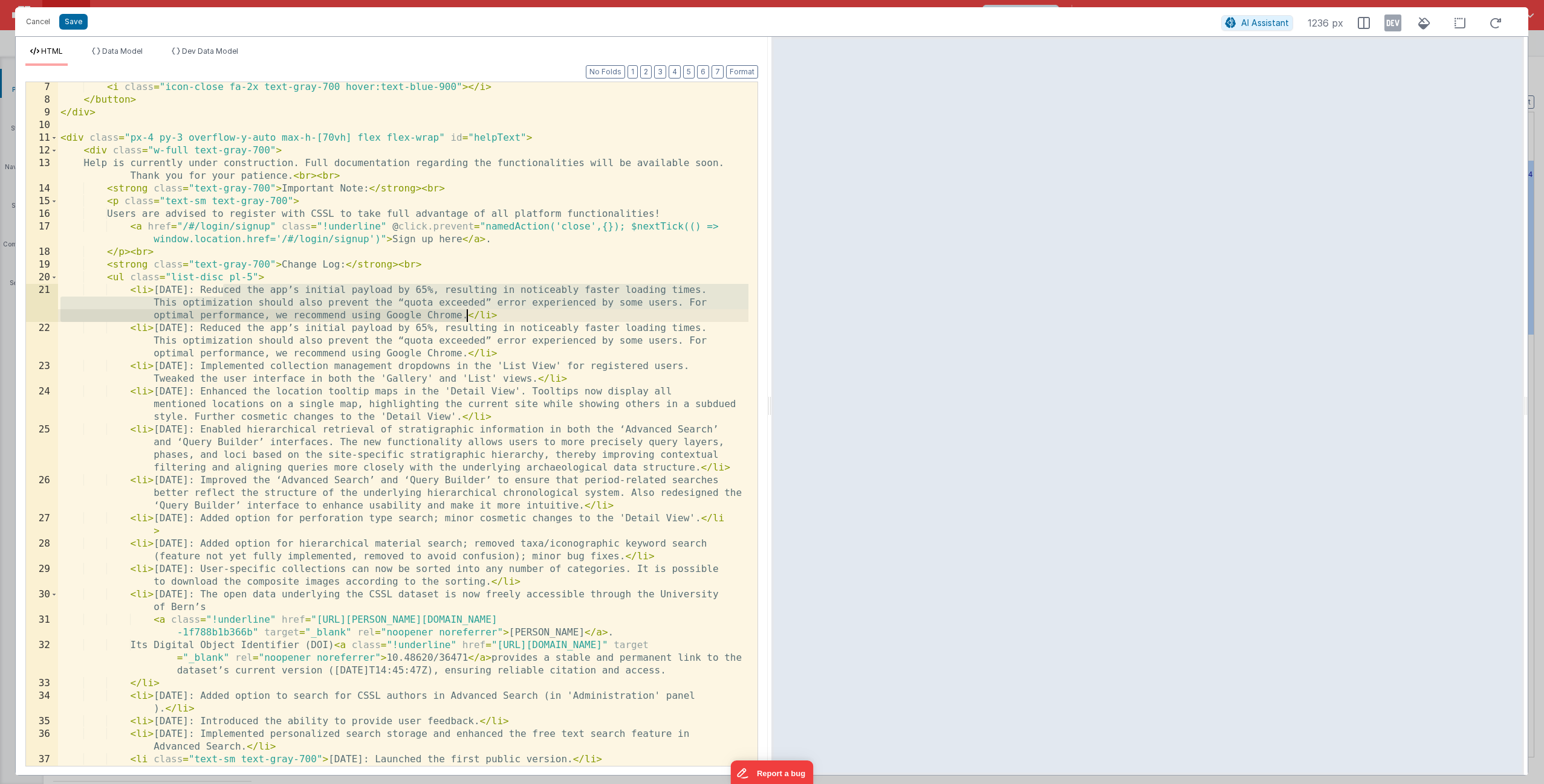
drag, startPoint x: 223, startPoint y: 288, endPoint x: 468, endPoint y: 317, distance: 246.7
click at [468, 317] on div "< i class = "icon-close fa-2x text-gray-700 hover:text-blue-900" > </ i > </ bu…" at bounding box center [403, 435] width 690 height 709
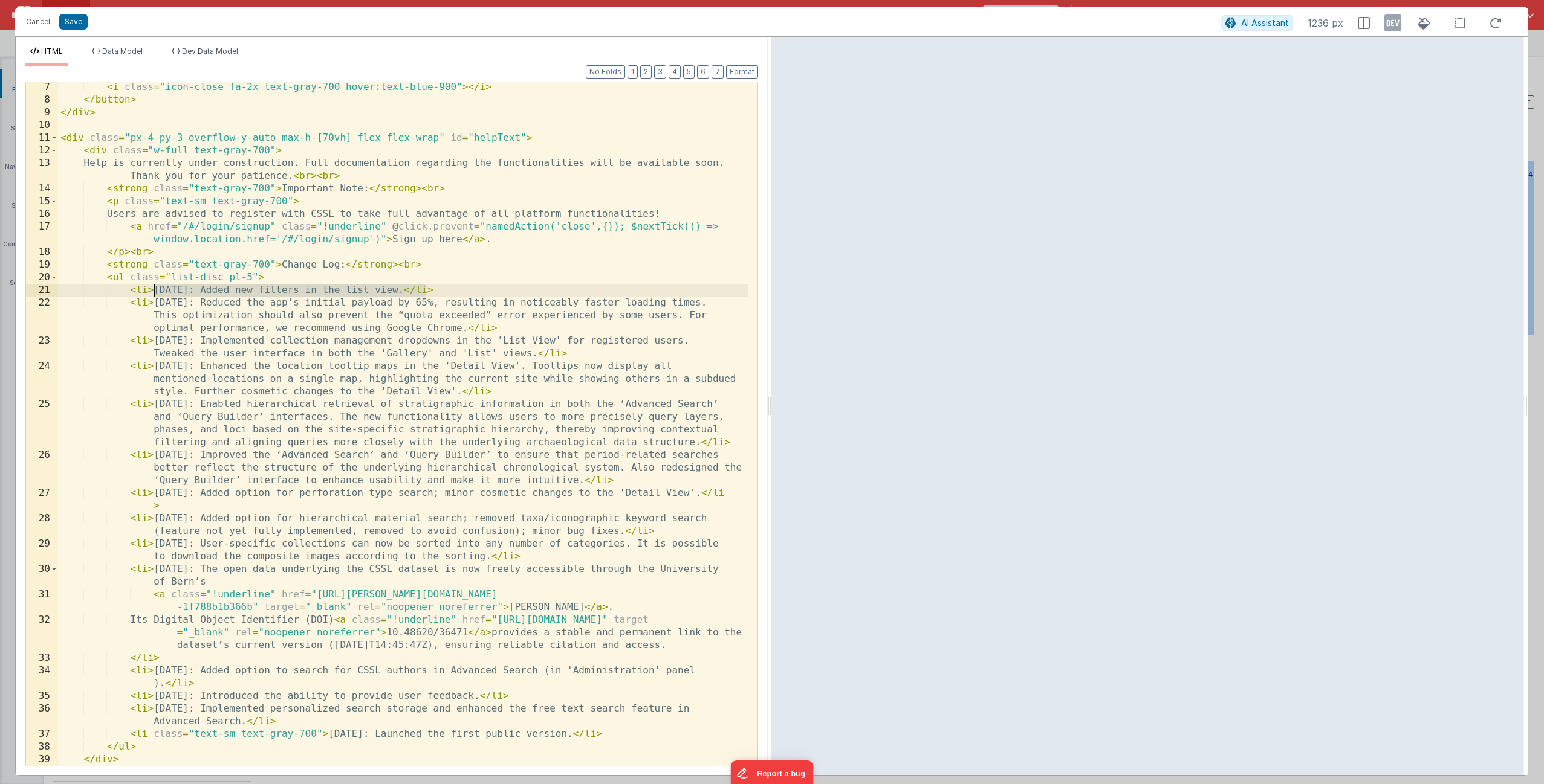
click at [155, 286] on div "< i class = "icon-close fa-2x text-gray-700 hover:text-blue-900" > </ i > </ bu…" at bounding box center [403, 435] width 690 height 709
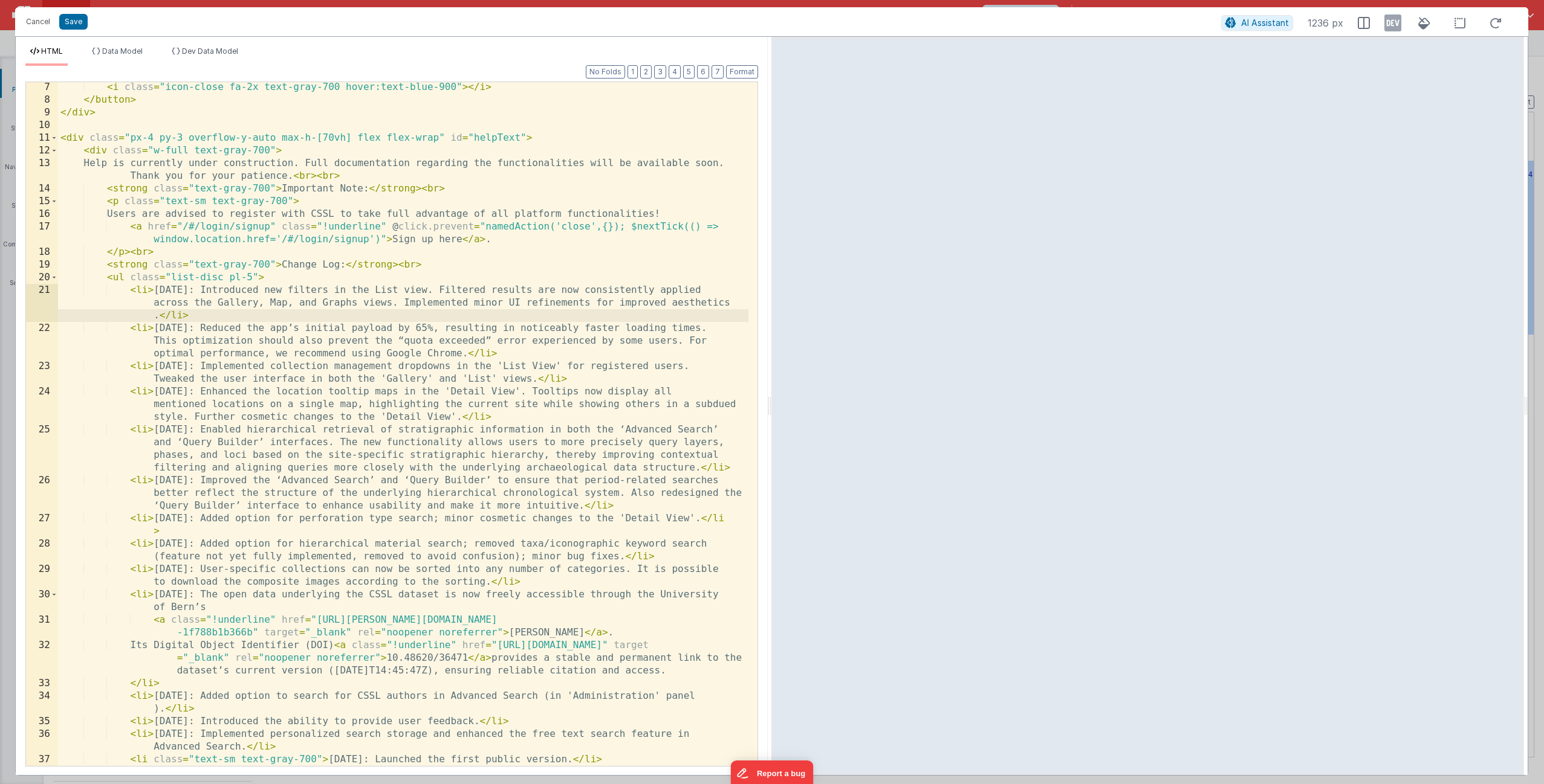
click at [405, 291] on div "< i class = "icon-close fa-2x text-gray-700 hover:text-blue-900" > </ i > </ bu…" at bounding box center [403, 435] width 690 height 709
type textarea "`"
click at [218, 303] on div "< i class = "icon-close fa-2x text-gray-700 hover:text-blue-900" > </ i > </ bu…" at bounding box center [403, 435] width 690 height 709
click at [74, 23] on button "Save" at bounding box center [73, 22] width 29 height 16
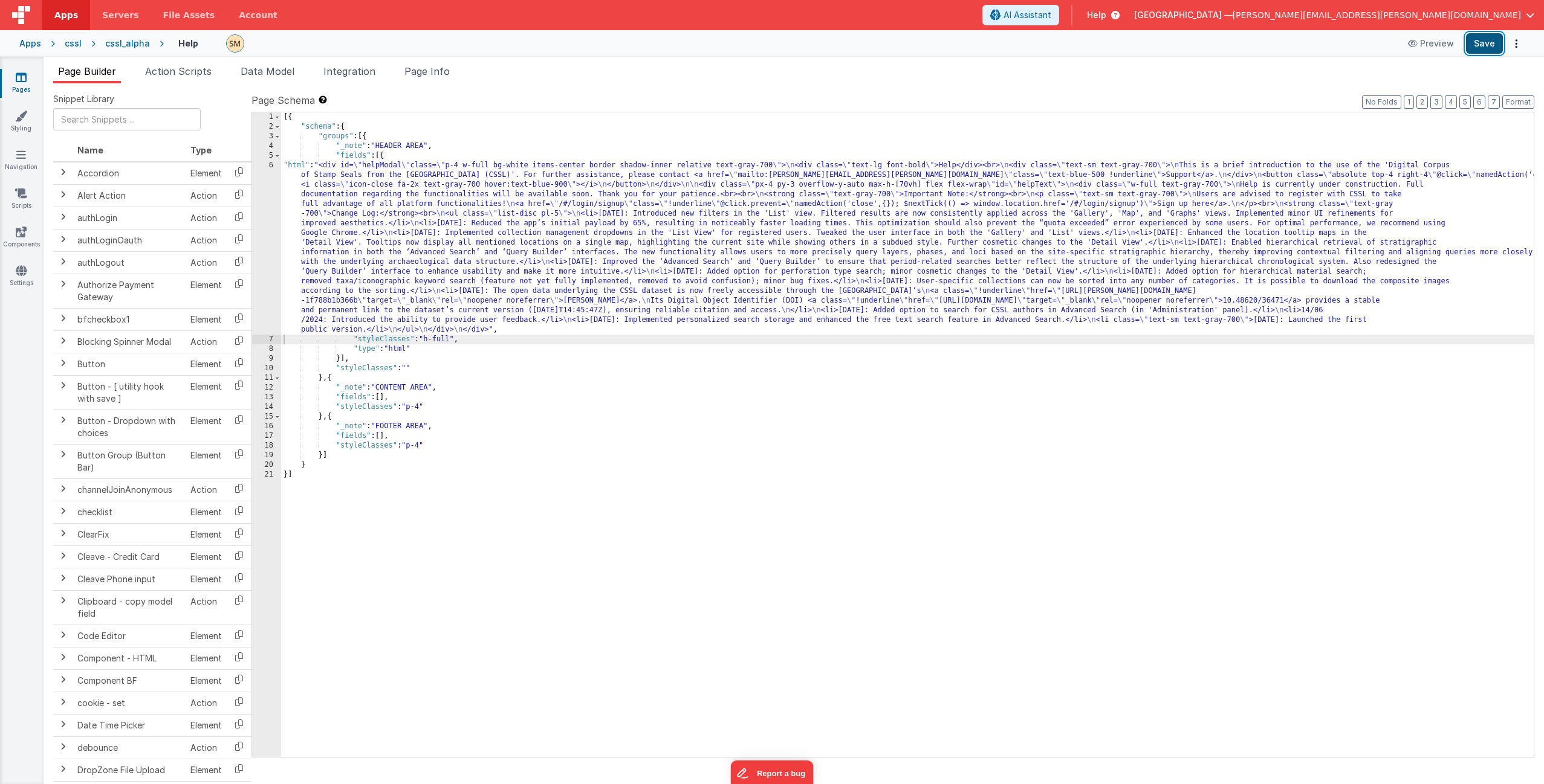
click at [1482, 38] on button "Save" at bounding box center [1484, 44] width 37 height 21
click at [74, 44] on div "cssl" at bounding box center [73, 43] width 17 height 12
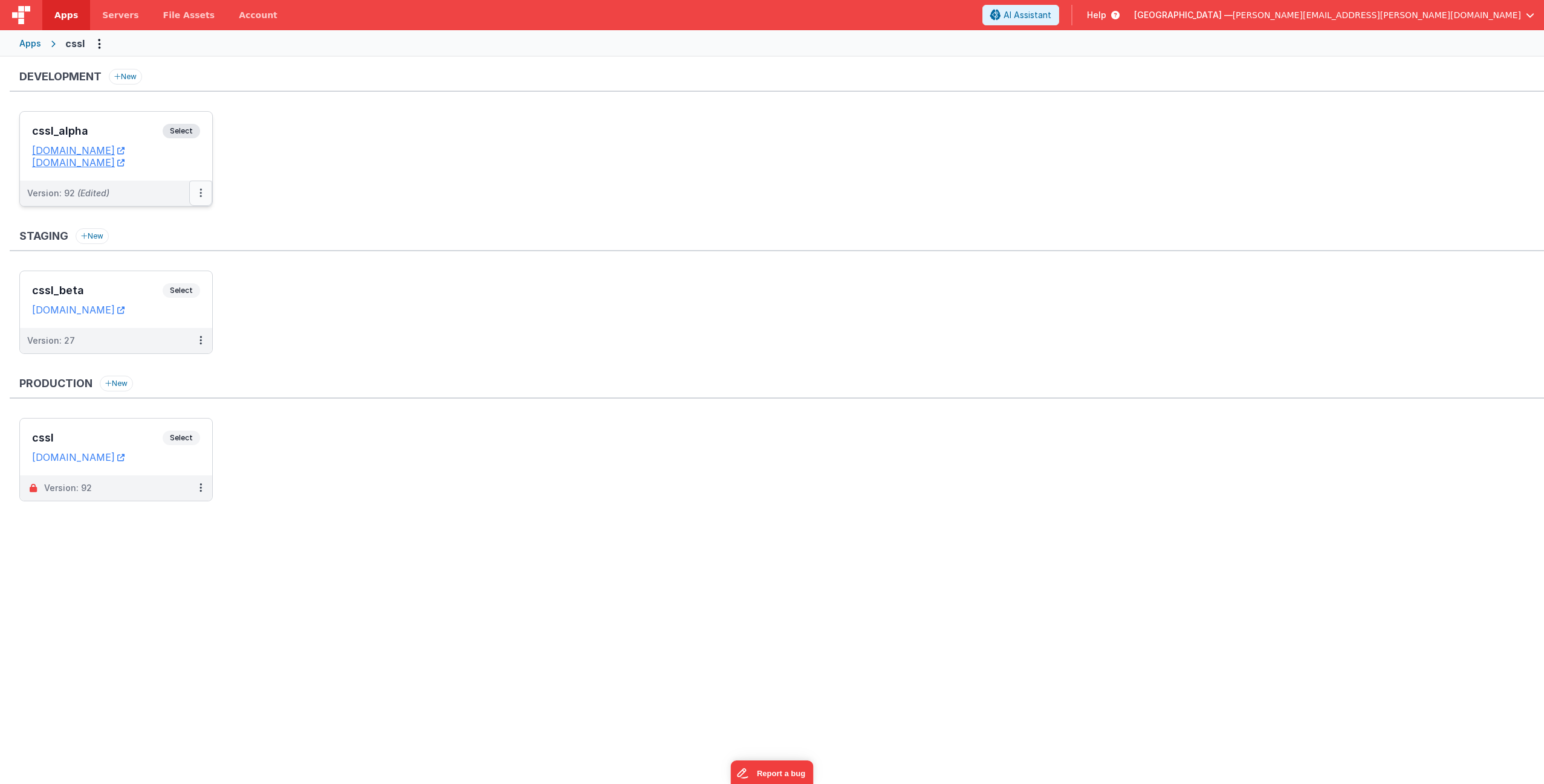
click at [197, 193] on button at bounding box center [201, 193] width 23 height 26
click at [161, 266] on link "Deploy..." at bounding box center [159, 263] width 106 height 22
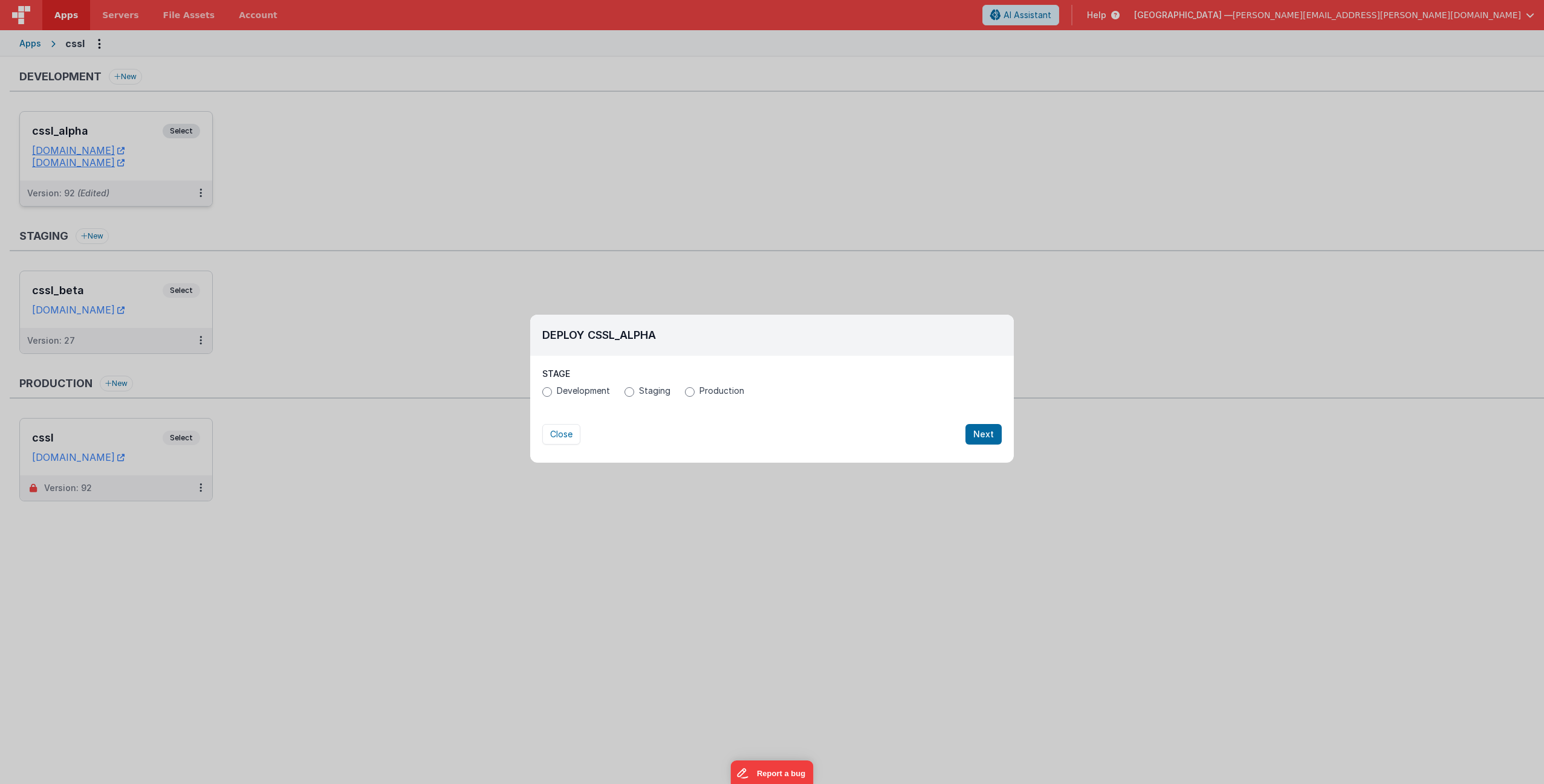
click at [522, 353] on div "Deploy cssl_alpha Stage Development Staging Production All pages and site setti…" at bounding box center [772, 392] width 1544 height 784
click at [691, 394] on input "Production" at bounding box center [689, 392] width 10 height 10
radio input "true"
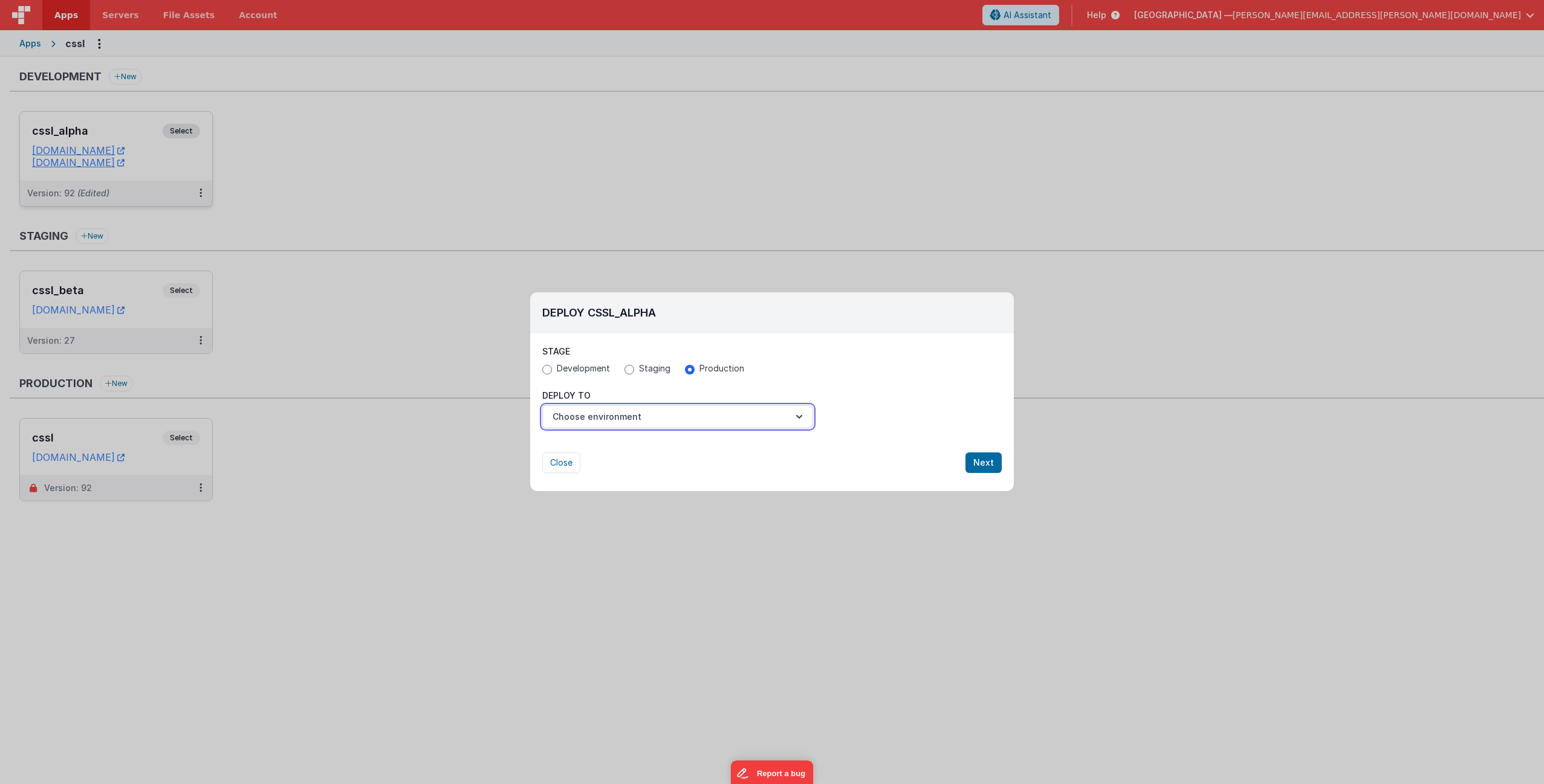
click at [686, 421] on button "Choose environment" at bounding box center [677, 417] width 271 height 23
click at [676, 447] on link "cssl" at bounding box center [677, 446] width 271 height 22
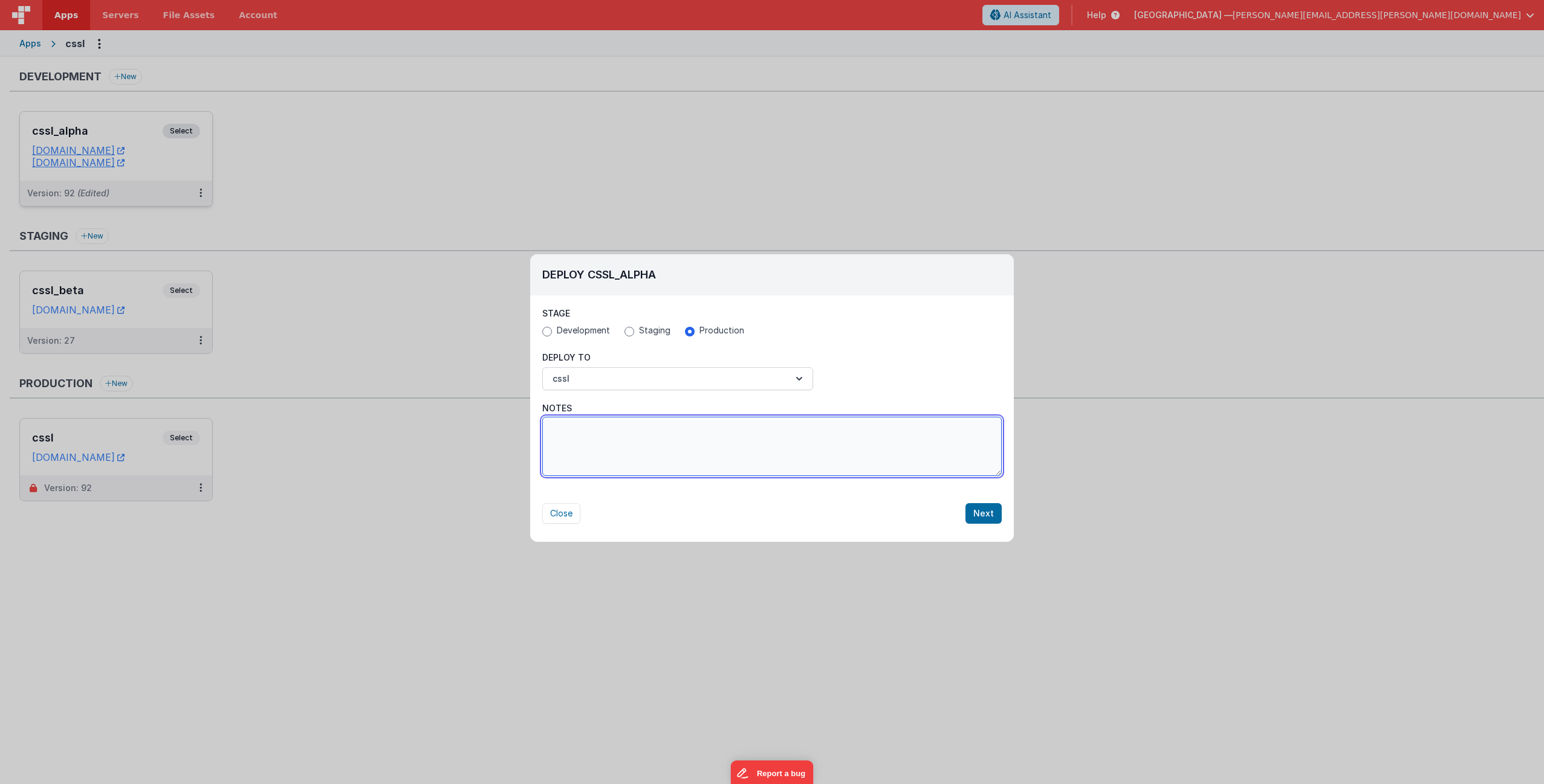
click at [676, 446] on textarea "Notes" at bounding box center [771, 447] width 459 height 59
paste textarea "Introduced new filters in the List view. Filtered results are now consistently …"
type textarea "Introduced new filters in the List view. Filtered results are now consistently …"
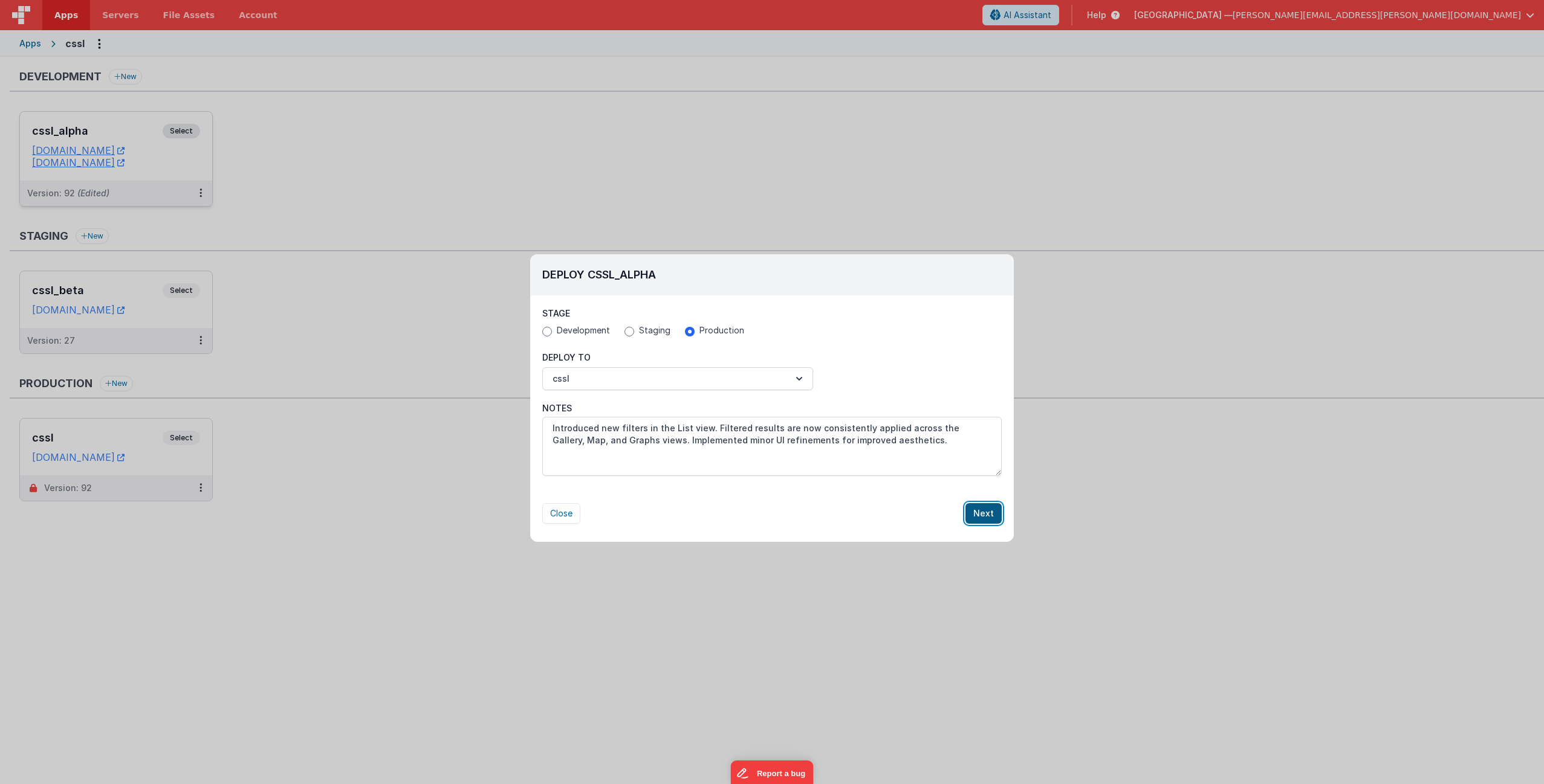
click at [971, 513] on button "Next" at bounding box center [983, 514] width 36 height 21
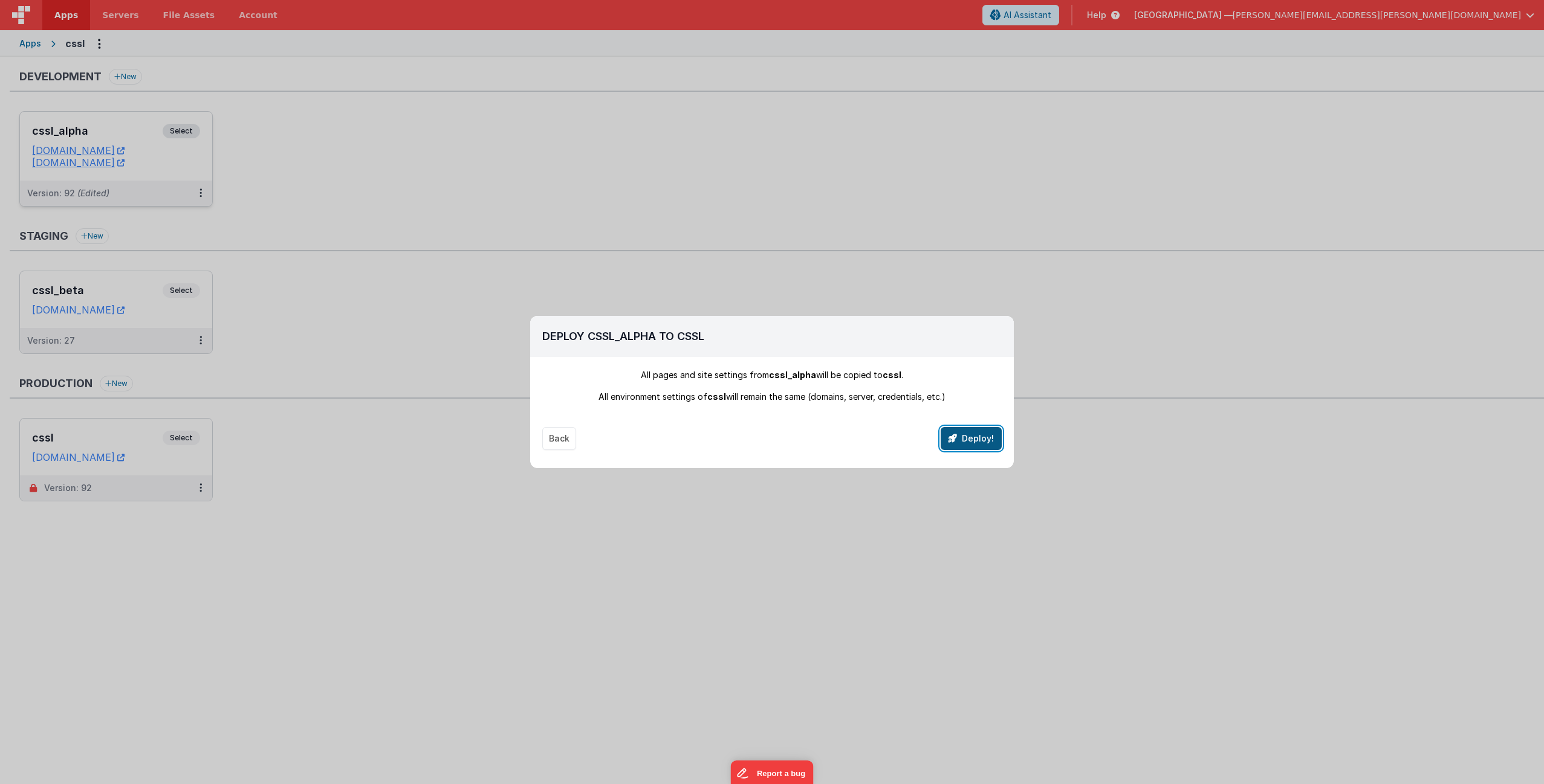
click at [975, 443] on button "Deploy!" at bounding box center [971, 438] width 61 height 23
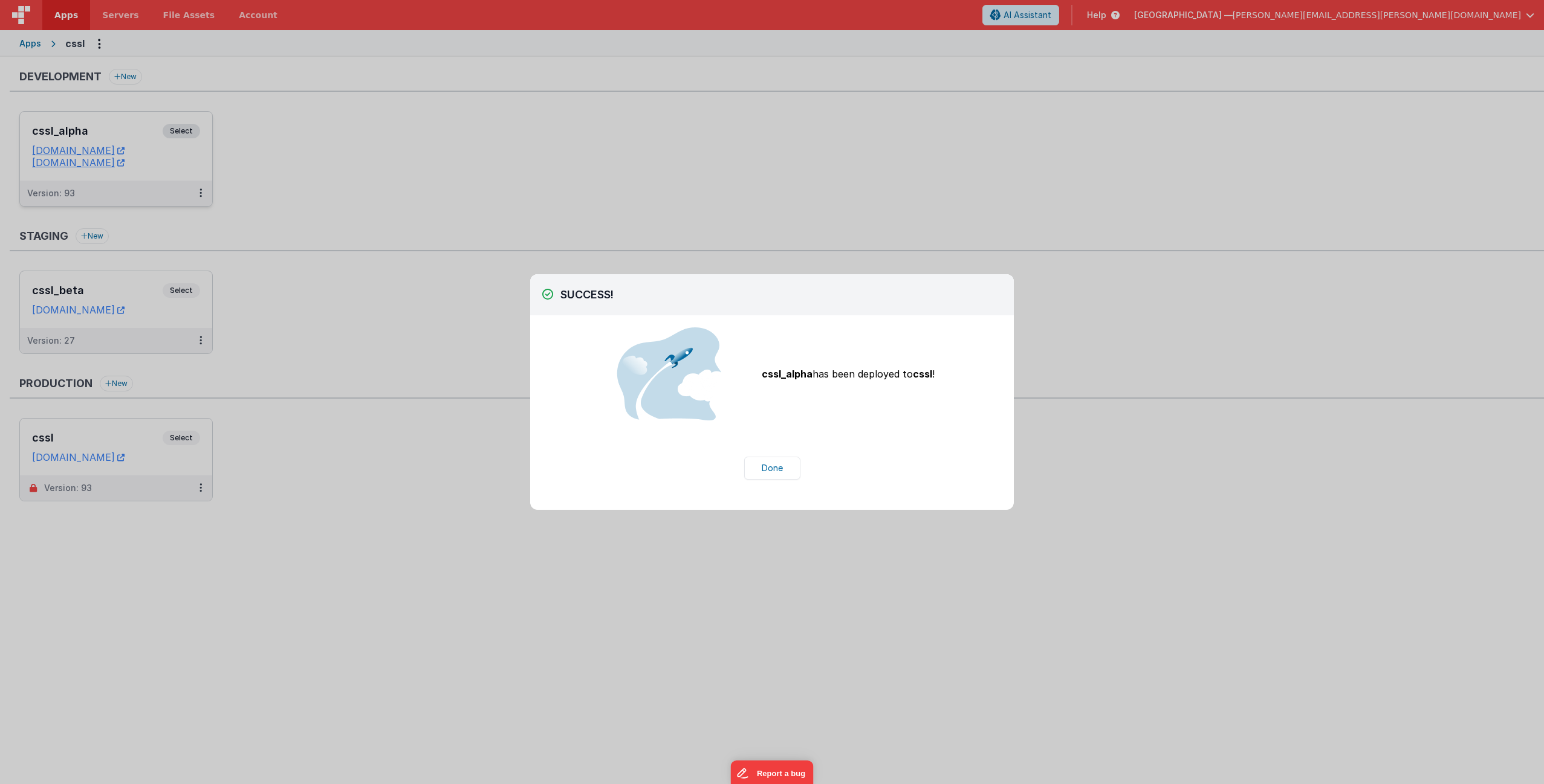
click at [130, 113] on div "SUCCESS! Stage Development Staging Production All pages and site settings from …" at bounding box center [772, 392] width 1544 height 784
click at [783, 467] on button "Done" at bounding box center [772, 468] width 56 height 23
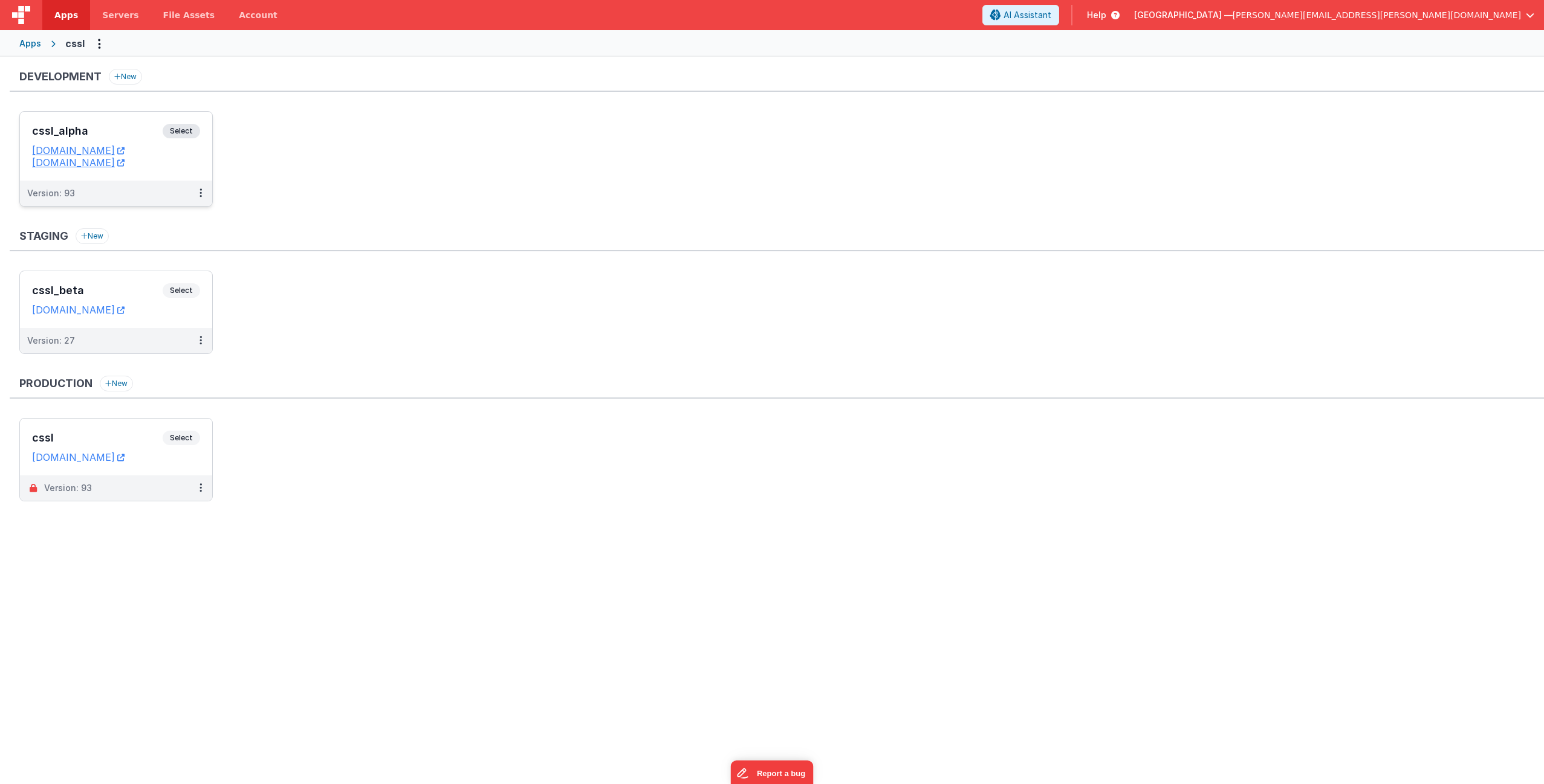
click at [192, 132] on span "Select" at bounding box center [181, 130] width 37 height 14
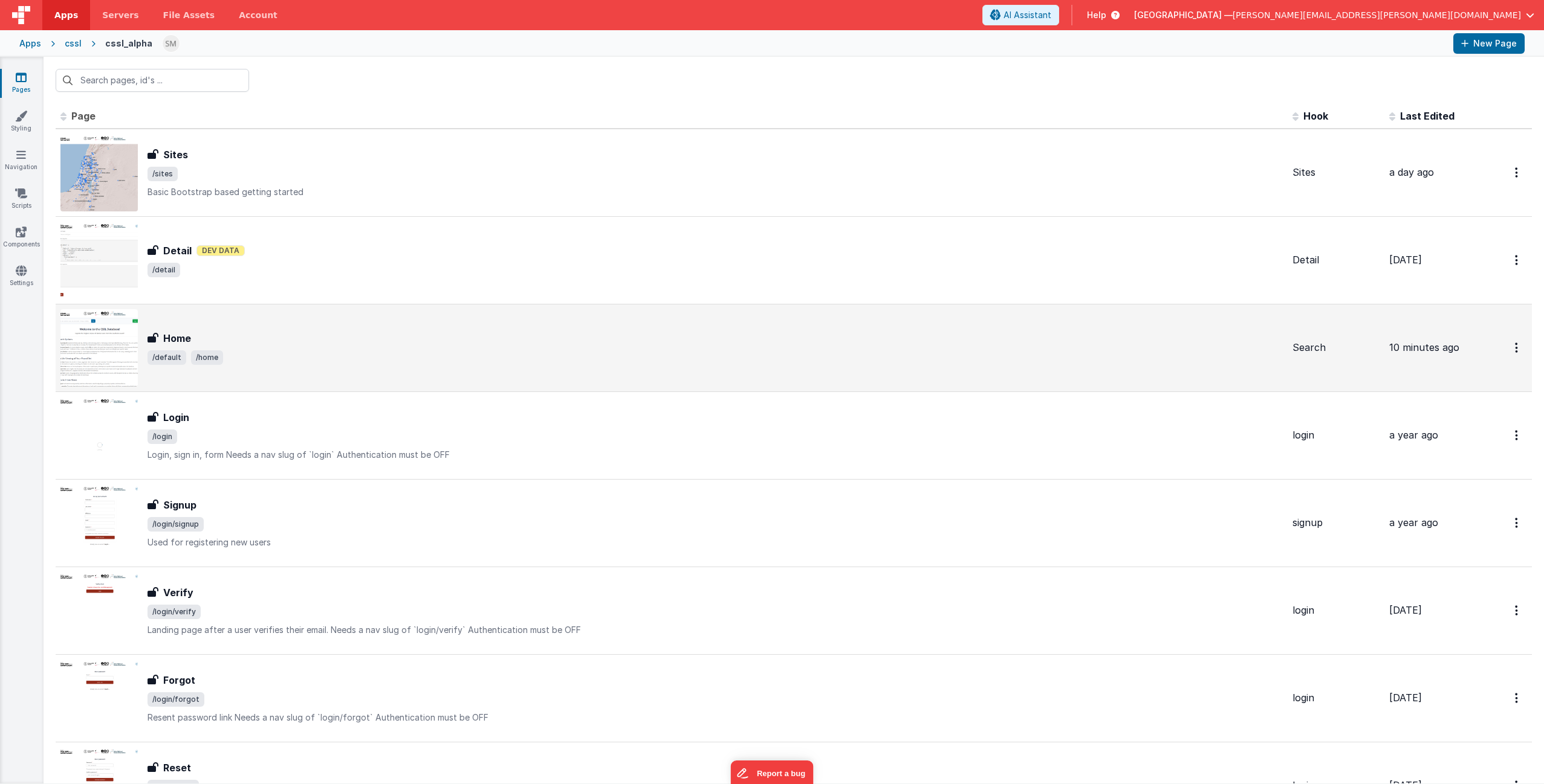
click at [223, 348] on div "Home Home /default /home" at bounding box center [715, 348] width 1135 height 34
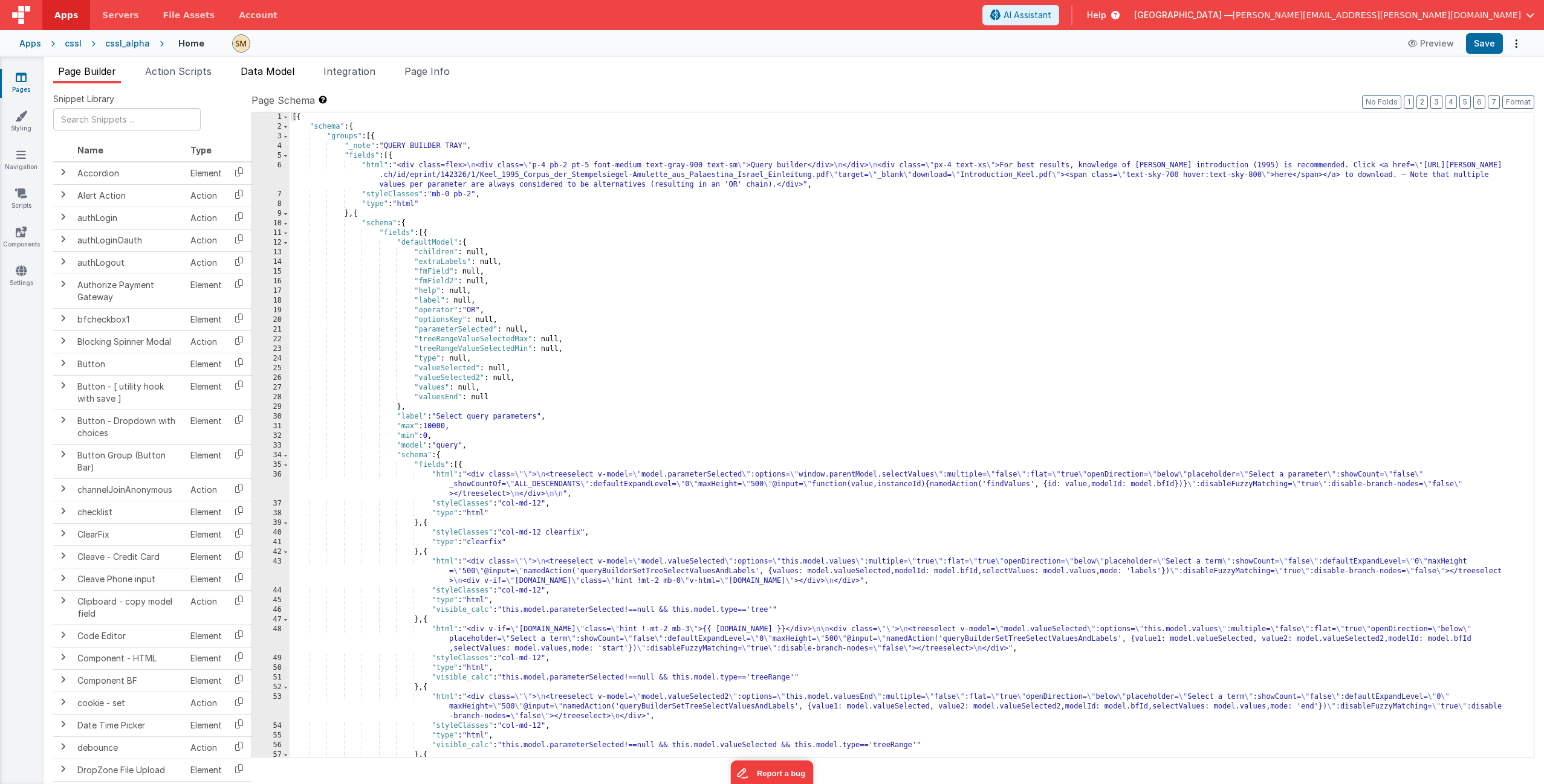
click at [268, 73] on span "Data Model" at bounding box center [267, 71] width 54 height 12
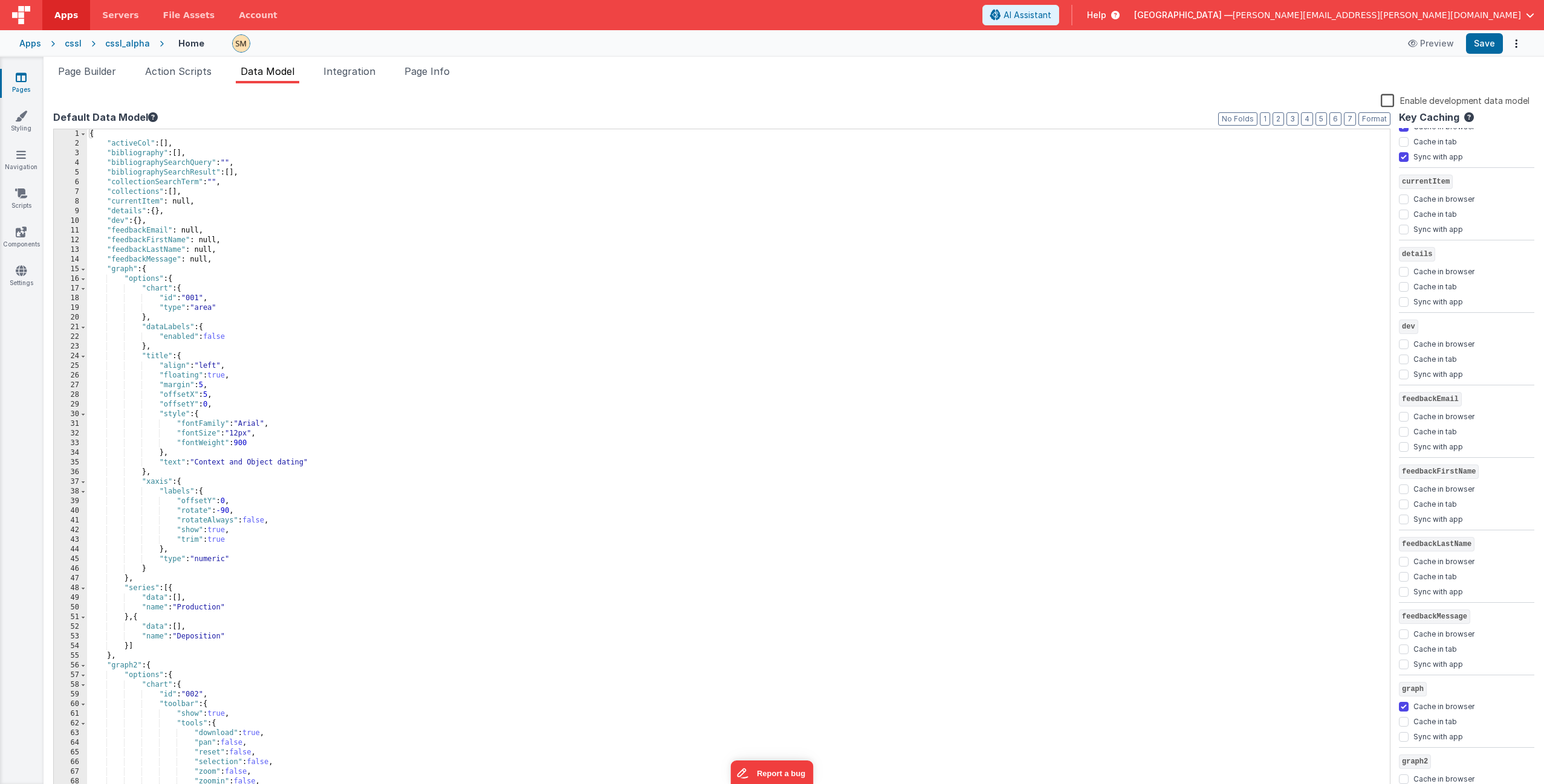
scroll to position [396, 0]
click at [1404, 274] on input "Cache in browser" at bounding box center [1403, 271] width 10 height 10
checkbox input "true"
click at [1405, 301] on input "Sync with app" at bounding box center [1403, 301] width 10 height 10
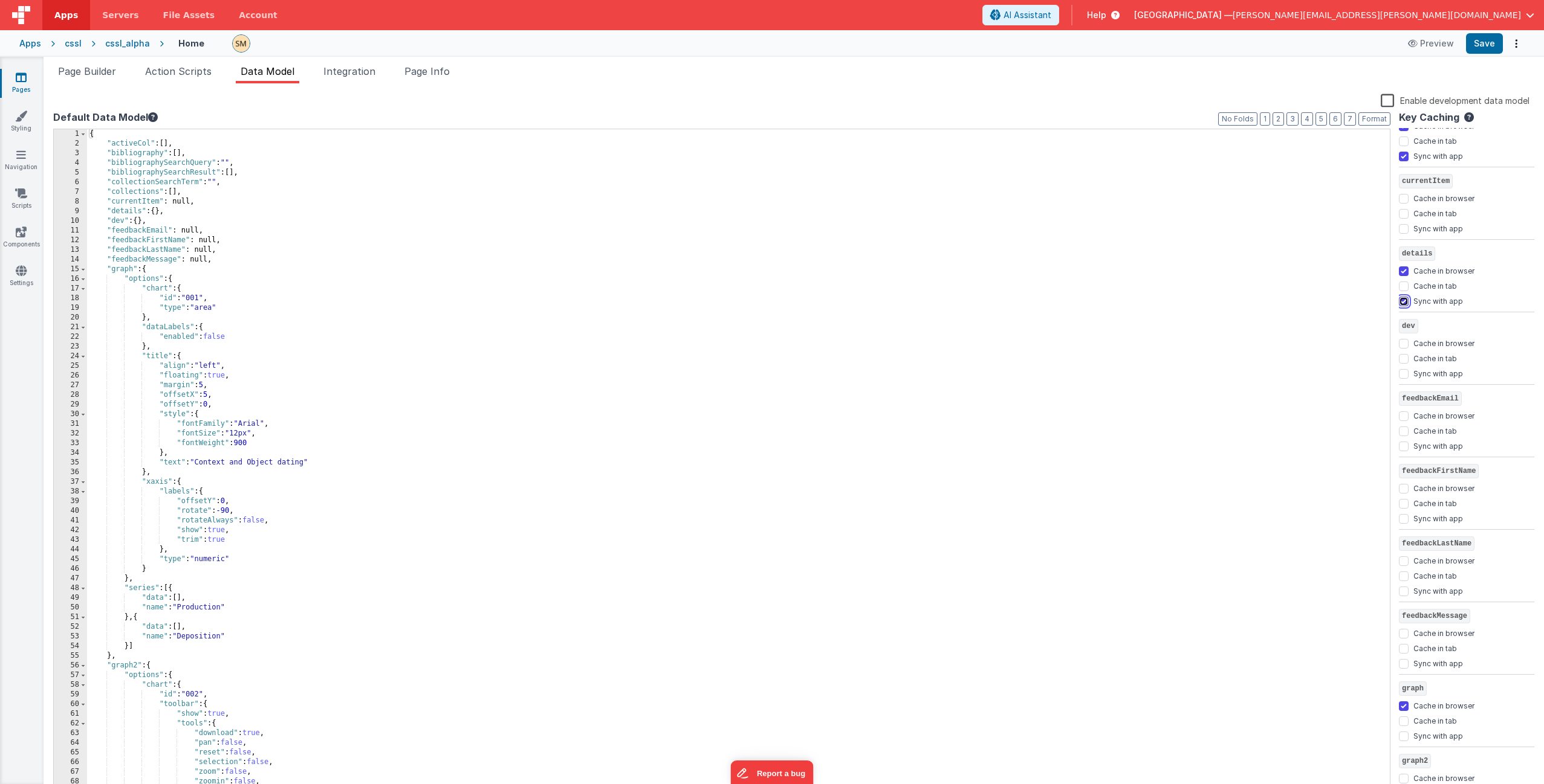
checkbox input "false"
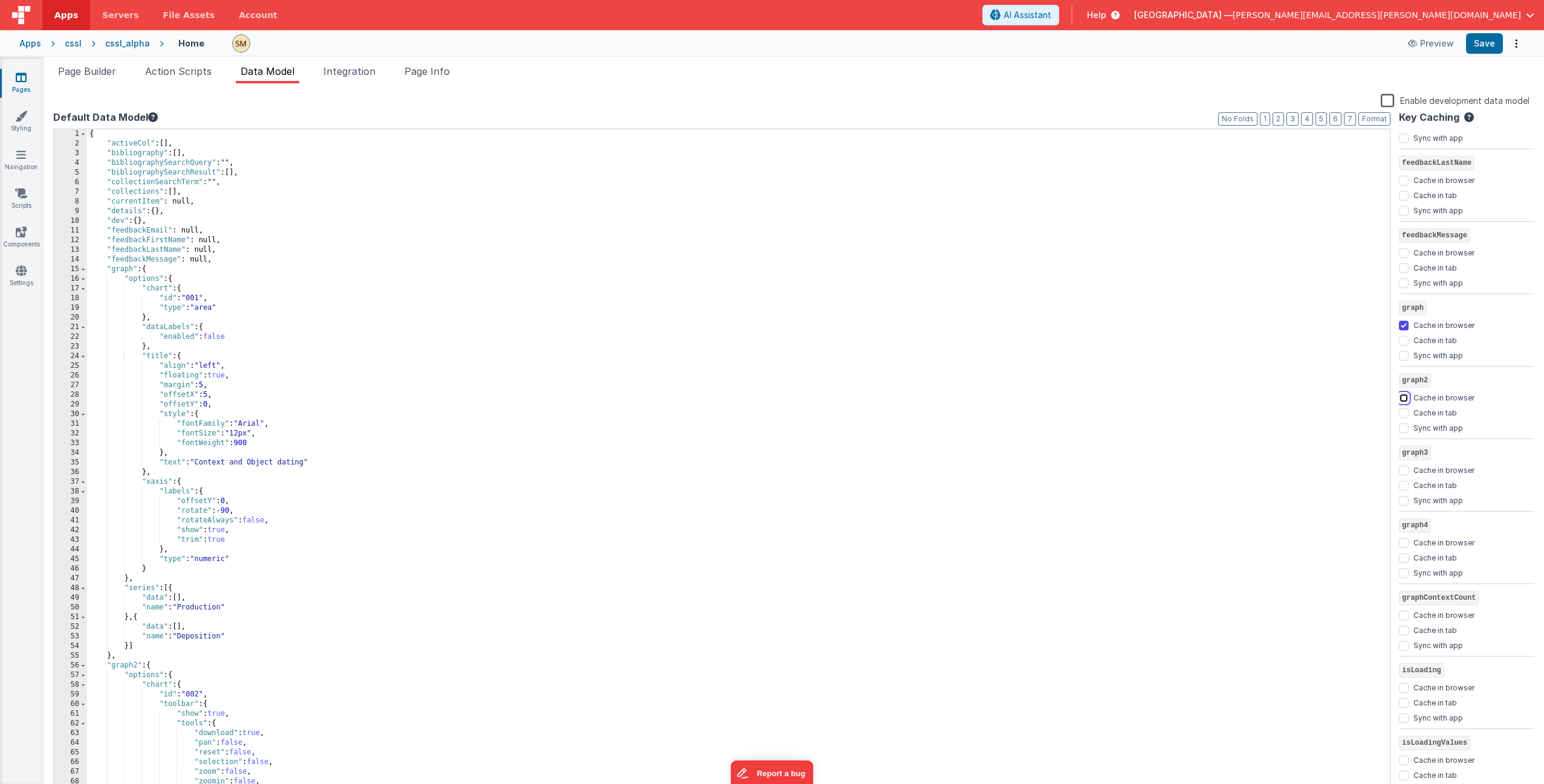
click at [1404, 401] on input "Cache in browser" at bounding box center [1403, 398] width 10 height 10
checkbox input "true"
click at [1400, 472] on input "Cache in browser" at bounding box center [1403, 470] width 10 height 10
checkbox input "true"
click at [1401, 545] on input "Cache in browser" at bounding box center [1403, 543] width 10 height 10
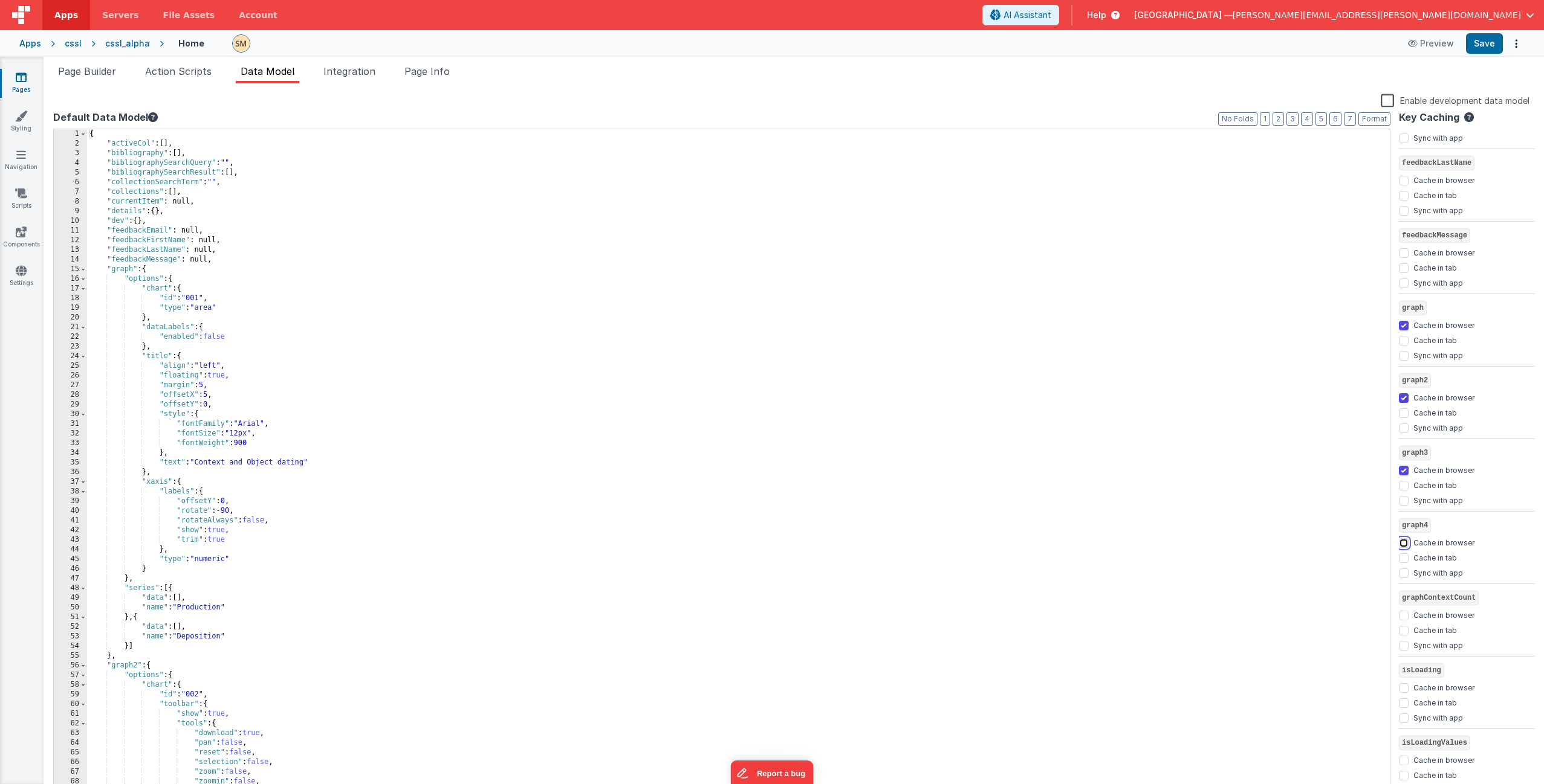
checkbox input "true"
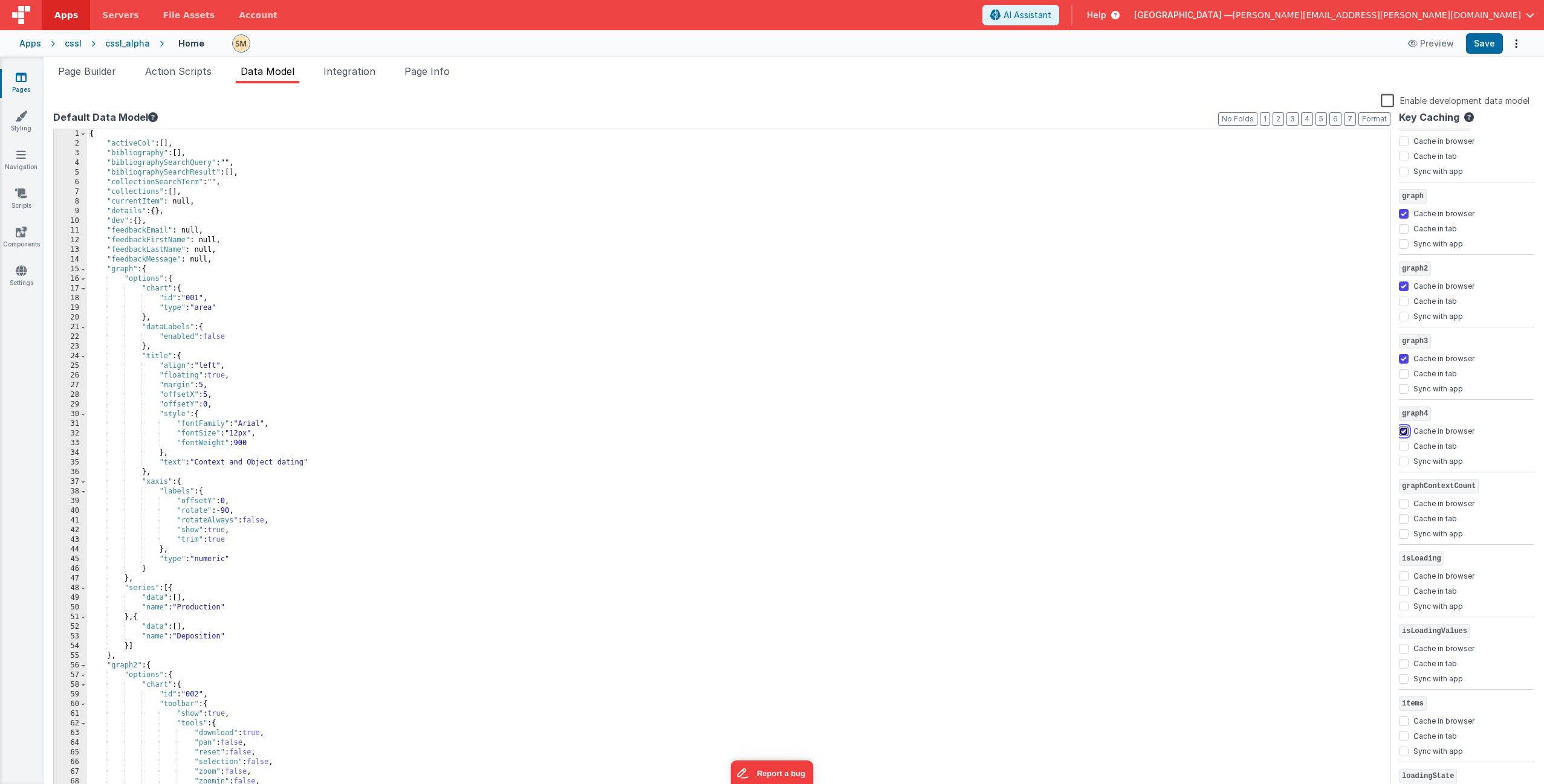
scroll to position [986, 0]
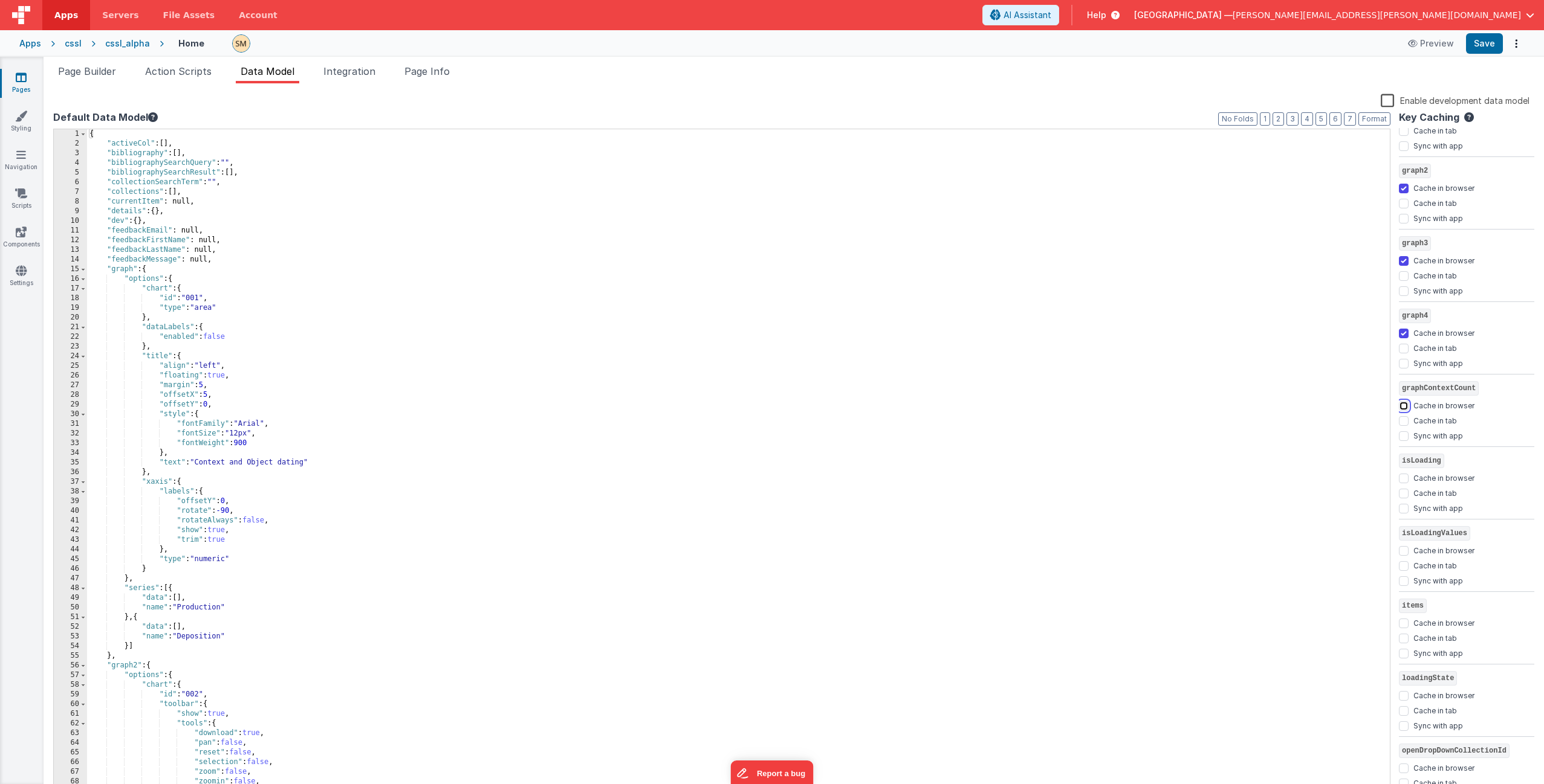
click at [1403, 408] on input "Cache in browser" at bounding box center [1403, 406] width 10 height 10
checkbox input "true"
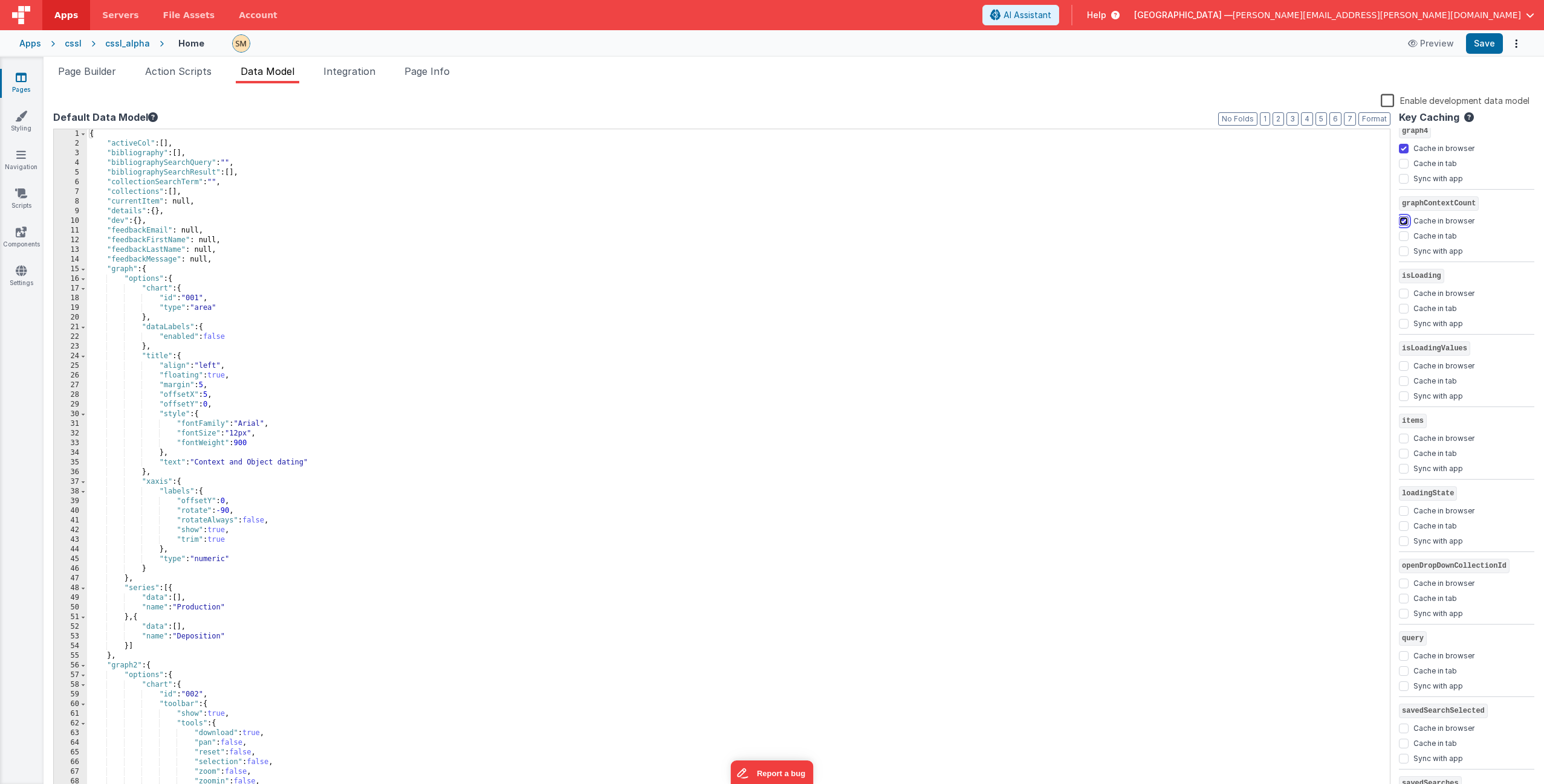
scroll to position [1174, 0]
click at [1405, 437] on input "Cache in browser" at bounding box center [1403, 436] width 10 height 10
checkbox input "true"
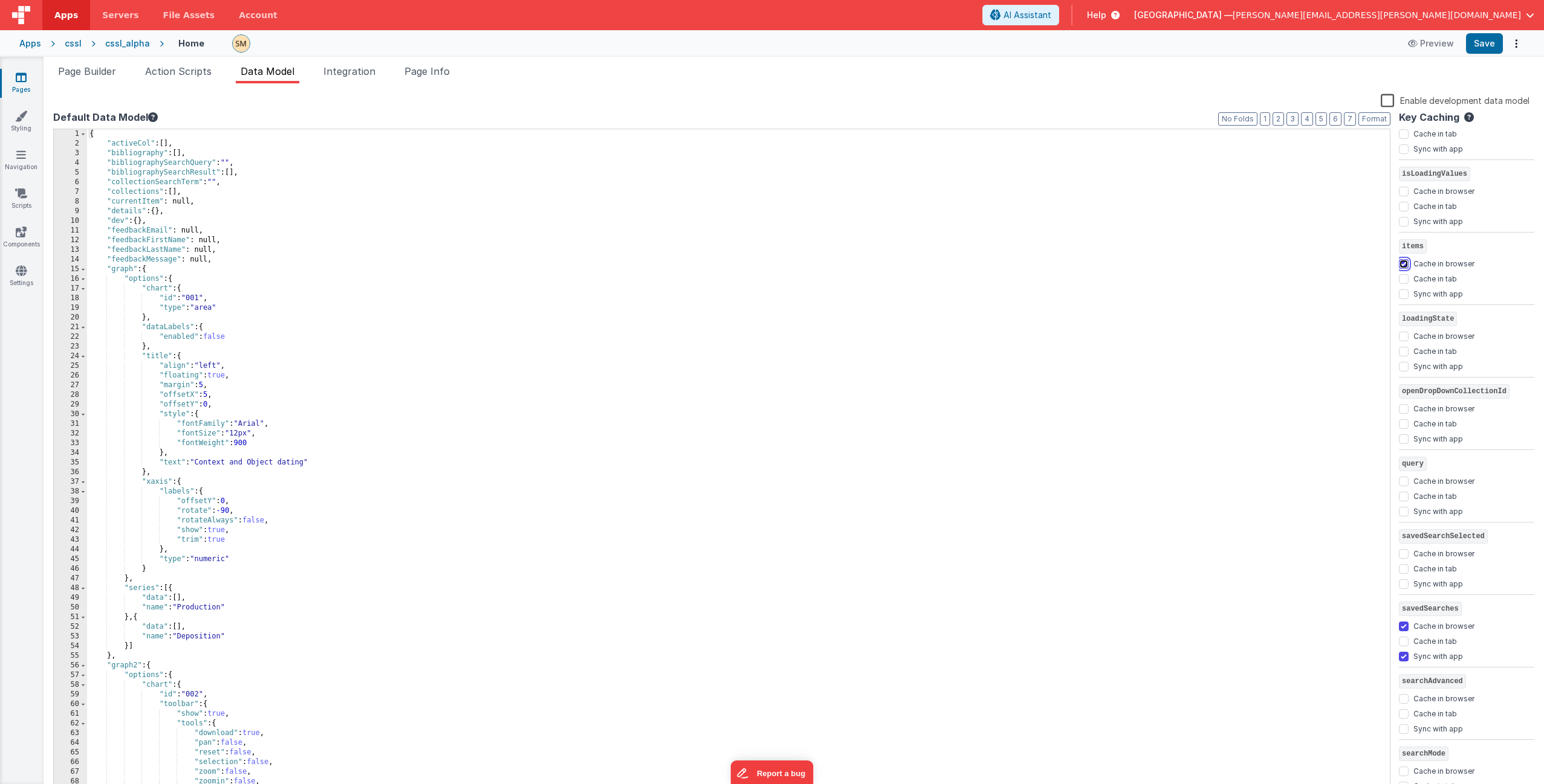
scroll to position [1364, 0]
click at [1403, 464] on input "Cache in browser" at bounding box center [1403, 464] width 10 height 10
checkbox input "true"
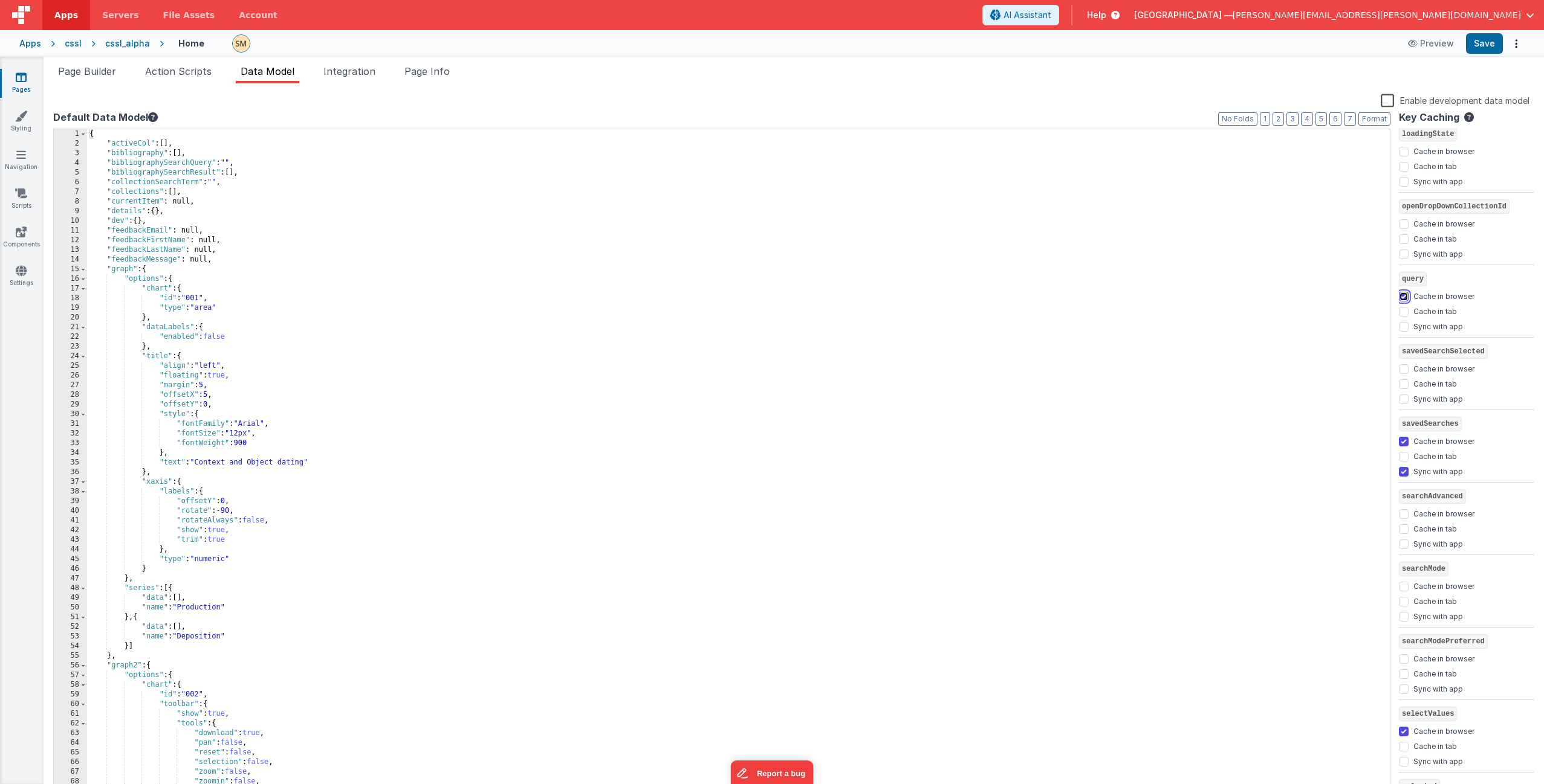
scroll to position [1545, 0]
click at [1401, 502] on input "Cache in browser" at bounding box center [1403, 500] width 10 height 10
checkbox input "true"
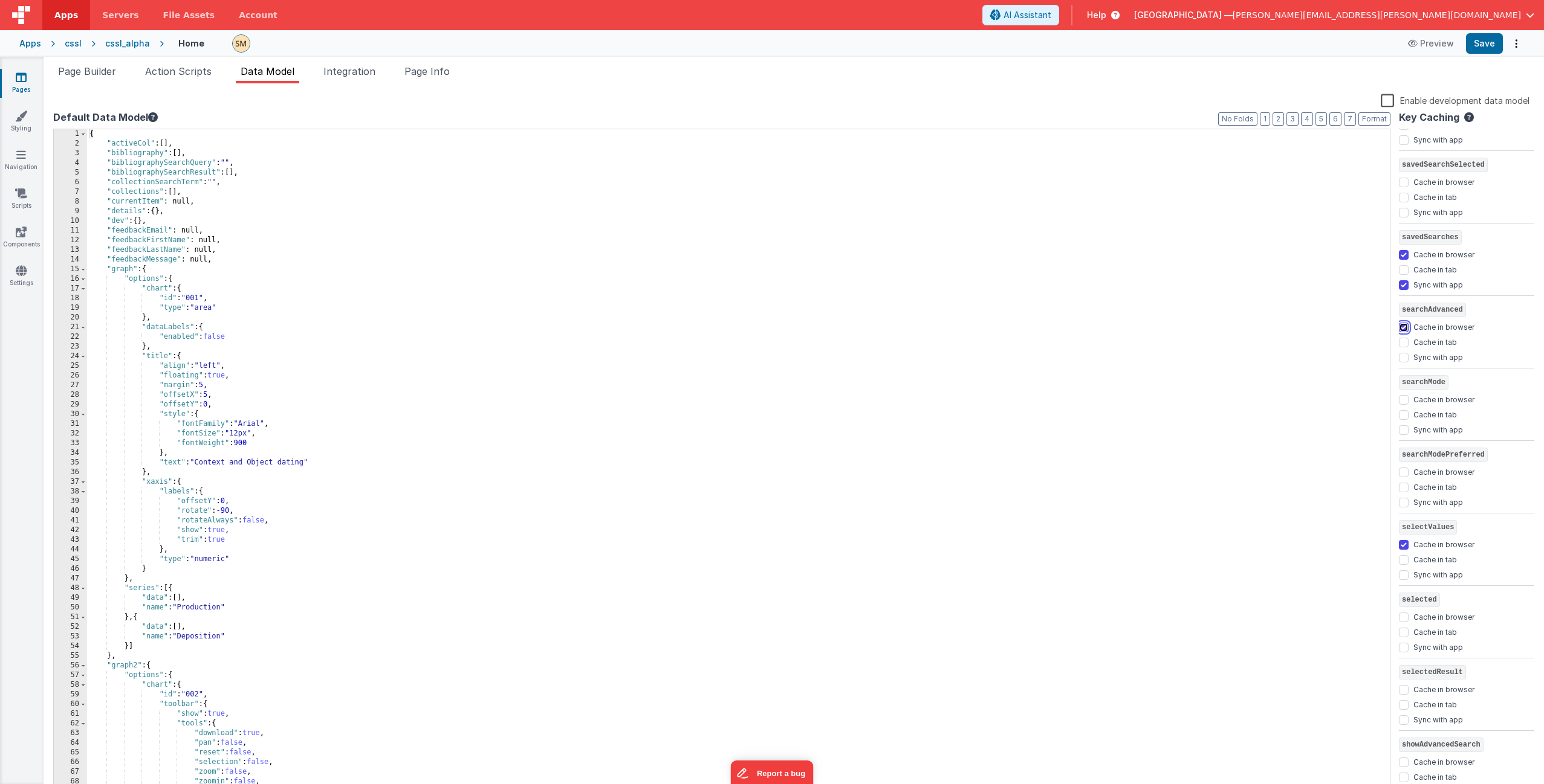
scroll to position [1857, 0]
click at [1402, 478] on input "Cache in browser" at bounding box center [1403, 478] width 10 height 10
checkbox input "true"
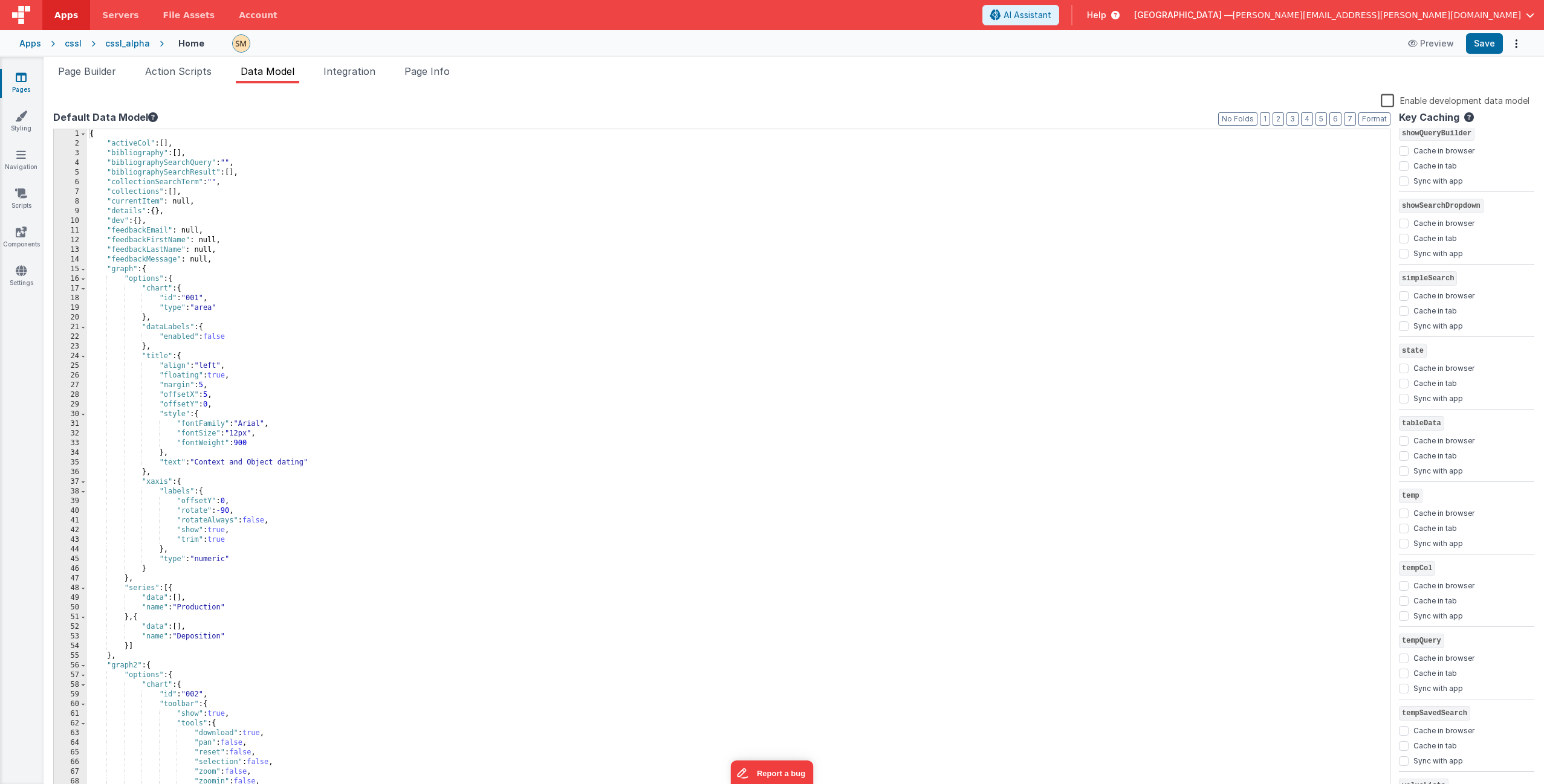
scroll to position [2706, 0]
click at [1401, 429] on input "Cache in browser" at bounding box center [1403, 427] width 10 height 10
checkbox input "true"
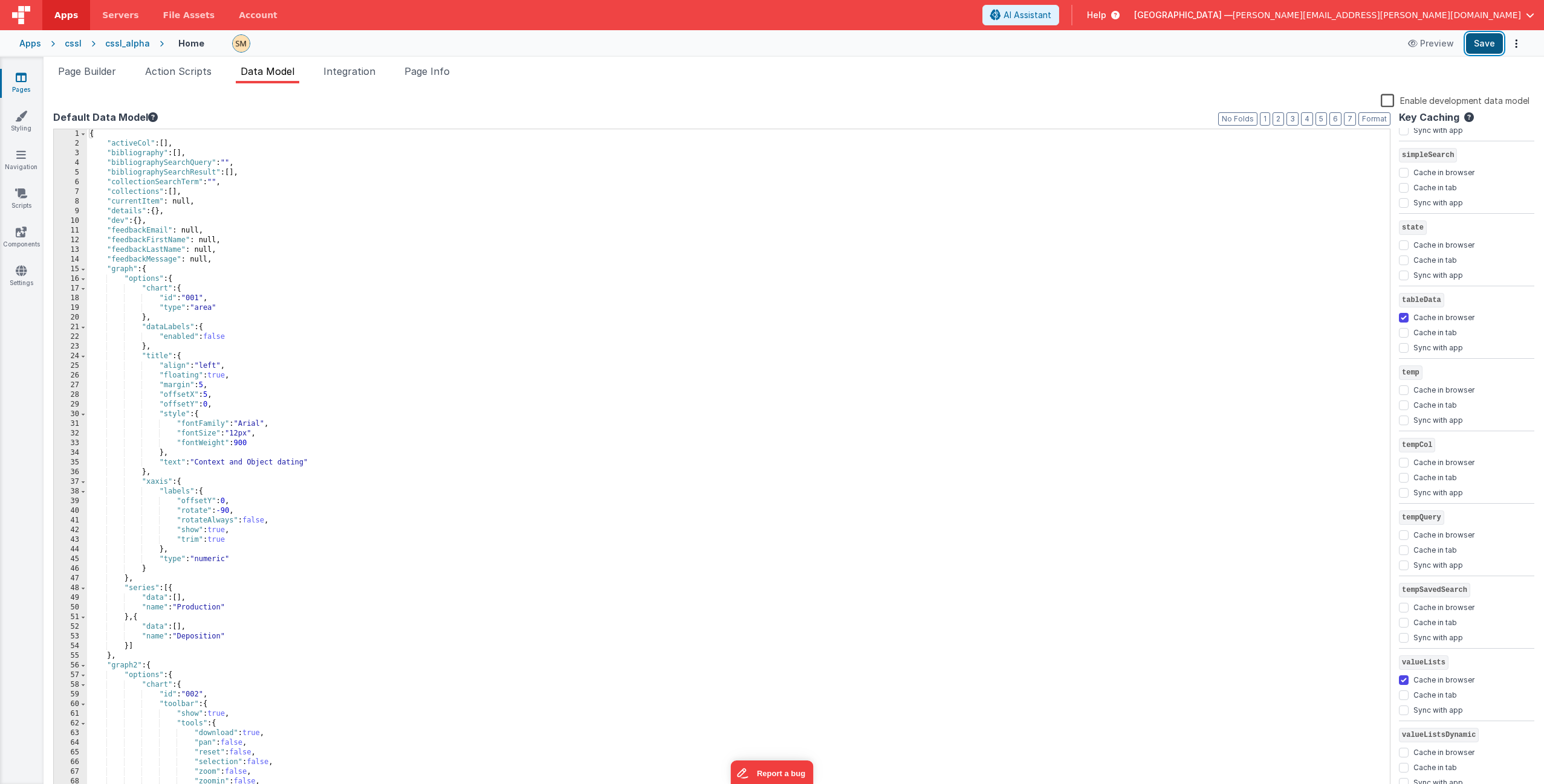
click at [1488, 41] on button "Save" at bounding box center [1484, 44] width 37 height 21
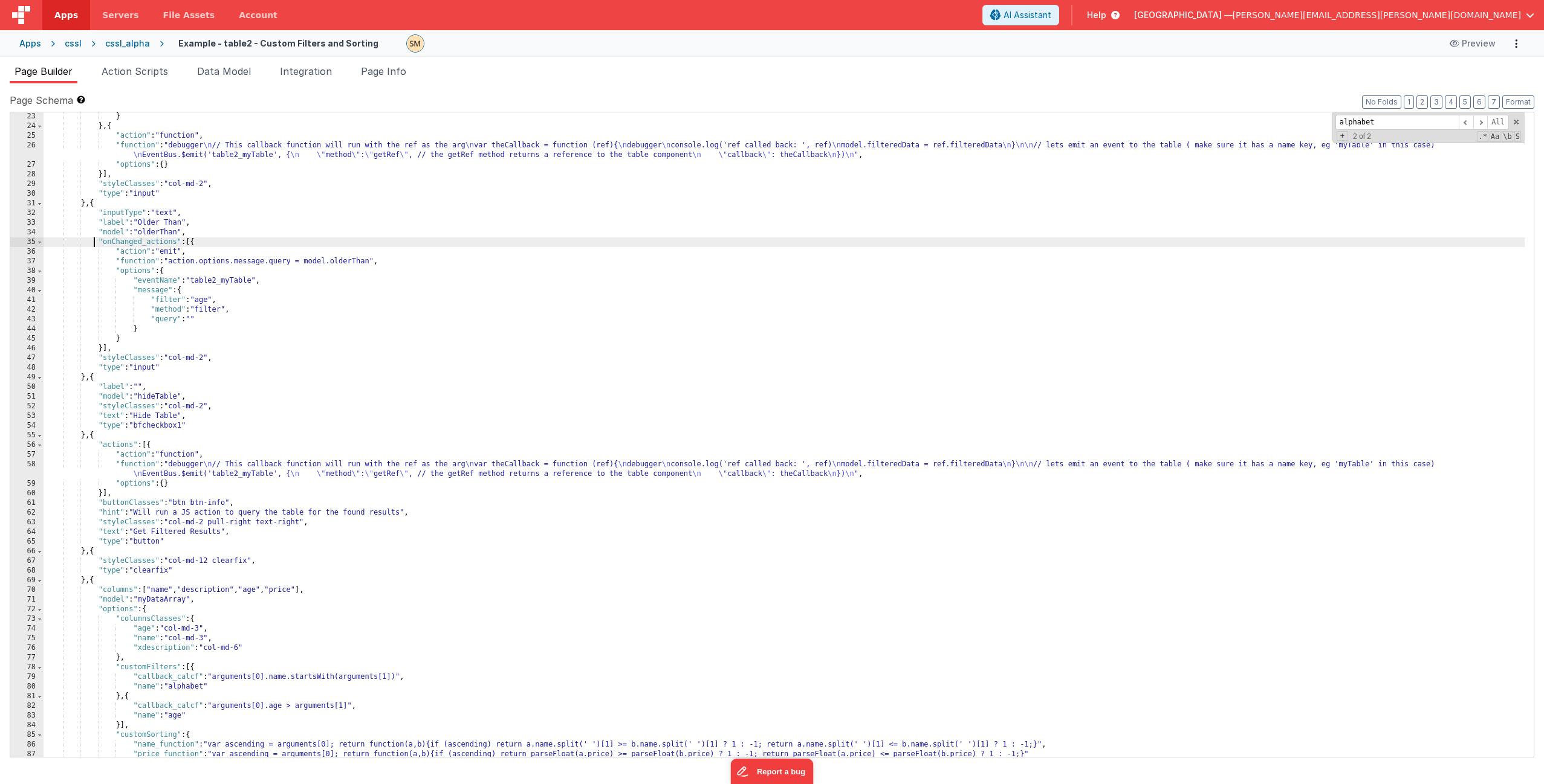
scroll to position [213, 0]
click at [290, 180] on div "} } , { "action" : "function" , "function" : "debugger \n // This callback func…" at bounding box center [784, 444] width 1481 height 664
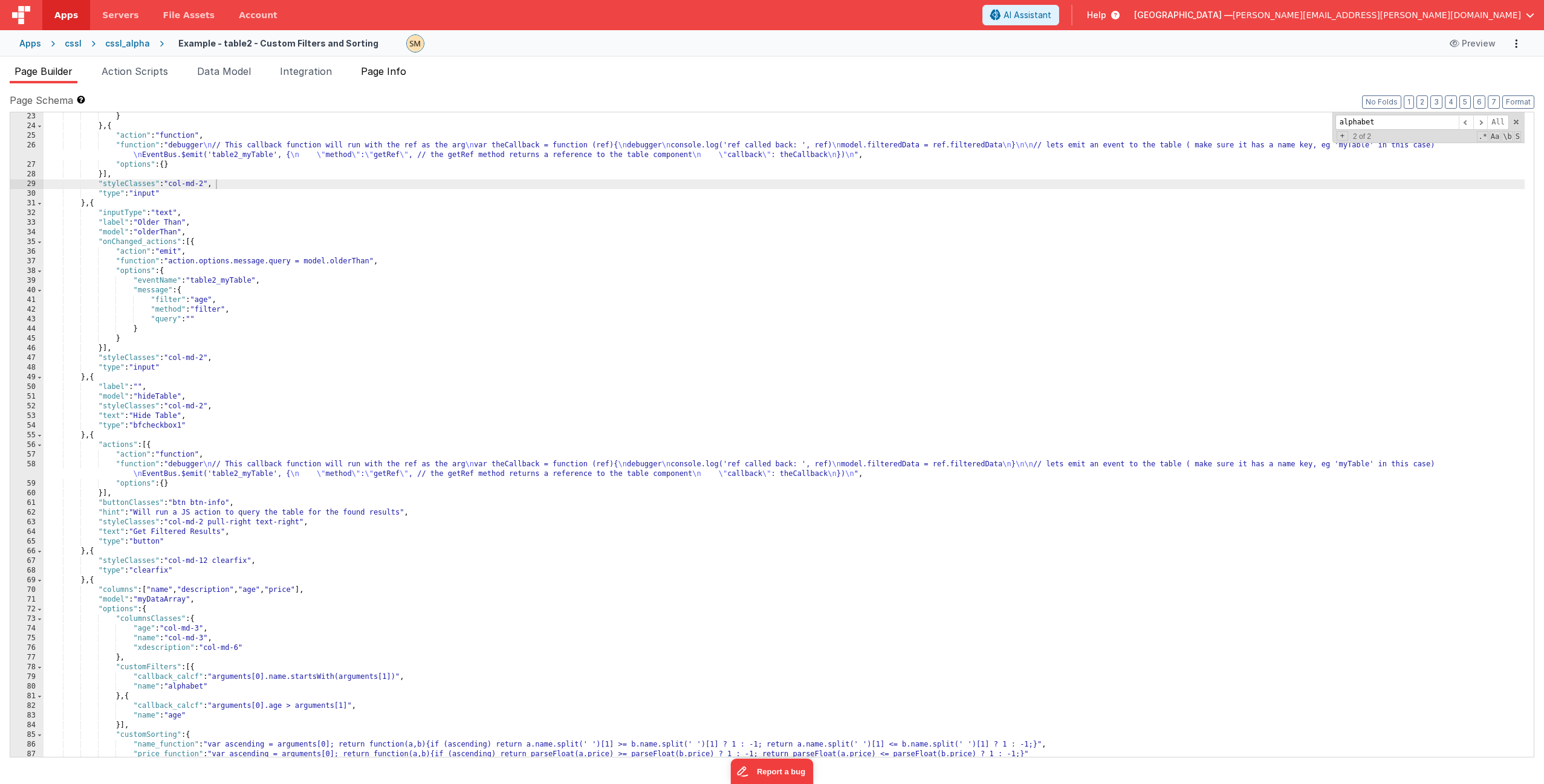
click at [392, 70] on span "Page Info" at bounding box center [384, 71] width 46 height 12
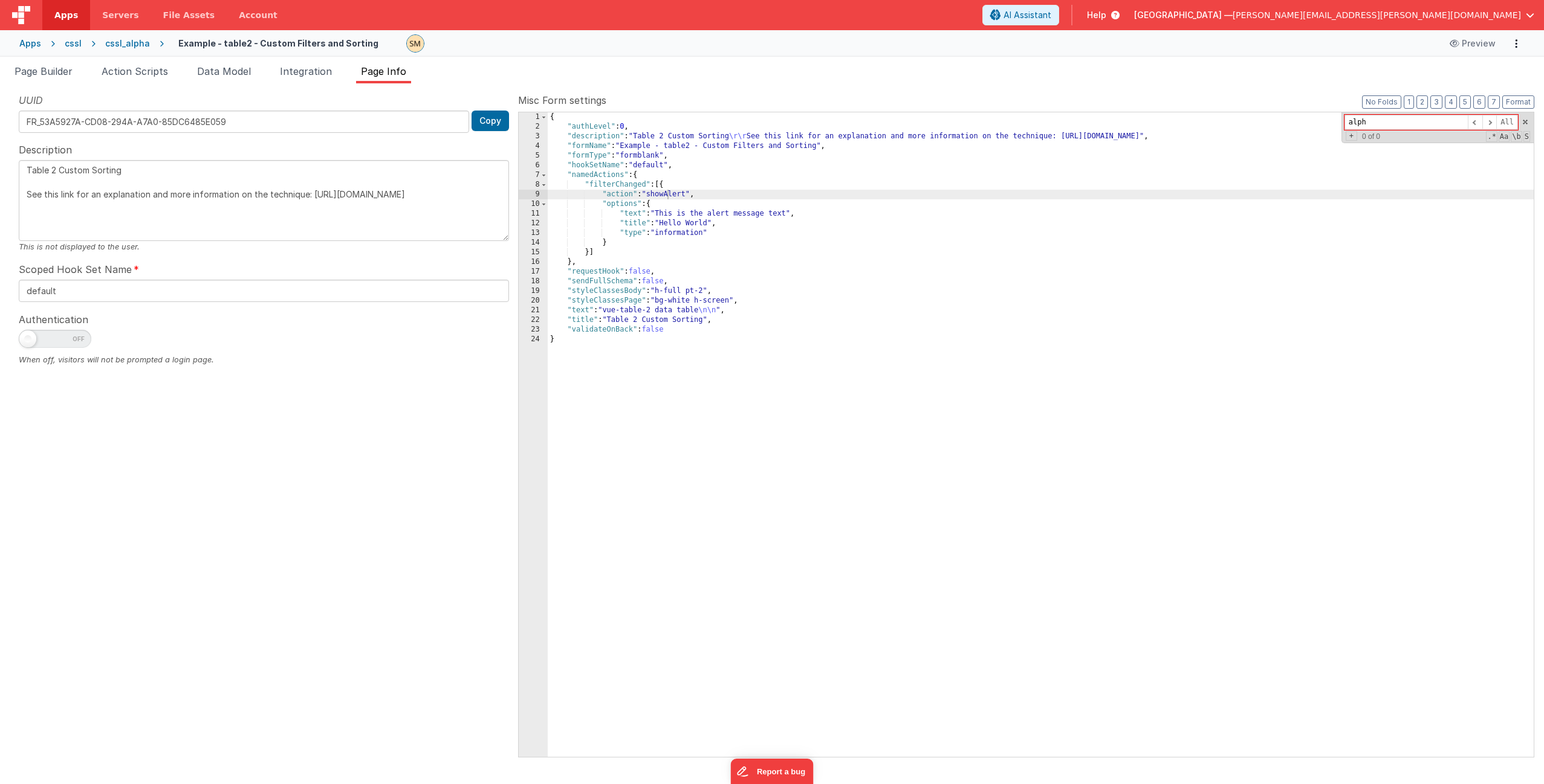
click at [596, 256] on div "{ "authLevel" : 0 , "description" : "Table 2 Custom Sorting \r\r See this link …" at bounding box center [1040, 444] width 986 height 664
click at [580, 260] on div "{ "authLevel" : 0 , "description" : "Table 2 Custom Sorting \r\r See this link …" at bounding box center [1040, 444] width 986 height 664
click at [67, 70] on span "Page Builder" at bounding box center [43, 71] width 58 height 12
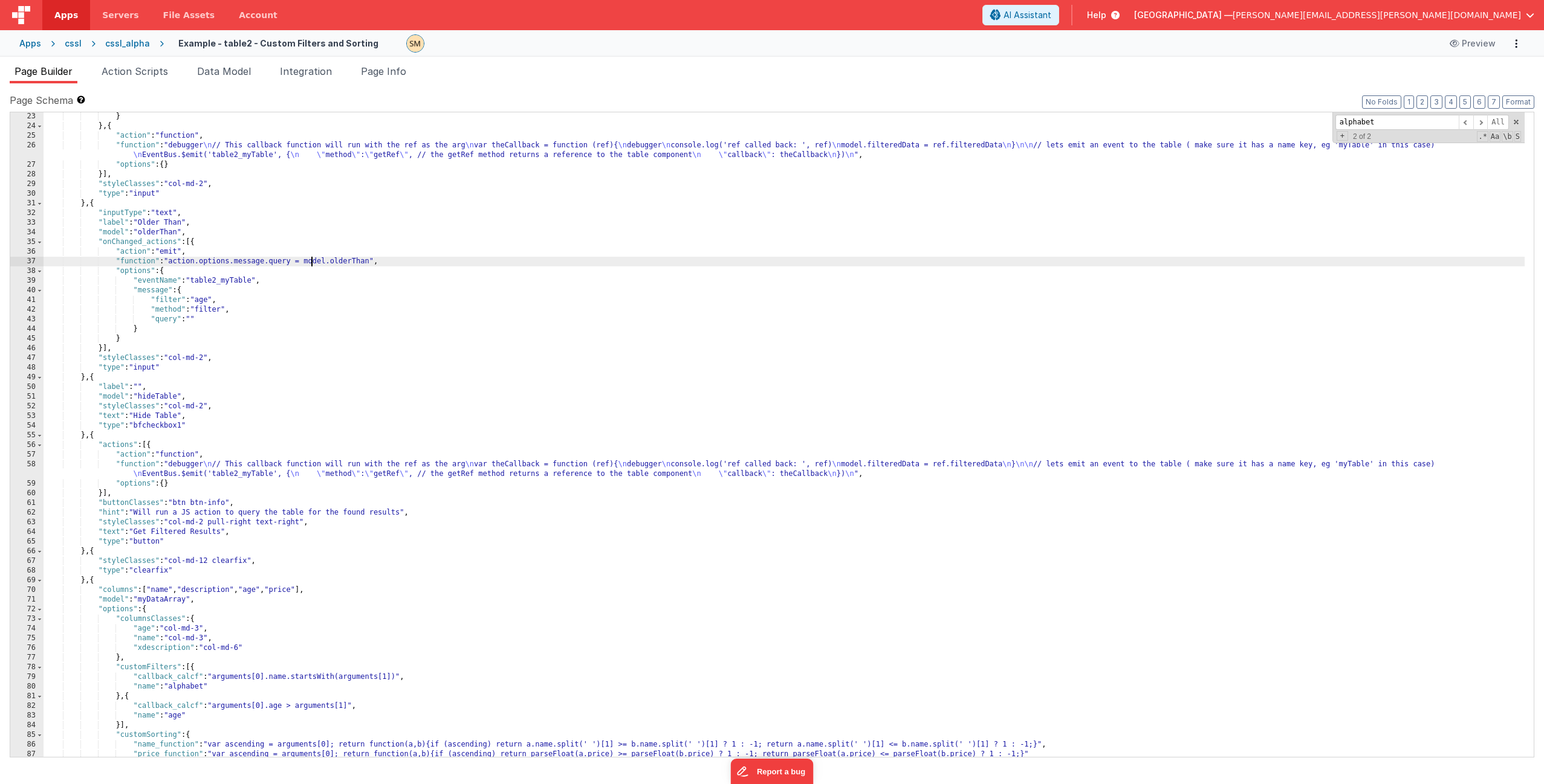
click at [311, 259] on div "} } , { "action" : "function" , "function" : "debugger \n // This callback func…" at bounding box center [784, 444] width 1481 height 664
click at [331, 463] on div "} } , { "action" : "function" , "function" : "debugger \n // This callback func…" at bounding box center [784, 444] width 1481 height 664
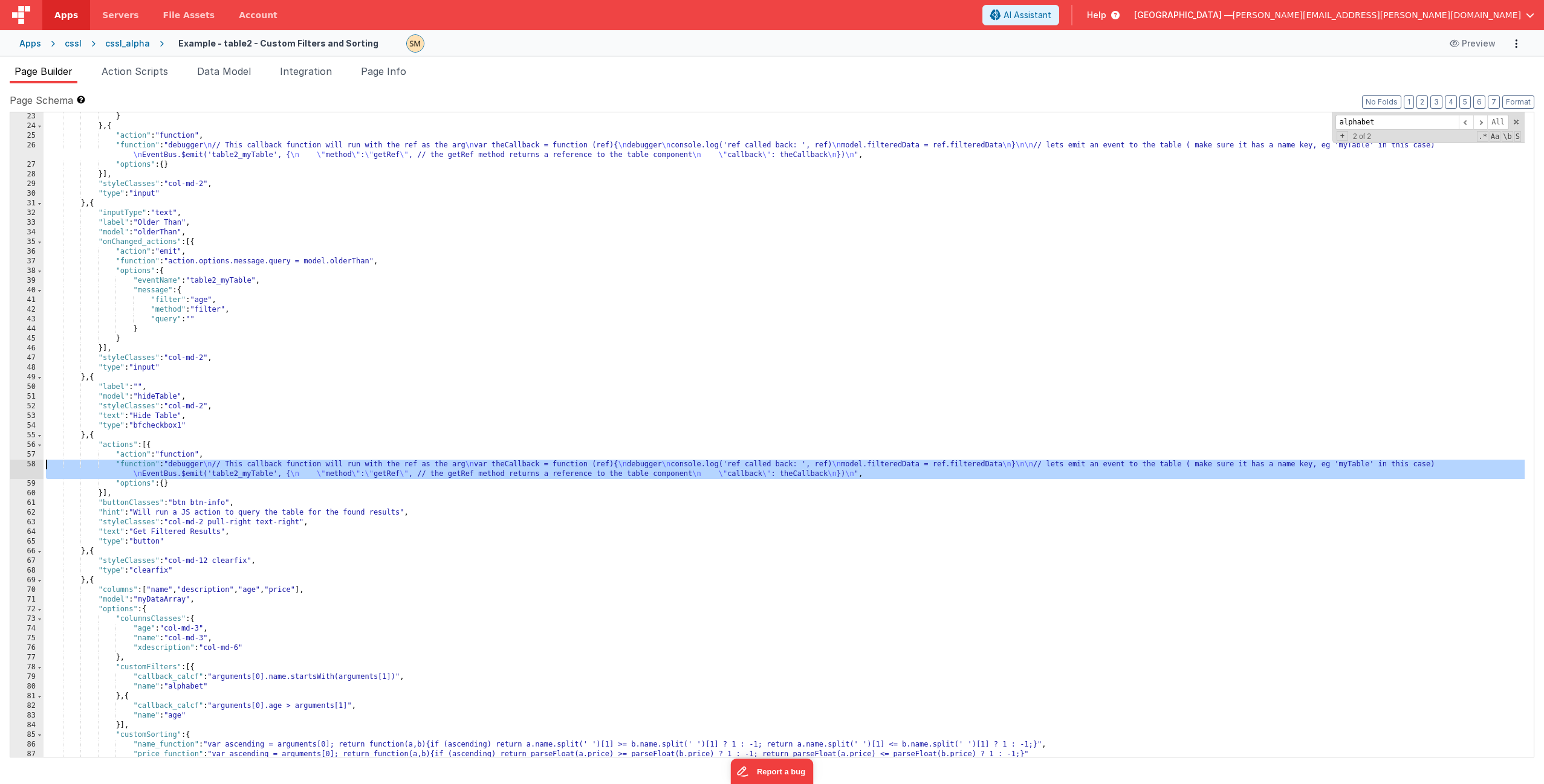
click at [19, 466] on div "58" at bounding box center [27, 469] width 33 height 19
